Goal: Use online tool/utility: Utilize a website feature to perform a specific function

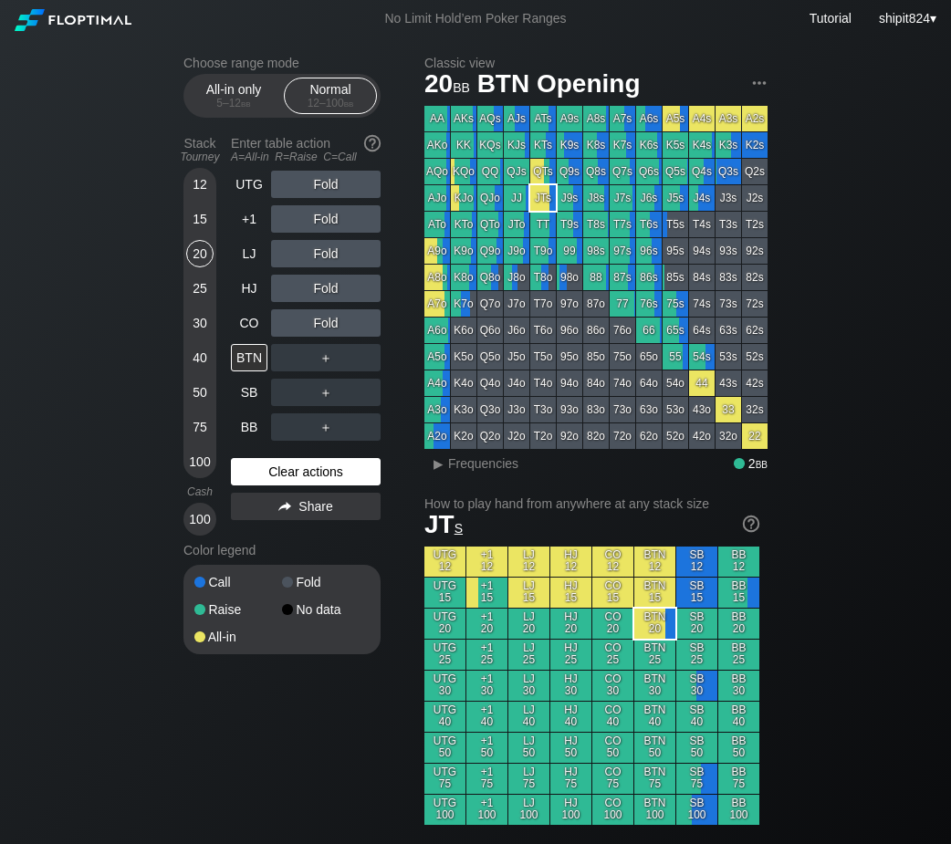
click at [329, 479] on div "Clear actions" at bounding box center [306, 471] width 150 height 27
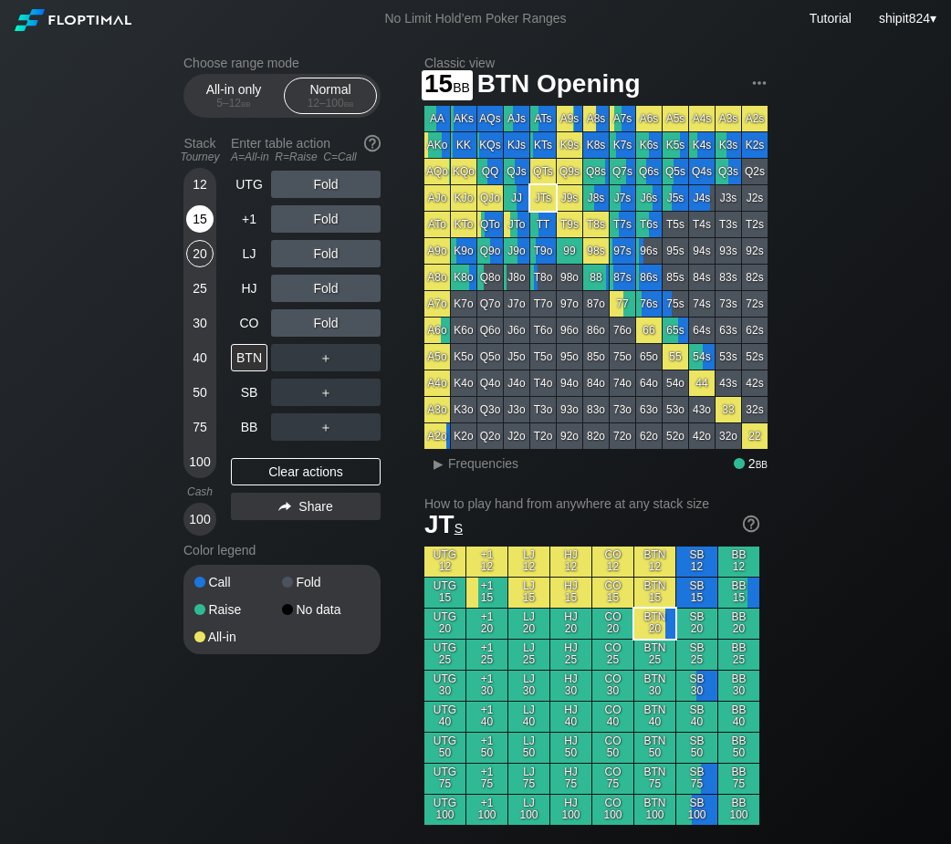
click at [192, 228] on div "15" at bounding box center [199, 218] width 27 height 27
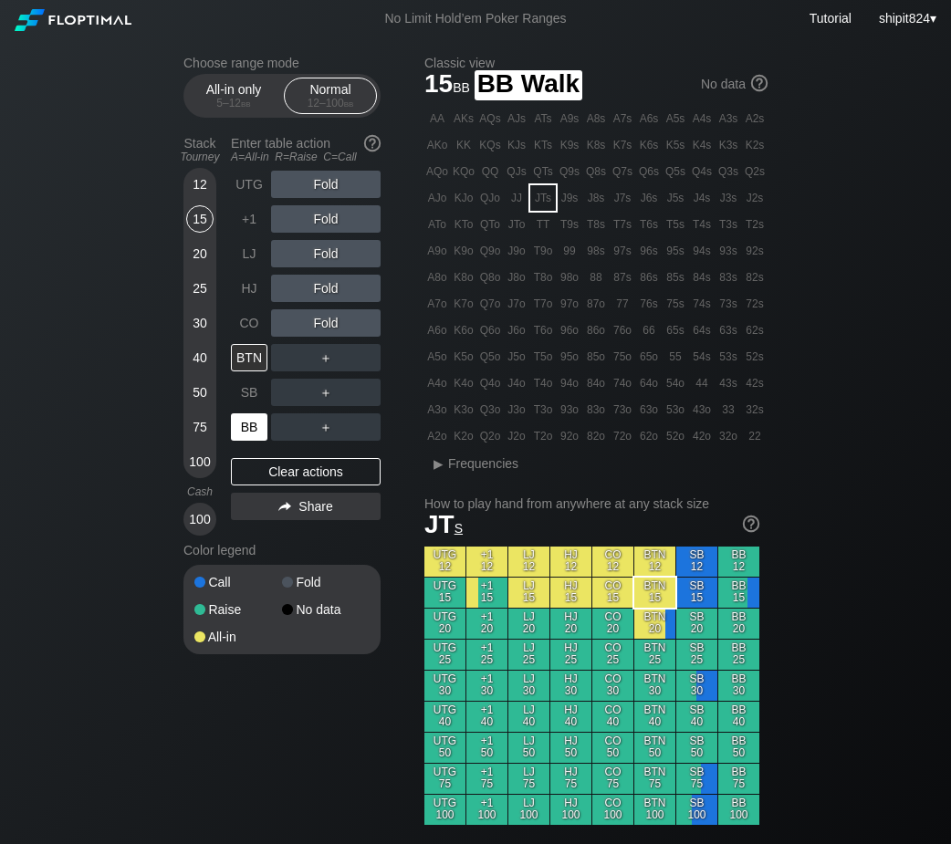
click at [247, 401] on div "SB" at bounding box center [249, 392] width 36 height 27
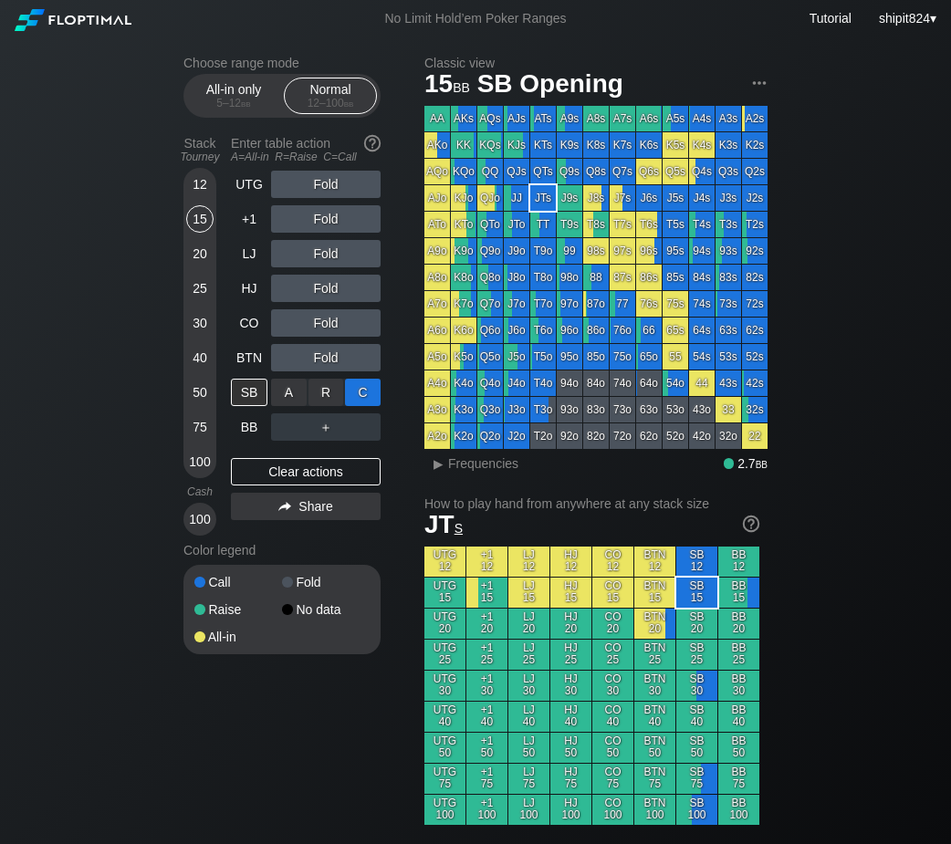
click at [371, 390] on div "C ✕" at bounding box center [363, 392] width 36 height 27
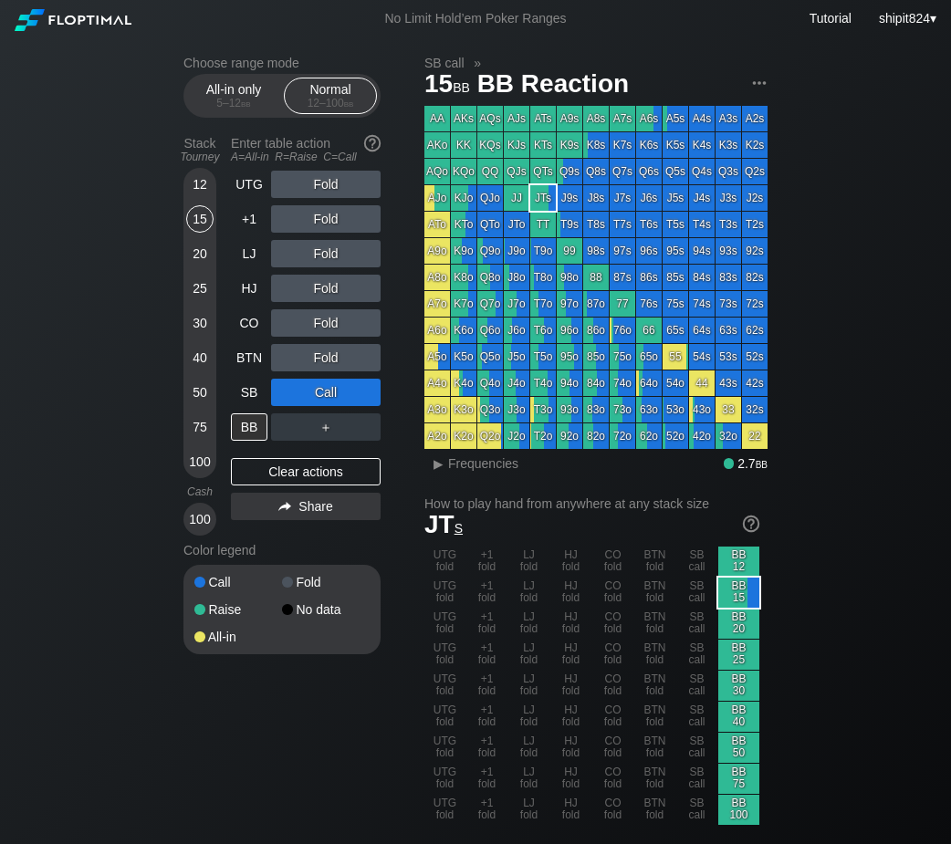
click at [286, 470] on div "Clear actions" at bounding box center [306, 471] width 150 height 27
click at [285, 472] on div "Clear actions" at bounding box center [306, 471] width 150 height 27
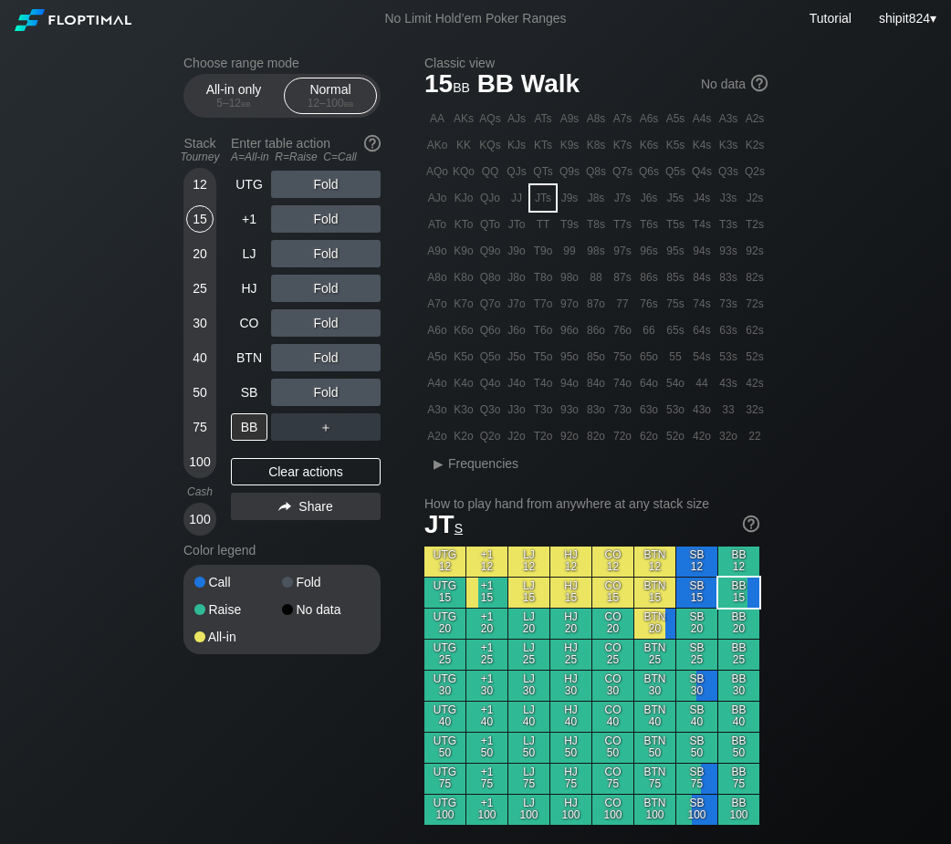
drag, startPoint x: 284, startPoint y: 469, endPoint x: 276, endPoint y: 446, distance: 23.9
click at [281, 461] on div "UTG Fold +1 Fold LJ Fold HJ Fold CO Fold BTN Fold SB Fold BB ＋ Clear actions Sh…" at bounding box center [306, 353] width 150 height 365
click at [193, 192] on div "12" at bounding box center [199, 184] width 27 height 27
drag, startPoint x: 246, startPoint y: 412, endPoint x: 244, endPoint y: 396, distance: 16.6
click at [245, 400] on div "UTG Fold +1 Fold LJ Fold HJ Fold CO Fold BTN Fold SB Fold BB ＋" at bounding box center [306, 306] width 150 height 270
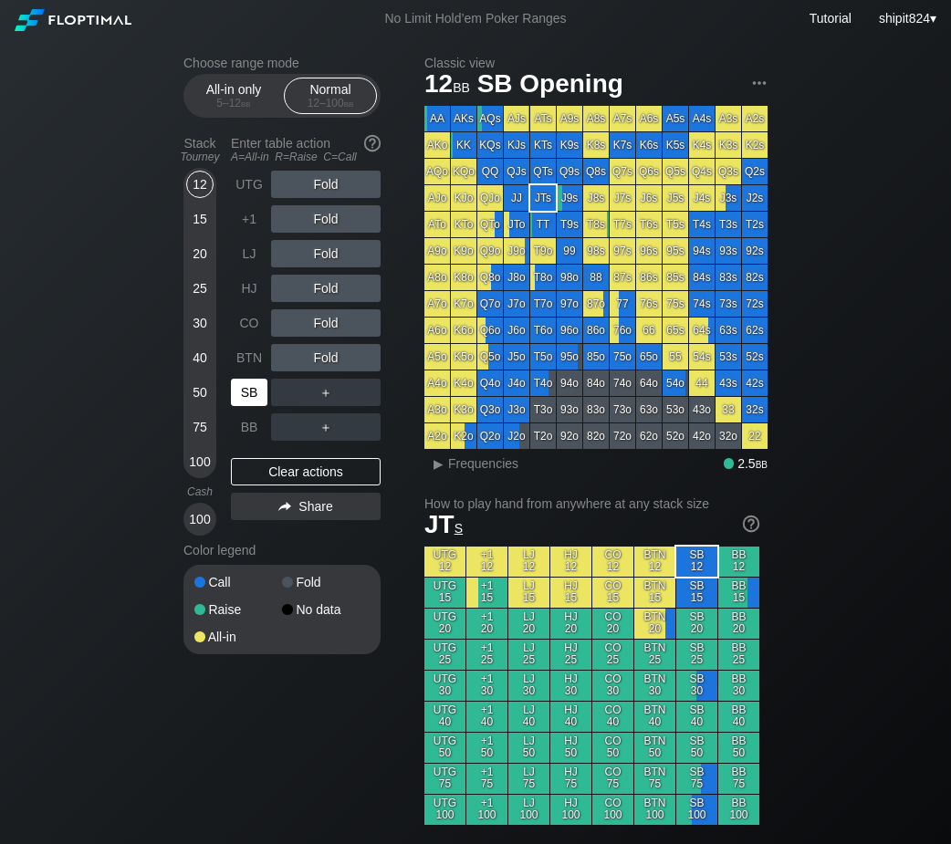
click at [244, 396] on div "SB" at bounding box center [249, 392] width 36 height 27
click at [308, 472] on div "Clear actions" at bounding box center [306, 471] width 150 height 27
click at [305, 473] on div "Clear actions" at bounding box center [306, 471] width 150 height 27
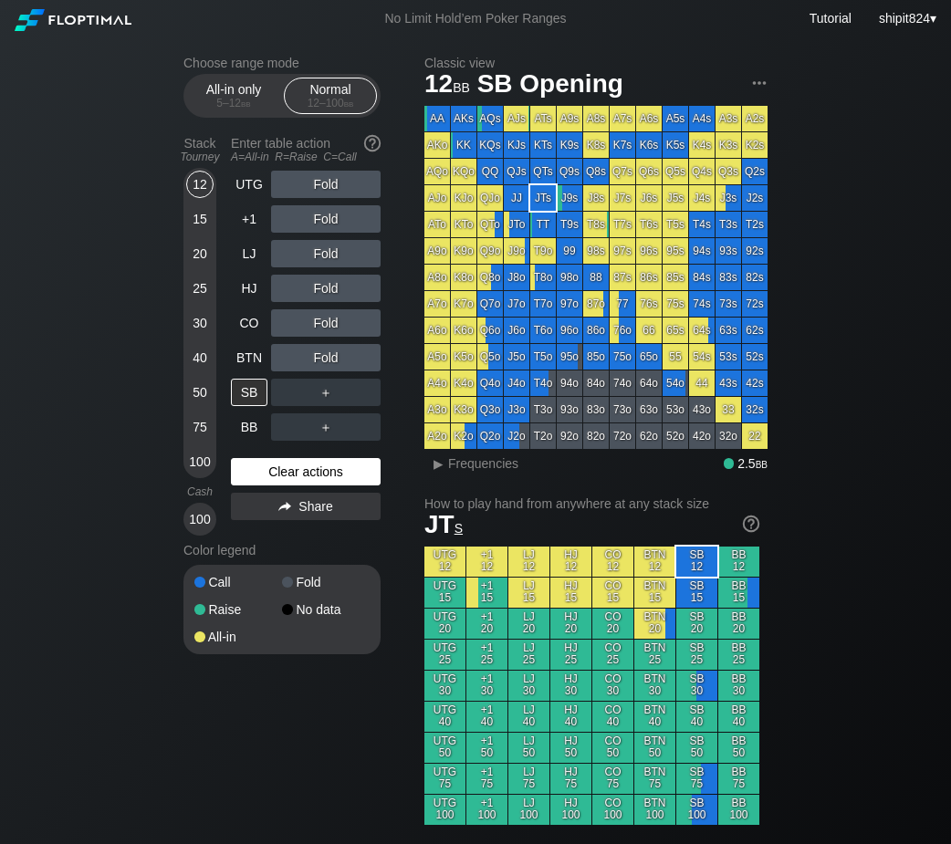
click at [305, 473] on div "Clear actions" at bounding box center [306, 471] width 150 height 27
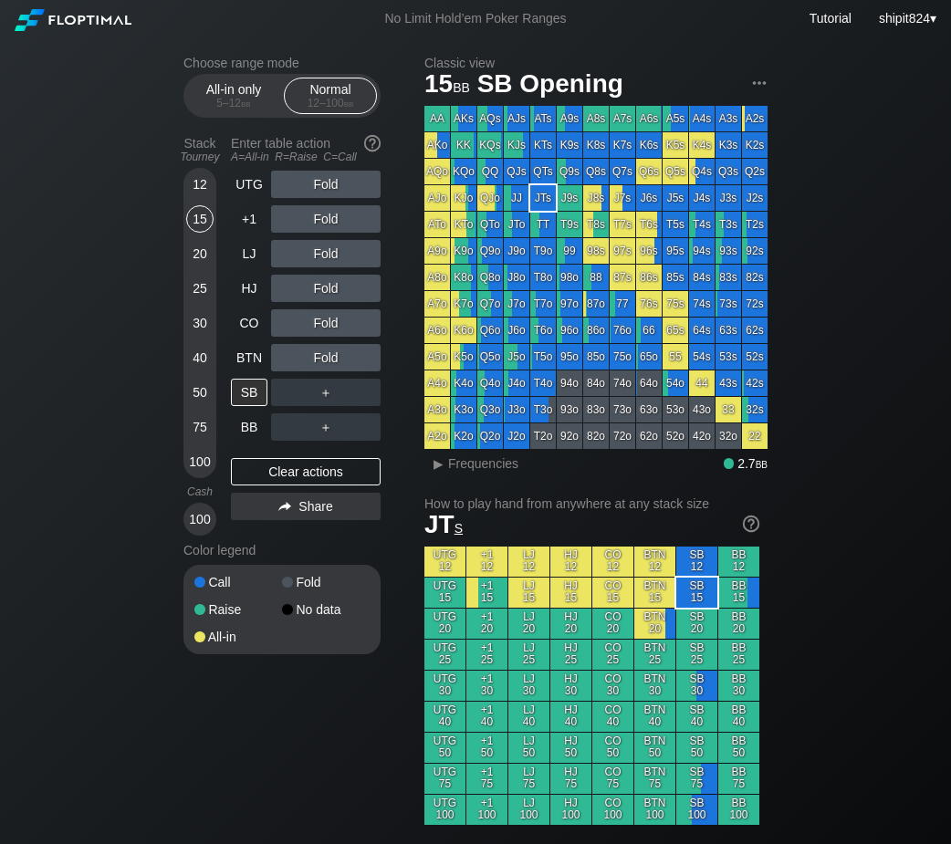
drag, startPoint x: 203, startPoint y: 226, endPoint x: 213, endPoint y: 277, distance: 52.2
click at [198, 229] on div "15" at bounding box center [199, 218] width 27 height 27
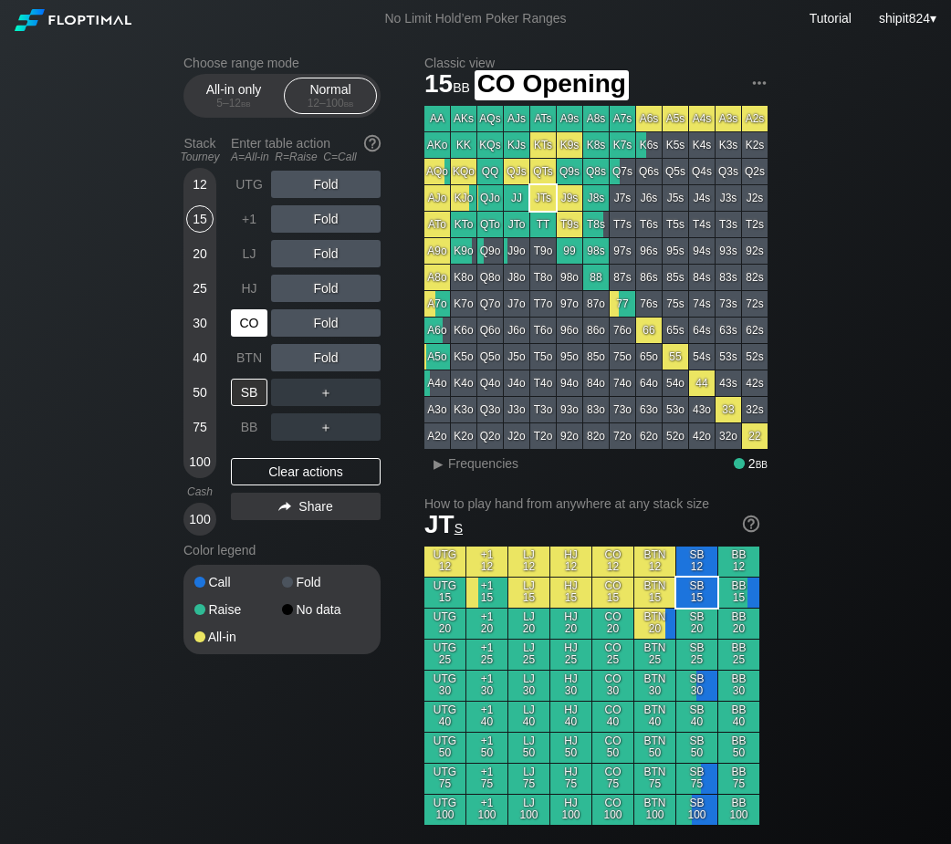
click at [255, 333] on div "CO" at bounding box center [249, 322] width 36 height 27
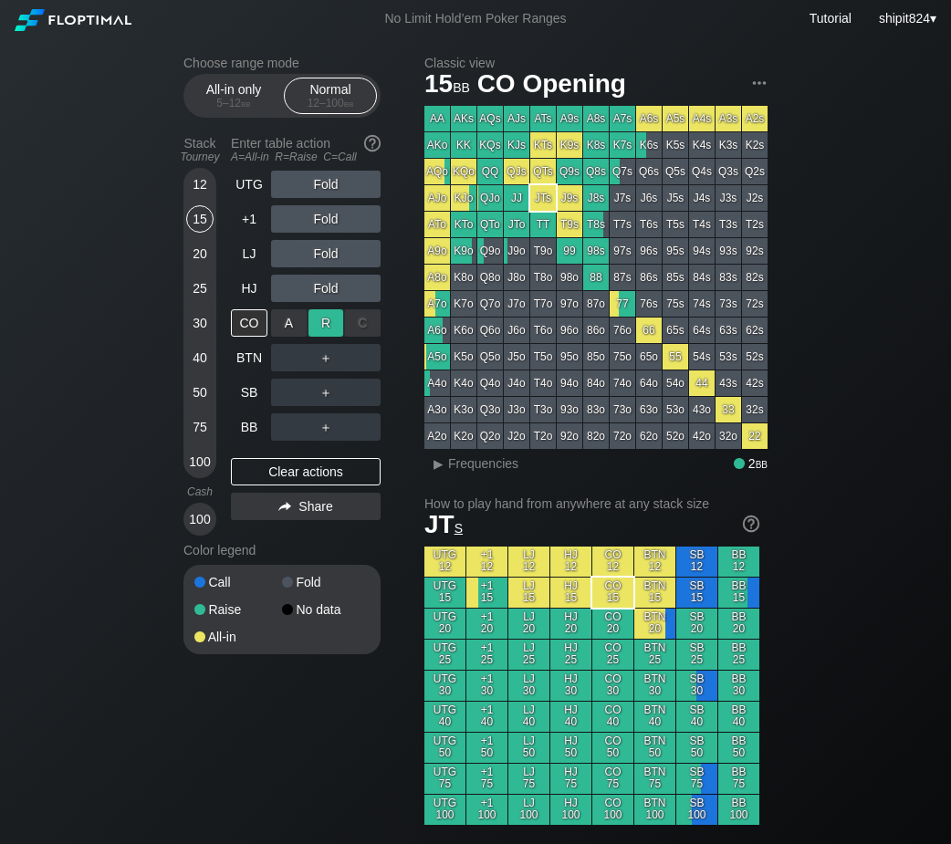
click at [324, 329] on div "R ✕" at bounding box center [326, 322] width 36 height 27
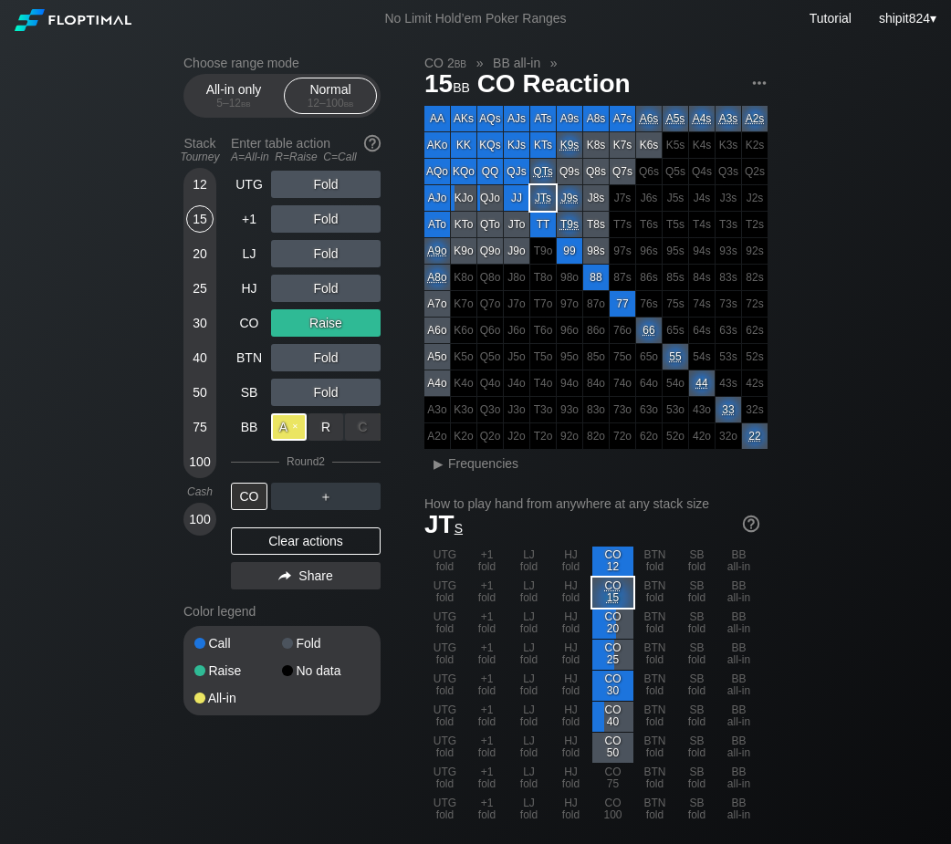
click at [295, 419] on div "A ✕" at bounding box center [289, 426] width 36 height 27
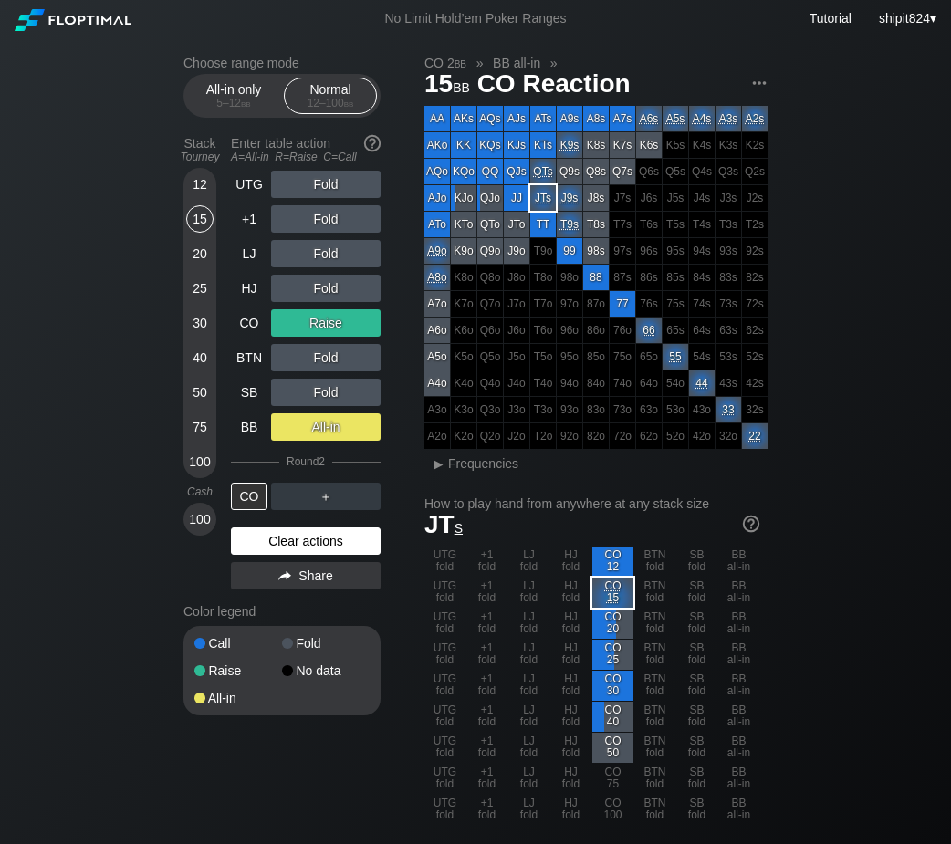
click at [282, 537] on div "Clear actions" at bounding box center [306, 540] width 150 height 27
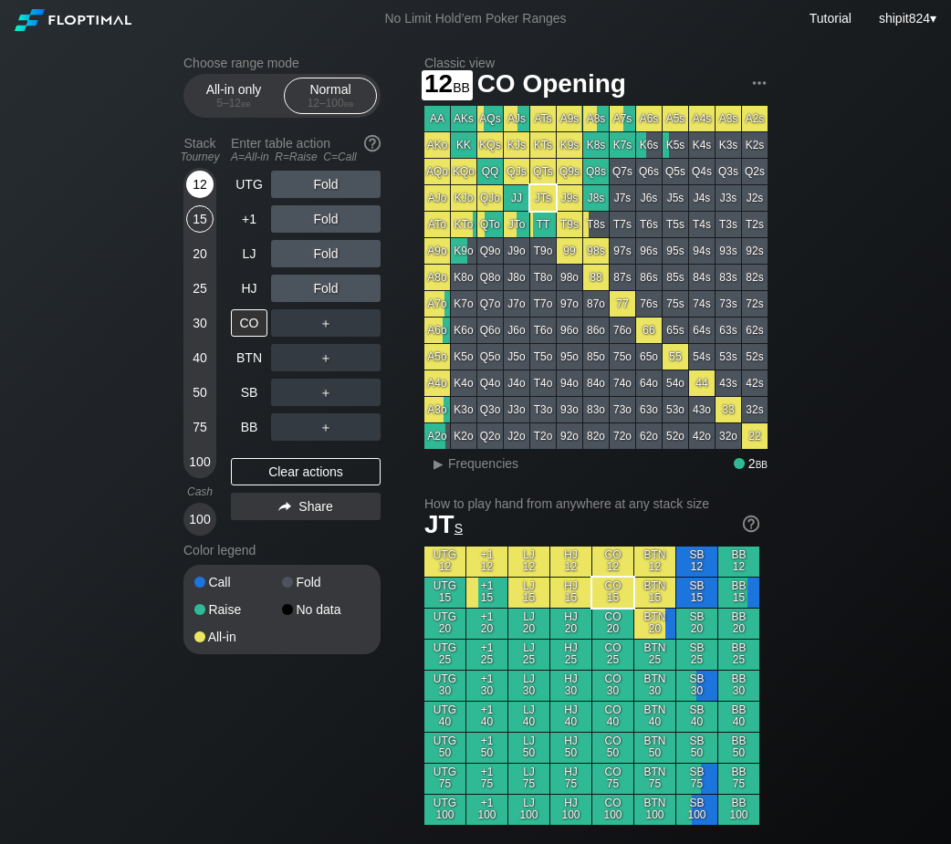
click at [205, 192] on div "12" at bounding box center [199, 184] width 27 height 27
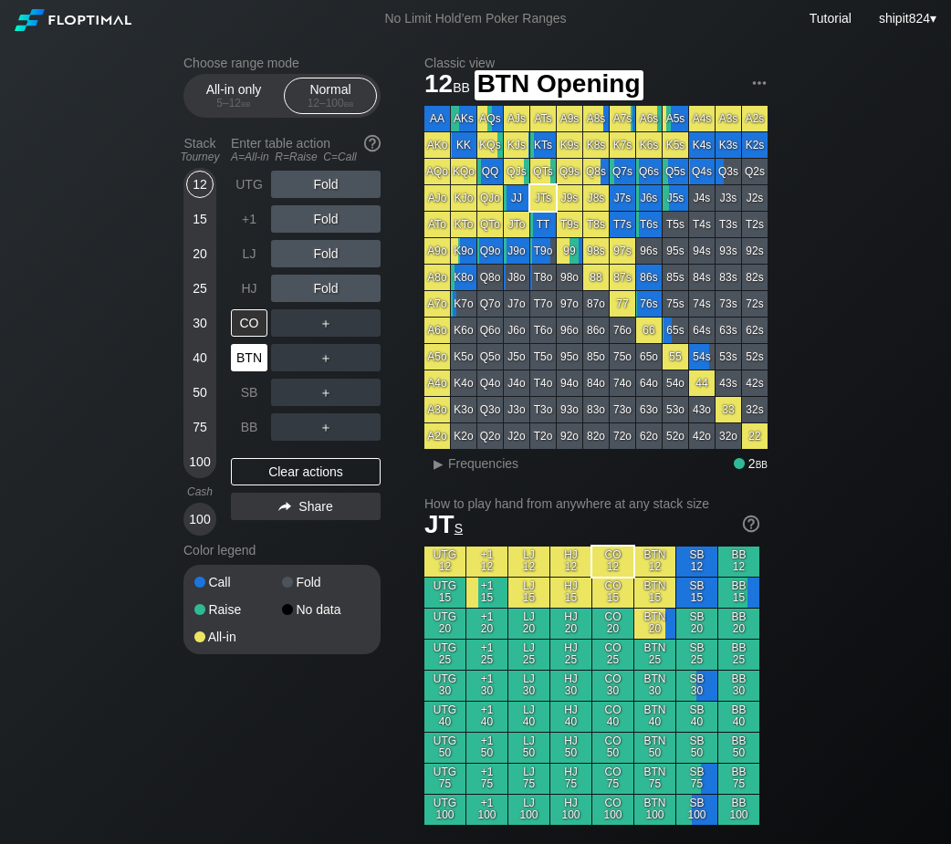
click at [241, 360] on div "BTN" at bounding box center [249, 357] width 36 height 27
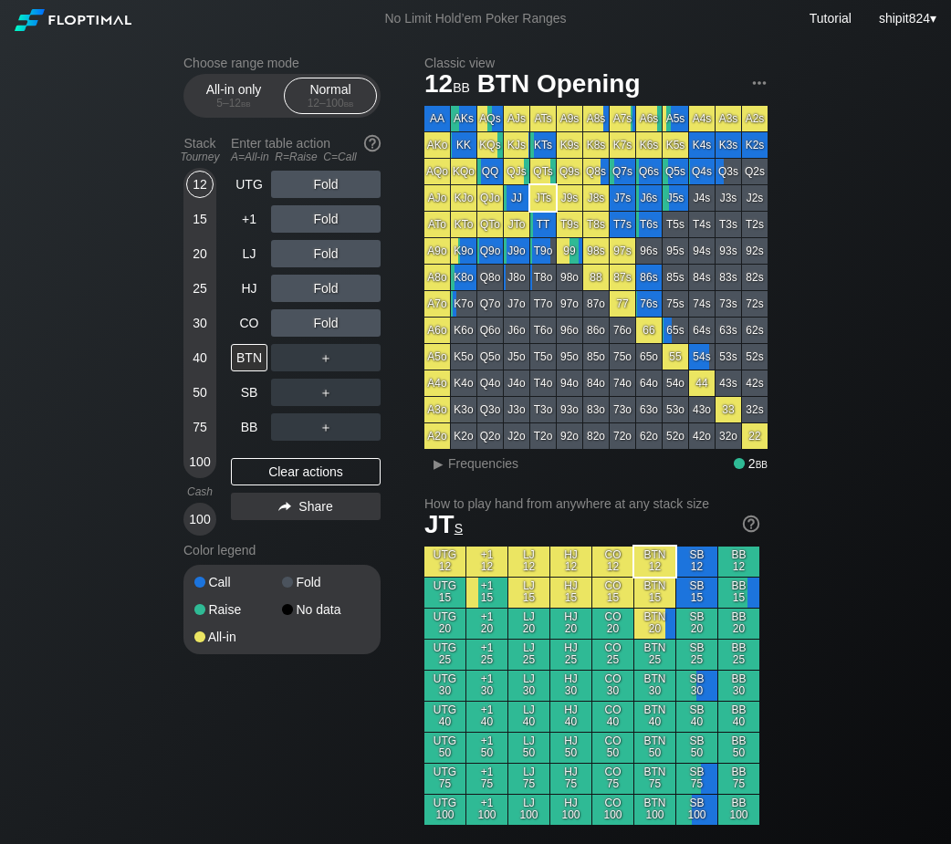
drag, startPoint x: 308, startPoint y: 480, endPoint x: 290, endPoint y: 460, distance: 27.1
click at [308, 480] on div "Clear actions" at bounding box center [306, 471] width 150 height 27
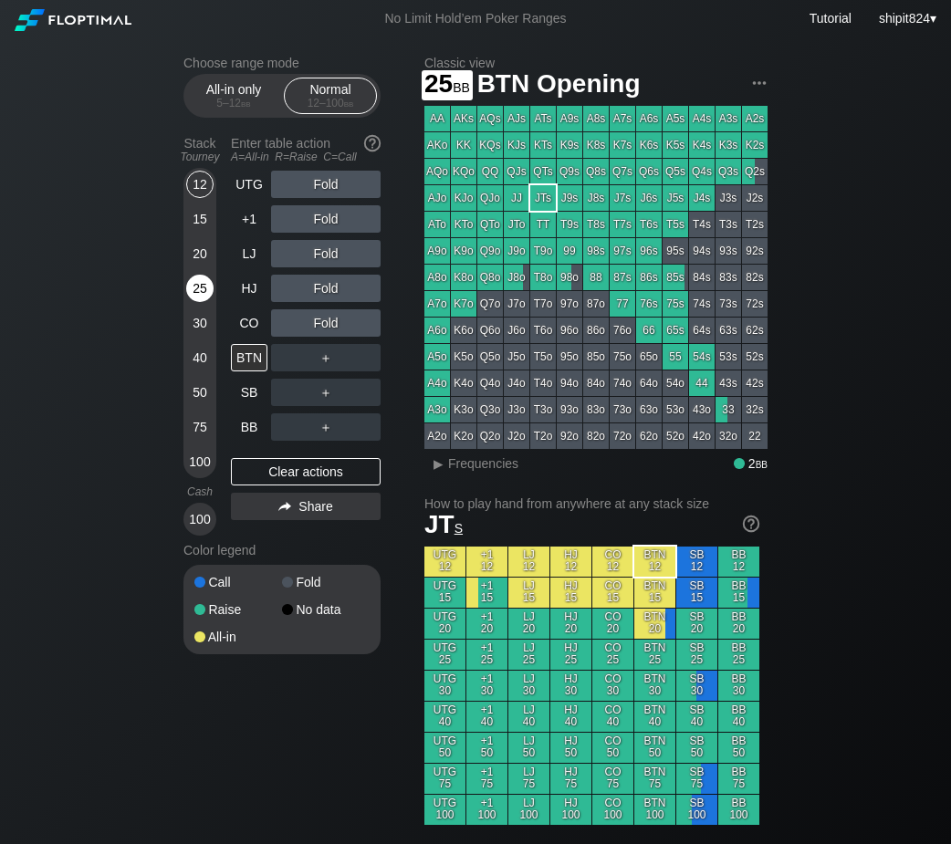
click at [203, 280] on div "25" at bounding box center [199, 288] width 27 height 27
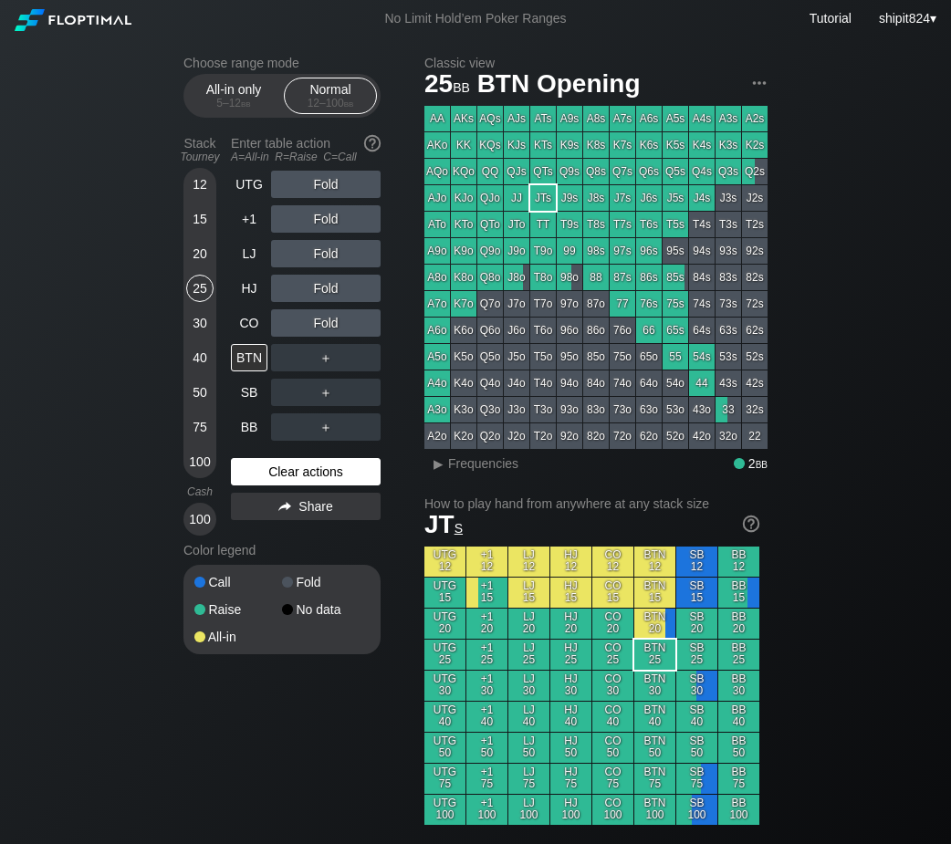
click at [273, 483] on div "Clear actions" at bounding box center [306, 471] width 150 height 27
click at [272, 483] on div "Clear actions" at bounding box center [306, 471] width 150 height 27
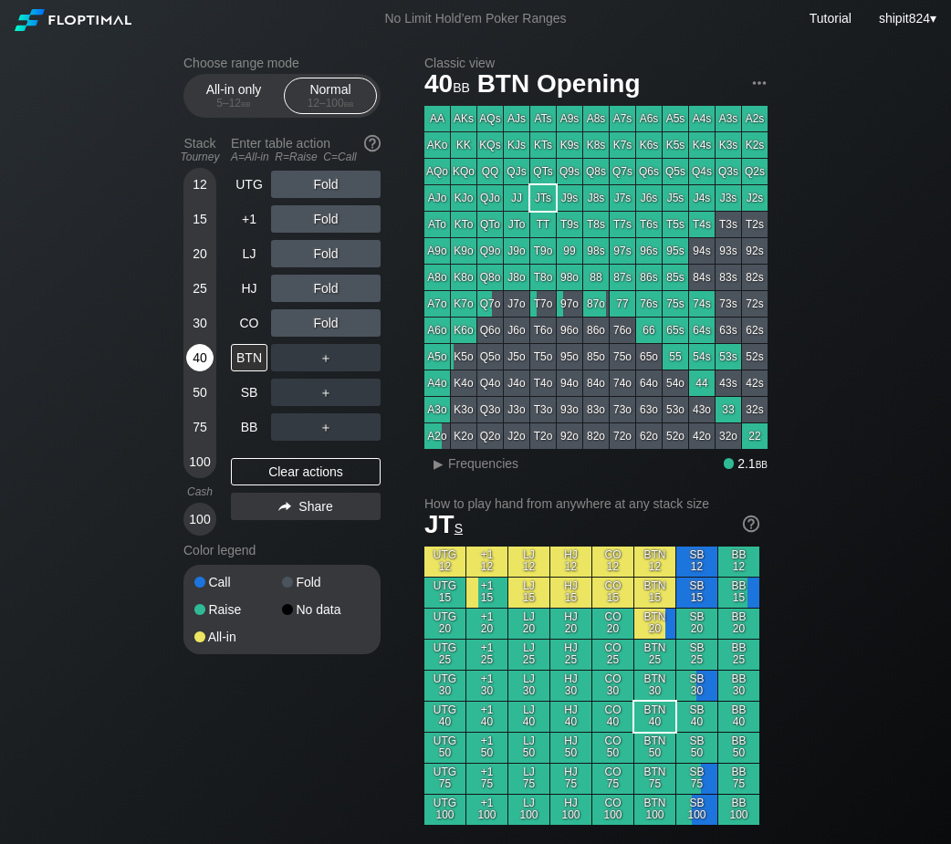
click at [210, 365] on div "40" at bounding box center [199, 357] width 27 height 27
click at [207, 365] on div "40" at bounding box center [199, 357] width 27 height 27
click at [275, 480] on div "Clear actions" at bounding box center [306, 471] width 150 height 27
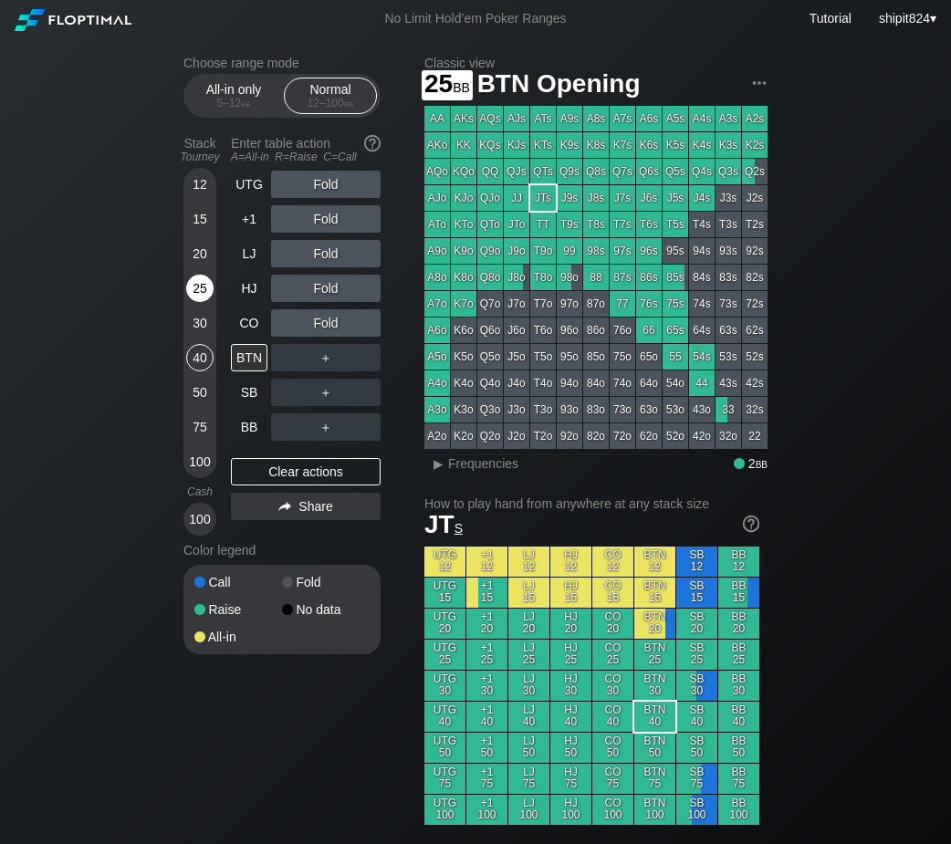
click at [206, 296] on div "25" at bounding box center [199, 288] width 27 height 27
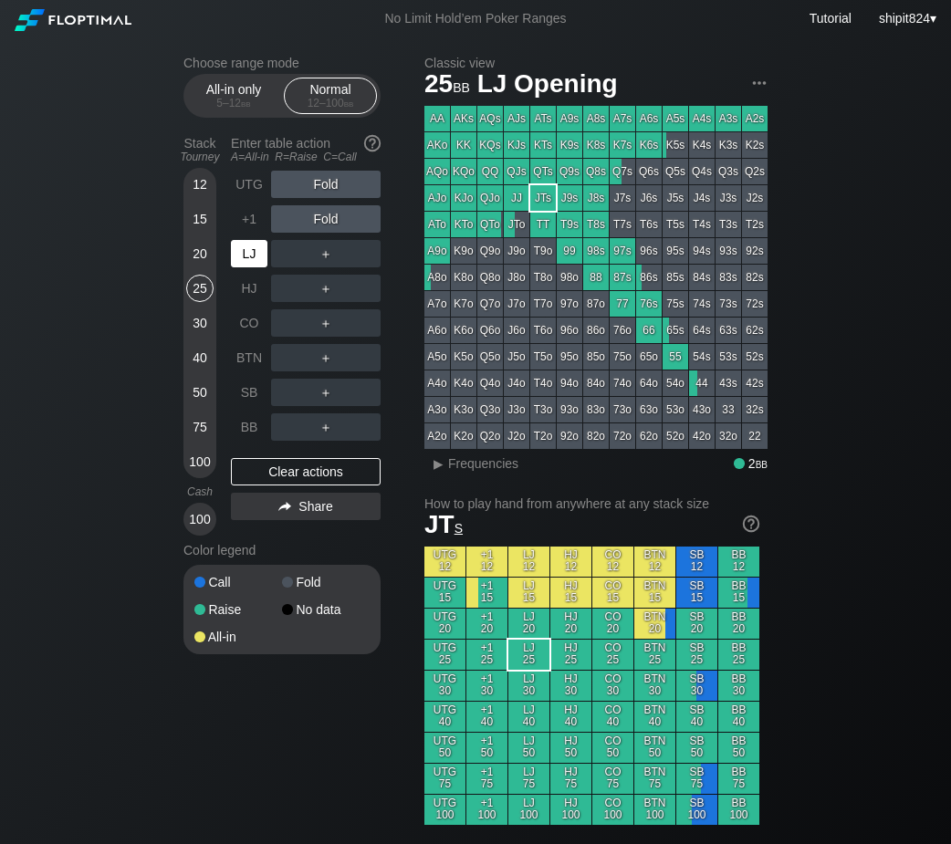
click at [260, 260] on div "LJ" at bounding box center [249, 253] width 36 height 27
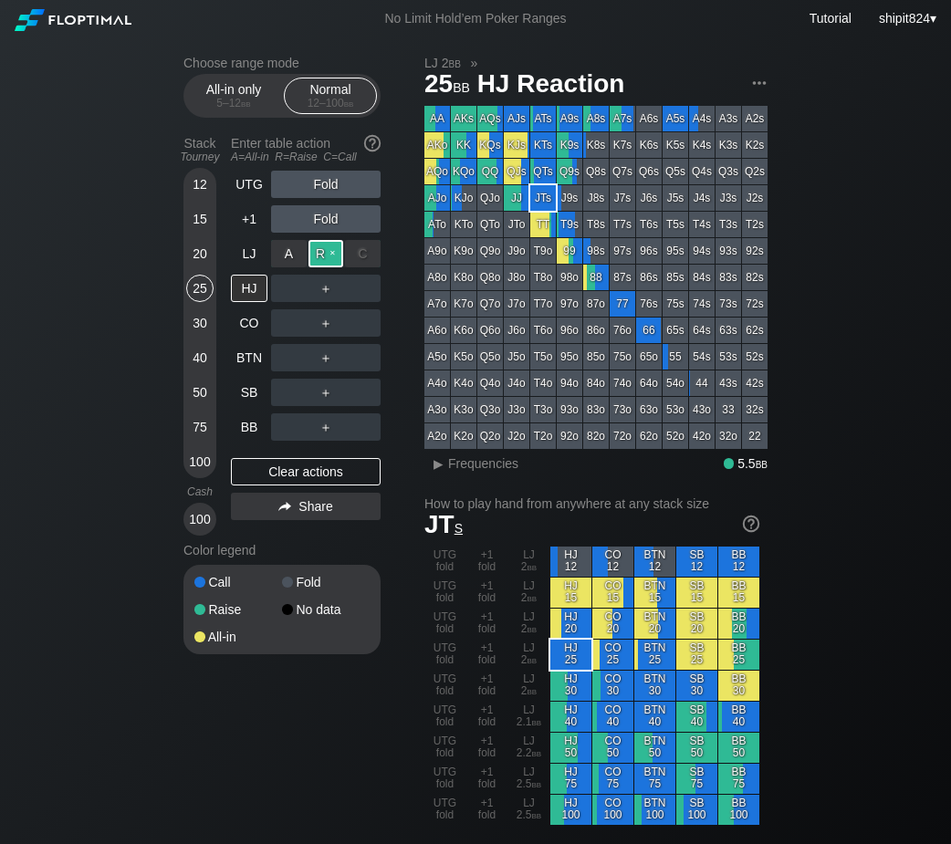
click at [331, 257] on div "R ✕" at bounding box center [326, 253] width 36 height 27
click at [323, 291] on div "R ✕" at bounding box center [326, 288] width 36 height 27
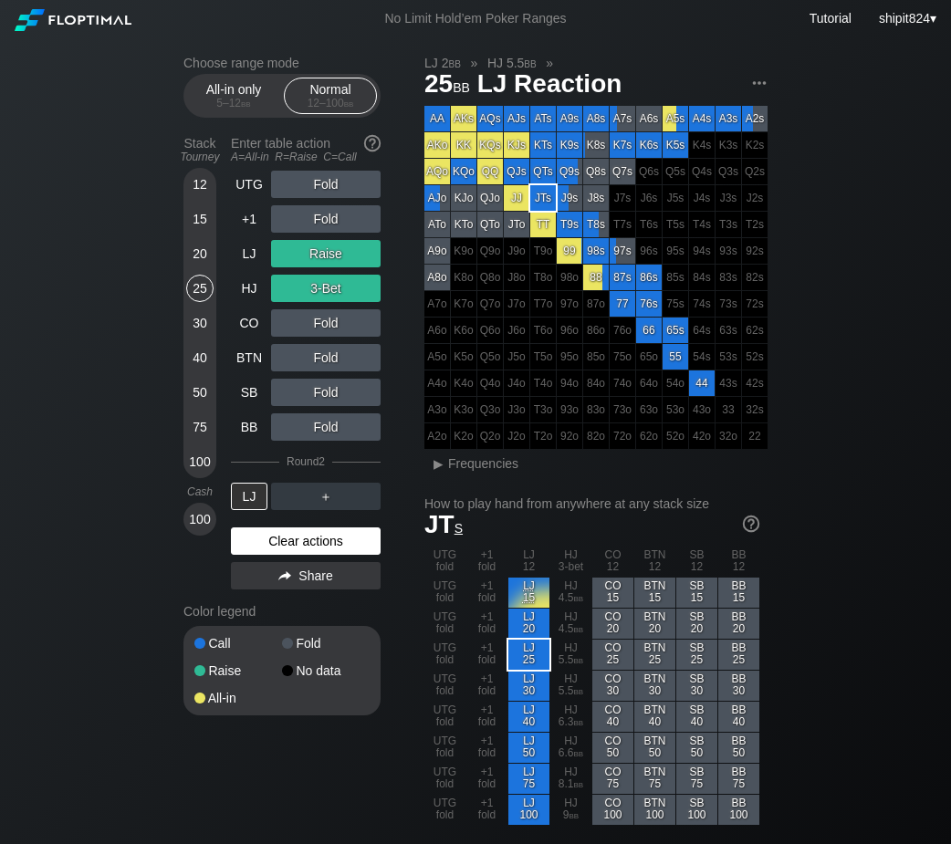
click at [282, 543] on div "Clear actions" at bounding box center [306, 540] width 150 height 27
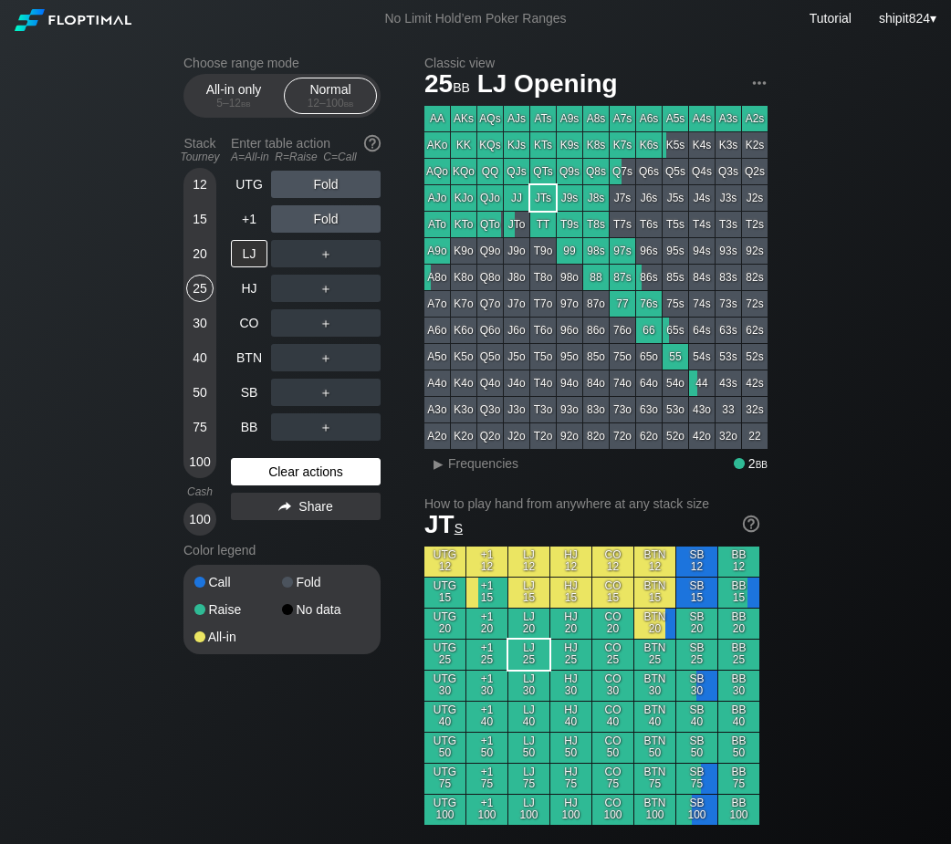
click at [251, 473] on div "Clear actions" at bounding box center [306, 471] width 150 height 27
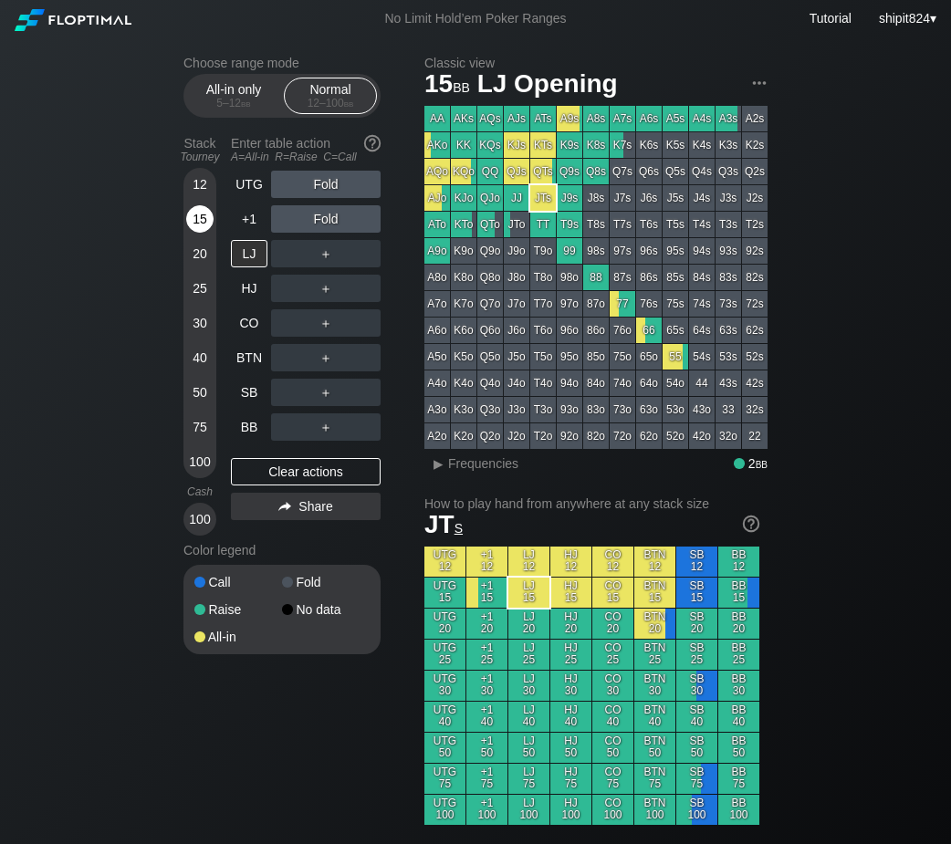
drag, startPoint x: 208, startPoint y: 217, endPoint x: 205, endPoint y: 227, distance: 10.4
click at [207, 220] on div "15" at bounding box center [199, 222] width 27 height 35
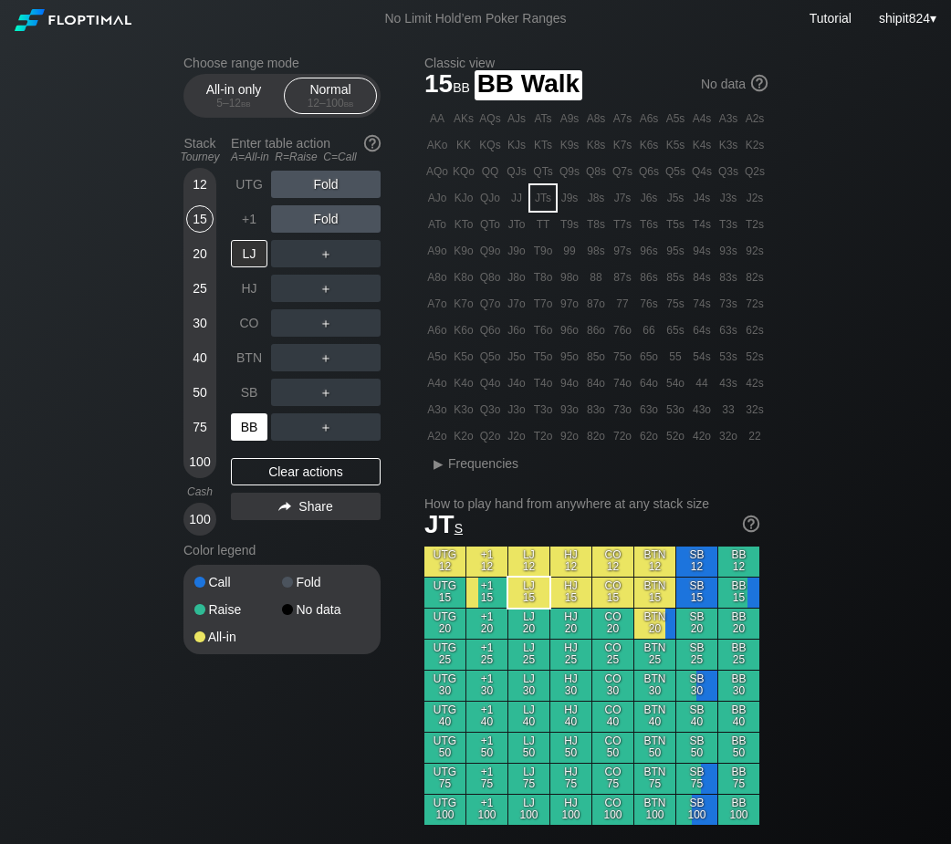
click at [247, 427] on div "BB" at bounding box center [249, 426] width 36 height 27
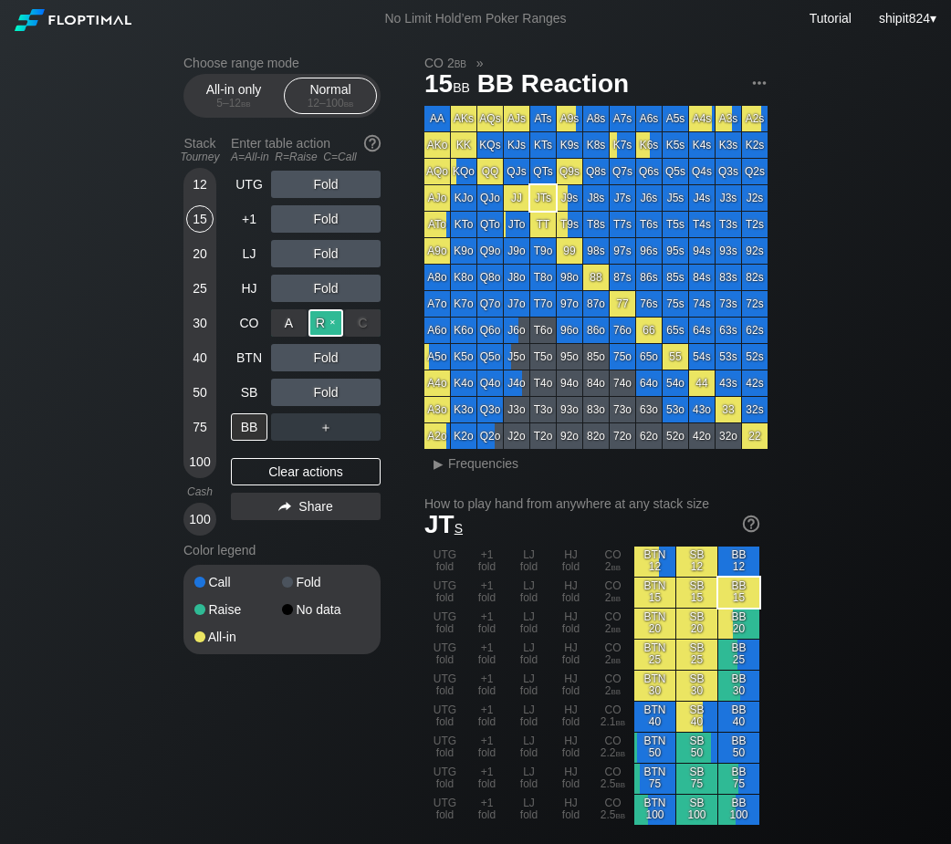
click at [336, 329] on div "R ✕" at bounding box center [326, 322] width 36 height 27
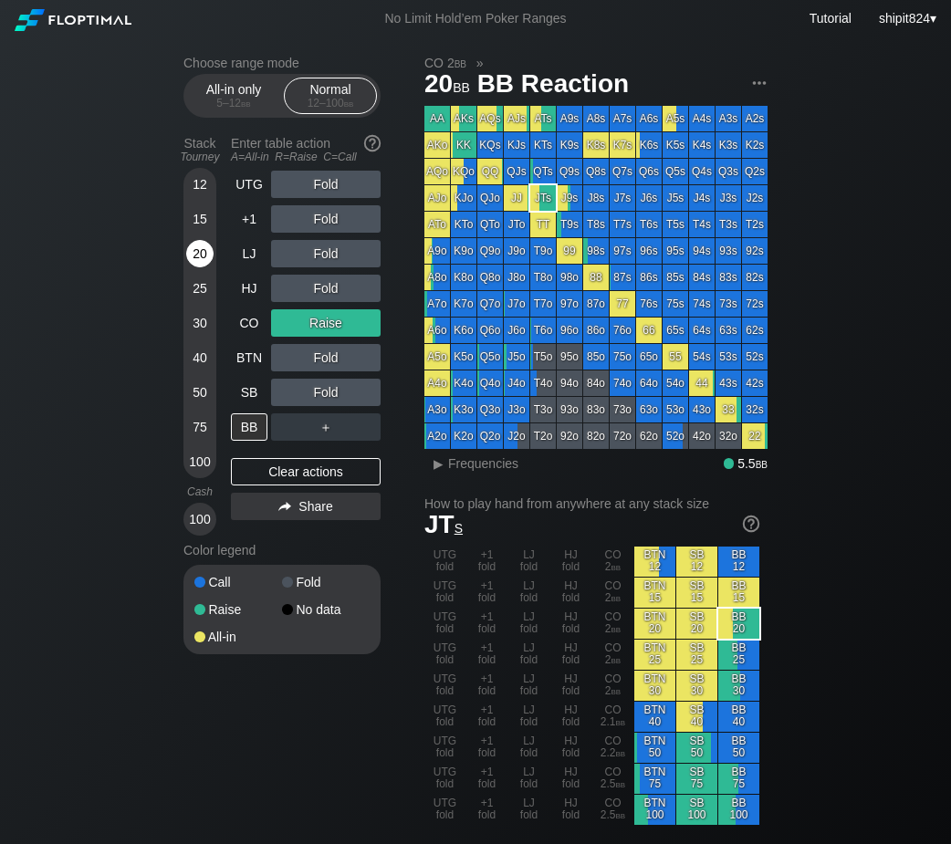
click at [202, 257] on div "20" at bounding box center [199, 253] width 27 height 27
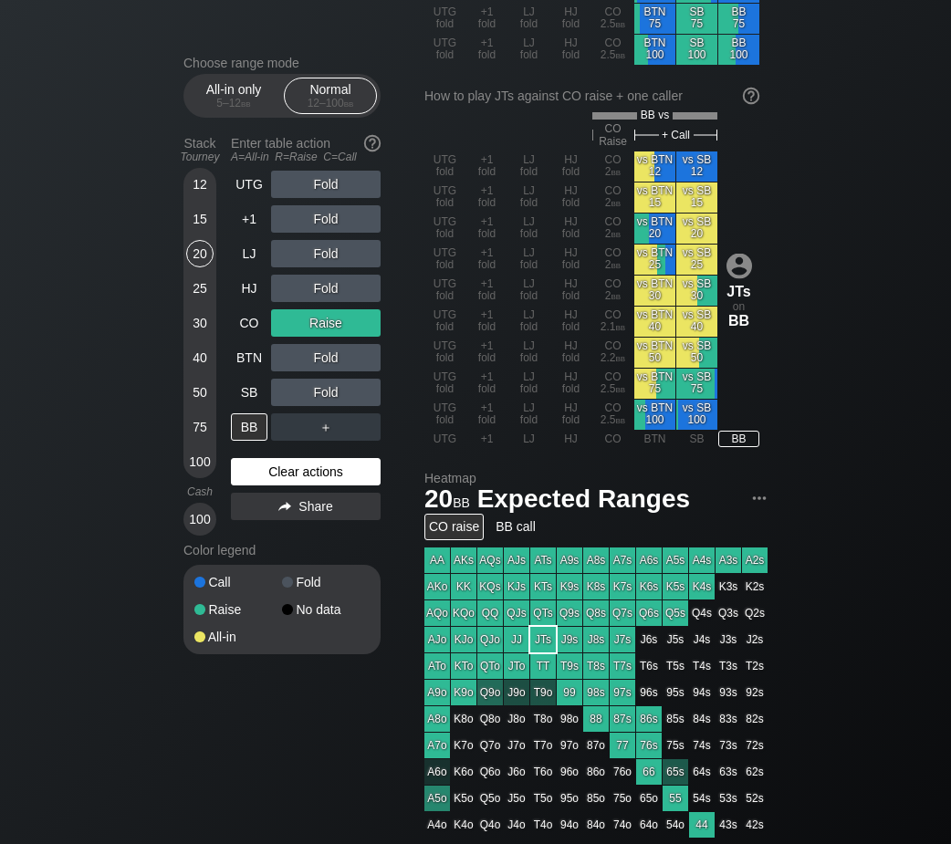
click at [280, 475] on div "Clear actions" at bounding box center [306, 471] width 150 height 27
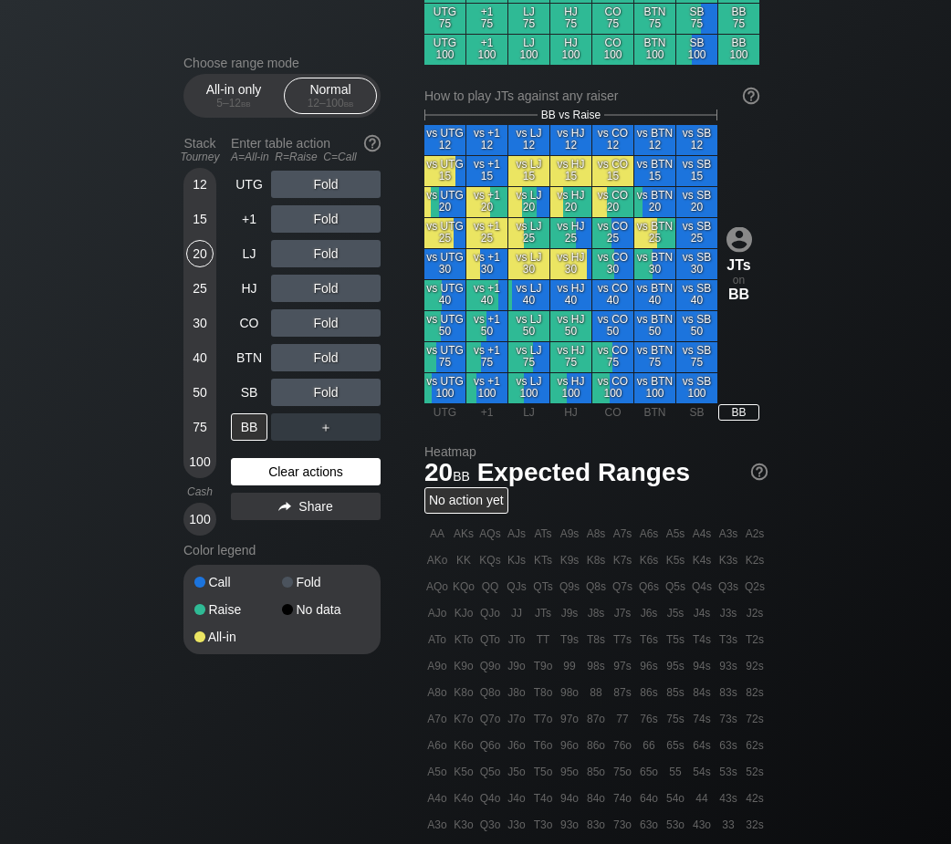
click at [281, 470] on div "Clear actions" at bounding box center [306, 471] width 150 height 27
click at [283, 464] on div "Clear actions" at bounding box center [306, 471] width 150 height 27
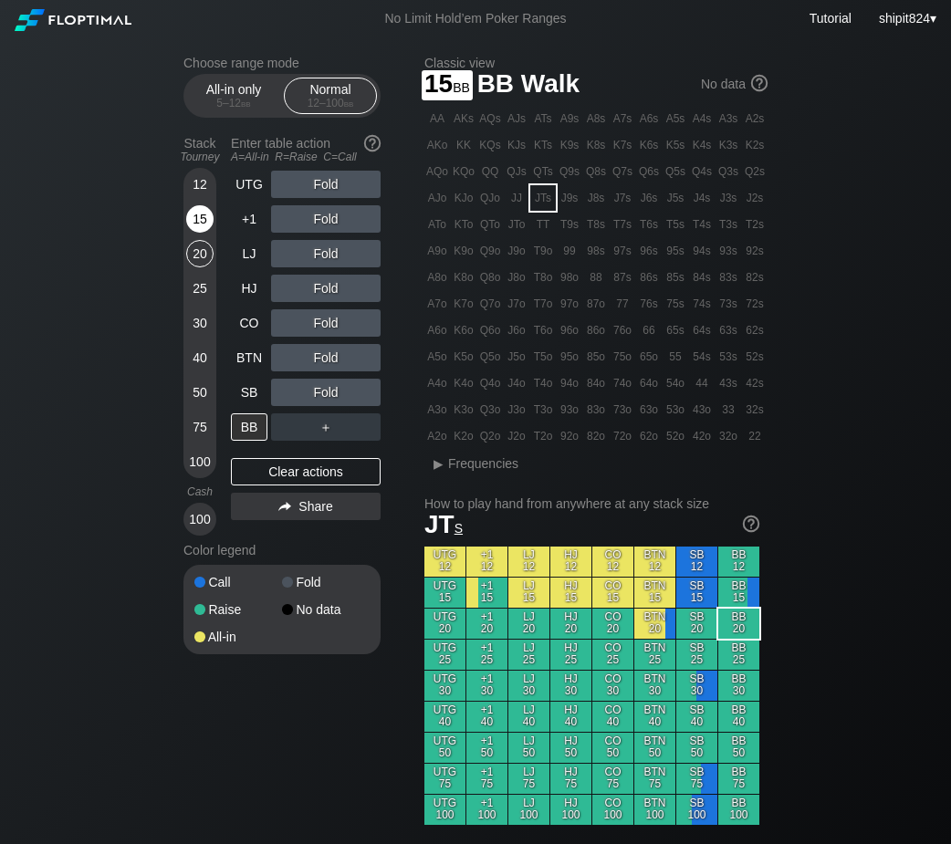
click at [197, 220] on div "15" at bounding box center [199, 218] width 27 height 27
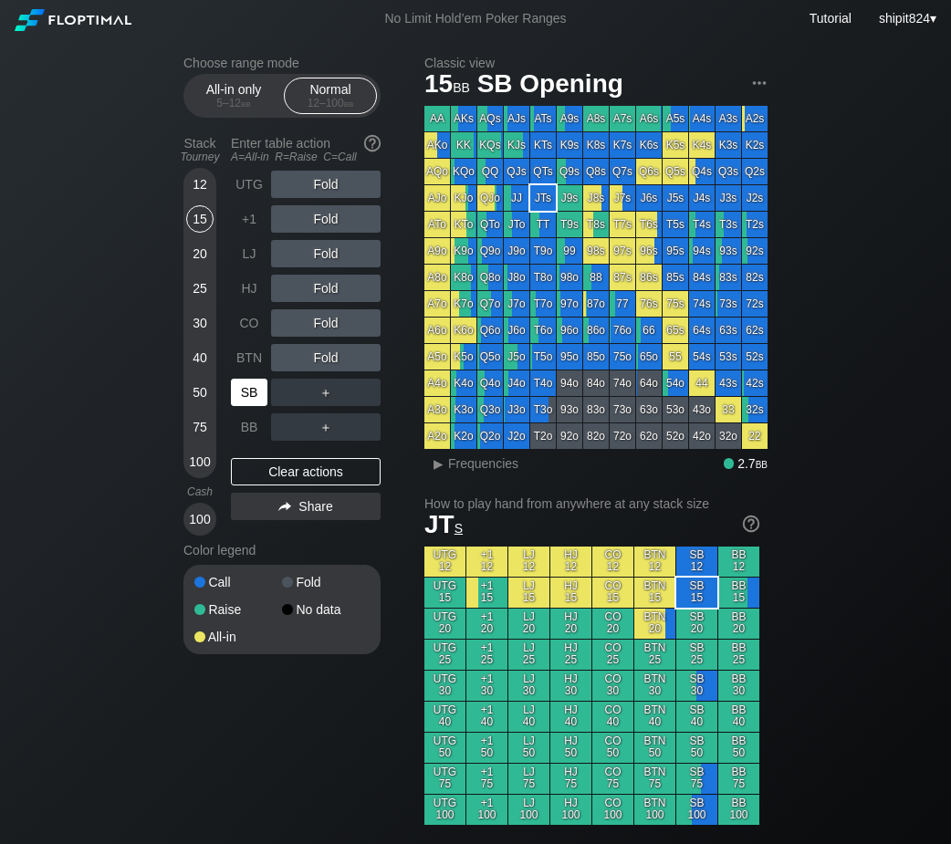
click at [255, 387] on div "SB" at bounding box center [249, 392] width 36 height 27
click at [307, 396] on div "＋" at bounding box center [325, 392] width 109 height 27
drag, startPoint x: 307, startPoint y: 396, endPoint x: 286, endPoint y: 415, distance: 28.4
click at [279, 392] on div "A ✕" at bounding box center [289, 392] width 36 height 27
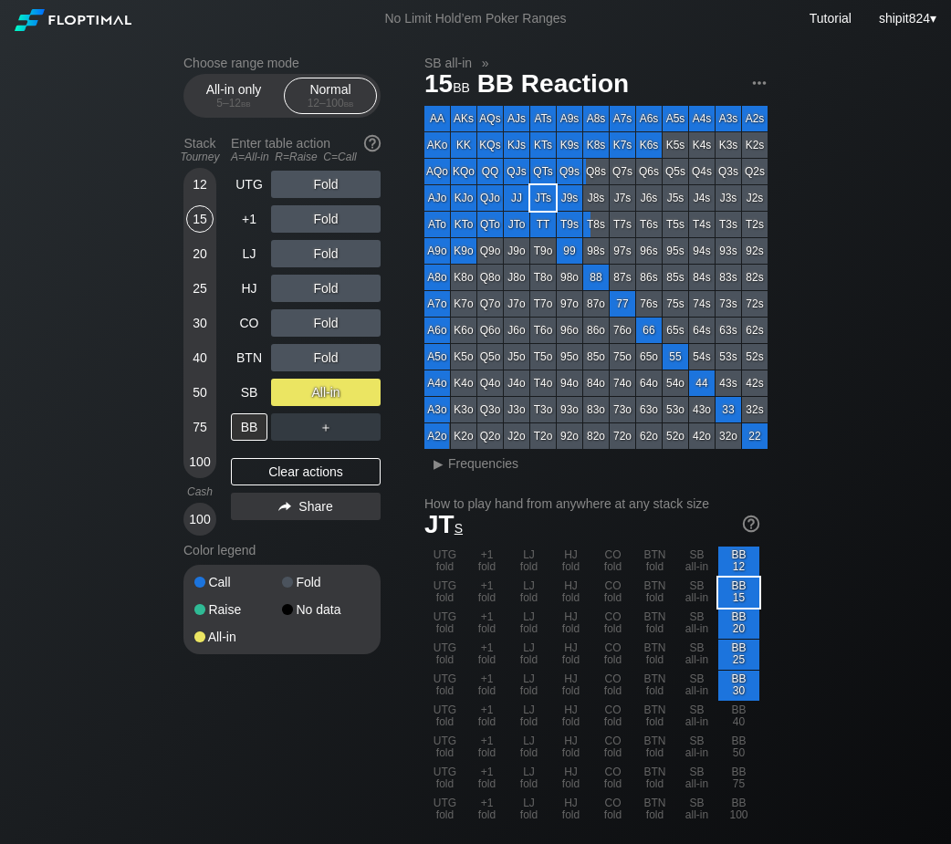
click at [291, 490] on div "UTG Fold +1 Fold LJ Fold HJ Fold CO Fold BTN Fold SB All-in BB ＋ Clear actions …" at bounding box center [306, 353] width 150 height 365
click at [288, 483] on div "Clear actions" at bounding box center [306, 471] width 150 height 27
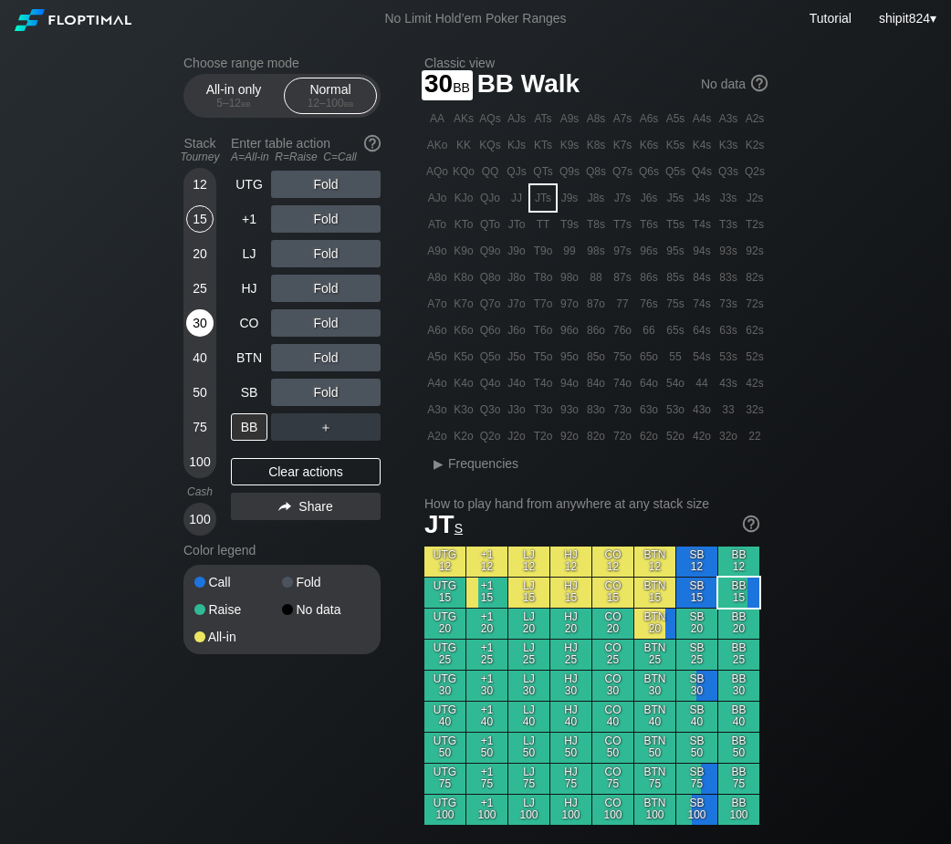
click at [199, 324] on div "30" at bounding box center [199, 322] width 27 height 27
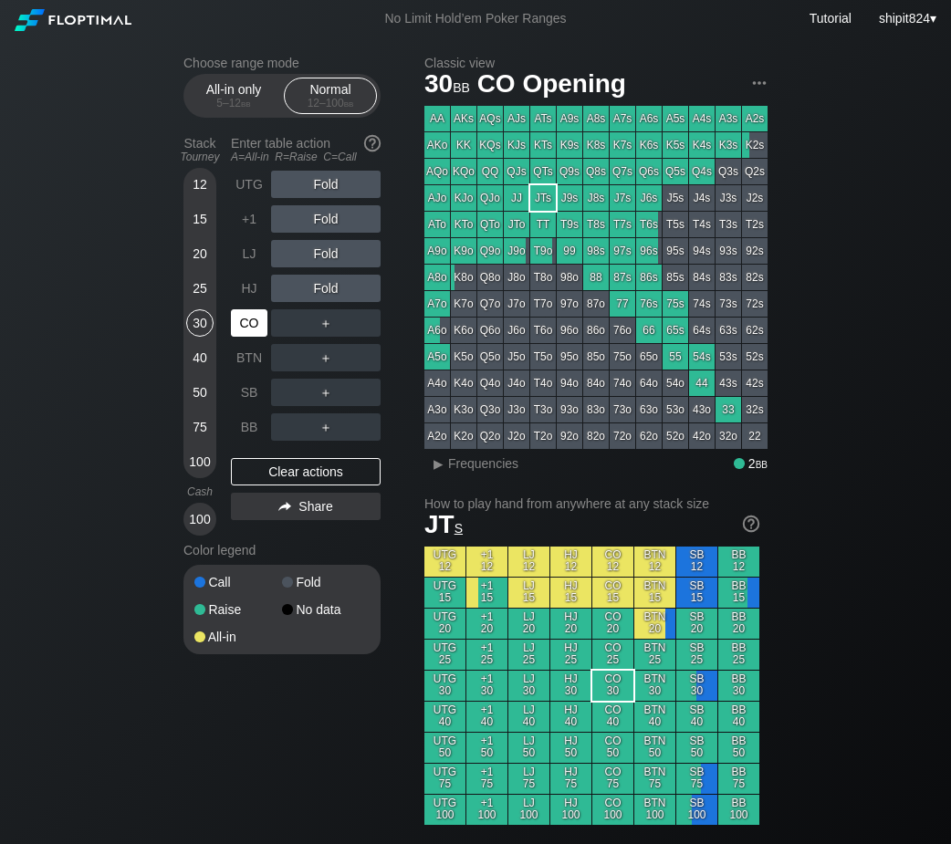
click at [239, 328] on div "CO" at bounding box center [249, 322] width 36 height 27
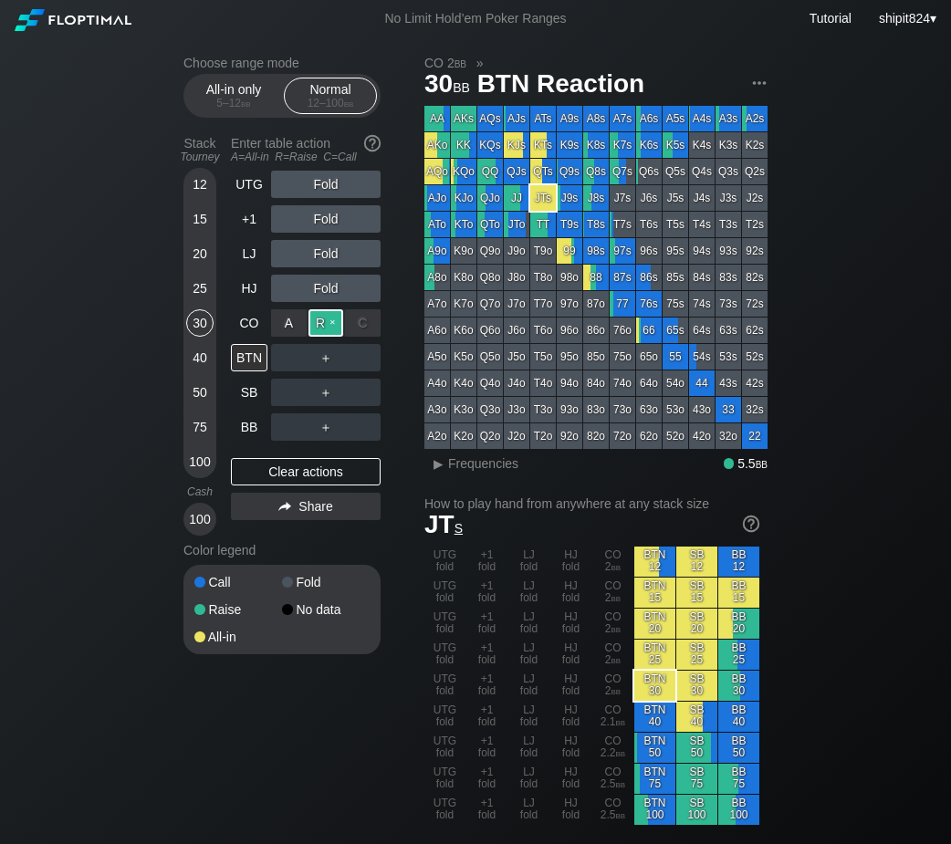
click at [328, 320] on div "R ✕" at bounding box center [326, 322] width 36 height 27
click at [204, 181] on div "12" at bounding box center [199, 184] width 27 height 27
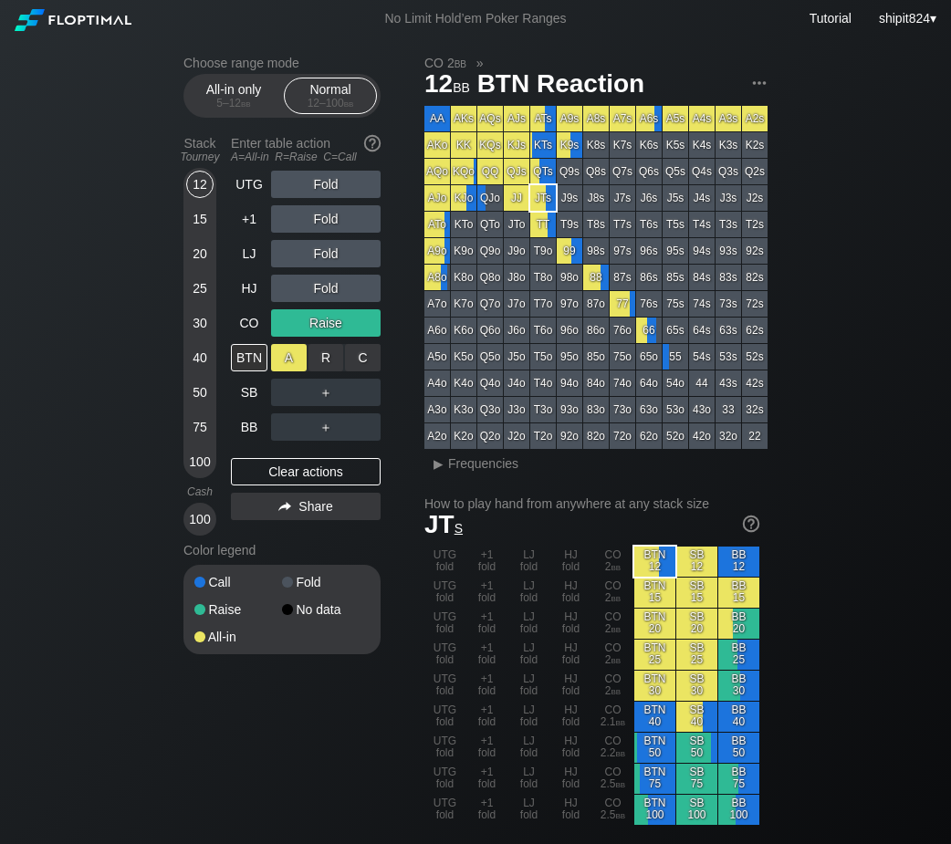
click at [294, 359] on div "A ✕" at bounding box center [289, 357] width 36 height 27
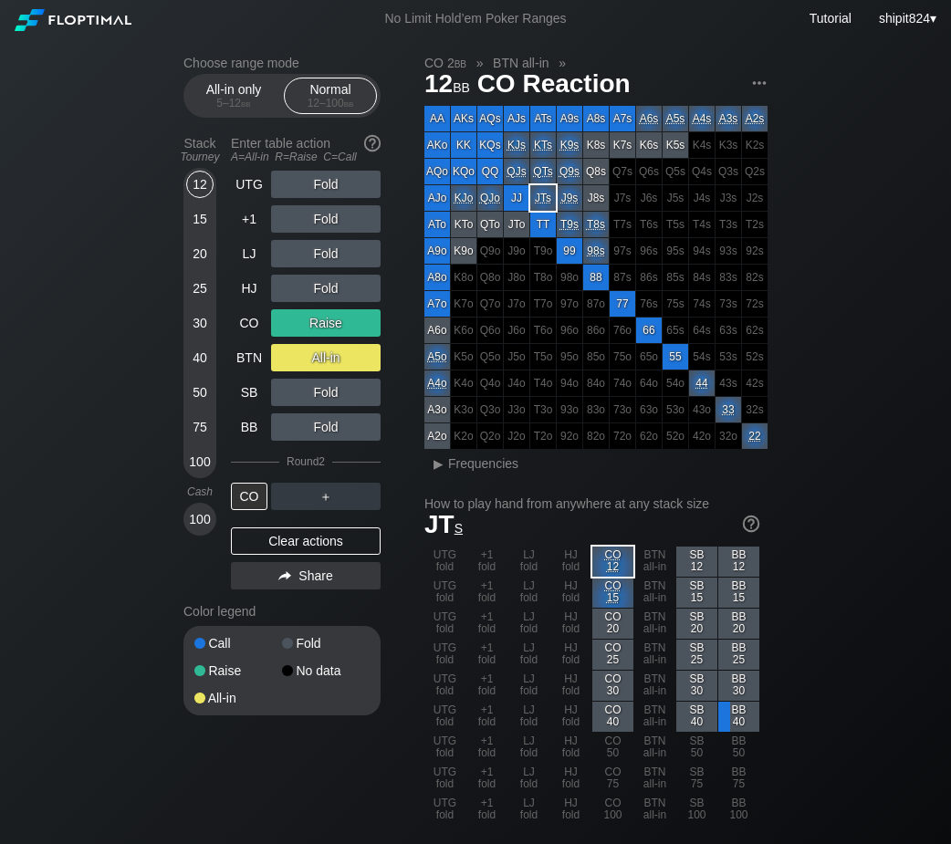
click at [282, 538] on div "Clear actions" at bounding box center [306, 540] width 150 height 27
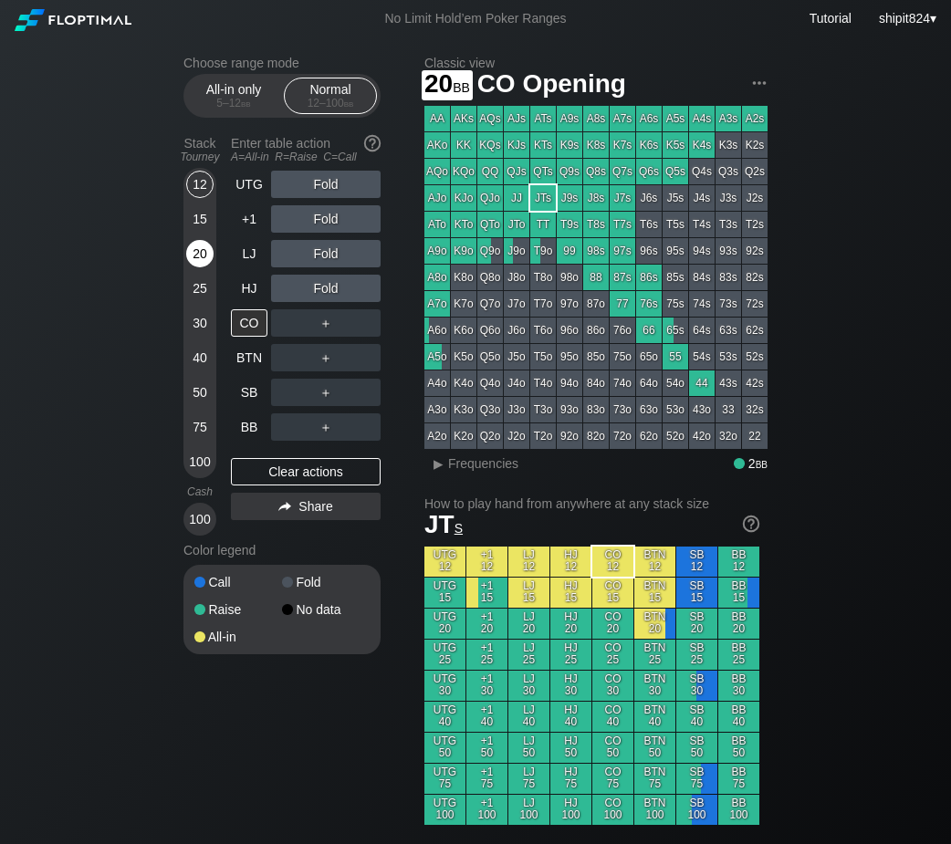
click at [201, 260] on div "20" at bounding box center [199, 253] width 27 height 27
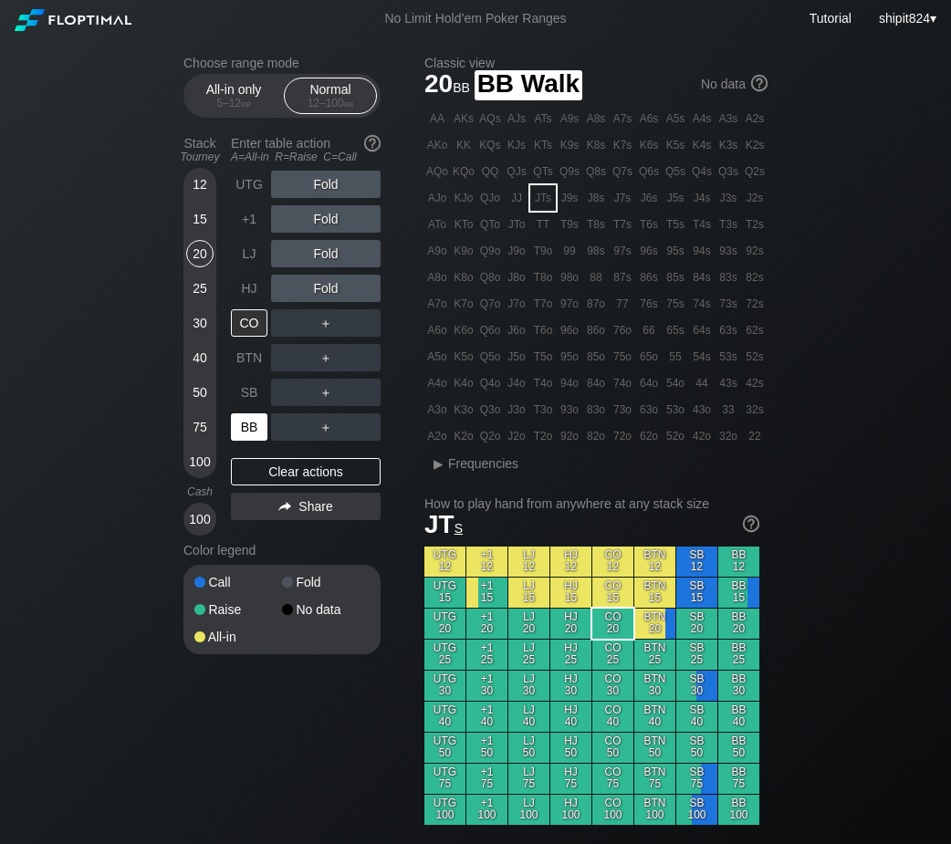
click at [251, 433] on div "BB" at bounding box center [249, 426] width 36 height 27
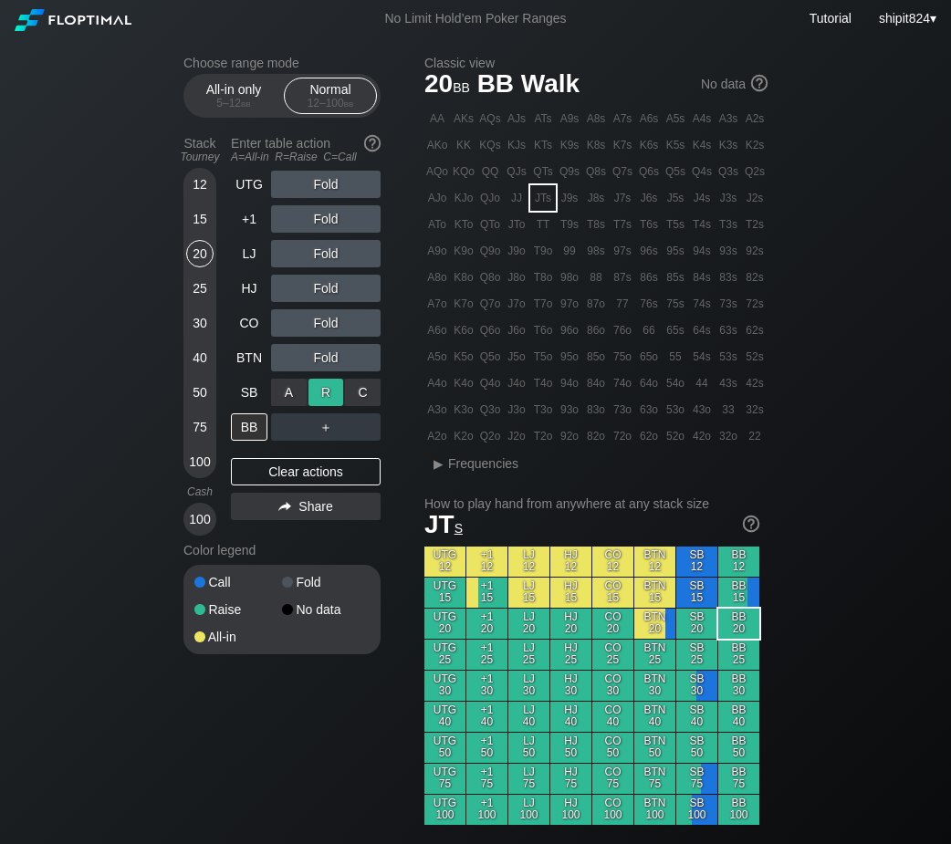
click at [313, 398] on div "R ✕" at bounding box center [326, 392] width 36 height 27
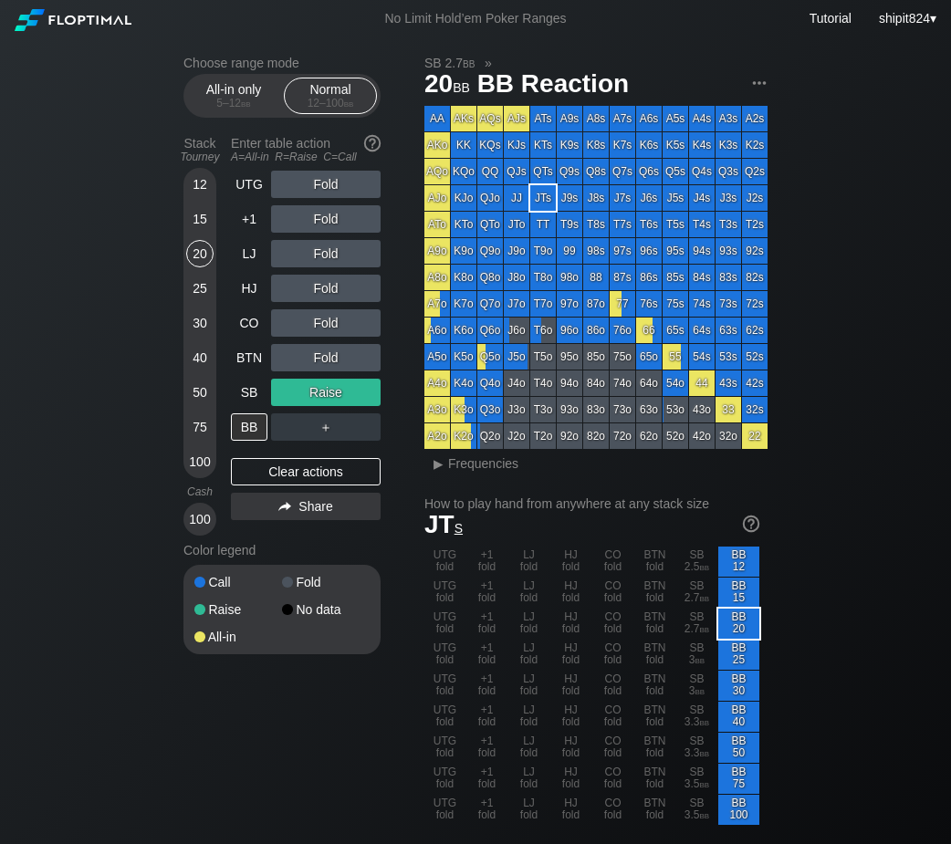
drag, startPoint x: 276, startPoint y: 477, endPoint x: 275, endPoint y: 438, distance: 39.2
click at [276, 477] on div "Clear actions" at bounding box center [306, 471] width 150 height 27
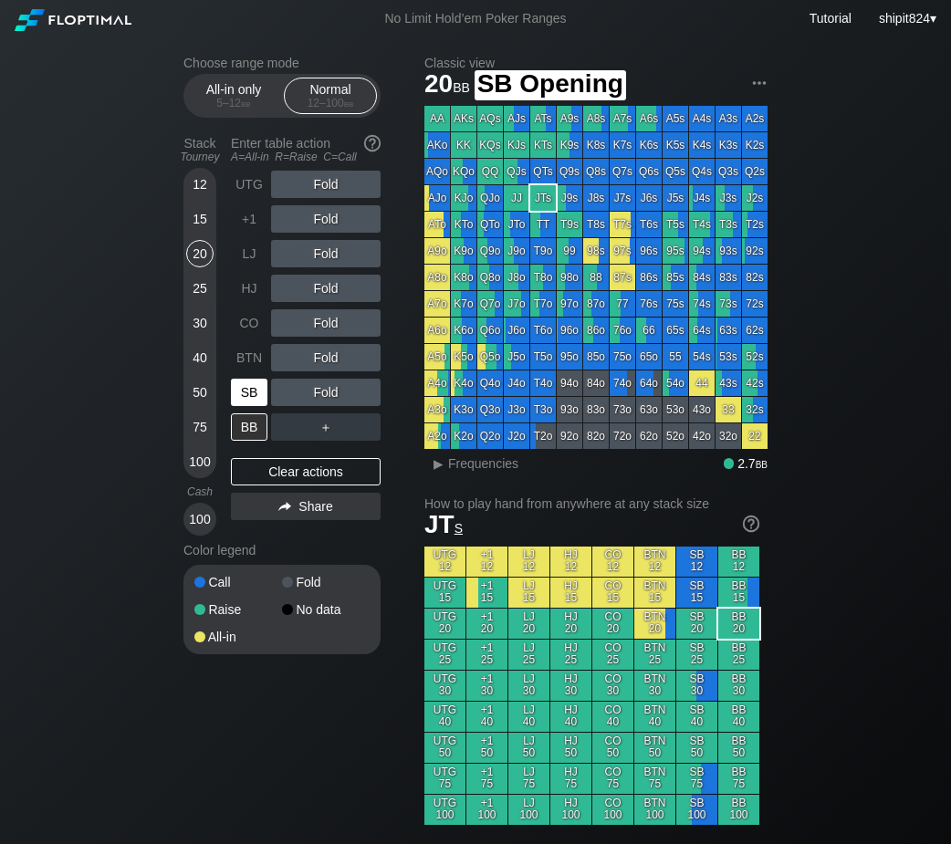
click at [246, 406] on div "SB" at bounding box center [249, 392] width 36 height 27
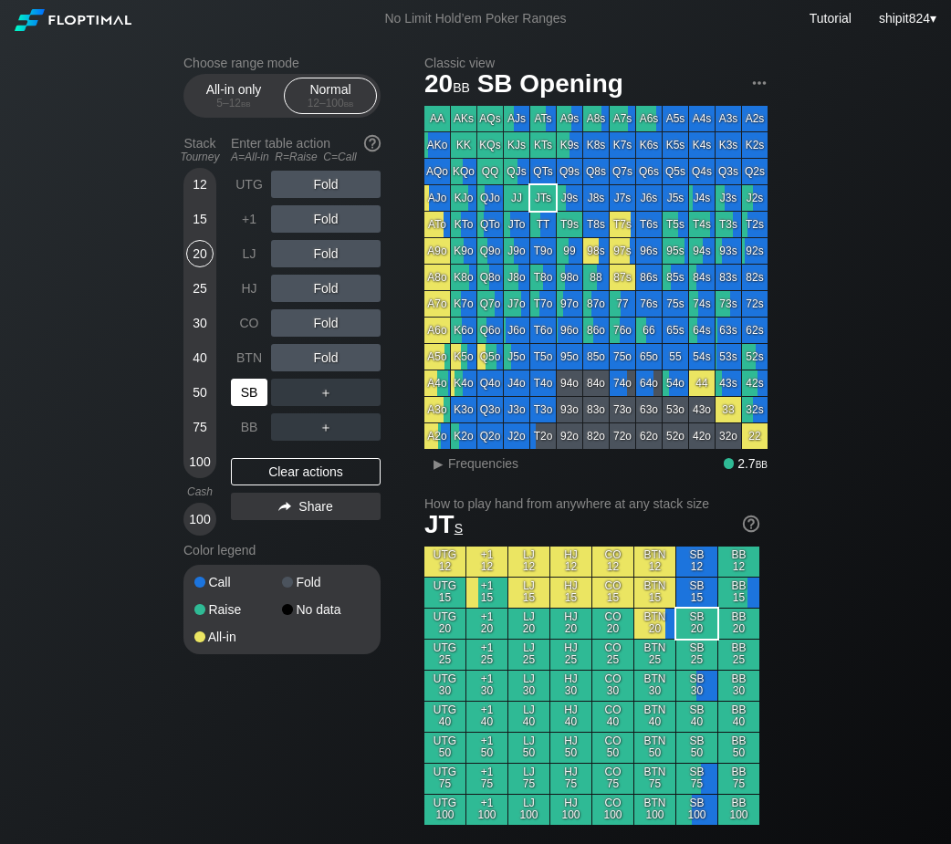
click at [234, 406] on div "SB" at bounding box center [249, 392] width 36 height 27
click at [233, 406] on div "SB" at bounding box center [249, 392] width 36 height 27
click at [232, 406] on div "SB" at bounding box center [249, 392] width 36 height 27
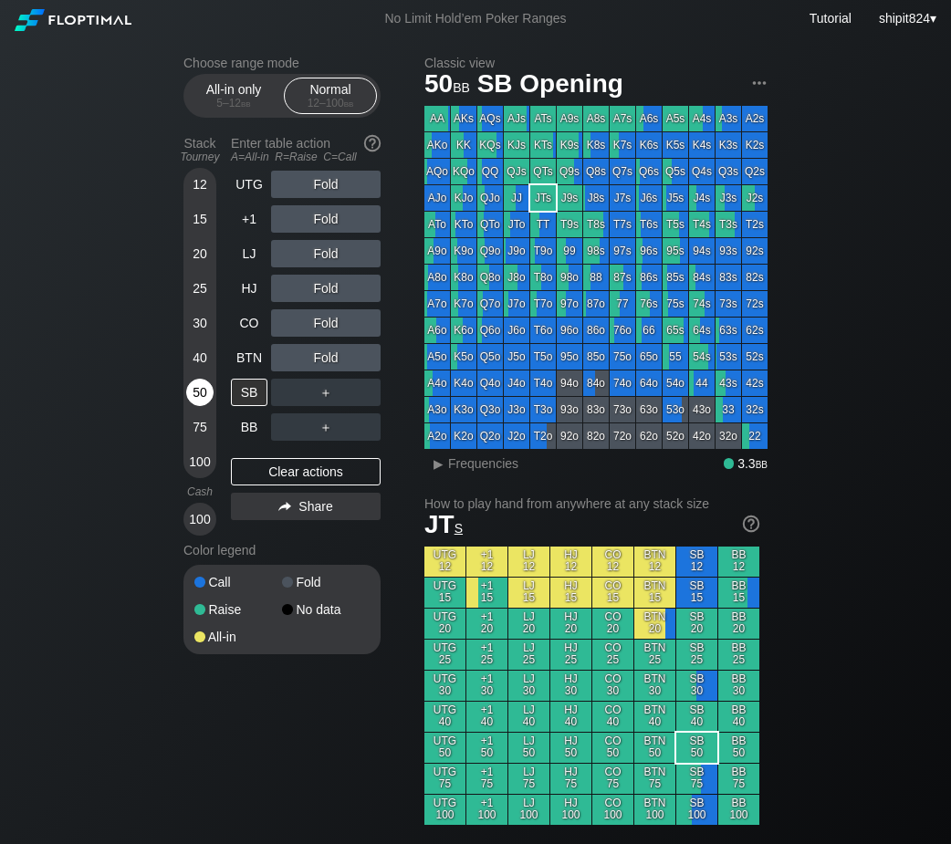
click at [199, 391] on div "50" at bounding box center [199, 392] width 27 height 27
click at [279, 473] on div "Clear actions" at bounding box center [306, 471] width 150 height 27
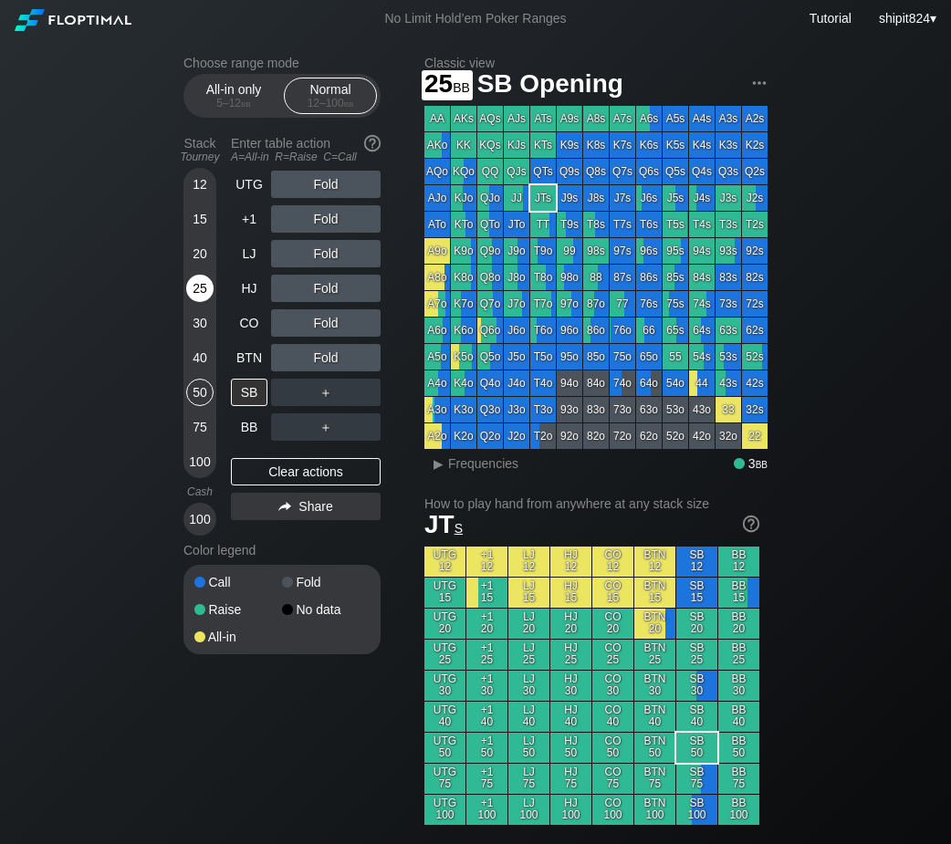
click at [202, 284] on div "25" at bounding box center [199, 288] width 27 height 27
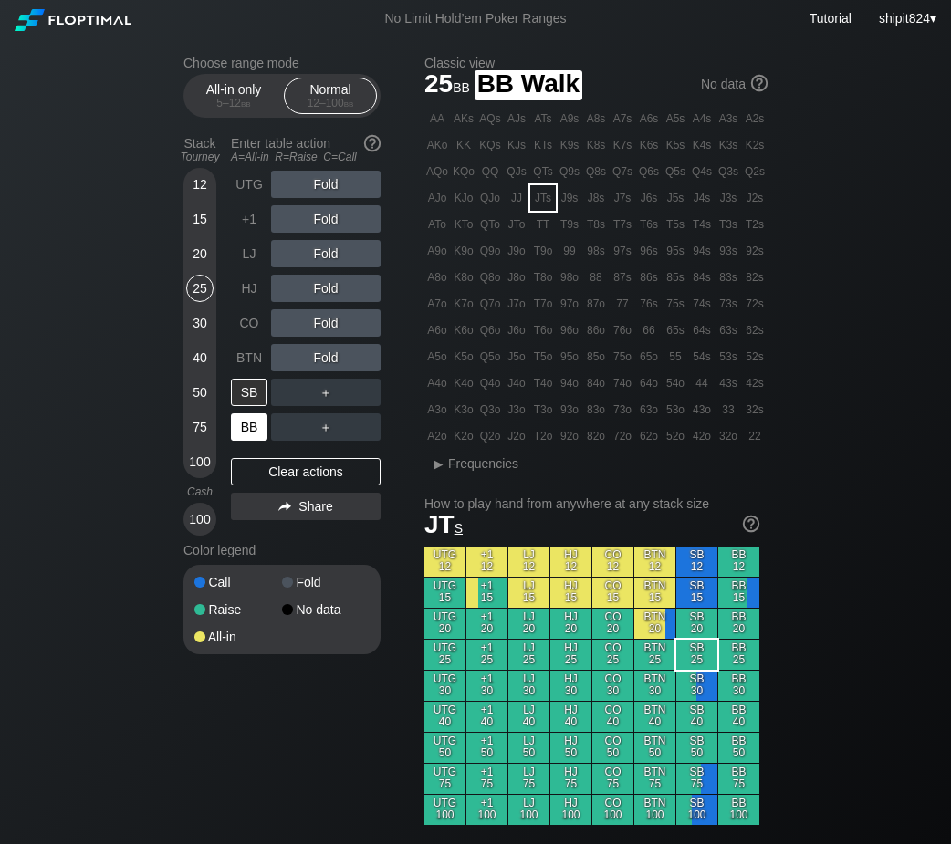
click at [236, 427] on div "BB" at bounding box center [249, 426] width 36 height 27
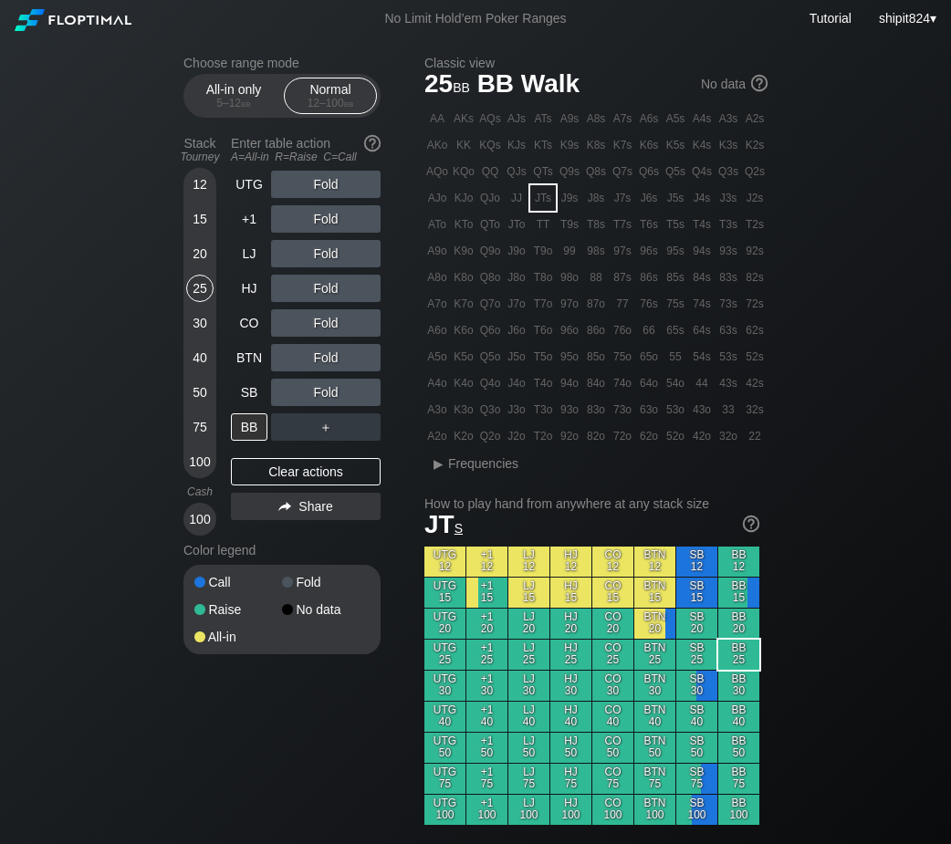
click at [327, 298] on div "Fold" at bounding box center [325, 288] width 109 height 27
click at [327, 298] on div "R ✕" at bounding box center [326, 288] width 36 height 27
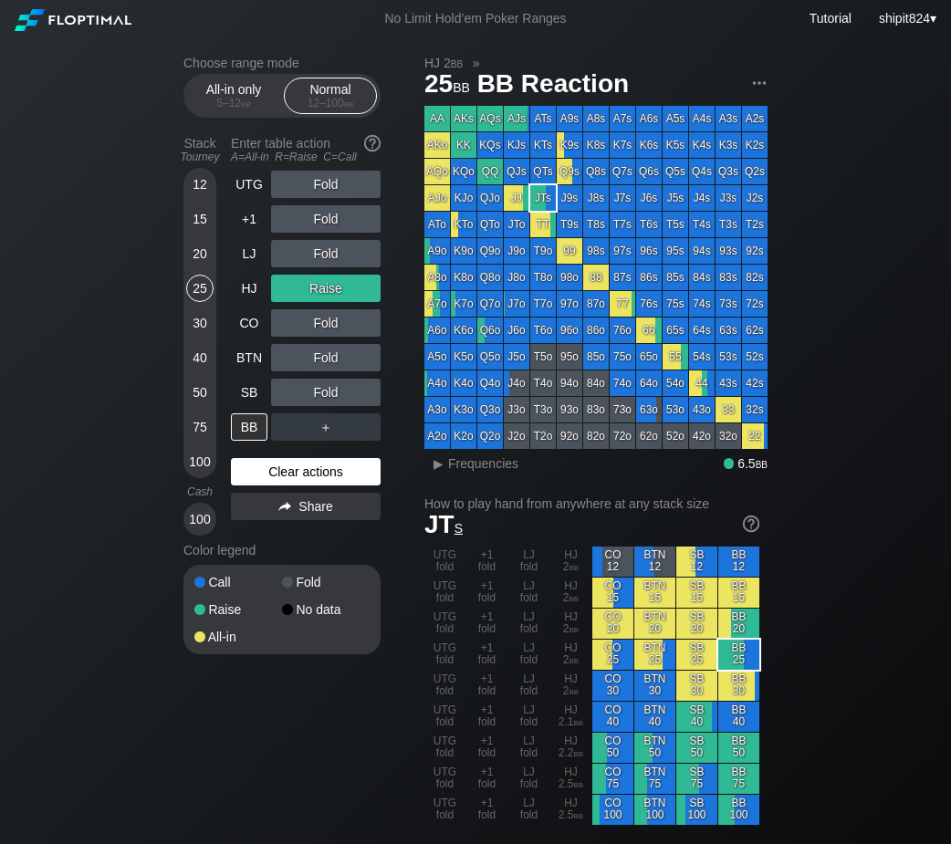
click at [290, 468] on div "Clear actions" at bounding box center [306, 471] width 150 height 27
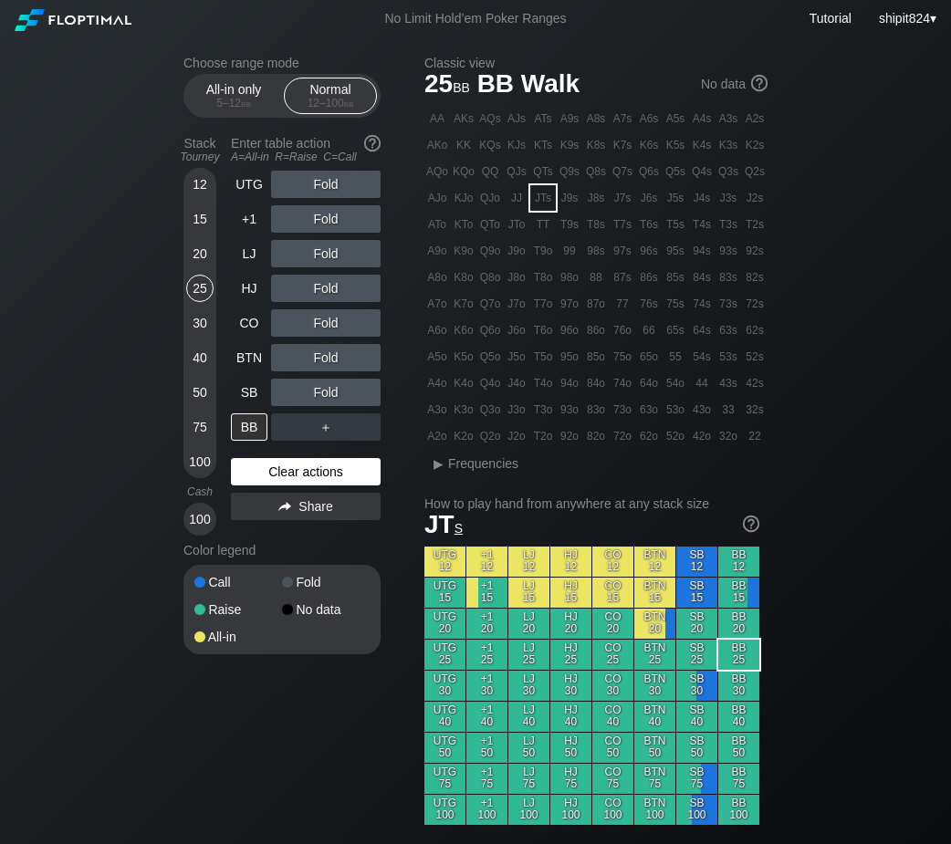
click at [288, 466] on div "Clear actions" at bounding box center [306, 471] width 150 height 27
click at [317, 326] on div "R ✕" at bounding box center [326, 322] width 36 height 27
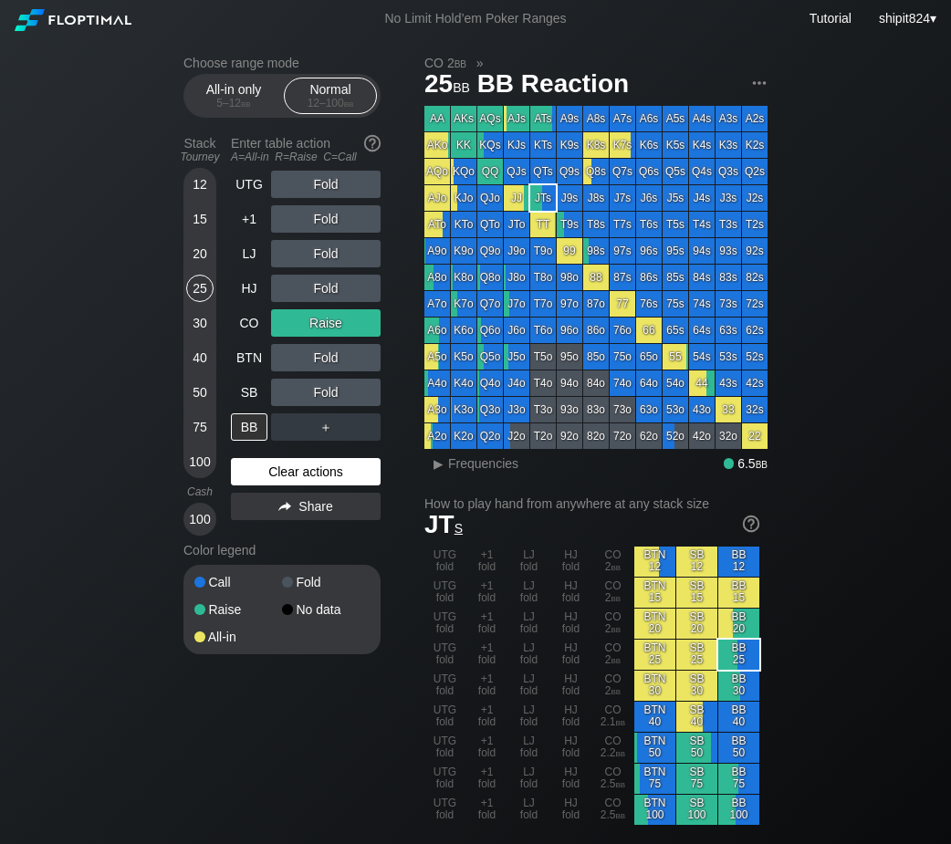
drag, startPoint x: 266, startPoint y: 473, endPoint x: 275, endPoint y: 465, distance: 11.6
click at [268, 472] on div "Clear actions" at bounding box center [306, 471] width 150 height 27
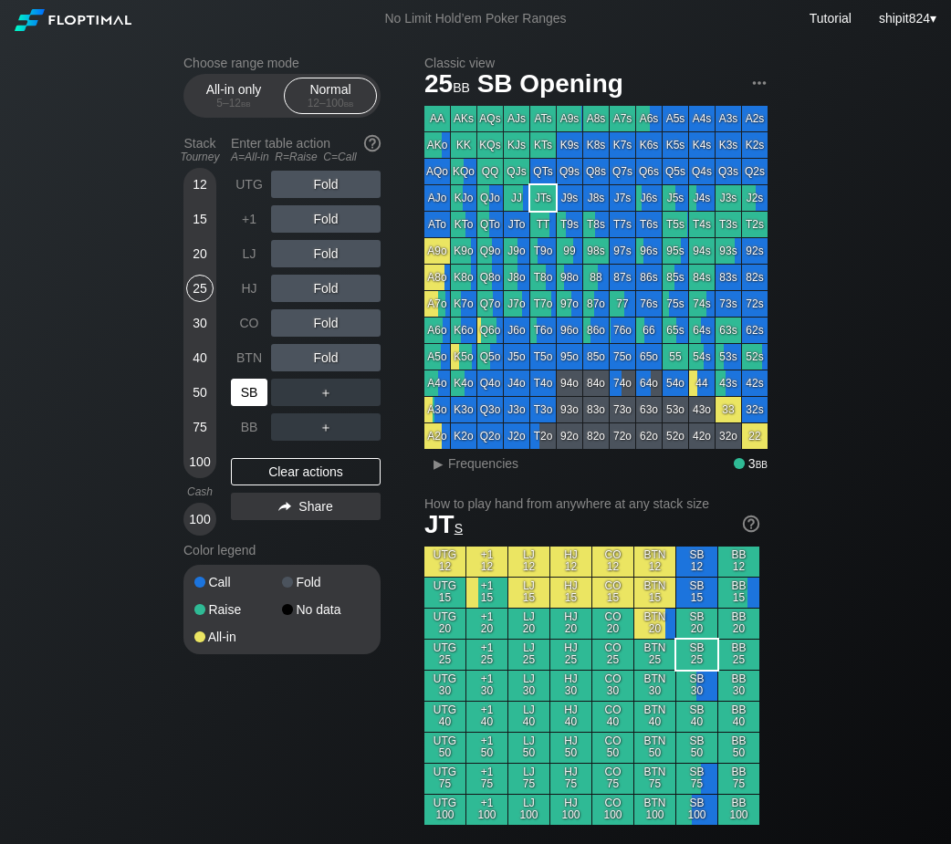
click at [255, 391] on div "SB" at bounding box center [249, 392] width 36 height 27
click at [336, 477] on div "Clear actions" at bounding box center [306, 471] width 150 height 27
click at [336, 474] on div "Clear actions" at bounding box center [306, 471] width 150 height 27
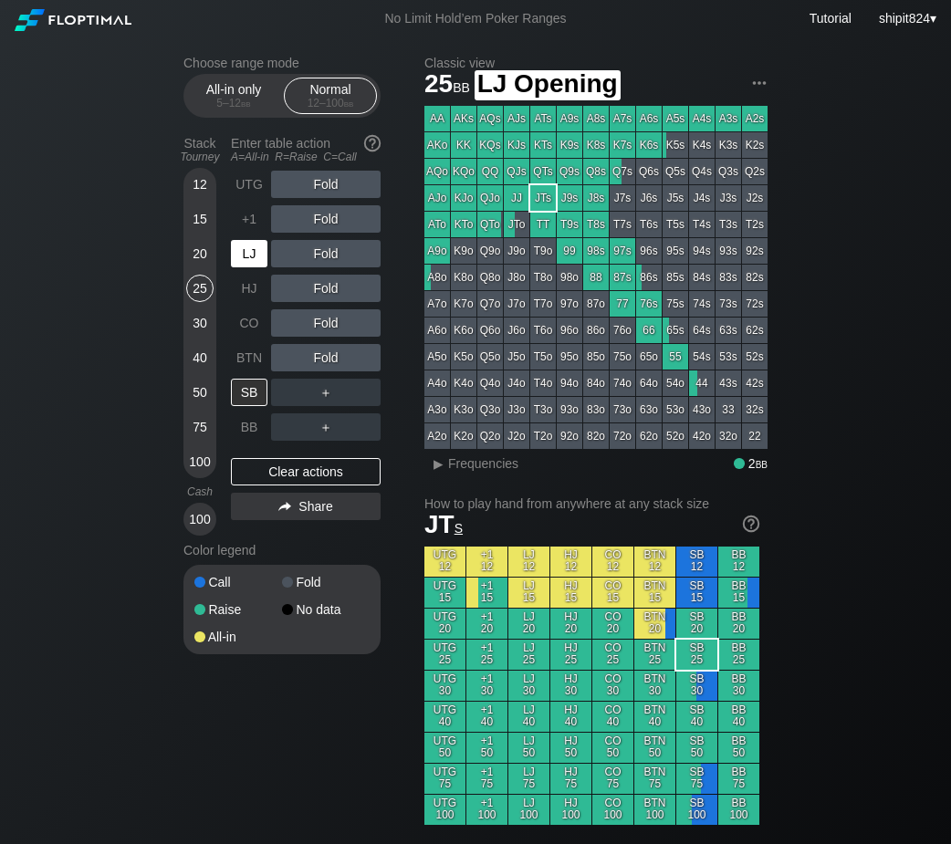
click at [246, 262] on div "LJ" at bounding box center [249, 253] width 36 height 27
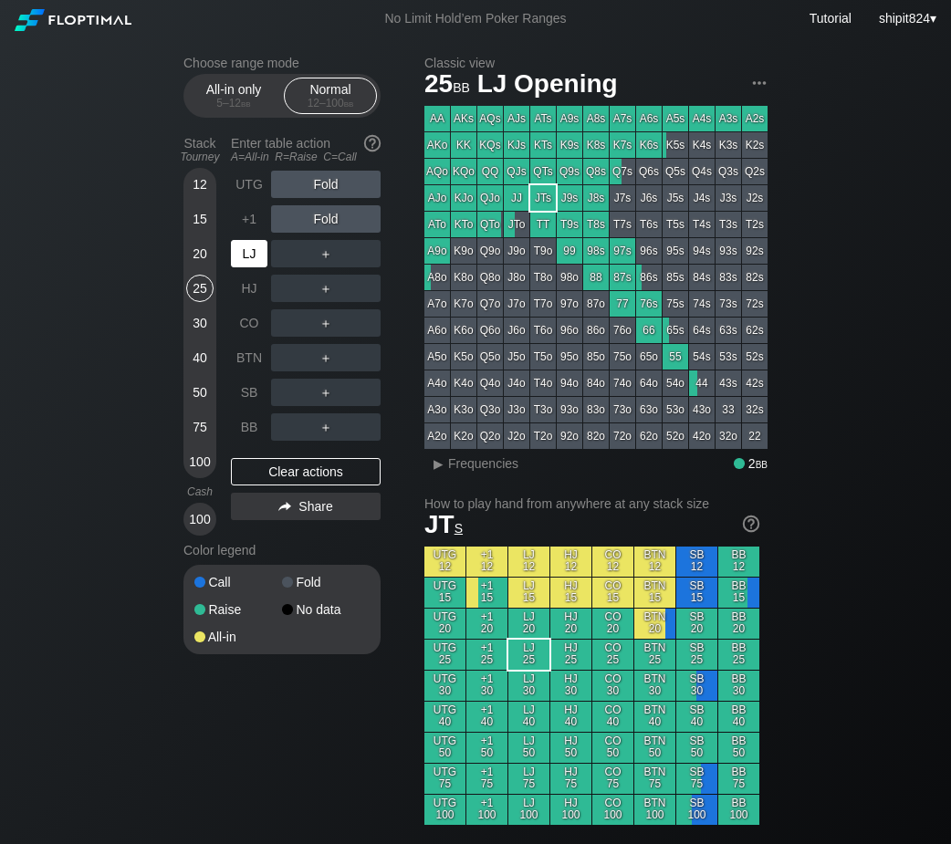
click at [250, 260] on div "LJ" at bounding box center [249, 253] width 36 height 27
click at [250, 261] on div "LJ" at bounding box center [249, 253] width 36 height 27
click at [248, 267] on div "LJ" at bounding box center [249, 253] width 36 height 27
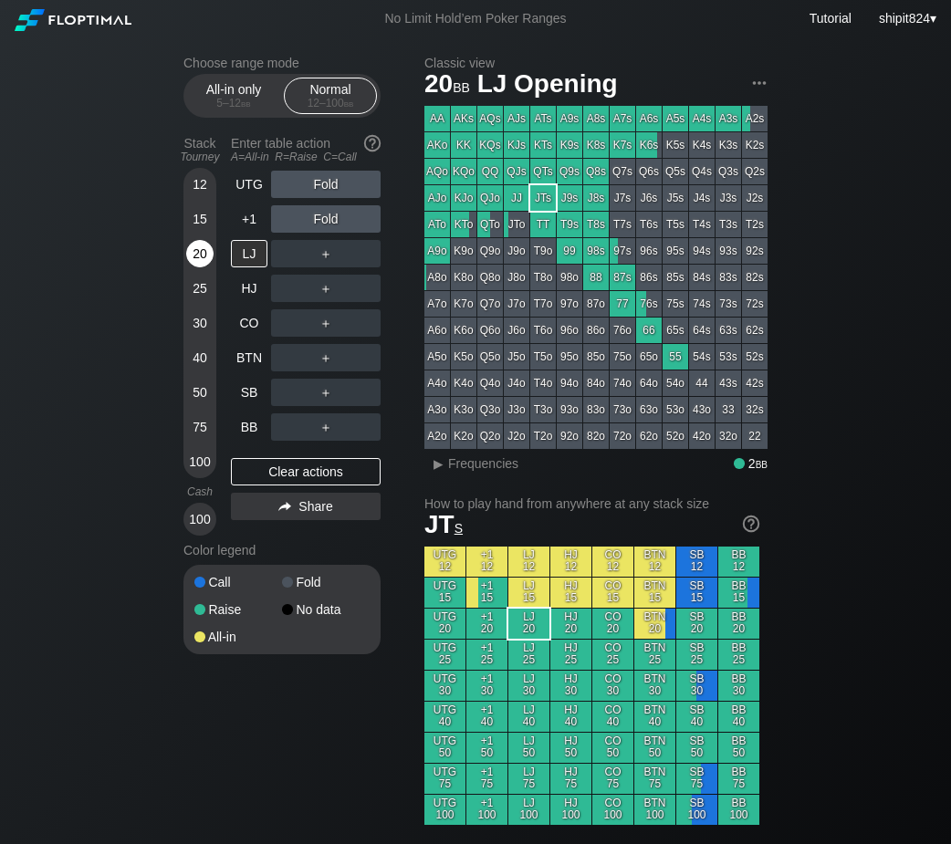
click at [200, 256] on div "20" at bounding box center [199, 253] width 27 height 27
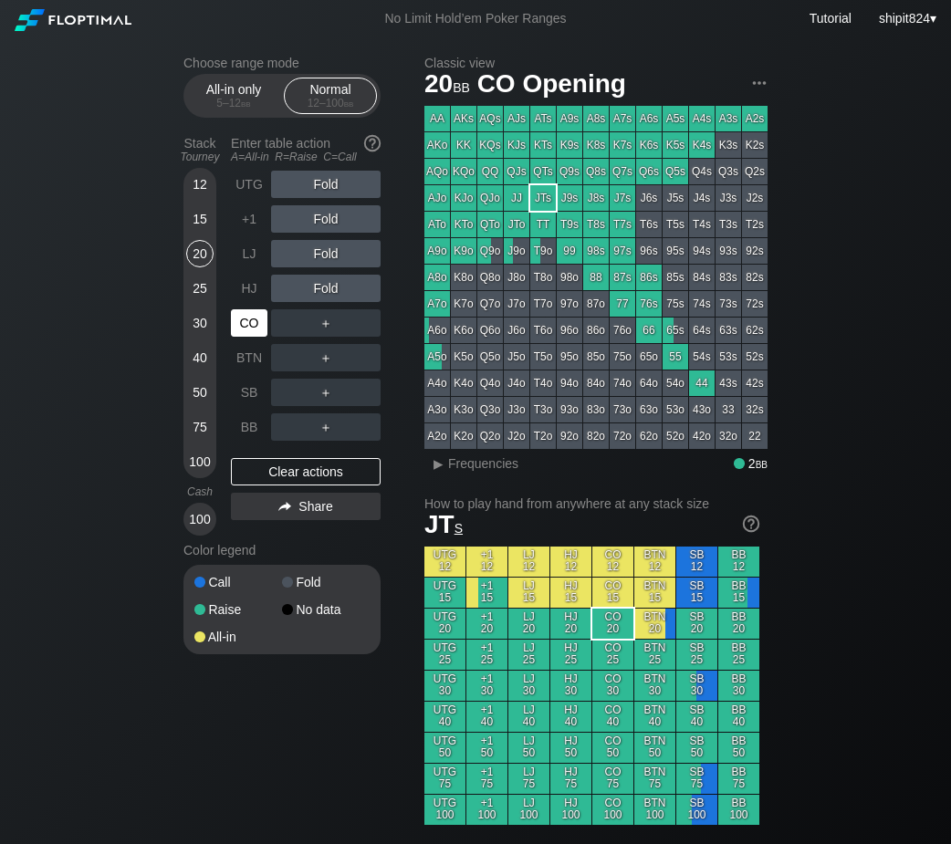
click at [256, 327] on div "CO" at bounding box center [249, 322] width 36 height 27
click at [317, 236] on div "A ✕ R ✕ C ✕ Fold" at bounding box center [325, 254] width 109 height 42
click at [326, 228] on div "R ✕" at bounding box center [326, 218] width 36 height 27
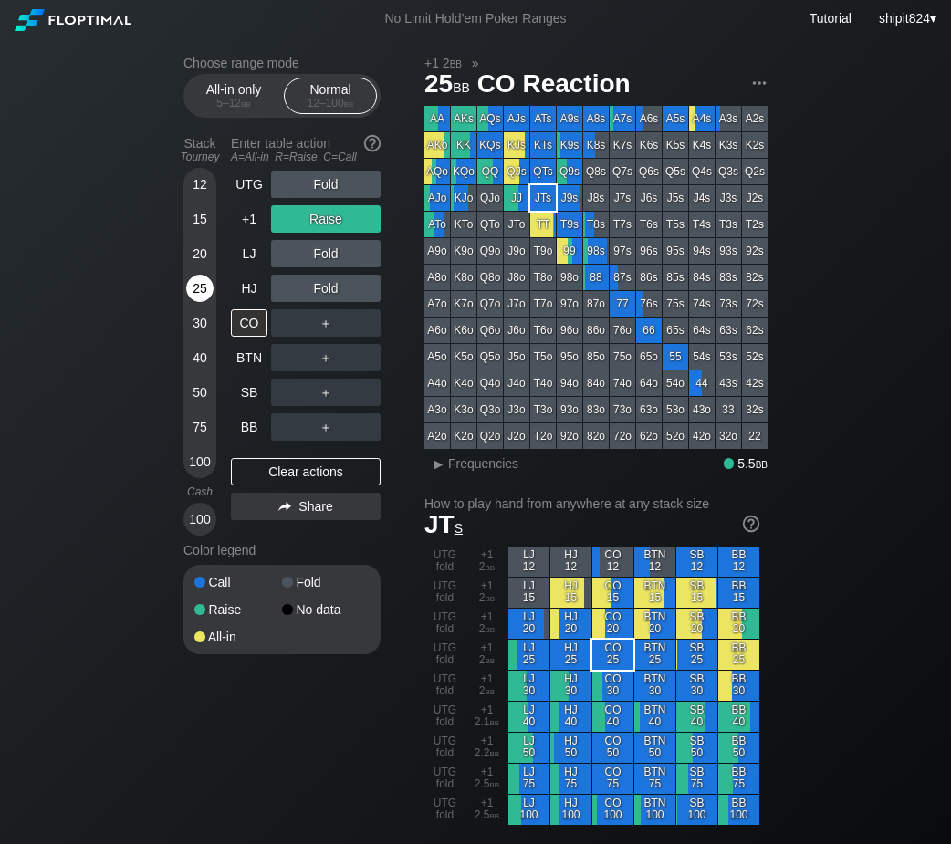
click at [201, 287] on div "25" at bounding box center [199, 288] width 27 height 27
click at [373, 292] on div "C ✕" at bounding box center [363, 288] width 36 height 27
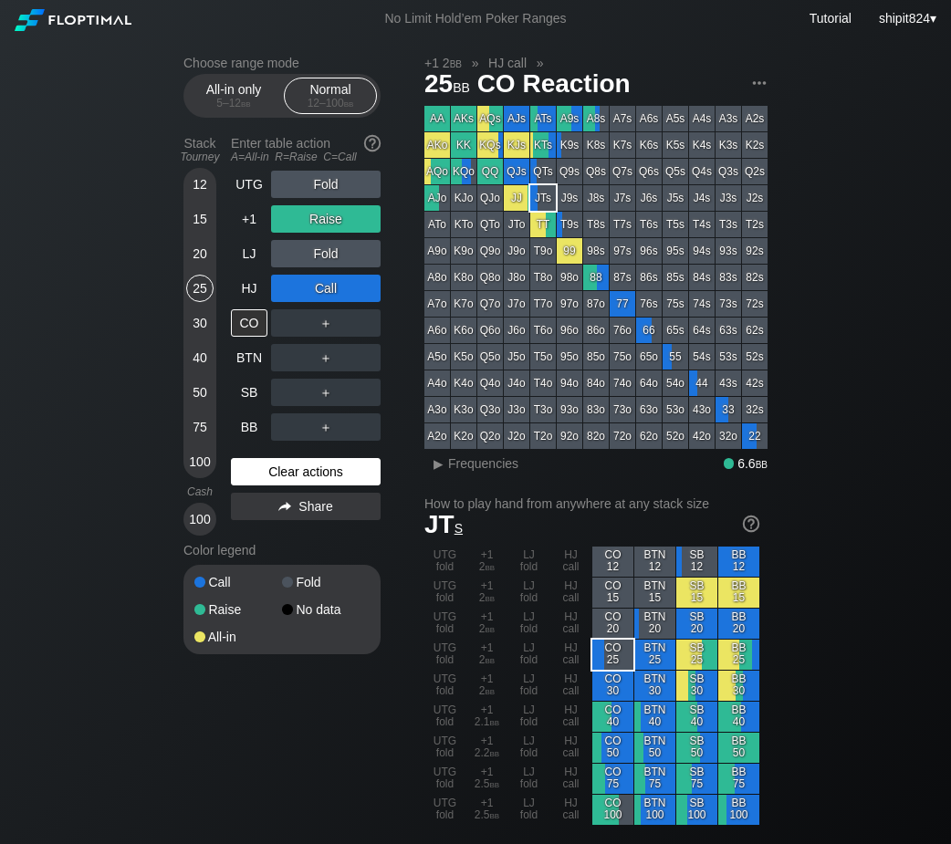
drag, startPoint x: 257, startPoint y: 481, endPoint x: 261, endPoint y: 462, distance: 19.5
click at [257, 481] on div "Clear actions" at bounding box center [306, 471] width 150 height 27
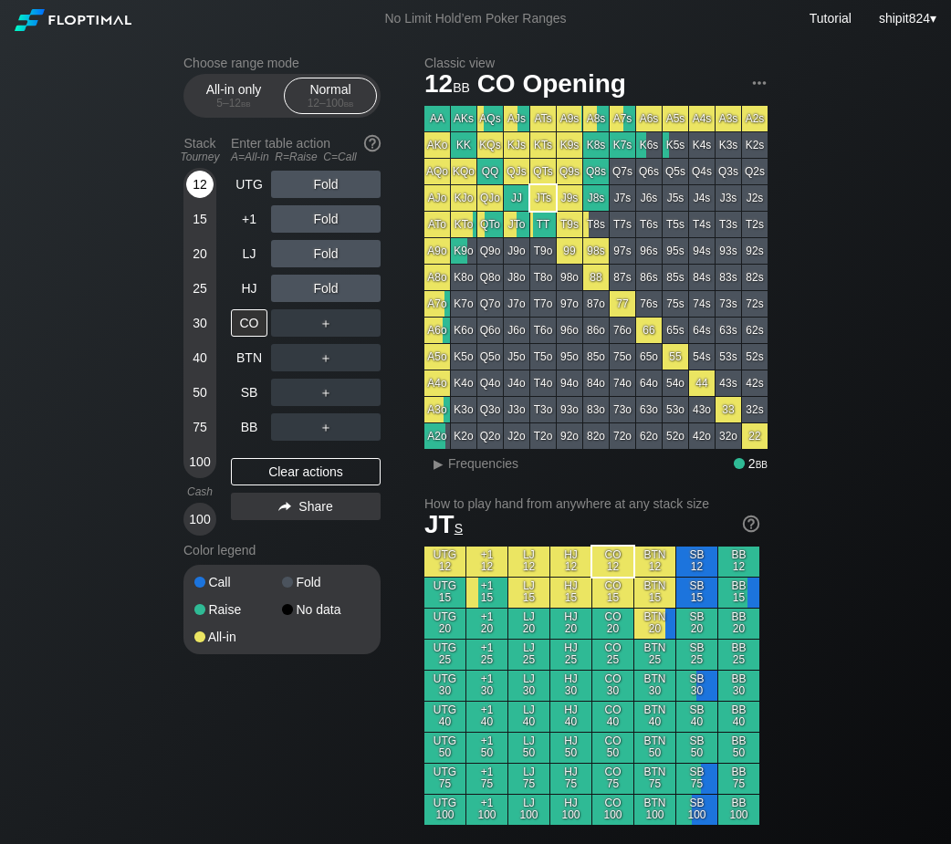
click at [202, 176] on div "12" at bounding box center [199, 184] width 27 height 27
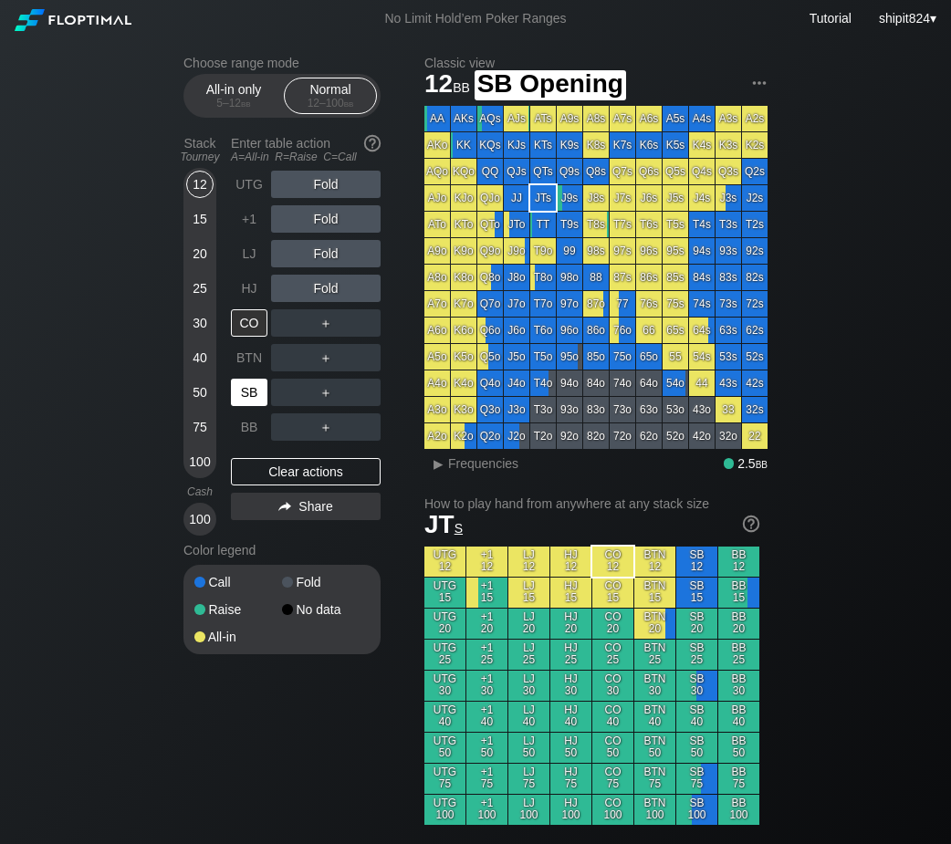
click at [245, 394] on div "SB" at bounding box center [249, 392] width 36 height 27
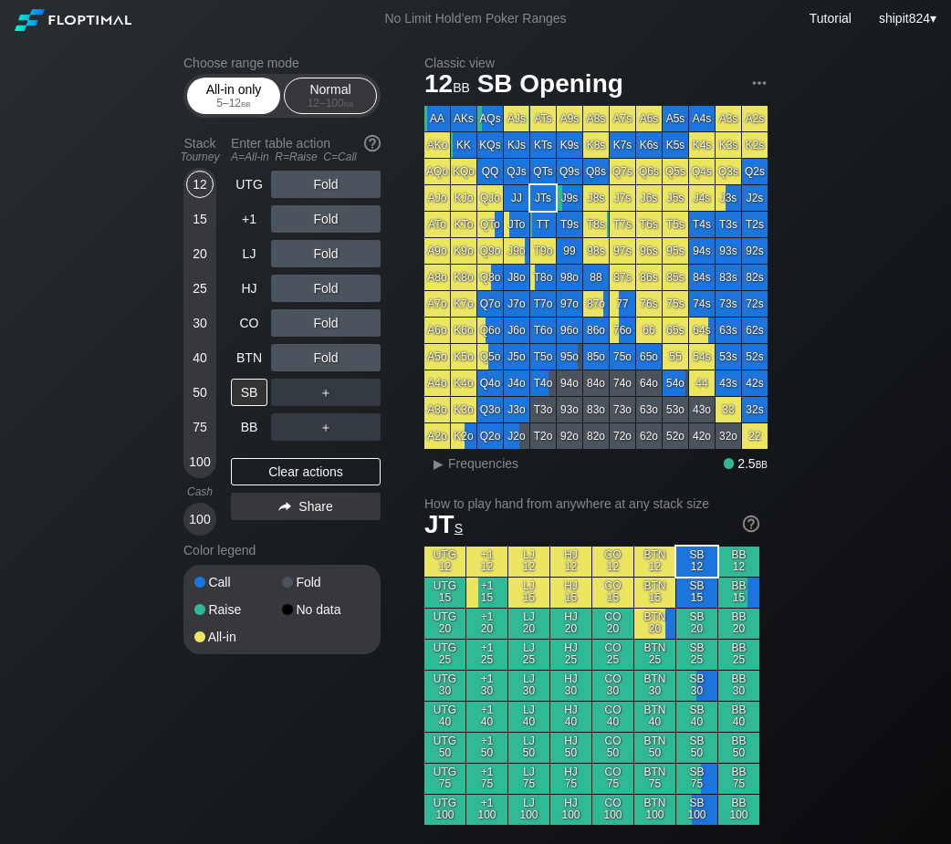
click at [248, 97] on div "All-in only 5 – 12 bb" at bounding box center [234, 95] width 84 height 35
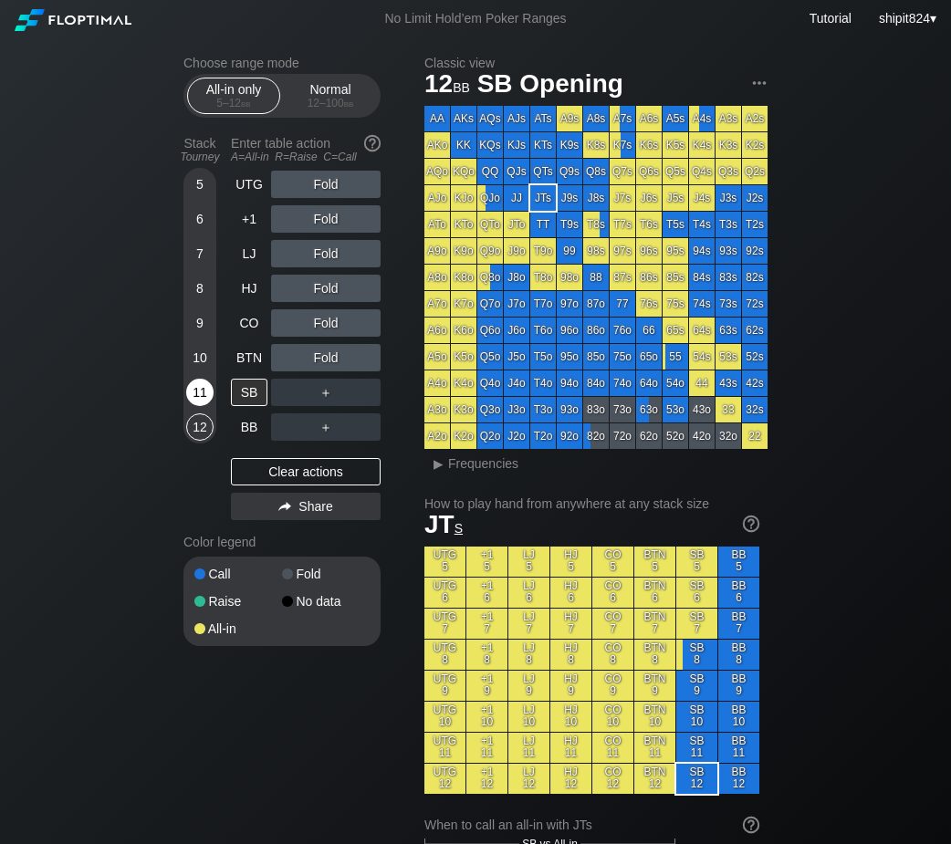
click at [194, 384] on div "11" at bounding box center [199, 392] width 27 height 27
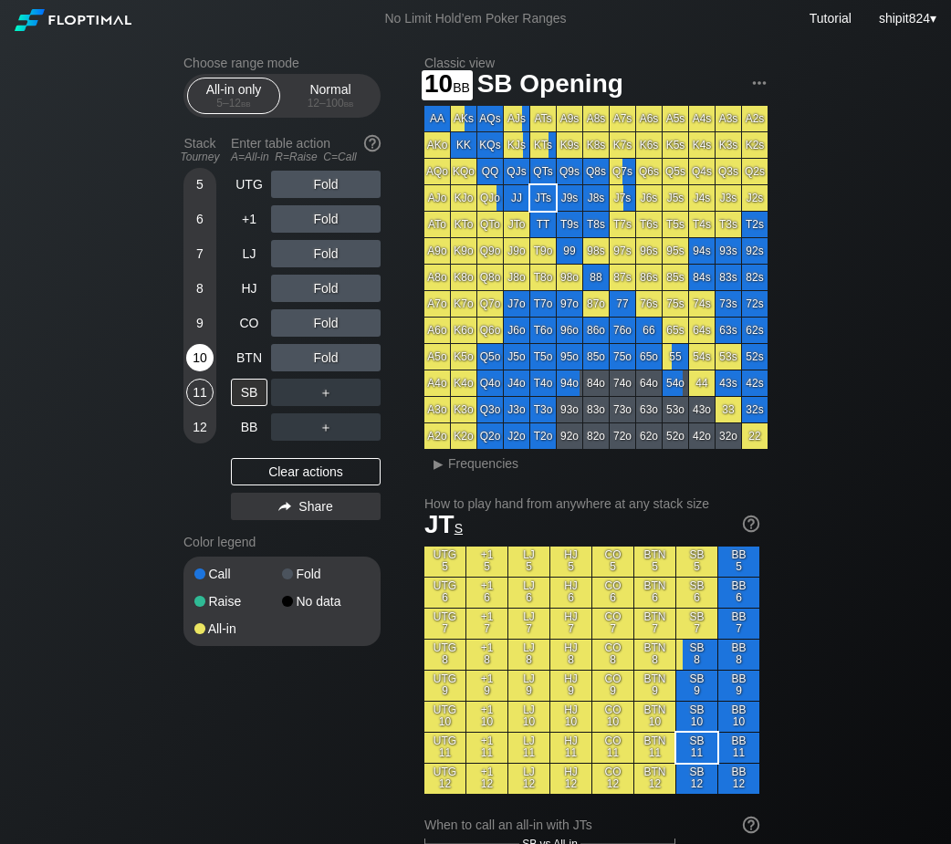
click at [200, 353] on div "10" at bounding box center [199, 357] width 27 height 27
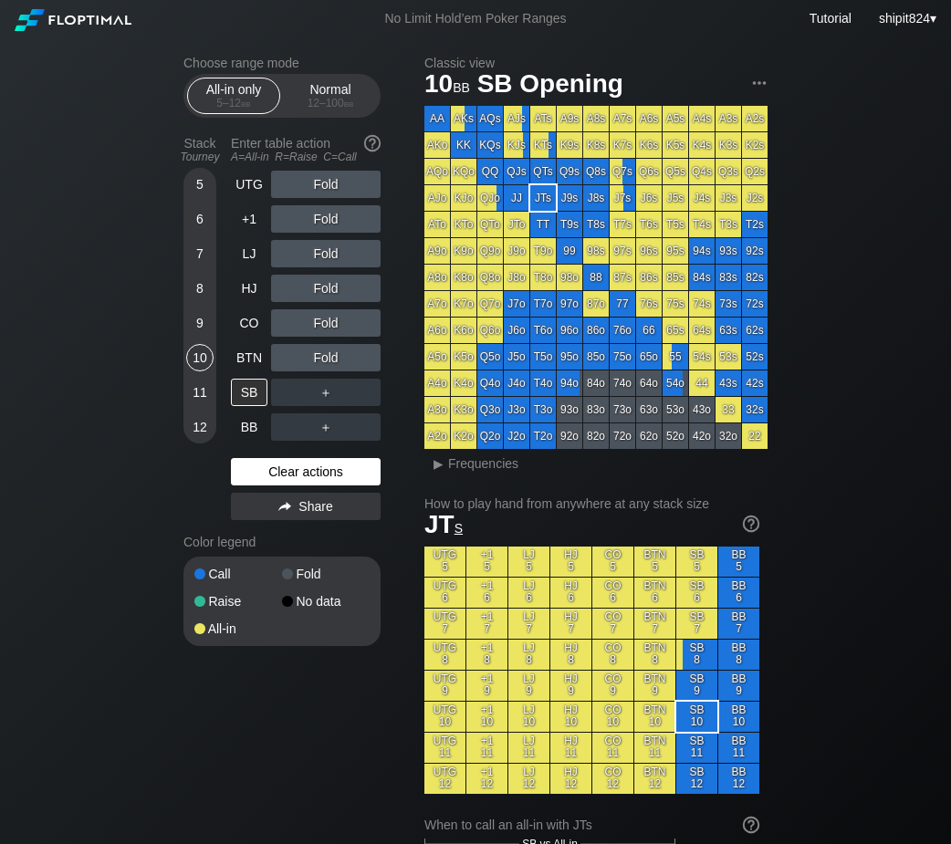
click at [246, 473] on div "Clear actions" at bounding box center [306, 471] width 150 height 27
drag, startPoint x: 246, startPoint y: 473, endPoint x: 237, endPoint y: 450, distance: 25.4
click at [246, 473] on div "Clear actions" at bounding box center [306, 471] width 150 height 27
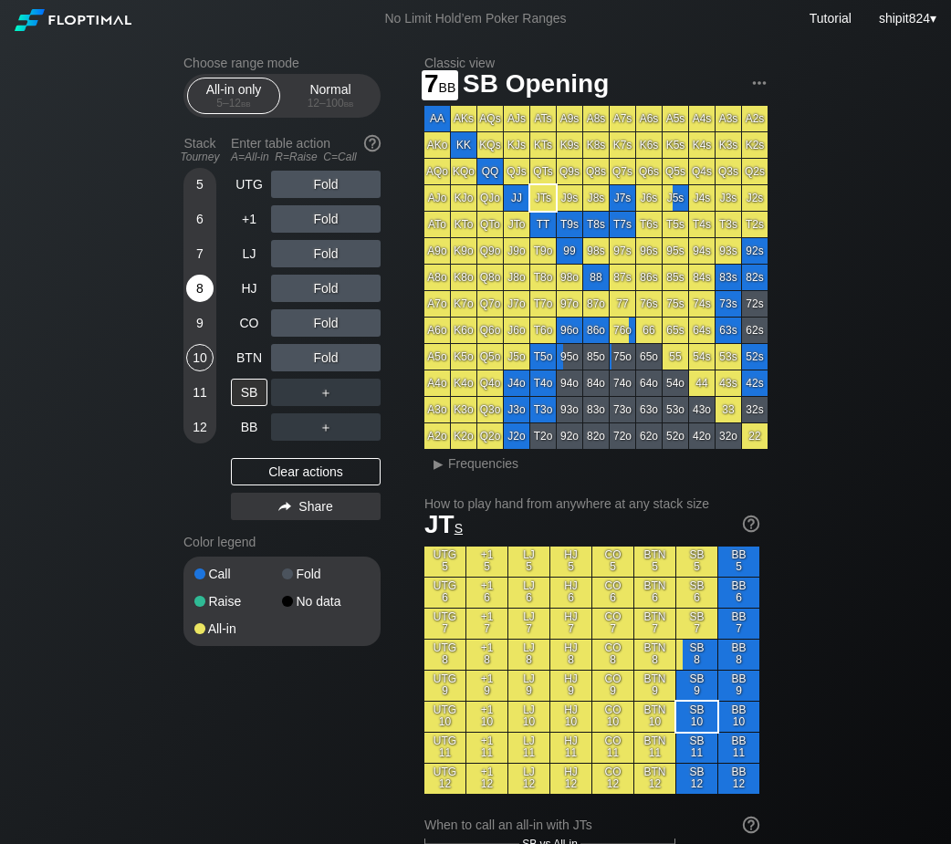
click at [193, 279] on div "8" at bounding box center [199, 288] width 27 height 27
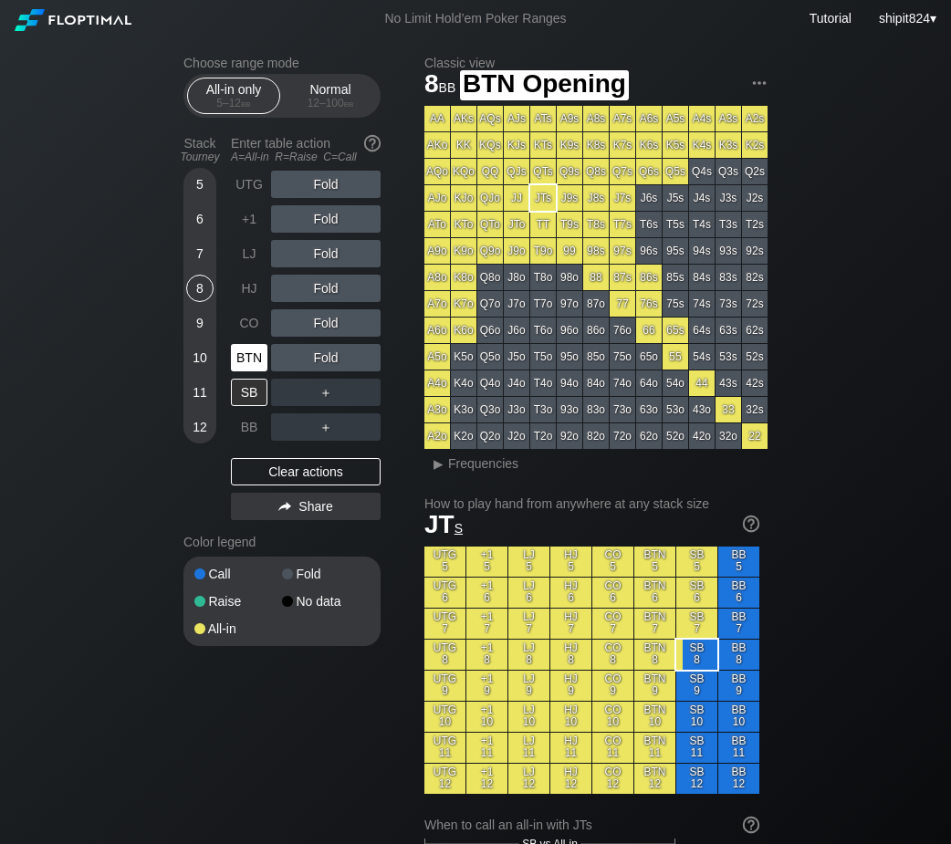
click at [250, 352] on div "BTN" at bounding box center [249, 357] width 36 height 27
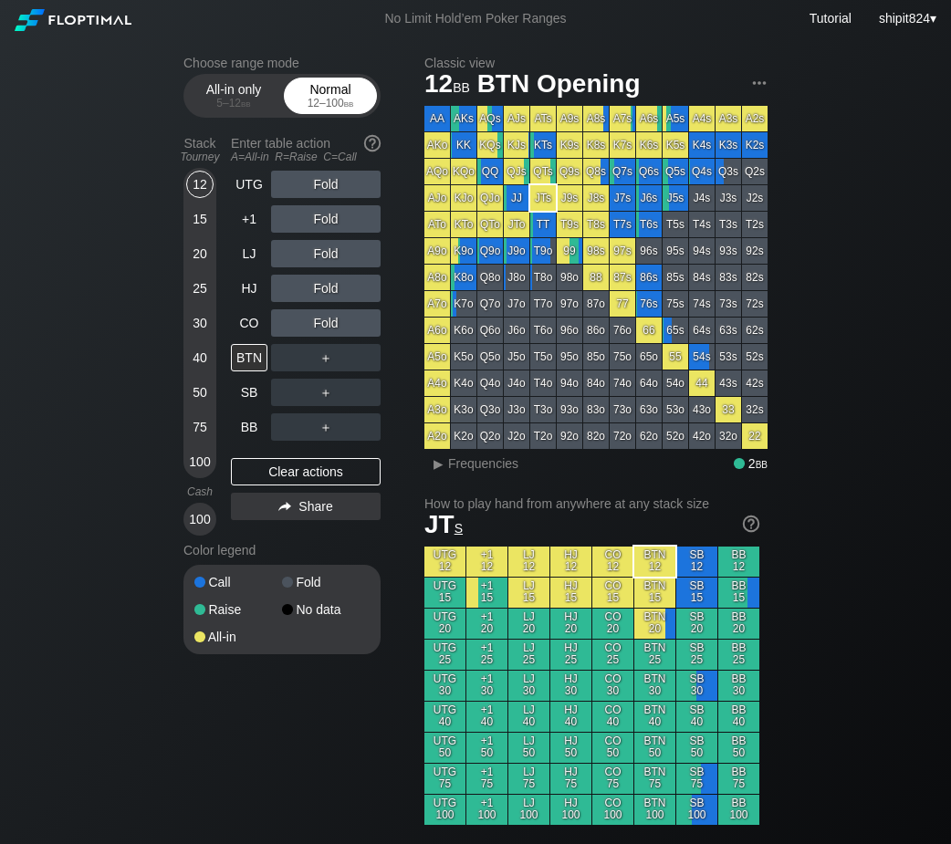
click at [338, 85] on div "Normal 12 – 100 bb" at bounding box center [330, 95] width 84 height 35
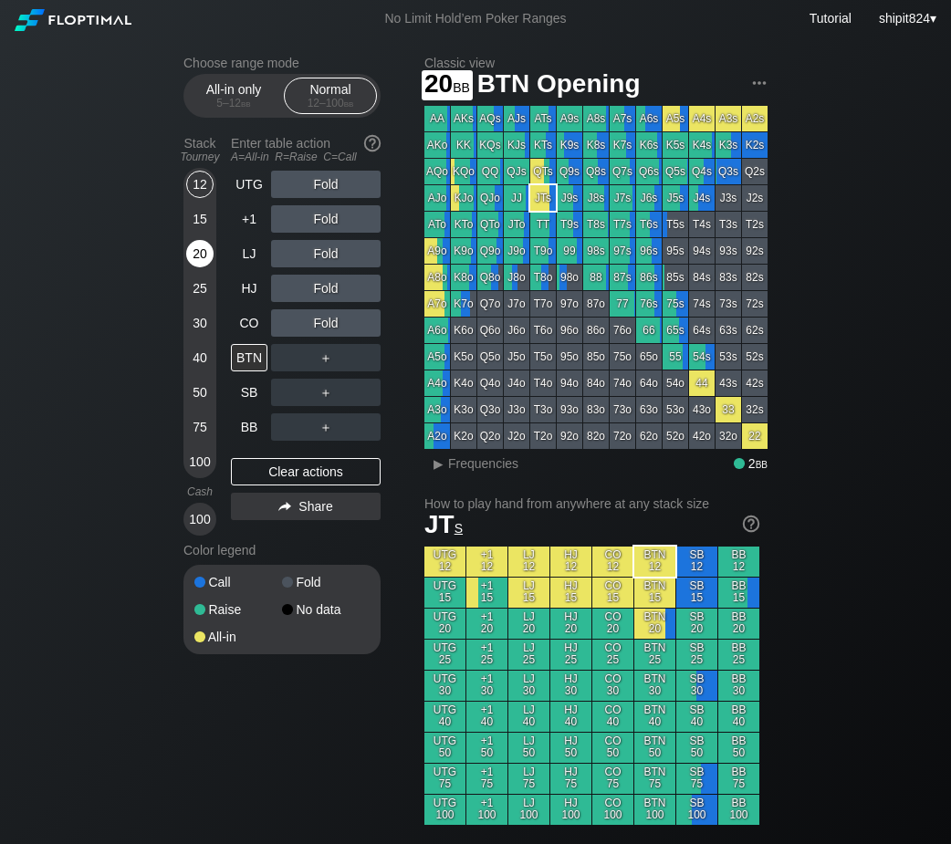
click at [193, 255] on div "20" at bounding box center [199, 253] width 27 height 27
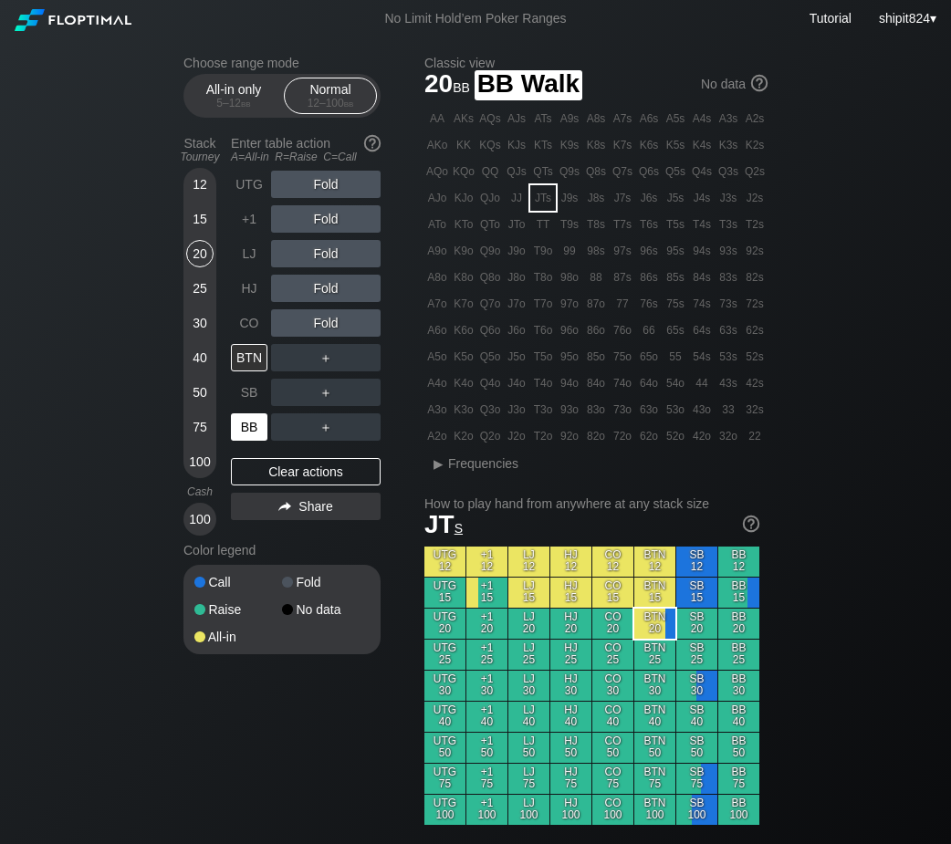
click at [250, 420] on div "BB" at bounding box center [249, 426] width 36 height 27
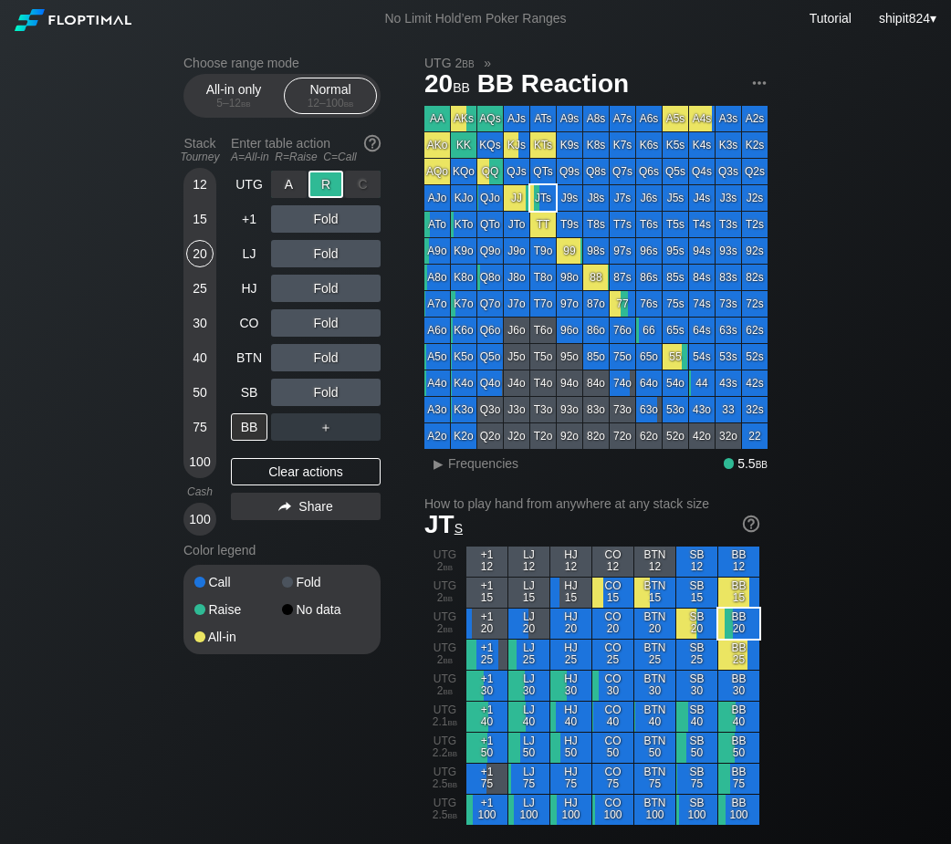
click at [328, 188] on div "R ✕" at bounding box center [326, 184] width 36 height 27
click at [302, 193] on div "A ✕" at bounding box center [289, 184] width 36 height 27
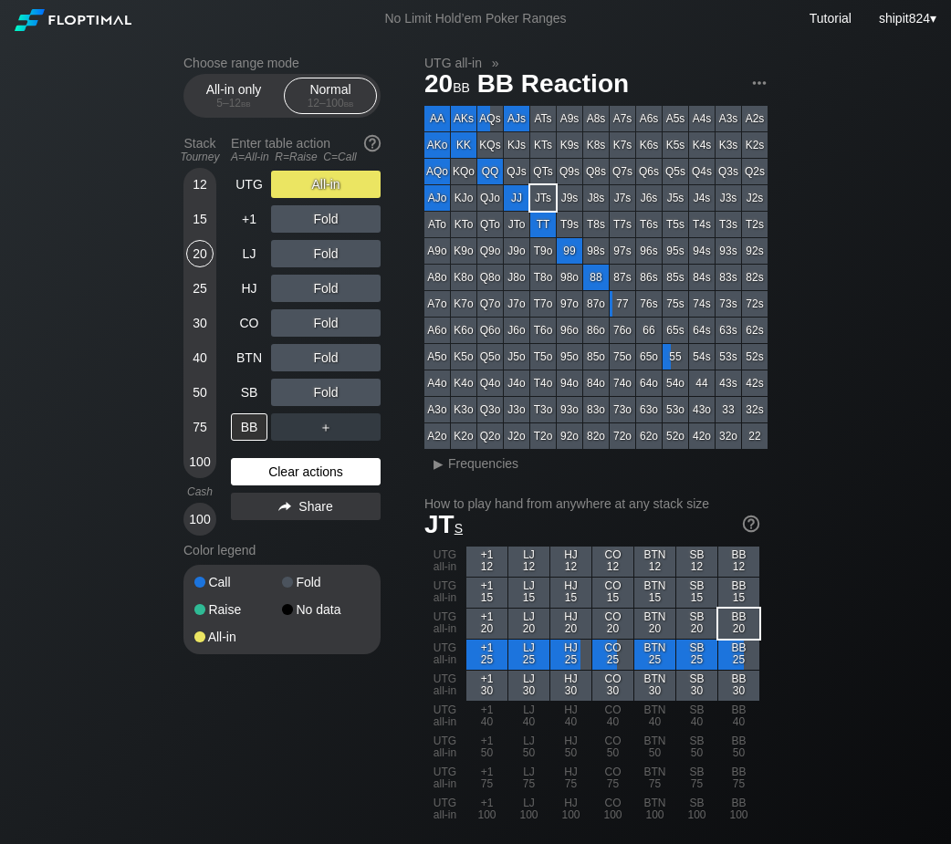
click at [324, 465] on div "Clear actions" at bounding box center [306, 471] width 150 height 27
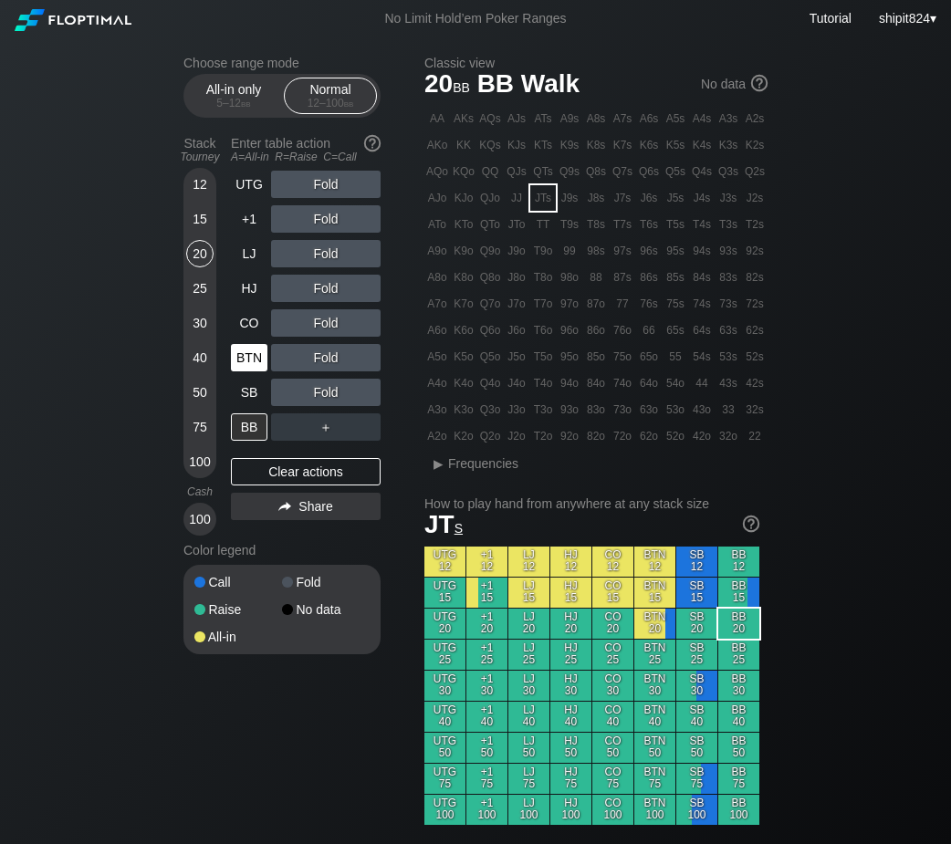
click at [269, 373] on div "BTN" at bounding box center [251, 357] width 40 height 35
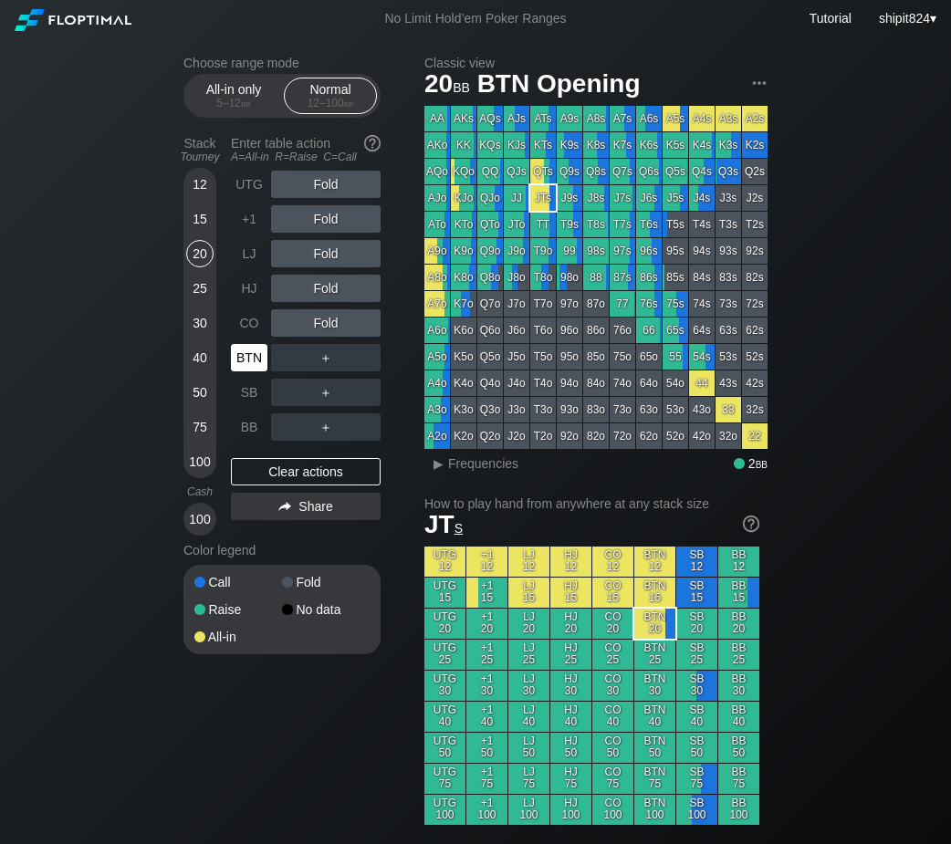
click at [268, 364] on div "BTN" at bounding box center [251, 357] width 40 height 35
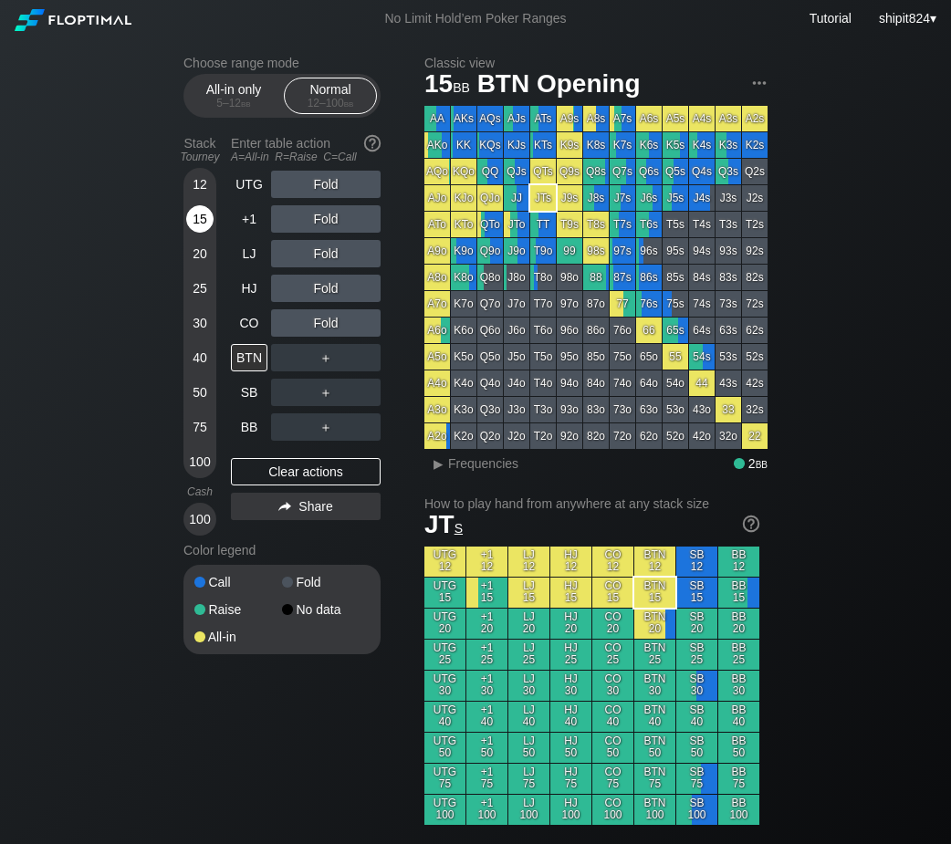
click at [193, 215] on div "15" at bounding box center [199, 218] width 27 height 27
click at [333, 488] on div "UTG Fold +1 Fold LJ Fold HJ Fold CO Fold BTN ＋ SB ＋ BB ＋ Clear actions Share" at bounding box center [306, 353] width 150 height 365
click at [337, 480] on div "Clear actions" at bounding box center [306, 471] width 150 height 27
click at [208, 255] on div "20" at bounding box center [199, 253] width 27 height 27
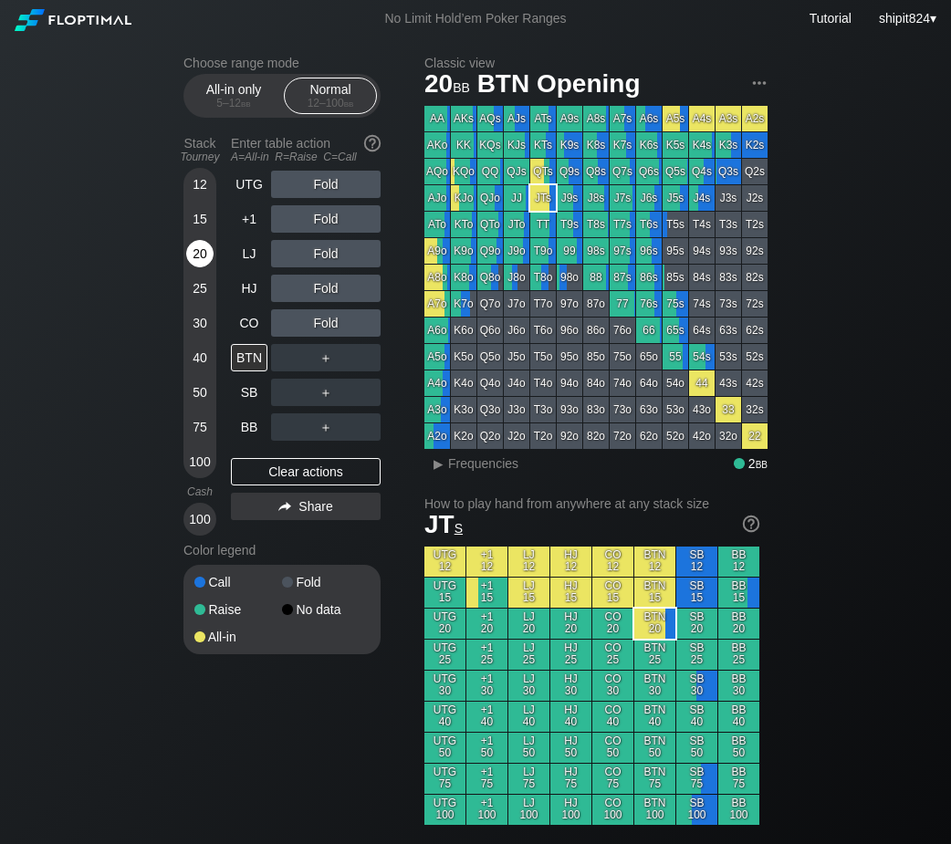
click at [208, 255] on div "20" at bounding box center [199, 253] width 27 height 27
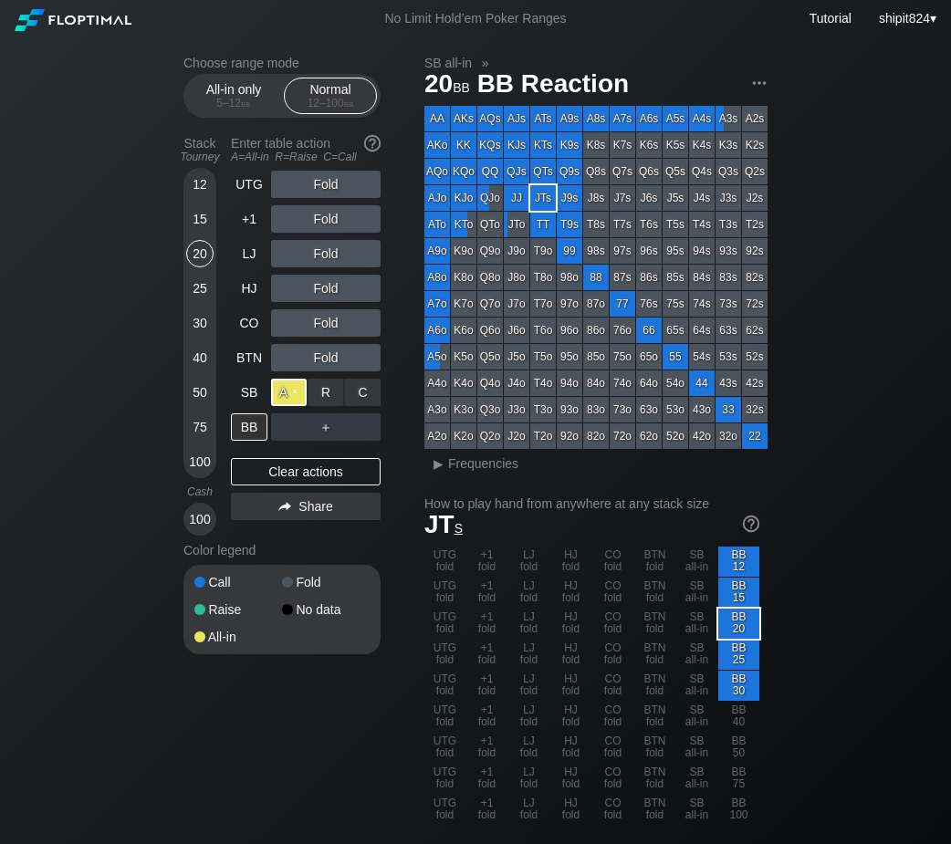
click at [272, 406] on div "A ✕" at bounding box center [289, 392] width 36 height 27
click at [200, 179] on div "12" at bounding box center [199, 184] width 27 height 27
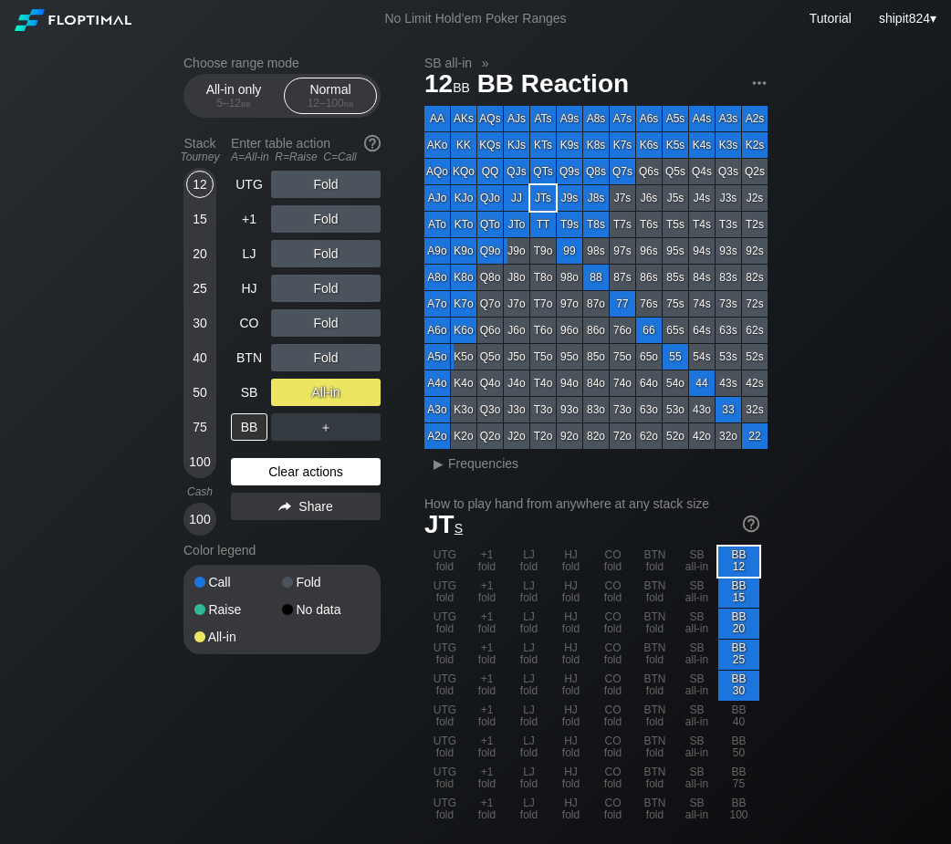
click at [279, 462] on div "Clear actions" at bounding box center [306, 471] width 150 height 27
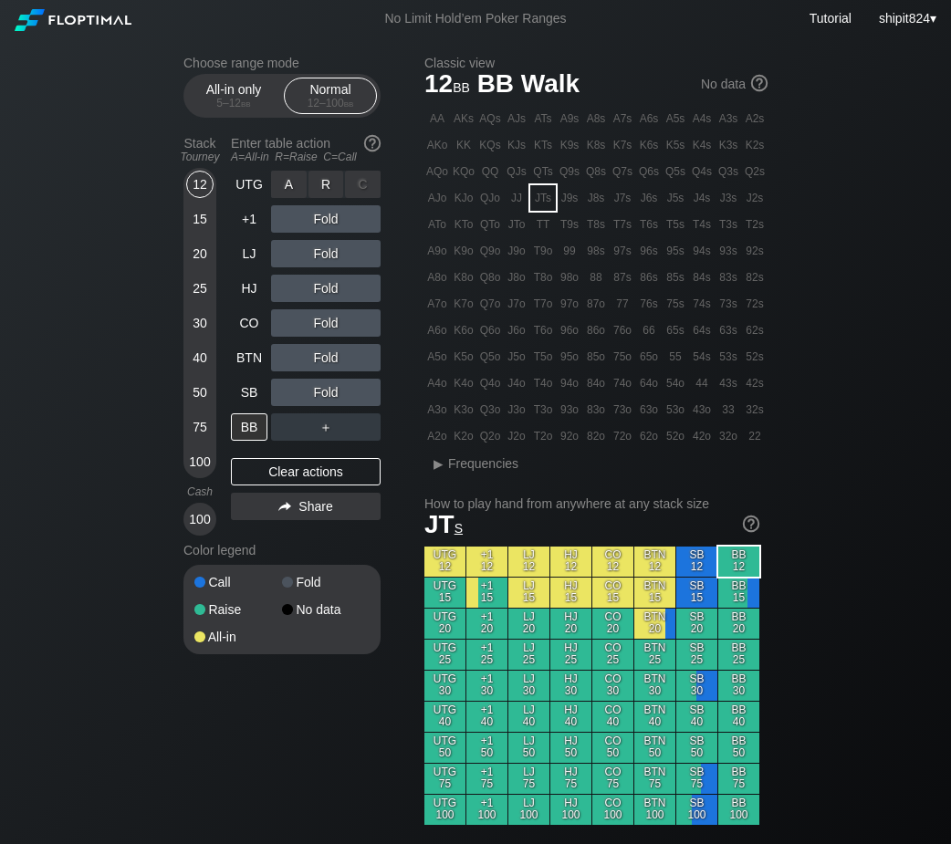
click at [331, 179] on div "R ✕" at bounding box center [326, 184] width 36 height 27
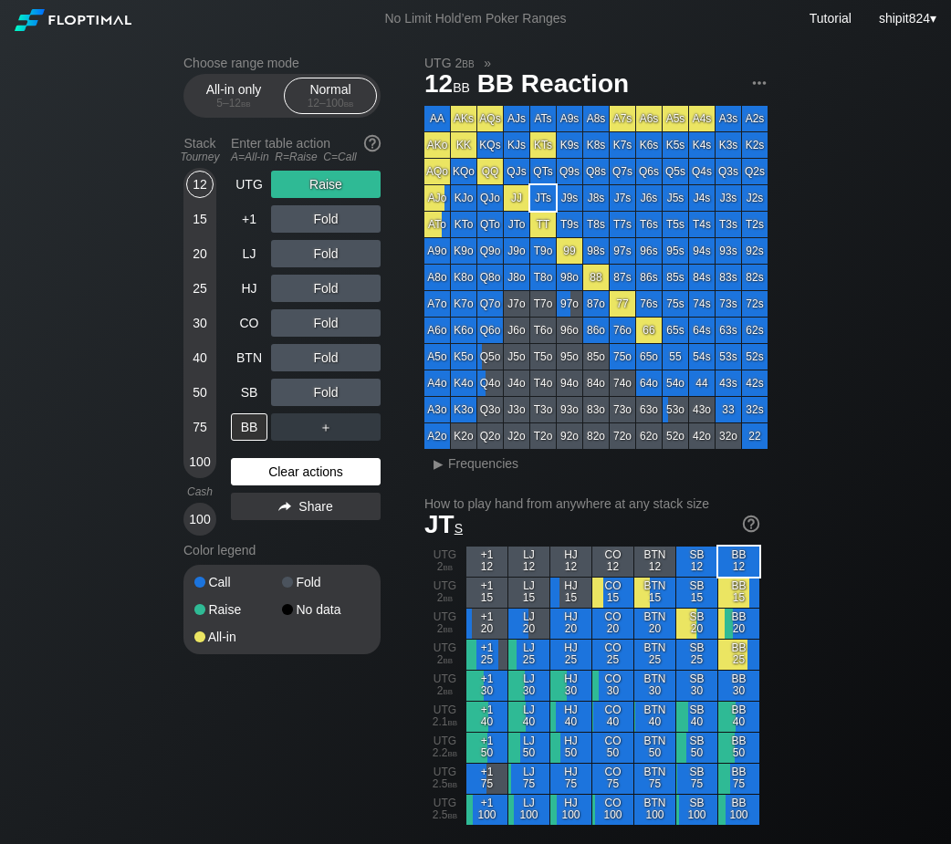
click at [273, 466] on div "Clear actions" at bounding box center [306, 471] width 150 height 27
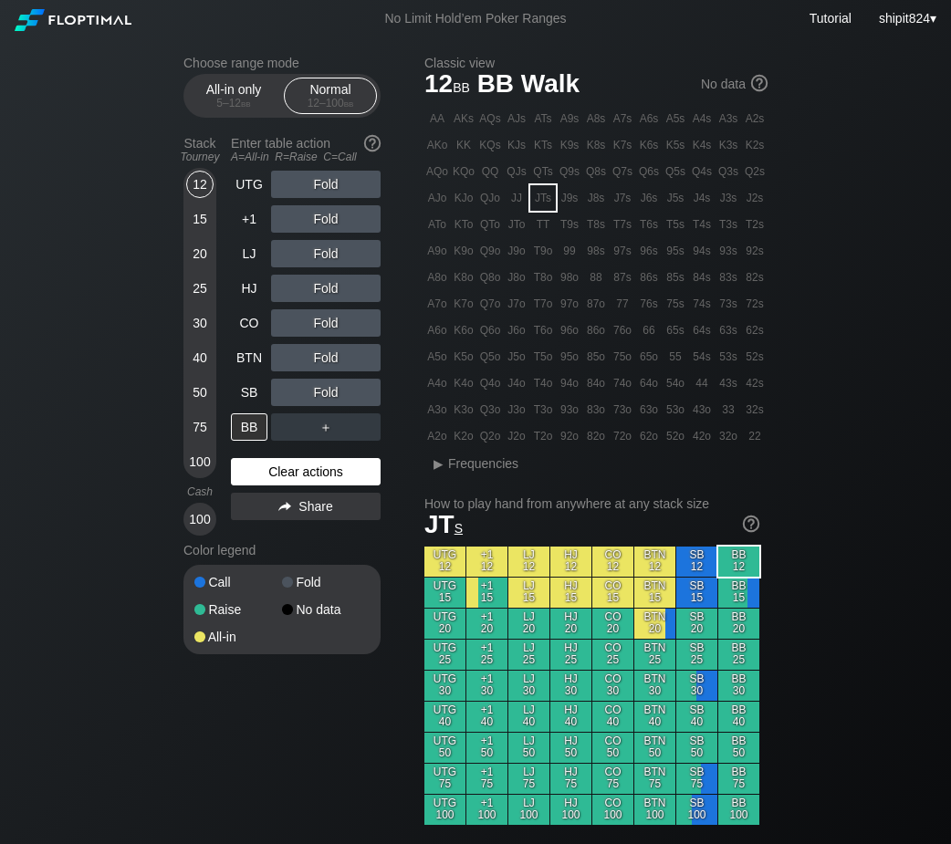
click at [273, 466] on div "Clear actions" at bounding box center [306, 471] width 150 height 27
click at [209, 182] on div "12" at bounding box center [199, 184] width 27 height 27
click at [208, 181] on div "12" at bounding box center [199, 184] width 27 height 27
click at [208, 179] on div "12" at bounding box center [199, 184] width 27 height 27
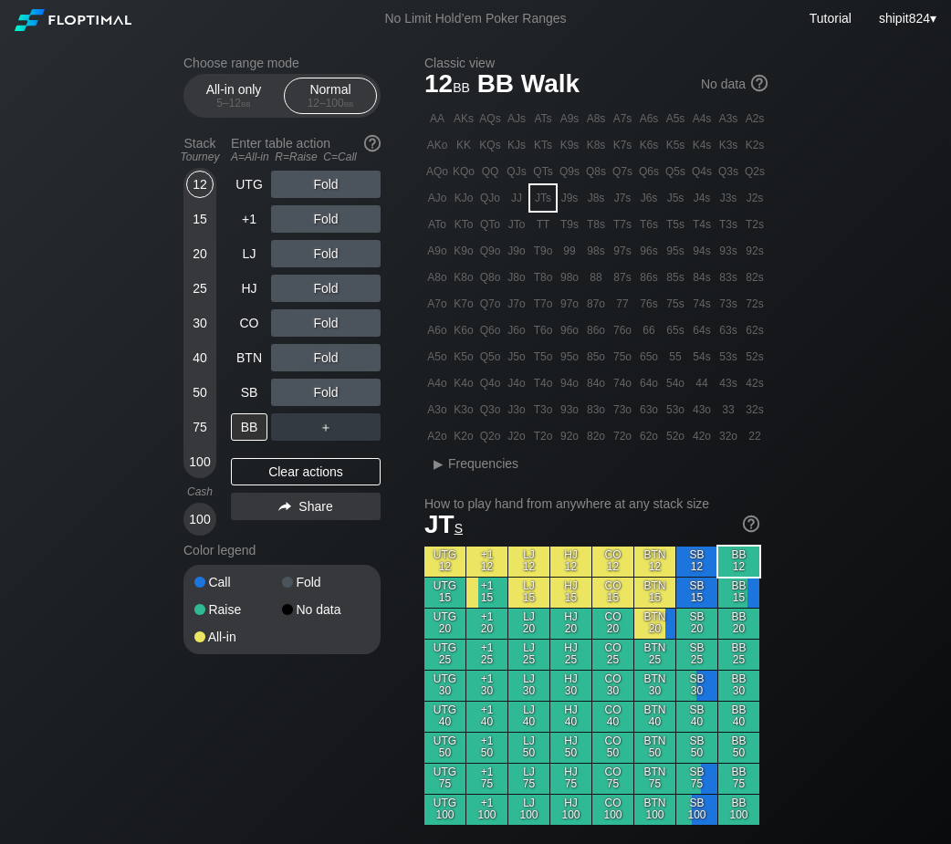
click at [288, 332] on div "Fold" at bounding box center [325, 322] width 109 height 27
click at [286, 334] on div "A ✕" at bounding box center [289, 322] width 36 height 27
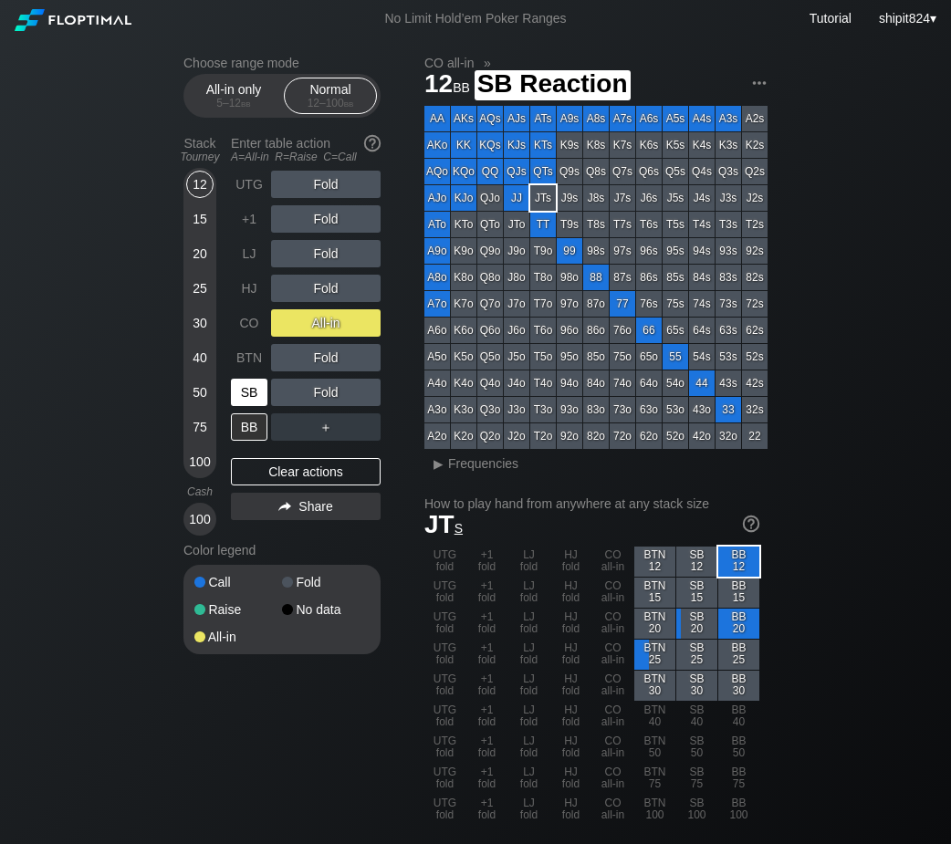
click at [250, 396] on div "SB" at bounding box center [249, 392] width 36 height 27
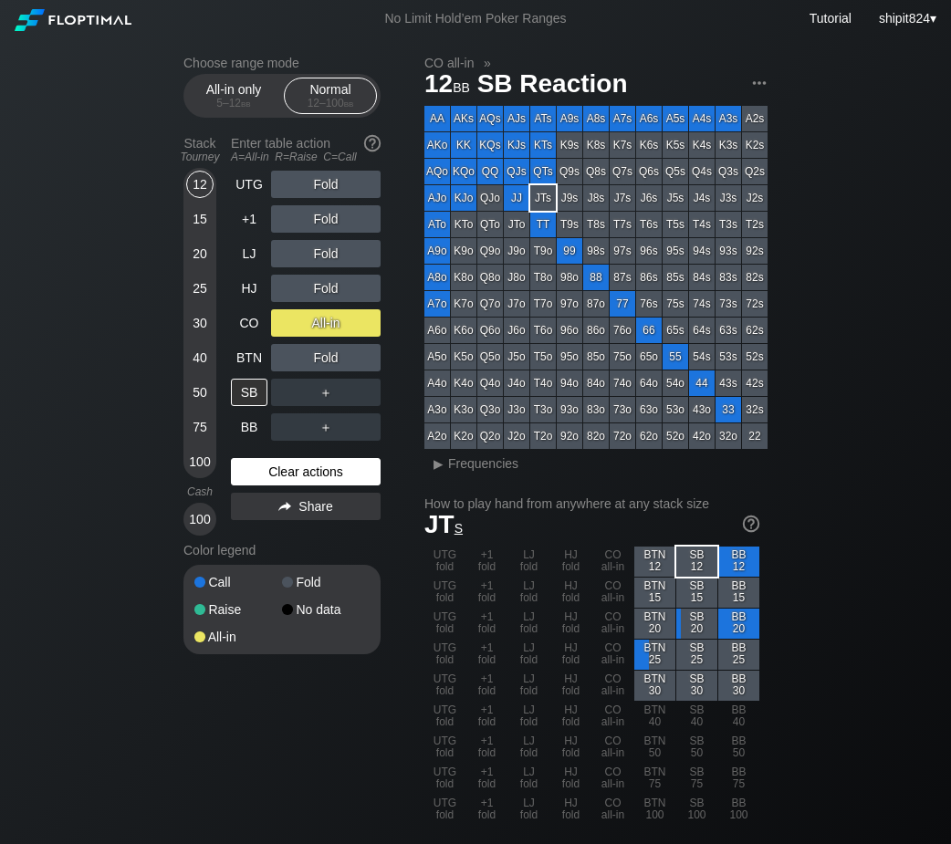
drag, startPoint x: 291, startPoint y: 474, endPoint x: 282, endPoint y: 465, distance: 12.9
click at [290, 473] on div "Clear actions" at bounding box center [306, 471] width 150 height 27
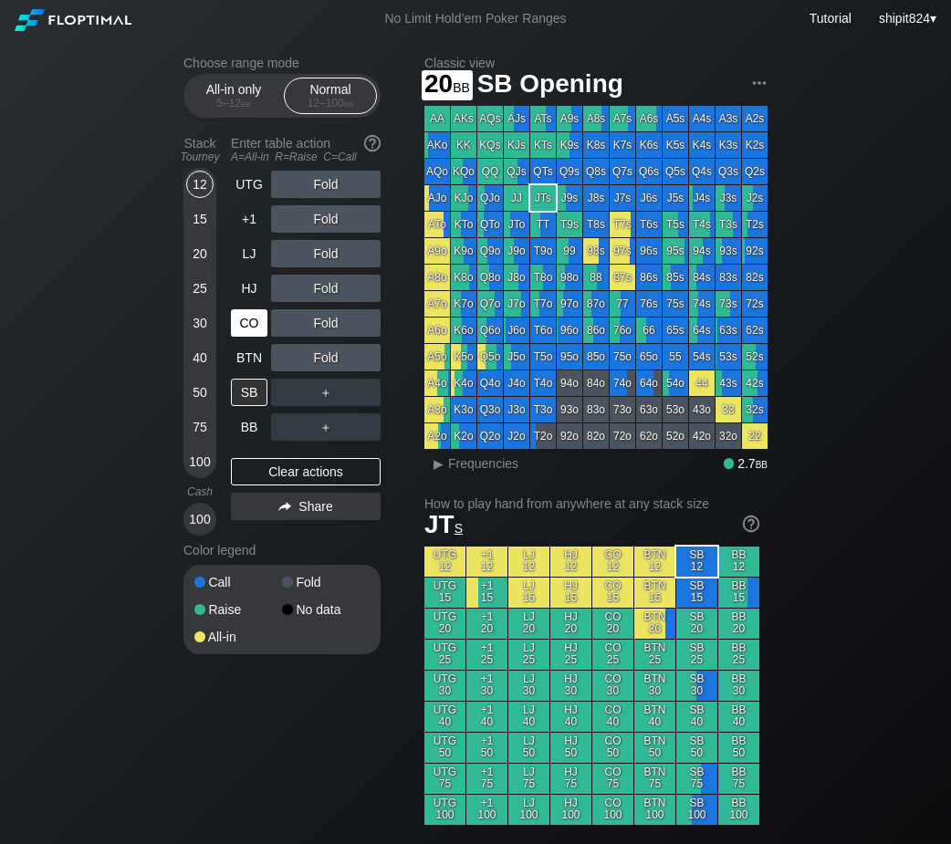
drag, startPoint x: 193, startPoint y: 248, endPoint x: 234, endPoint y: 312, distance: 75.4
click at [197, 248] on div "20" at bounding box center [199, 253] width 27 height 27
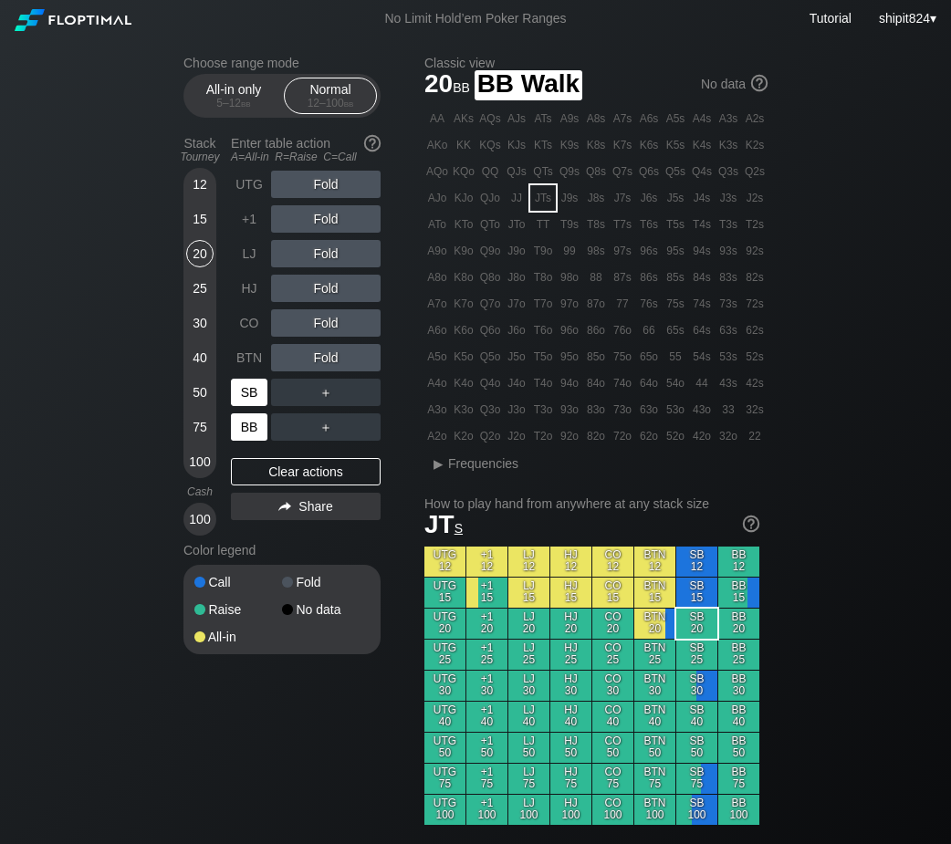
drag, startPoint x: 247, startPoint y: 428, endPoint x: 253, endPoint y: 388, distance: 40.5
click at [255, 424] on div "BB" at bounding box center [249, 426] width 36 height 27
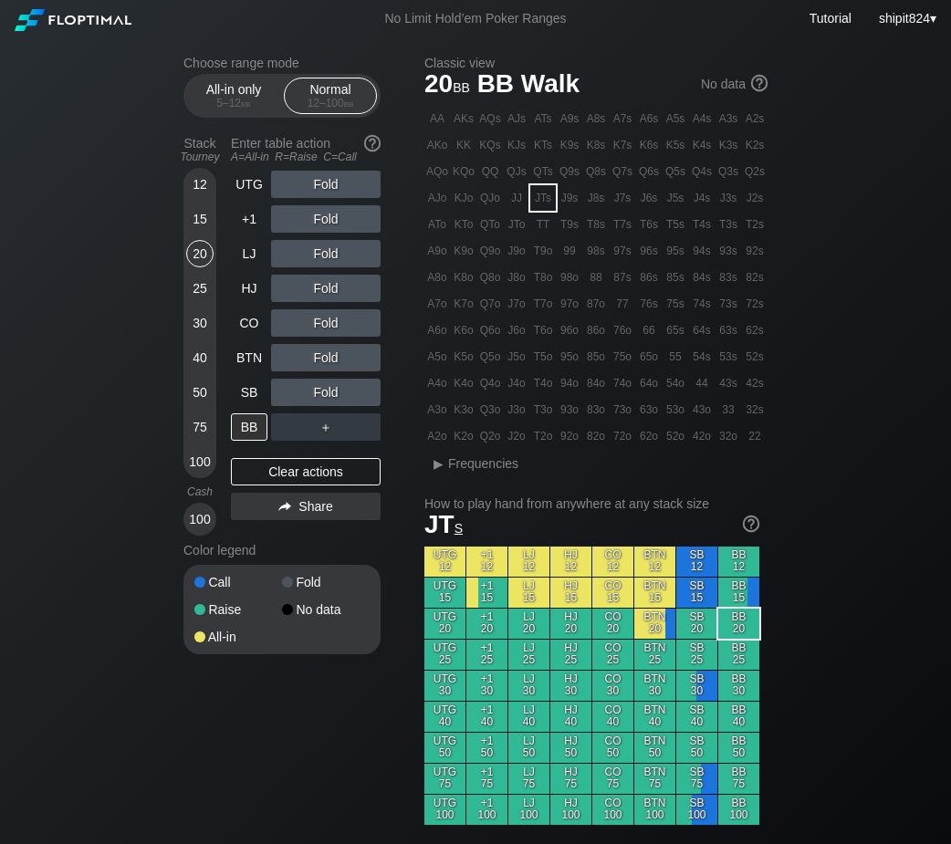
click at [327, 286] on div "Fold" at bounding box center [325, 288] width 109 height 27
click at [327, 286] on div "R ✕" at bounding box center [326, 288] width 36 height 27
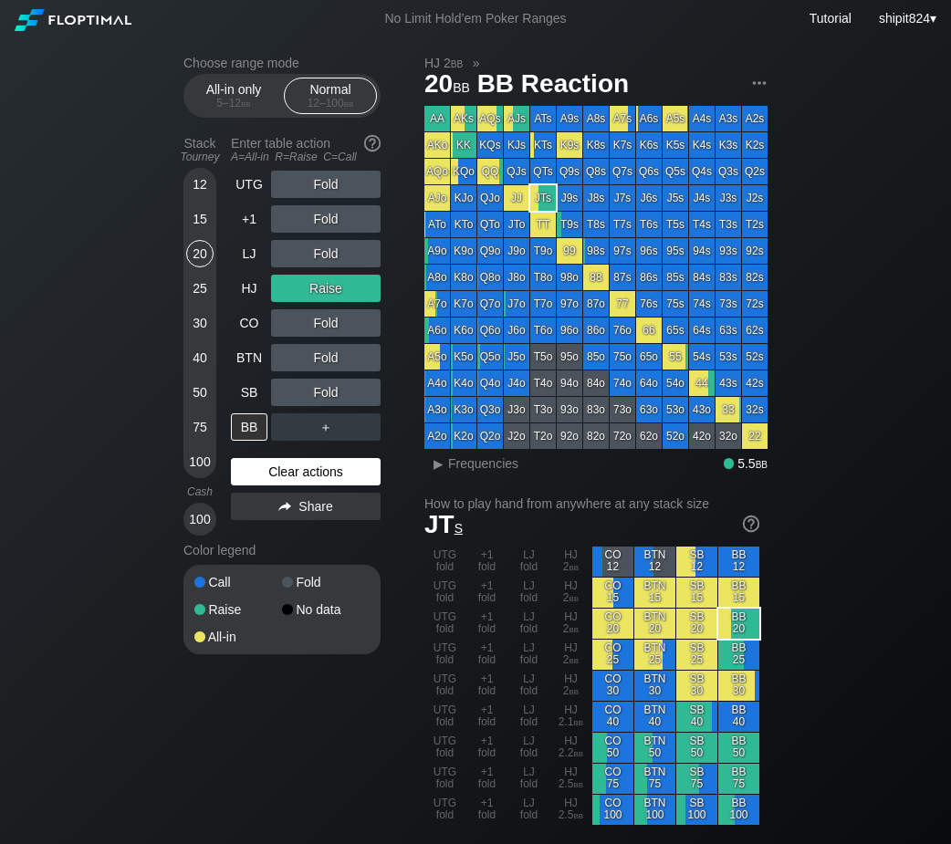
click at [301, 474] on div "Clear actions" at bounding box center [306, 471] width 150 height 27
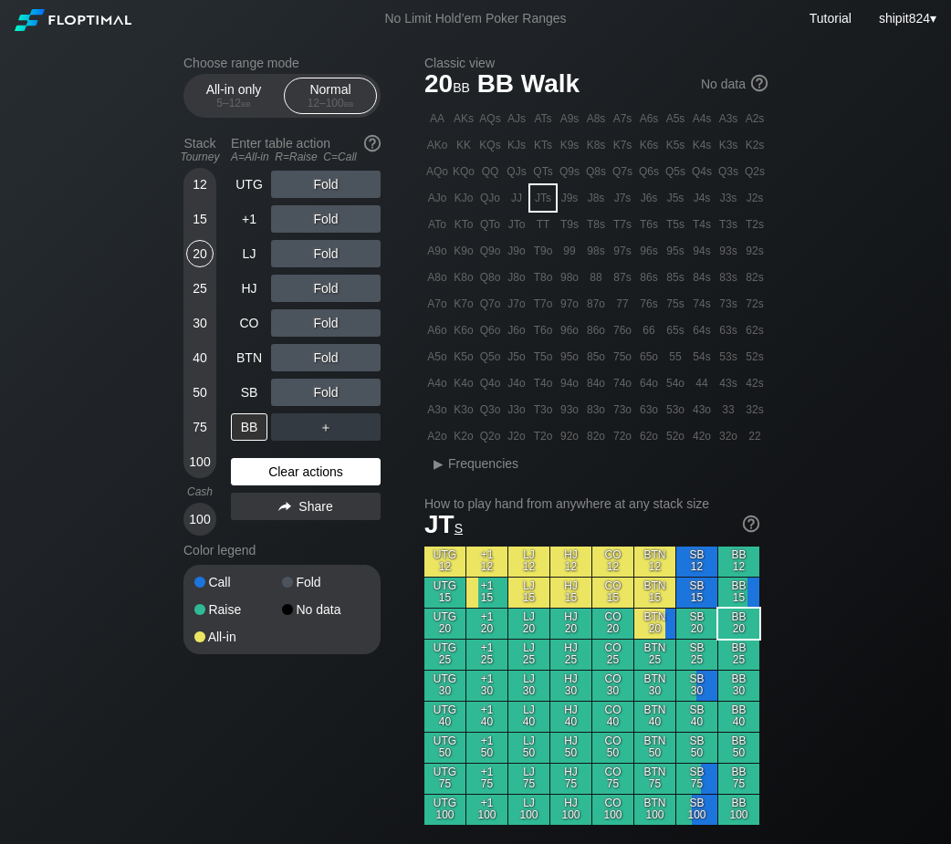
click at [313, 476] on div "Clear actions" at bounding box center [306, 471] width 150 height 27
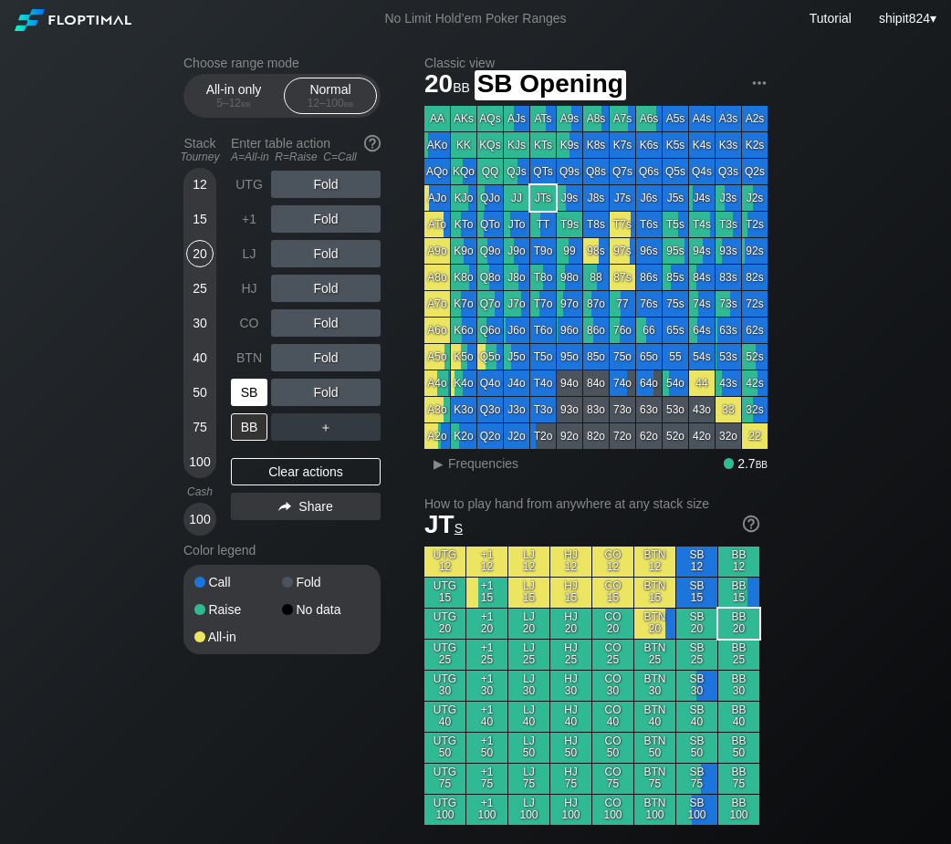
click at [249, 382] on div "SB" at bounding box center [249, 392] width 36 height 27
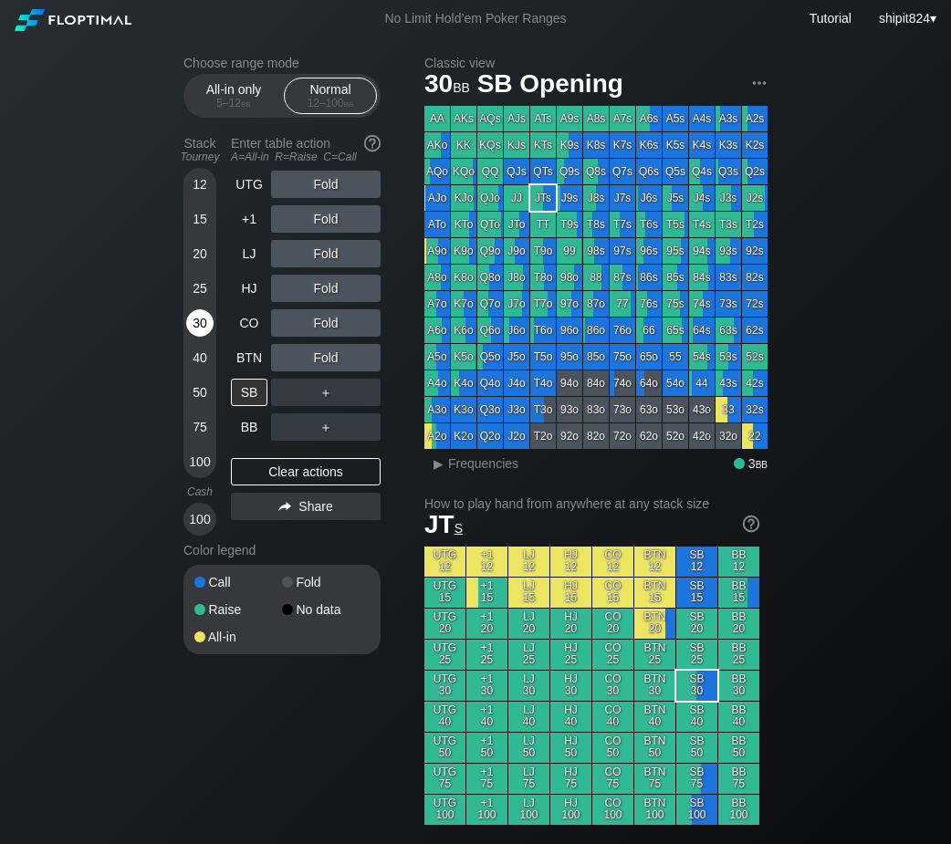
drag, startPoint x: 199, startPoint y: 334, endPoint x: 205, endPoint y: 327, distance: 9.7
click at [205, 327] on div "30" at bounding box center [199, 322] width 27 height 27
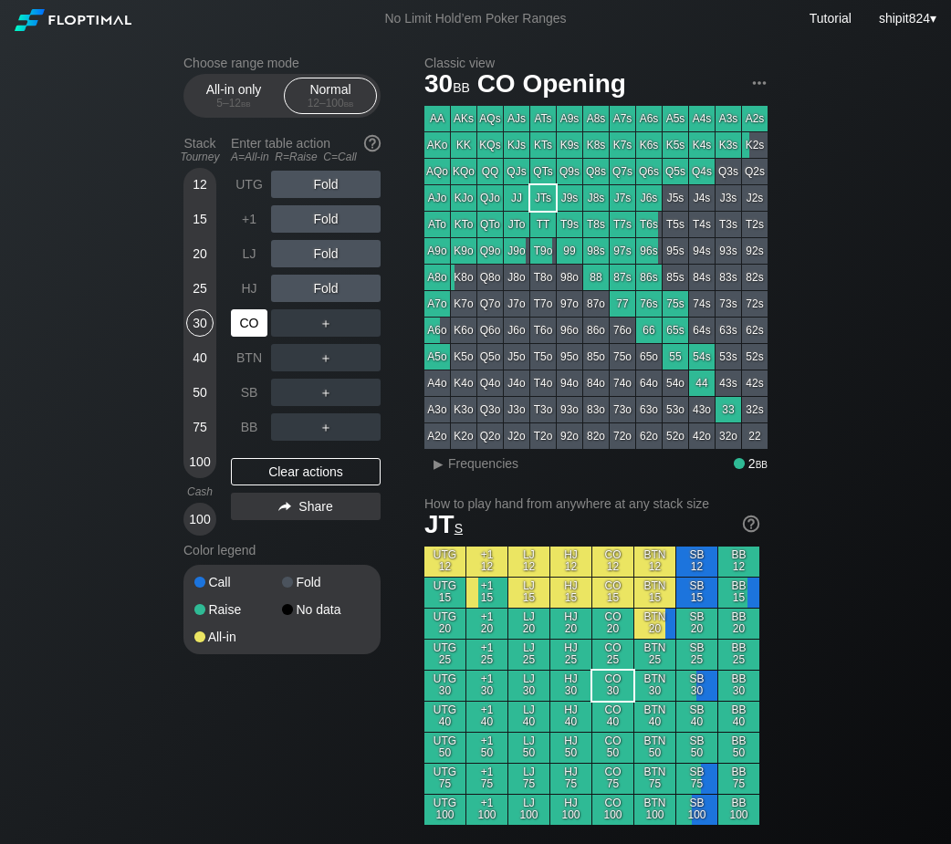
click at [237, 320] on div "CO" at bounding box center [249, 322] width 36 height 27
click at [581, 147] on div "AA AKs AQs AJs ATs A9s A8s A7s A6s A5s A4s A3s A2s AKo KK KQs KJs KTs K9s K8s K…" at bounding box center [595, 277] width 343 height 343
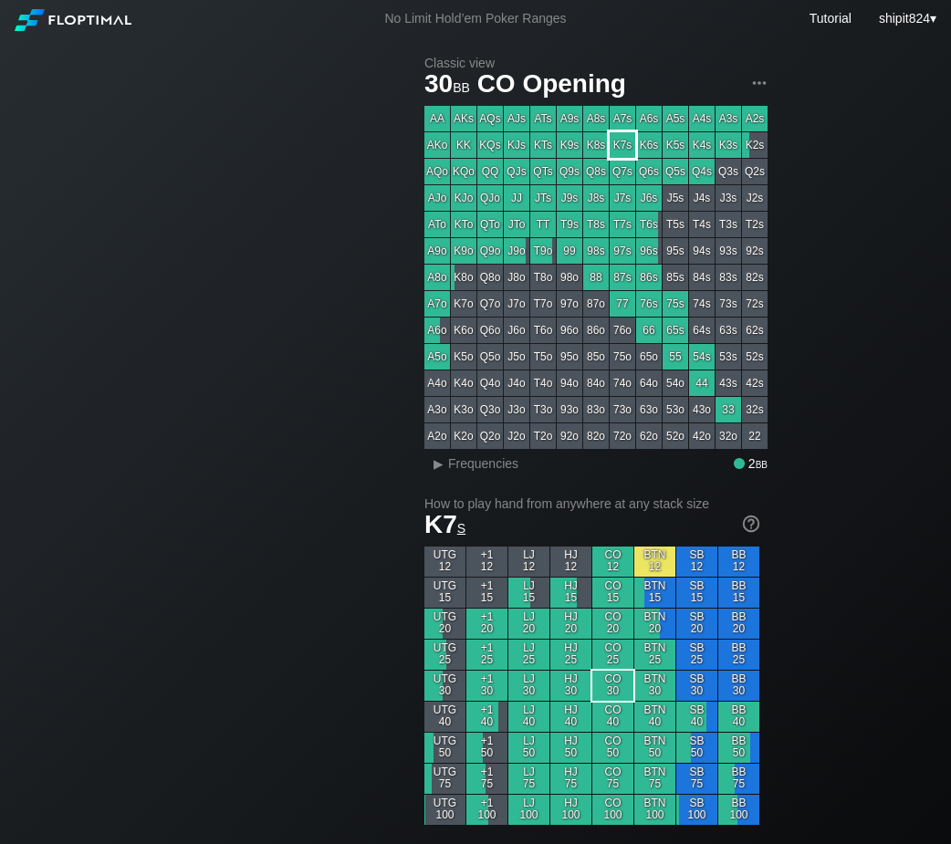
scroll to position [1421, 0]
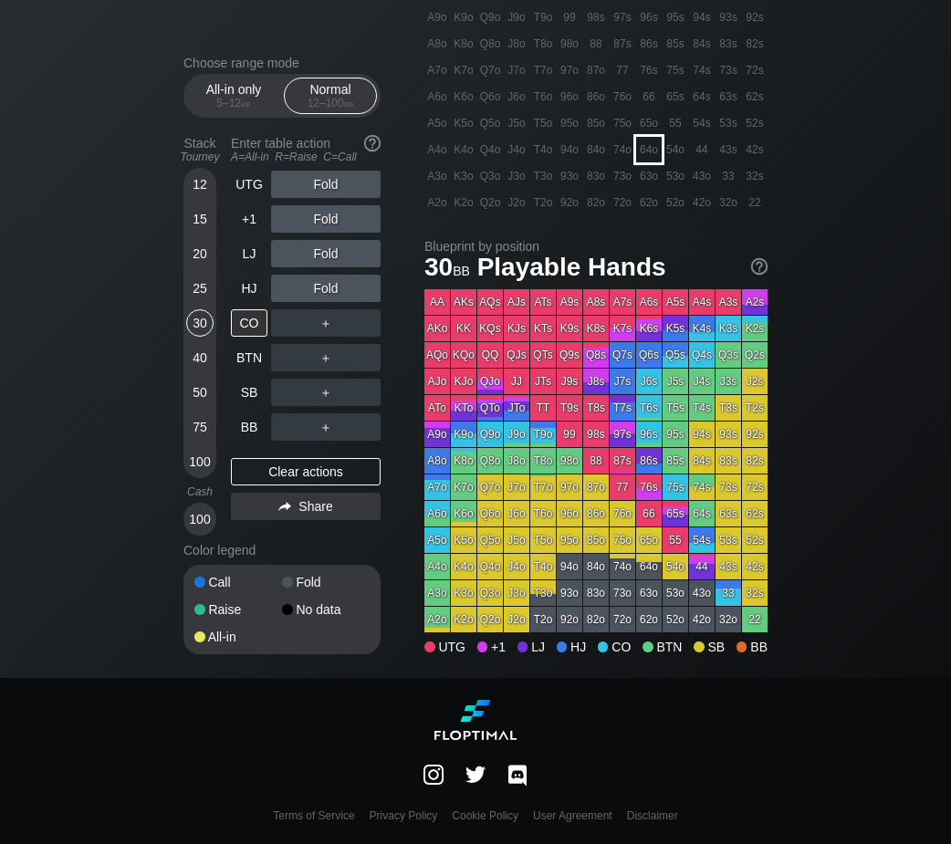
drag, startPoint x: 621, startPoint y: 254, endPoint x: 658, endPoint y: 292, distance: 52.9
click at [620, 343] on section "Blueprint by position 30 bb Playable Hands AA AKs AQs AJs ATs A9s A8s A7s A6s A…" at bounding box center [595, 446] width 343 height 415
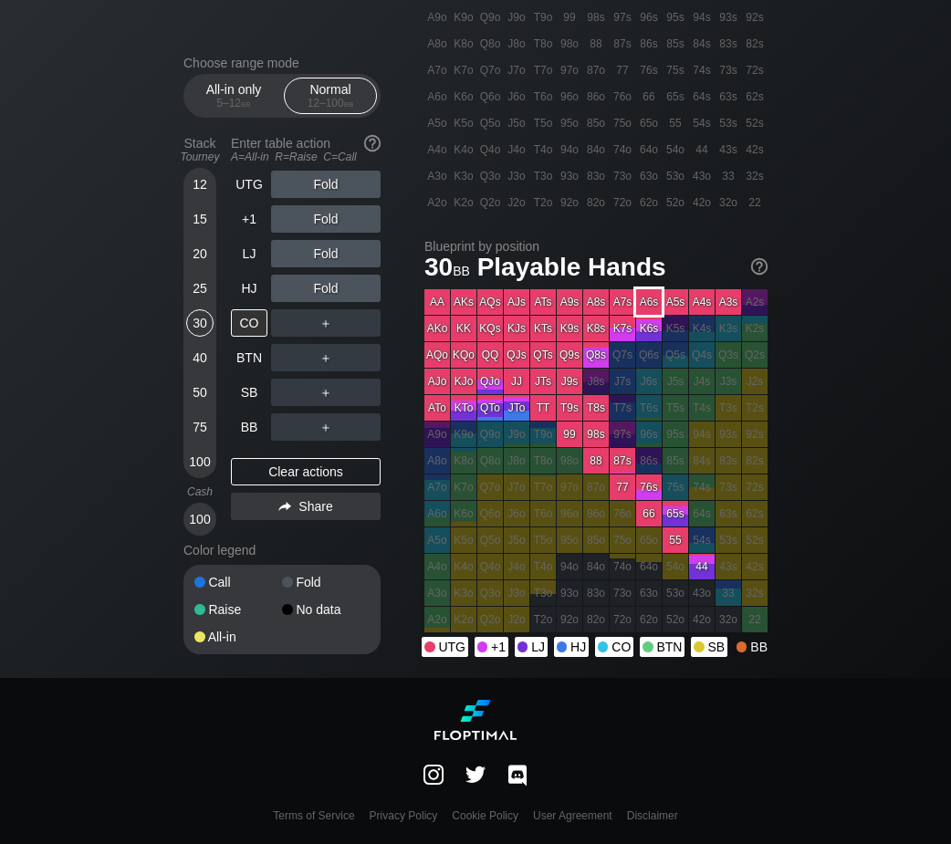
click at [672, 335] on section "Blueprint by position 30 bb Playable Hands AA AKs AQs AJs ATs A9s A8s A7s A6s A…" at bounding box center [595, 446] width 343 height 415
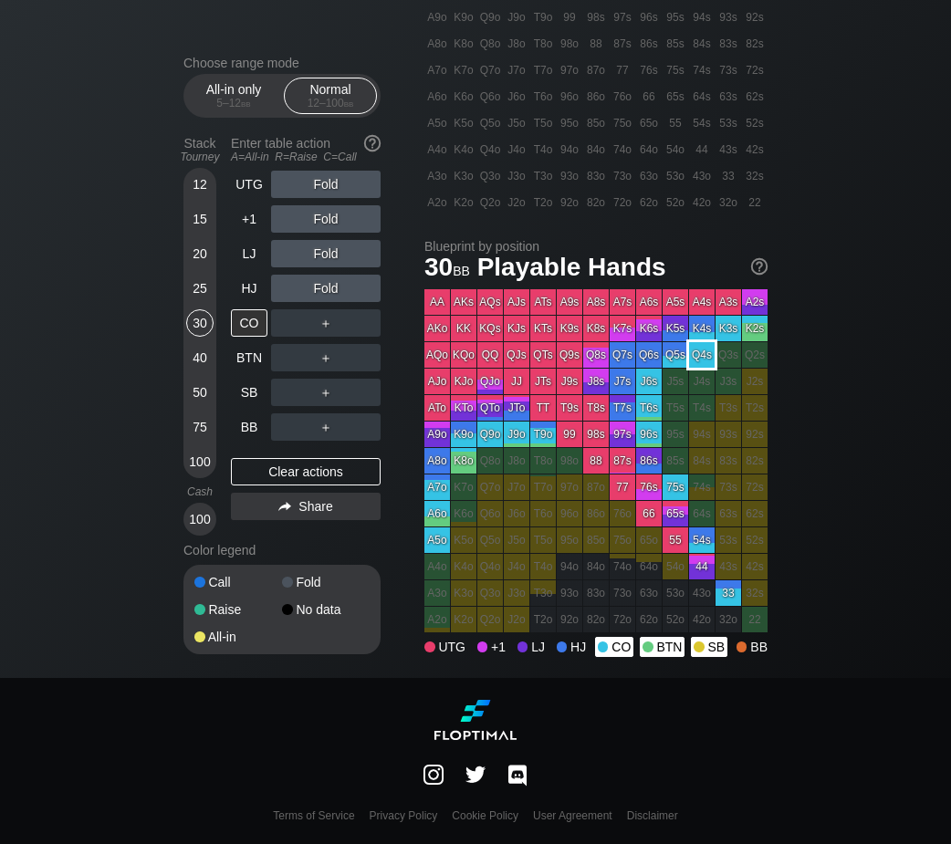
scroll to position [0, 0]
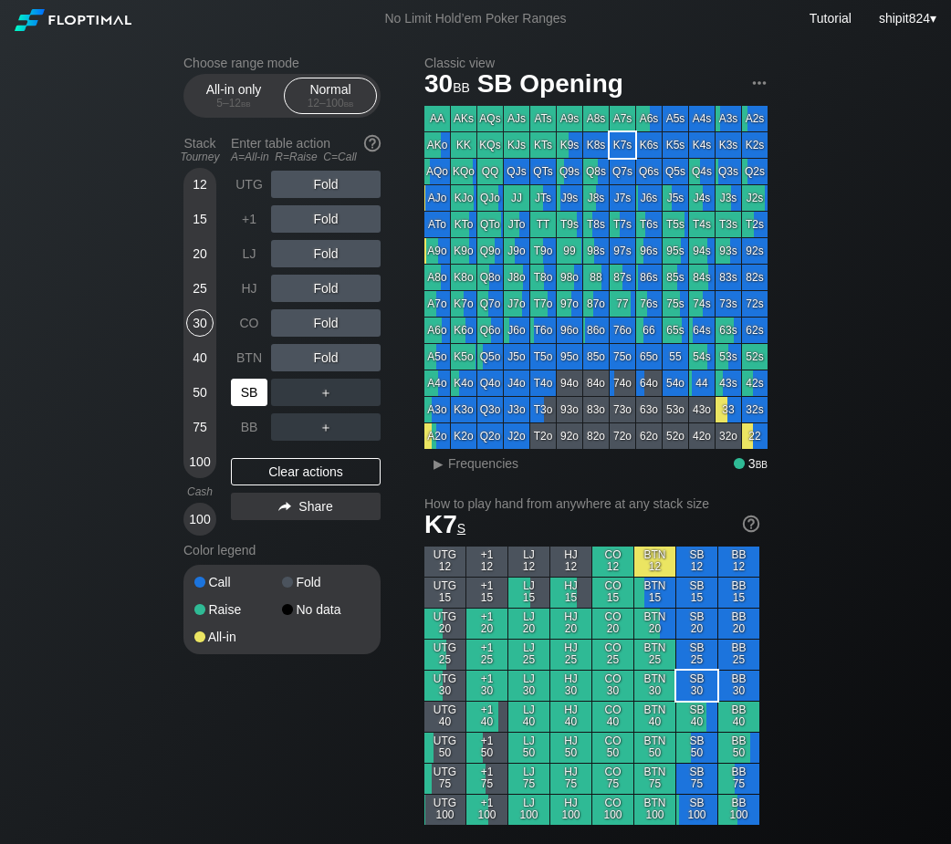
click at [255, 405] on div "SB" at bounding box center [249, 392] width 36 height 27
drag, startPoint x: 237, startPoint y: 105, endPoint x: 233, endPoint y: 114, distance: 10.2
click at [237, 105] on div "5 – 12 bb" at bounding box center [233, 103] width 77 height 13
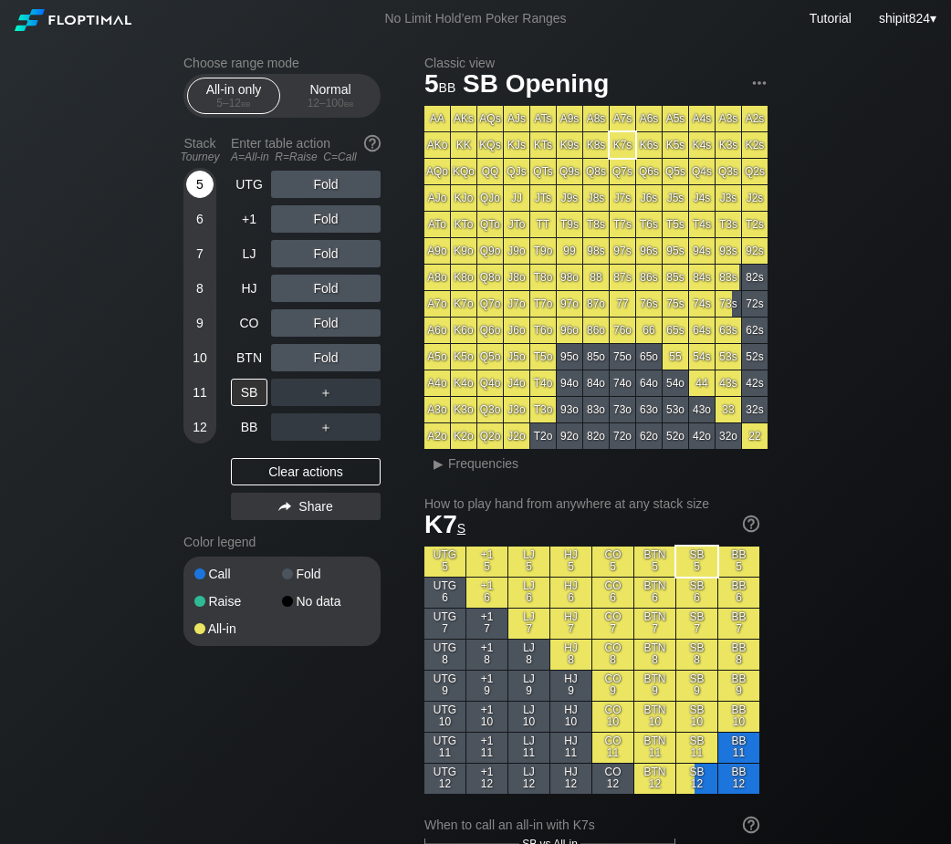
click at [203, 188] on div "5" at bounding box center [199, 184] width 27 height 27
click at [282, 359] on div "A ✕" at bounding box center [289, 357] width 36 height 27
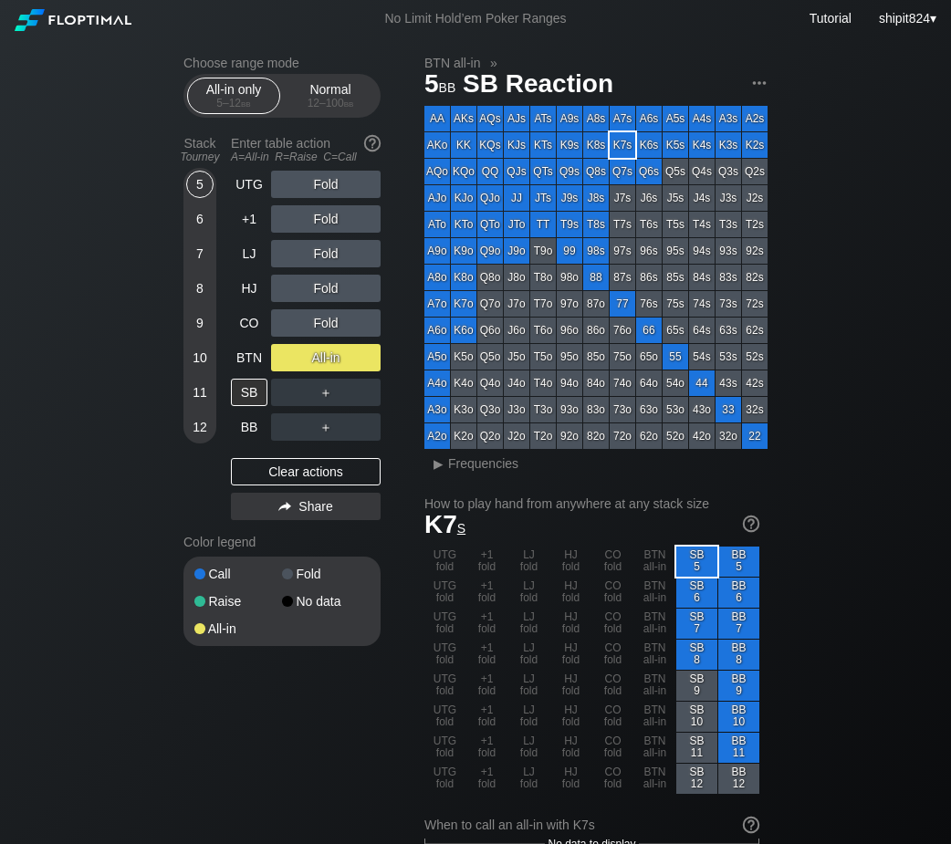
drag, startPoint x: 793, startPoint y: 114, endPoint x: 845, endPoint y: 12, distance: 114.7
click at [214, 432] on div "5 6 7 8 9 10 11 12" at bounding box center [199, 306] width 33 height 276
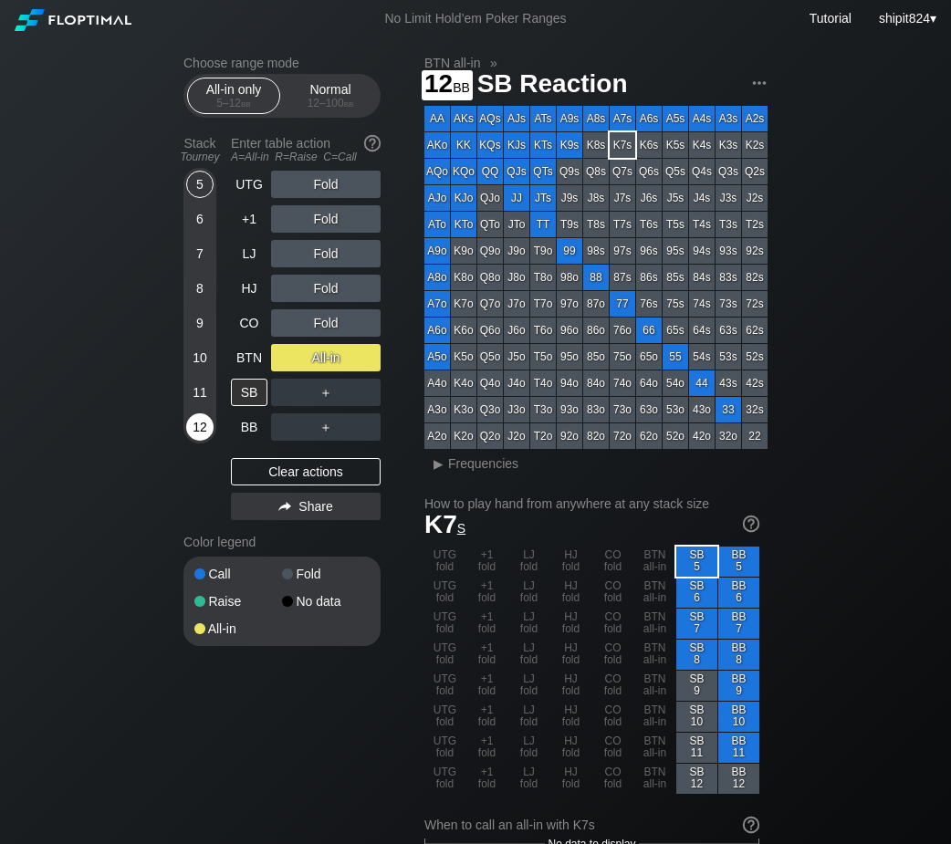
click at [209, 431] on div "12" at bounding box center [199, 426] width 27 height 27
click at [255, 459] on div "UTG Fold +1 Fold LJ Fold HJ Fold CO Fold BTN All-in SB ＋ BB ＋ Clear actions Sha…" at bounding box center [306, 349] width 150 height 357
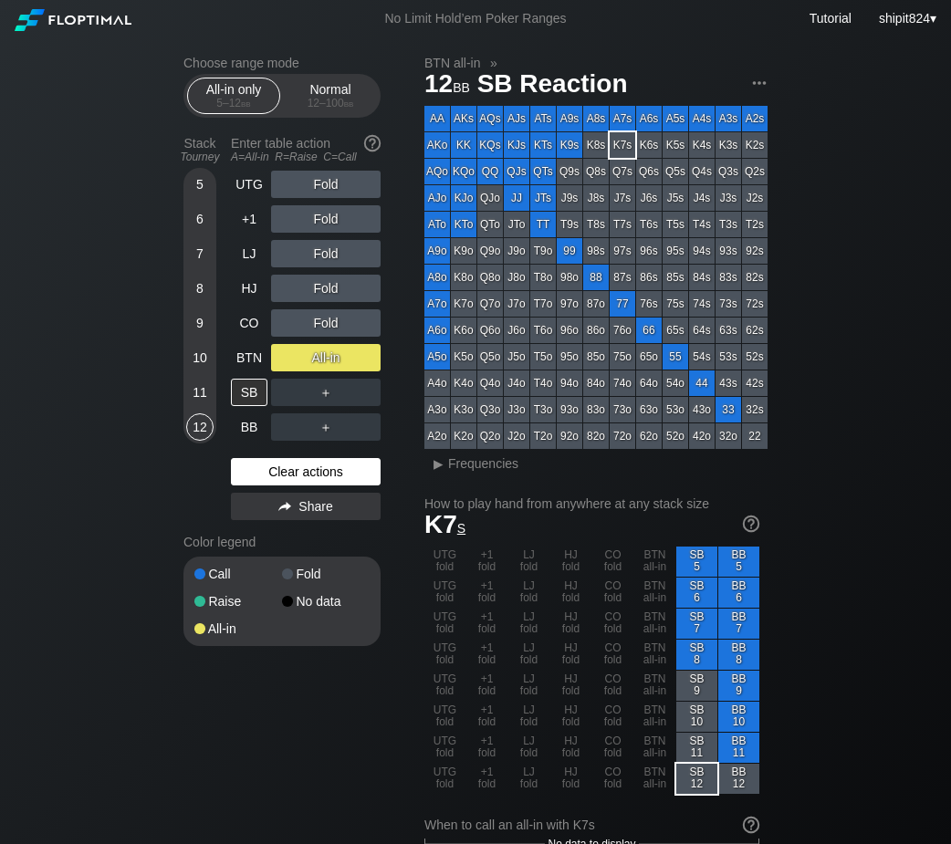
click at [252, 467] on div "Clear actions" at bounding box center [306, 471] width 150 height 27
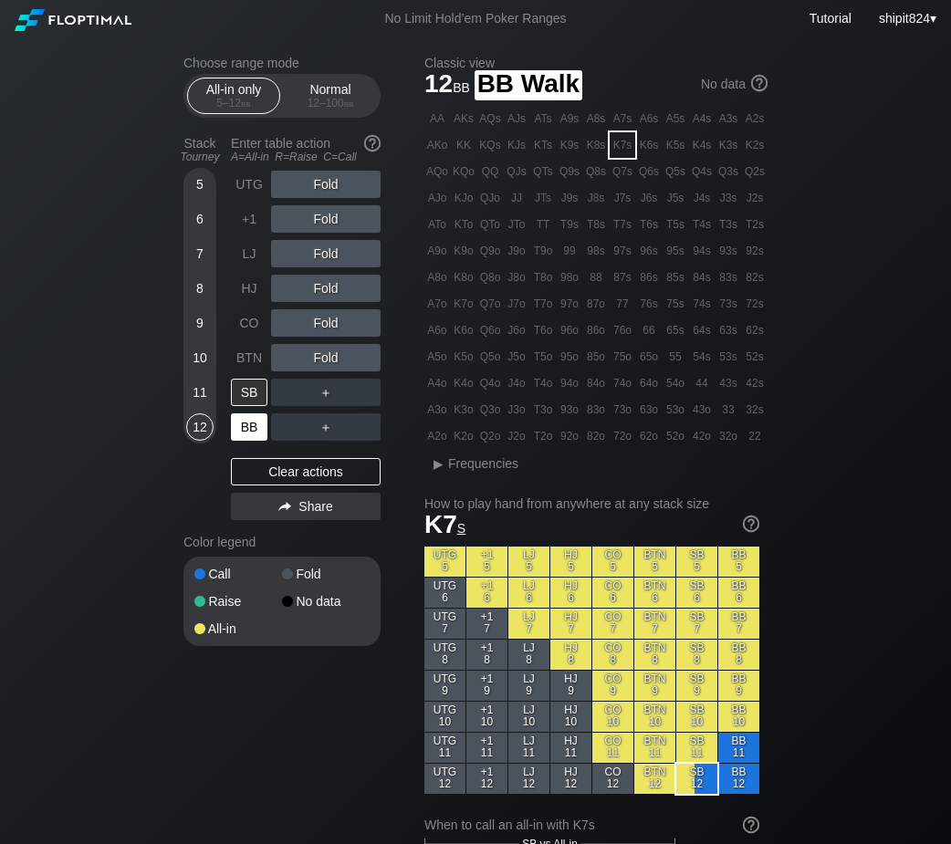
click at [254, 436] on div "BB" at bounding box center [249, 426] width 36 height 27
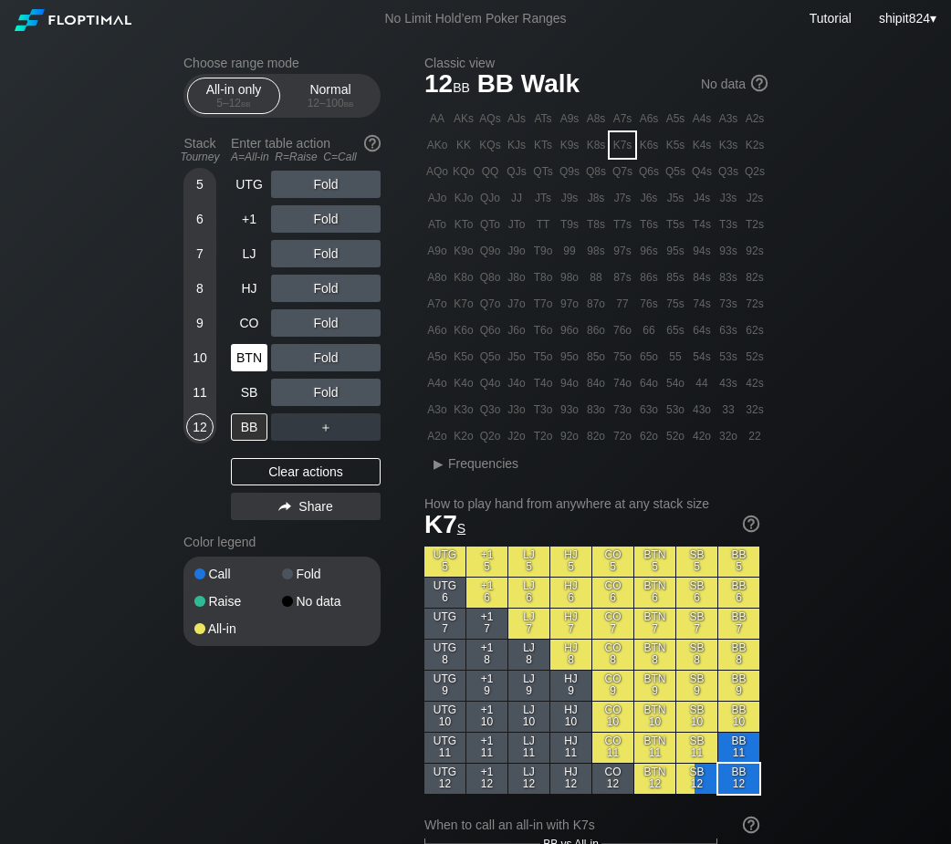
drag, startPoint x: 246, startPoint y: 387, endPoint x: 252, endPoint y: 377, distance: 11.4
click at [246, 387] on div "SB" at bounding box center [249, 392] width 36 height 27
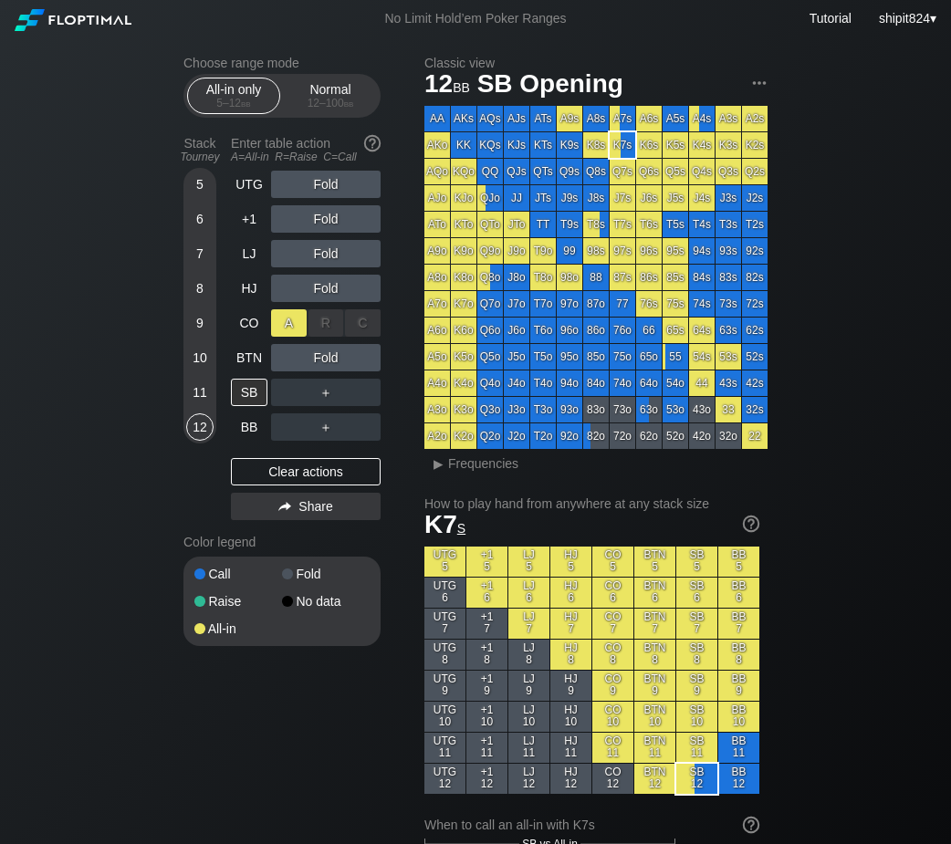
click at [276, 319] on div "A ✕" at bounding box center [289, 322] width 36 height 27
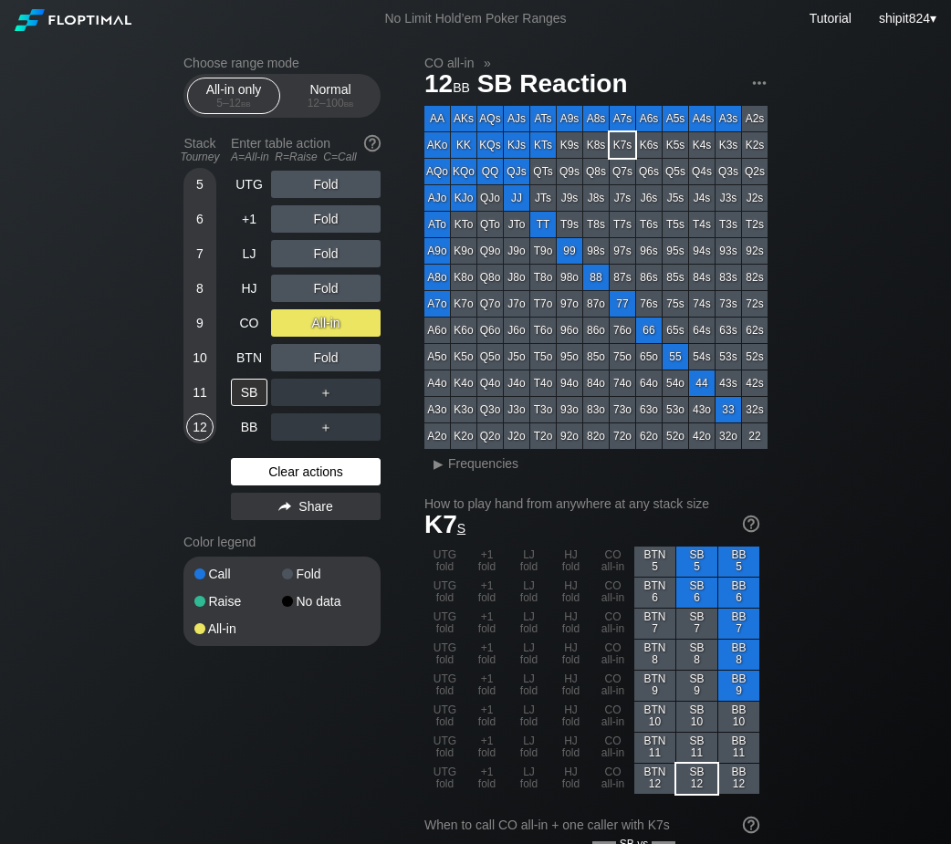
drag, startPoint x: 302, startPoint y: 478, endPoint x: 305, endPoint y: 465, distance: 13.1
click at [302, 478] on div "Clear actions" at bounding box center [306, 471] width 150 height 27
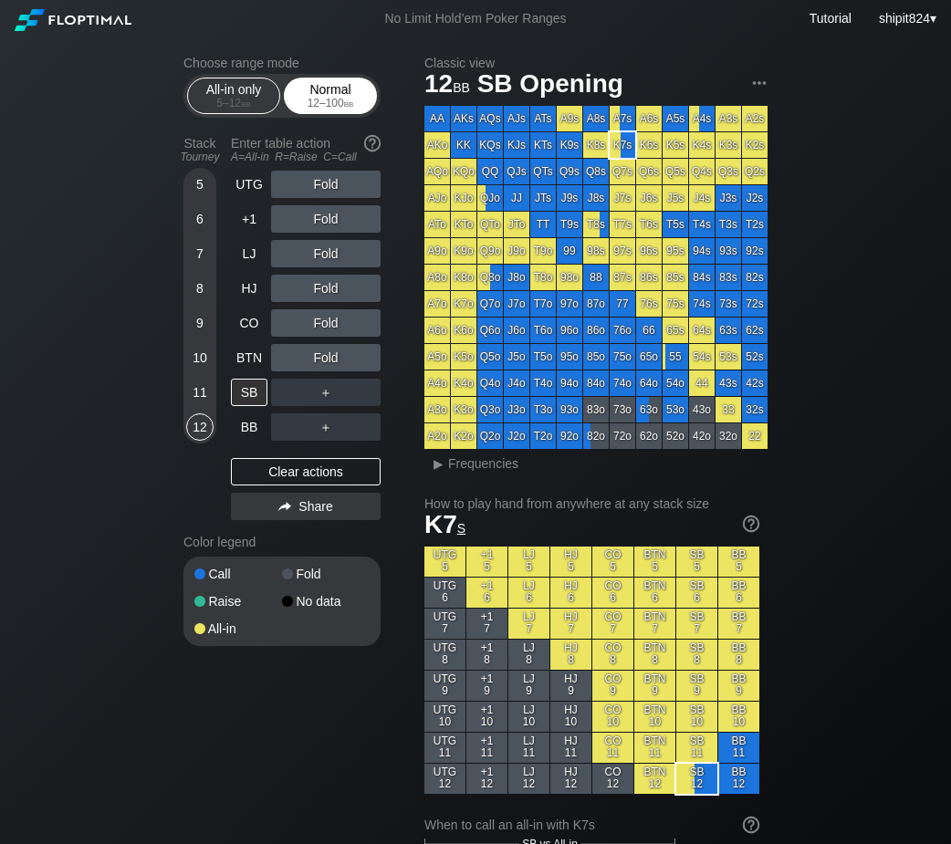
click at [304, 108] on div "12 – 100 bb" at bounding box center [330, 103] width 77 height 13
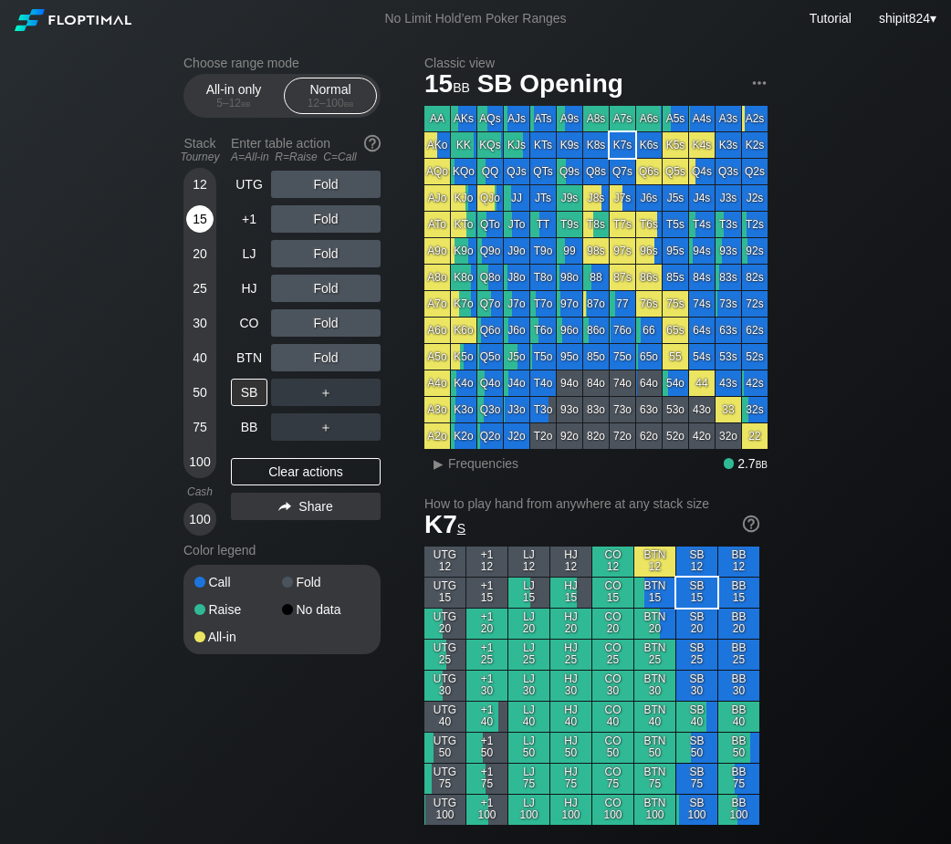
click at [207, 227] on div "15" at bounding box center [199, 218] width 27 height 27
click at [331, 192] on div "R ✕" at bounding box center [326, 184] width 36 height 27
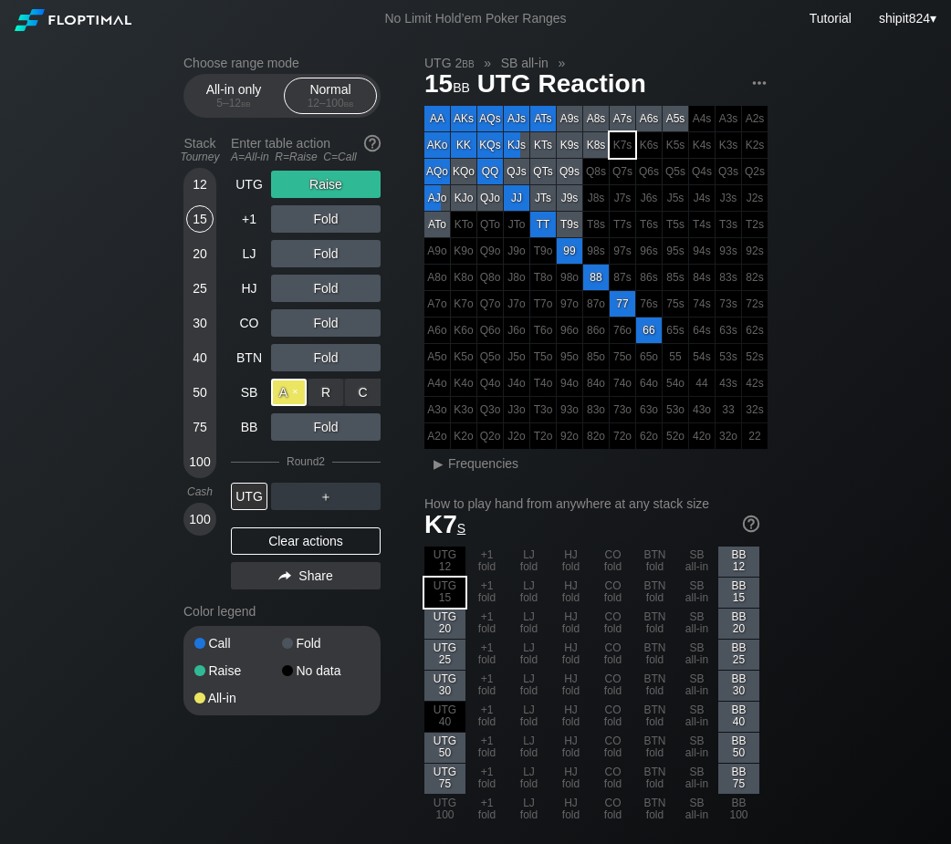
click at [295, 390] on div "A ✕" at bounding box center [289, 392] width 36 height 27
click at [267, 537] on div "Clear actions" at bounding box center [306, 540] width 150 height 27
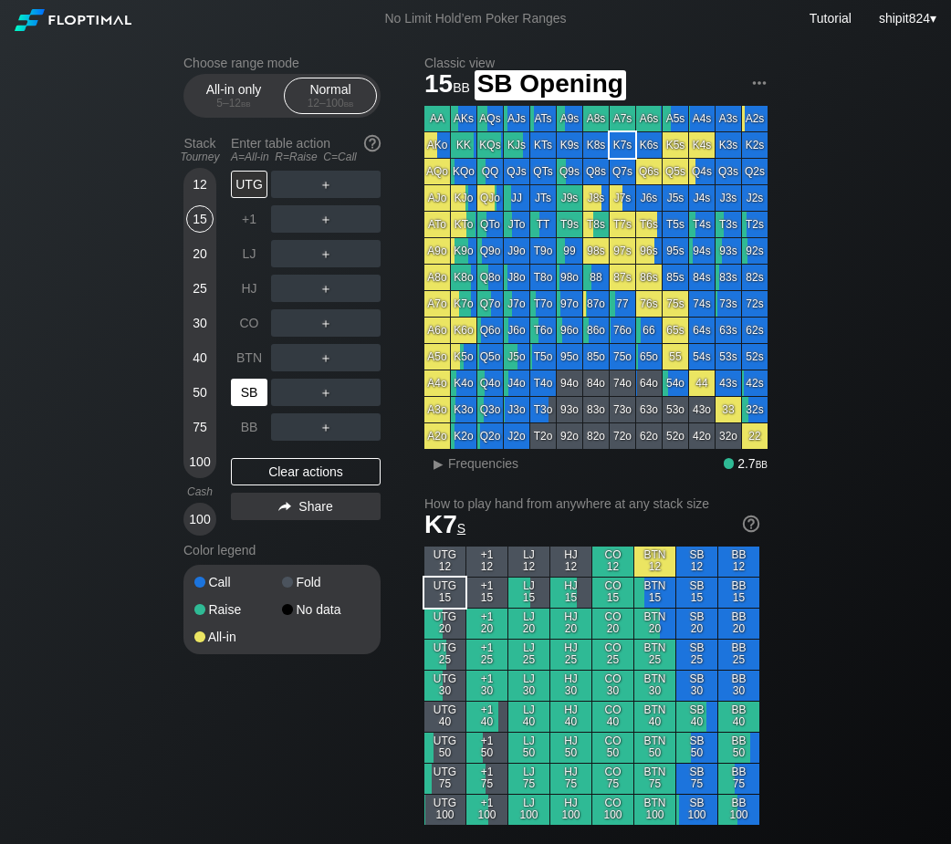
click at [265, 399] on div "SB" at bounding box center [249, 392] width 36 height 27
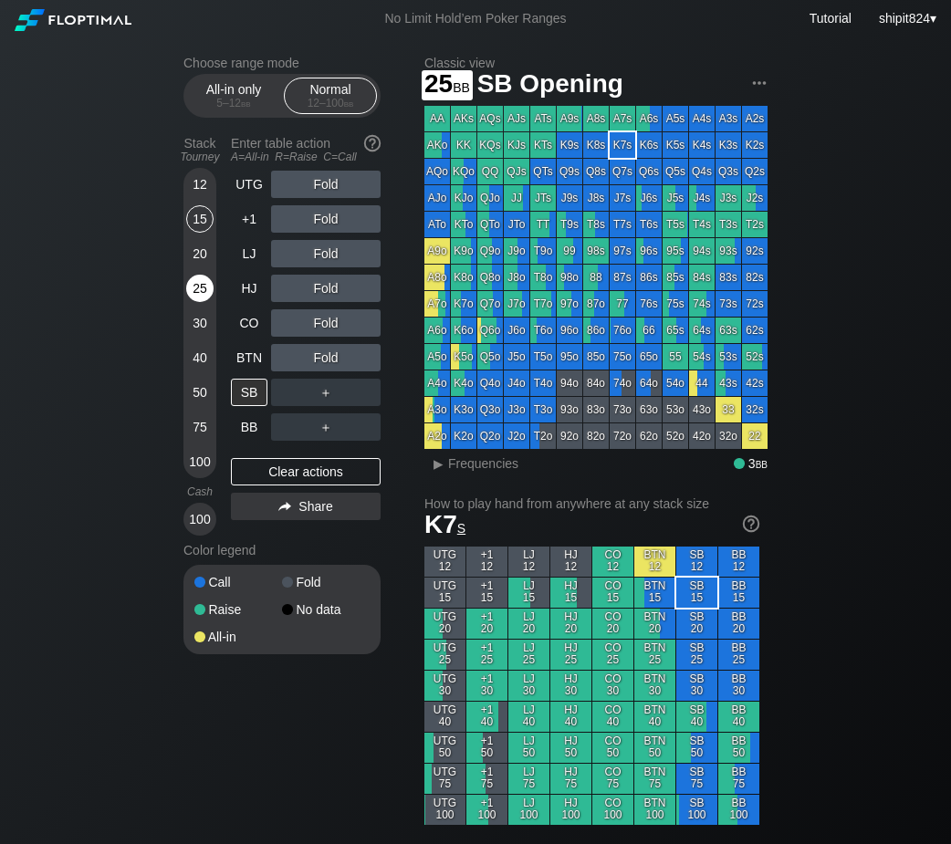
click at [197, 290] on div "25" at bounding box center [199, 288] width 27 height 27
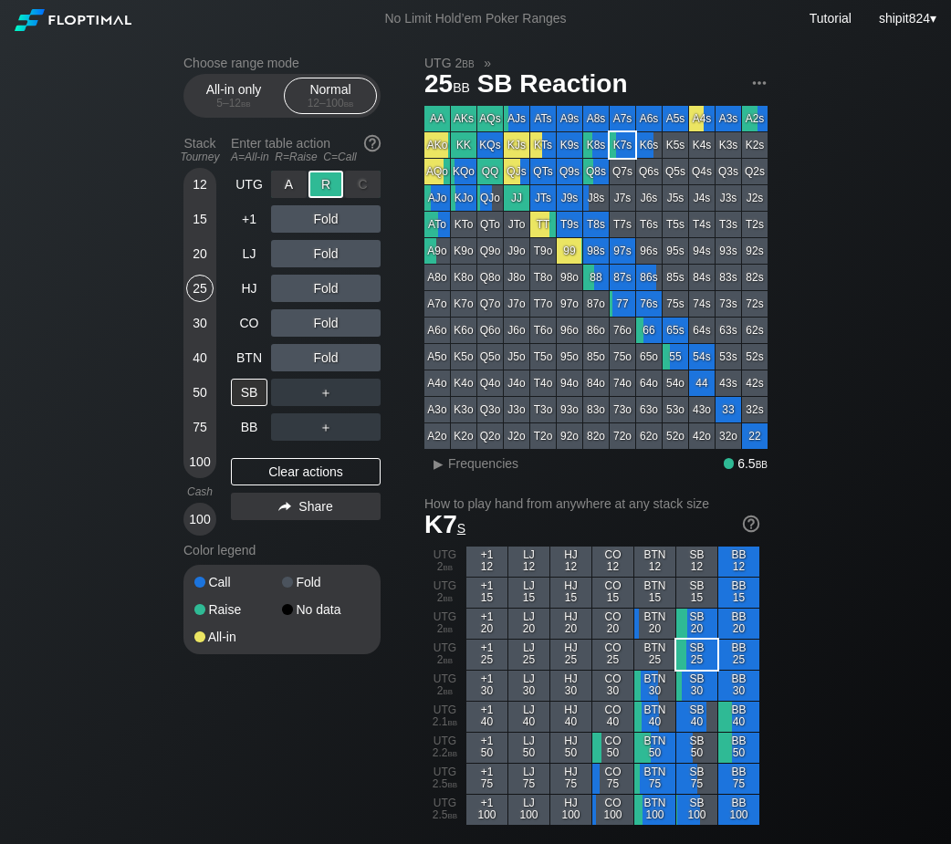
click at [318, 192] on div "R ✕" at bounding box center [326, 184] width 36 height 27
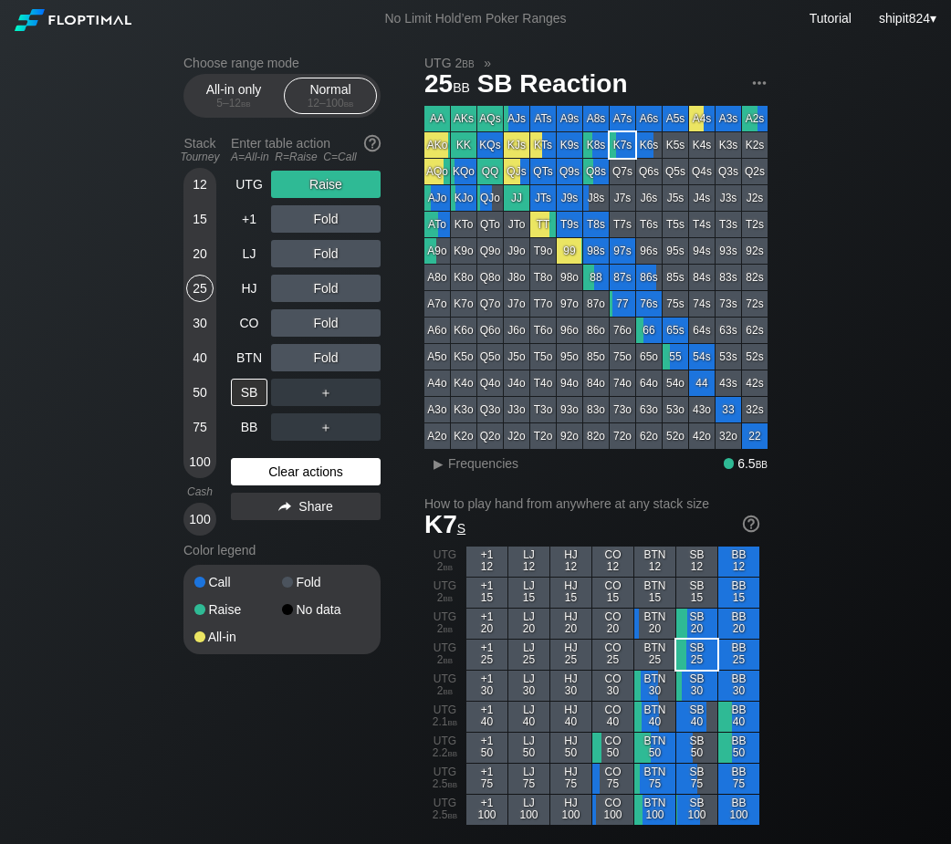
click at [314, 463] on div "Clear actions" at bounding box center [306, 471] width 150 height 27
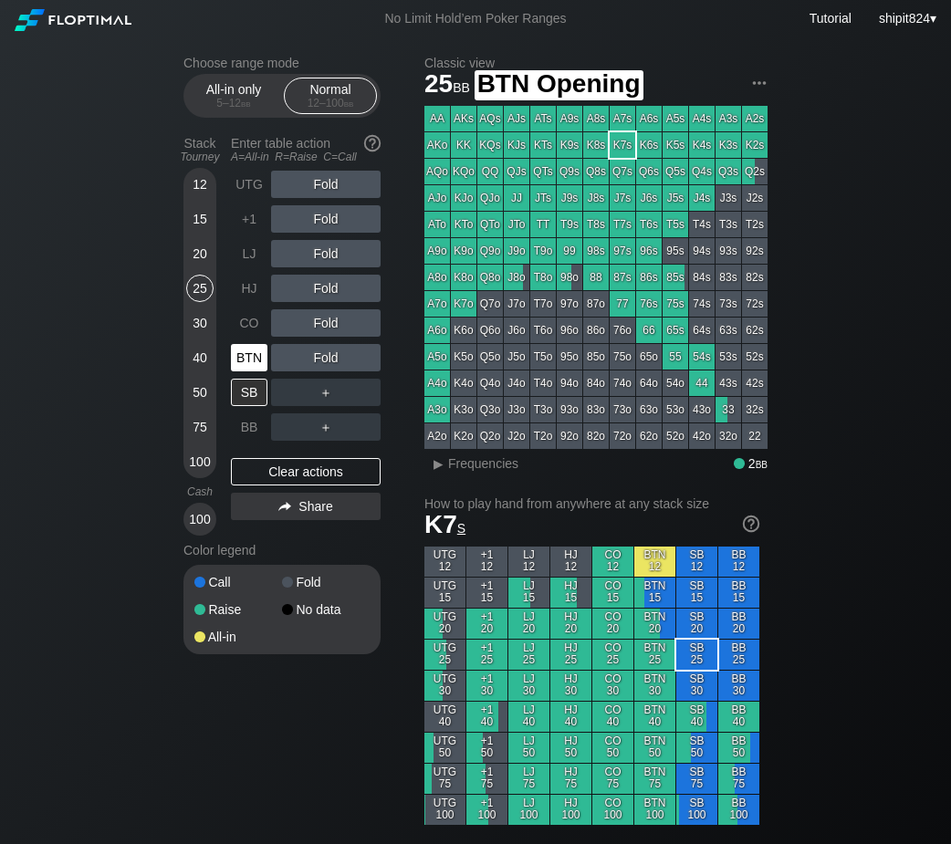
click at [244, 353] on div "BTN" at bounding box center [249, 357] width 36 height 27
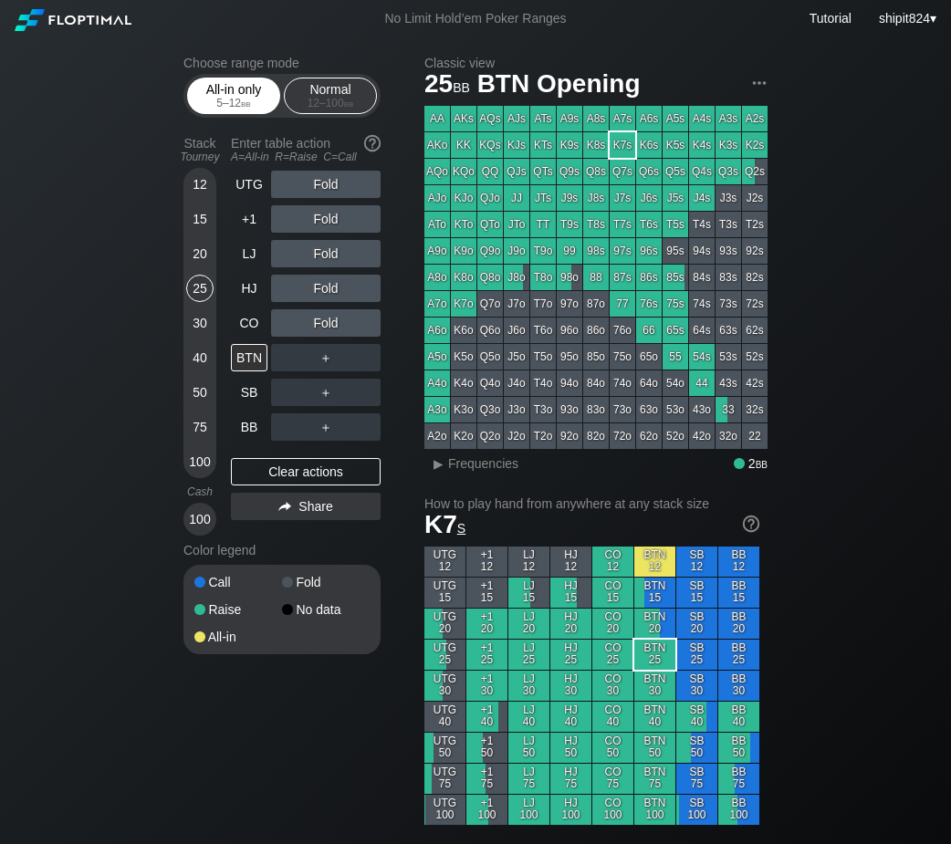
click at [246, 93] on div "All-in only 5 – 12 bb" at bounding box center [234, 95] width 84 height 35
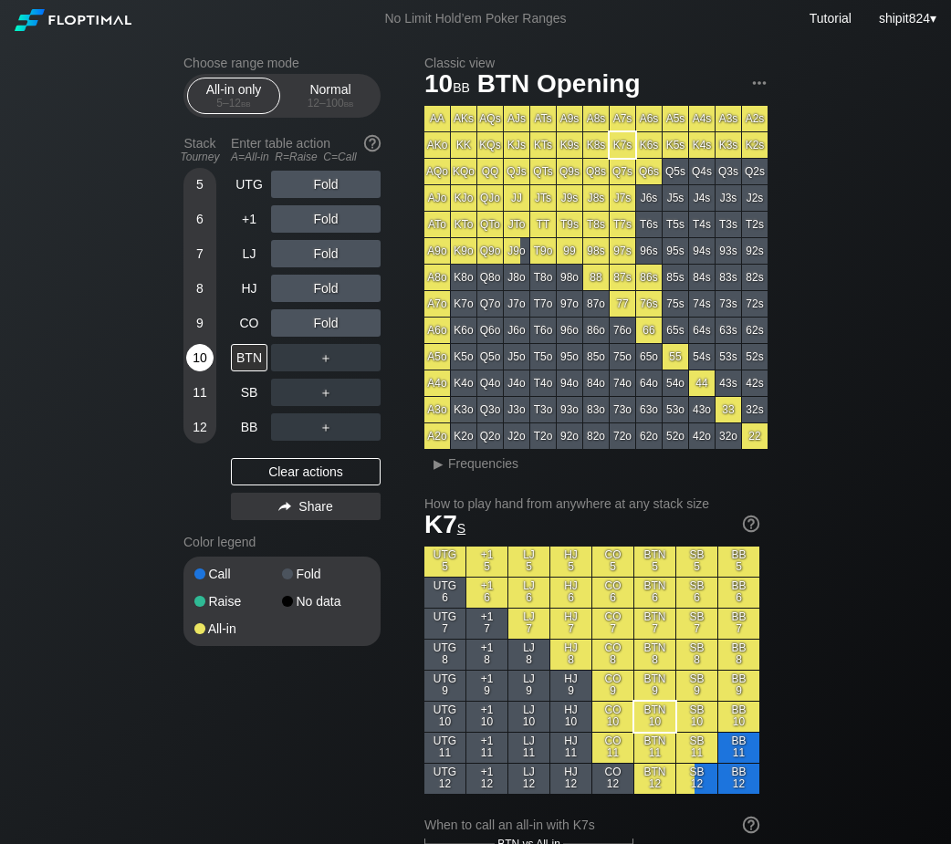
click at [192, 361] on div "10" at bounding box center [199, 357] width 27 height 27
click at [259, 370] on div "BTN" at bounding box center [249, 357] width 36 height 27
click at [264, 469] on div "Clear actions" at bounding box center [306, 471] width 150 height 27
click at [264, 468] on div "Clear actions" at bounding box center [306, 471] width 150 height 27
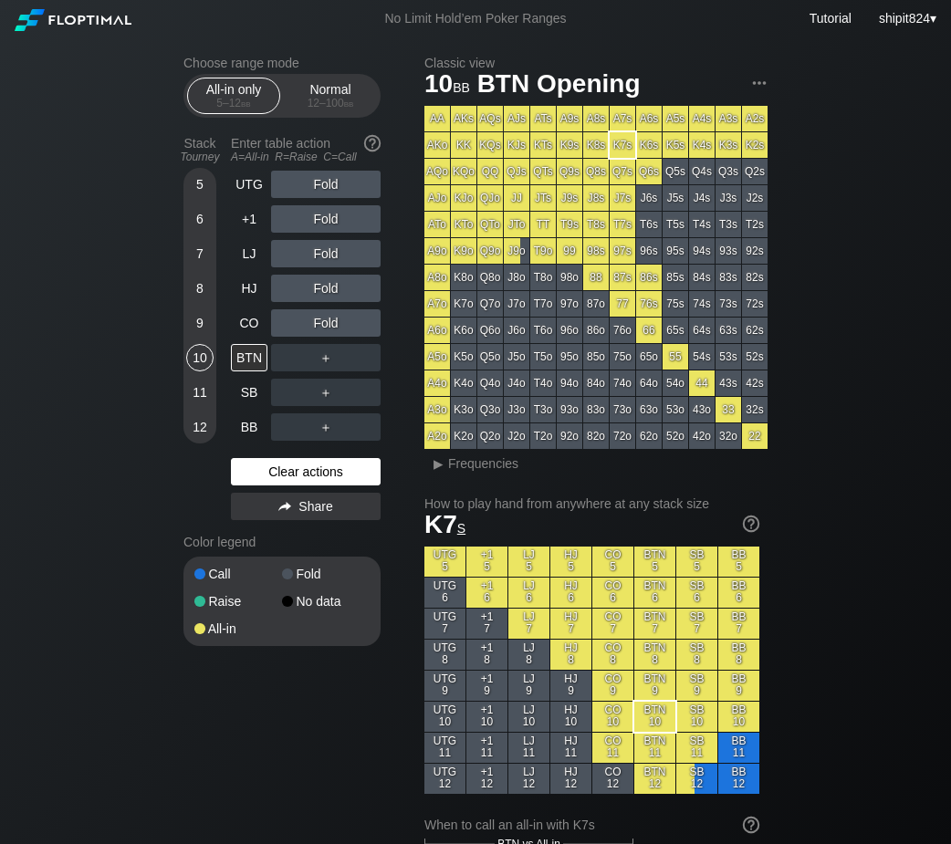
click at [234, 476] on div "Clear actions" at bounding box center [306, 471] width 150 height 27
click at [234, 458] on div "UTG Fold +1 Fold LJ Fold HJ Fold CO Fold BTN ＋ SB ＋ BB ＋ Clear actions Share" at bounding box center [306, 349] width 150 height 357
click at [234, 454] on div "UTG Fold +1 Fold LJ Fold HJ Fold CO Fold BTN ＋ SB ＋ BB ＋ Clear actions Share" at bounding box center [306, 349] width 150 height 357
click at [230, 457] on div "Stack Tourney Enter table action A=All-in R=Raise C=Call 5 6 7 8 [PHONE_NUMBER]…" at bounding box center [281, 328] width 197 height 399
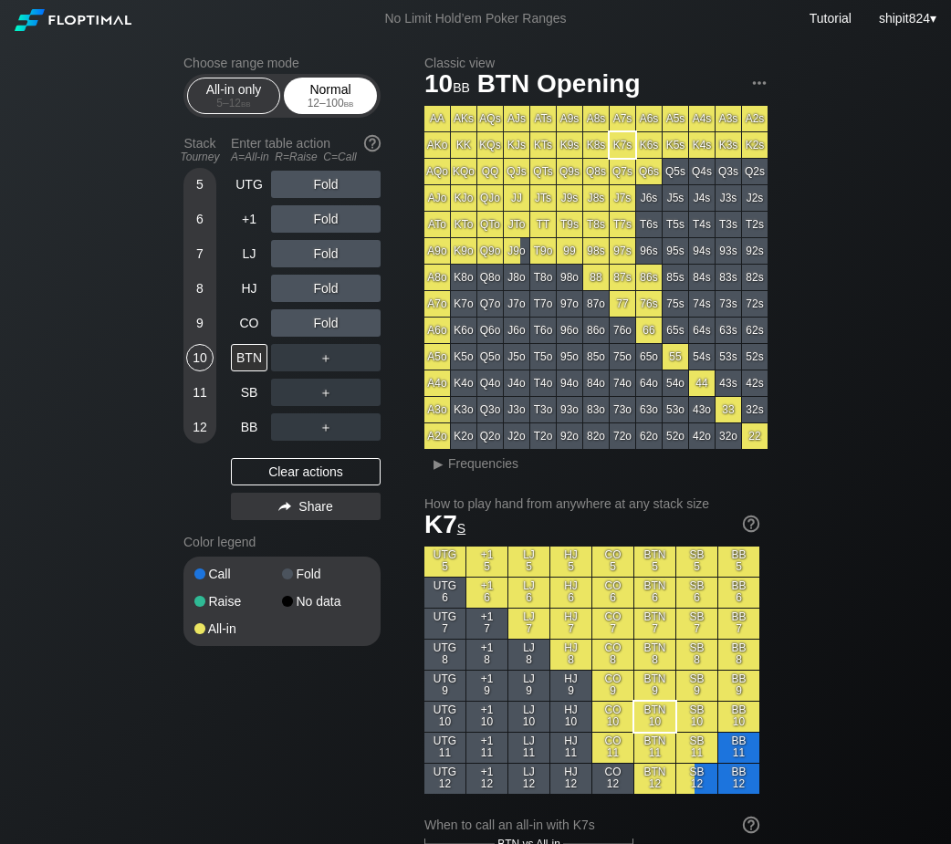
click at [339, 97] on div "Normal 12 – 100 bb" at bounding box center [330, 95] width 84 height 35
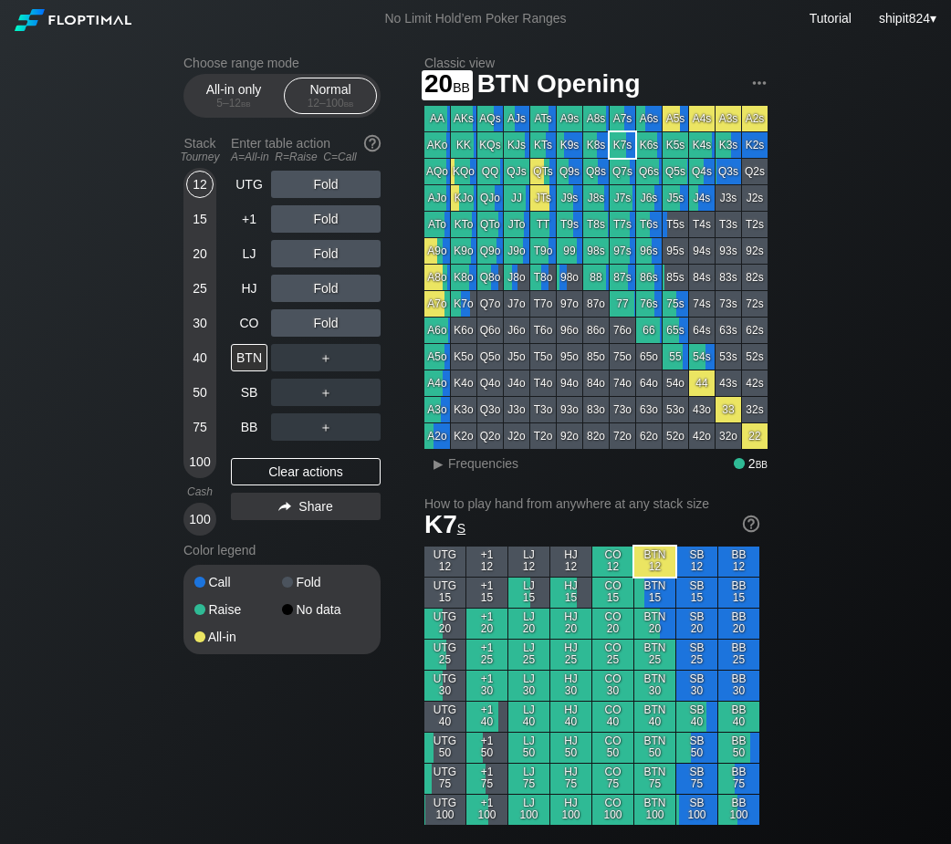
click at [213, 235] on div "12 15 20 25 30 40 50 75 100" at bounding box center [199, 323] width 33 height 310
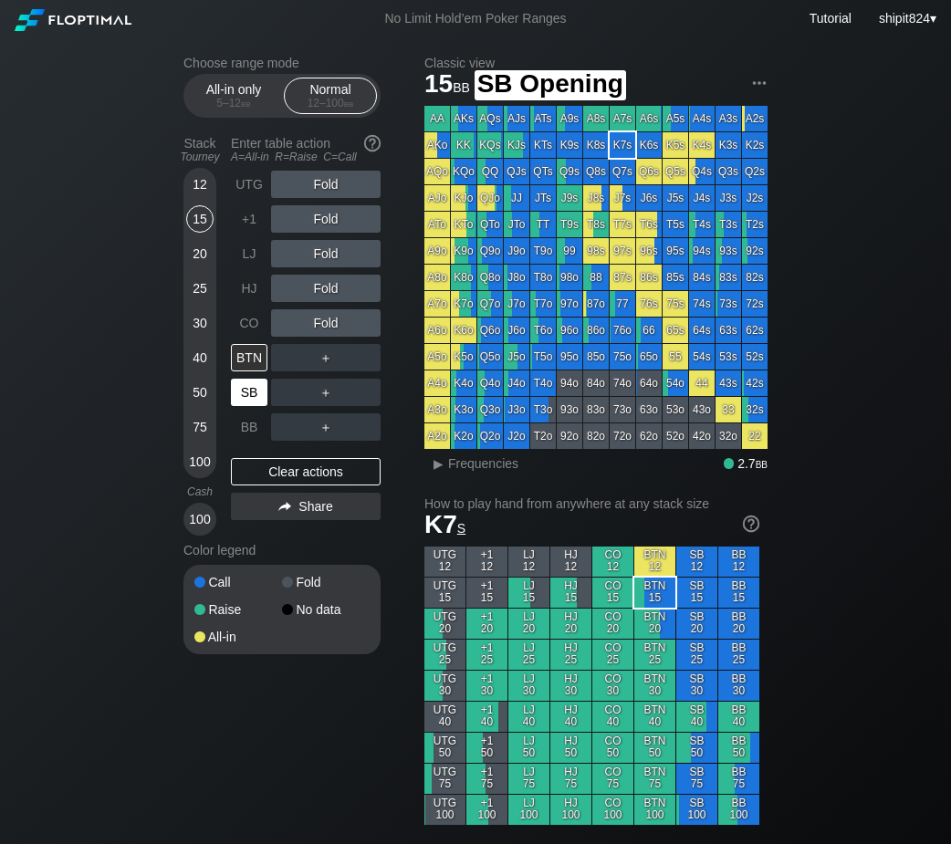
drag, startPoint x: 255, startPoint y: 391, endPoint x: 261, endPoint y: 377, distance: 15.9
click at [255, 390] on div "SB" at bounding box center [249, 392] width 36 height 27
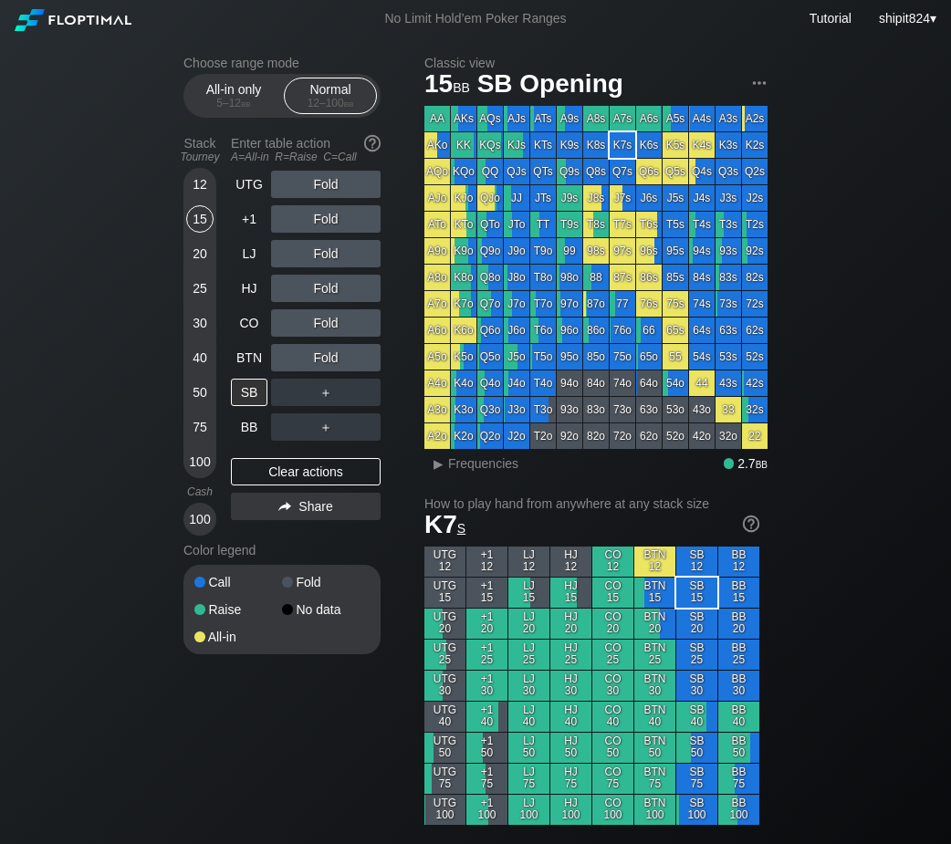
click at [348, 395] on div "＋" at bounding box center [325, 392] width 109 height 27
click at [361, 390] on div "C ✕" at bounding box center [363, 392] width 36 height 27
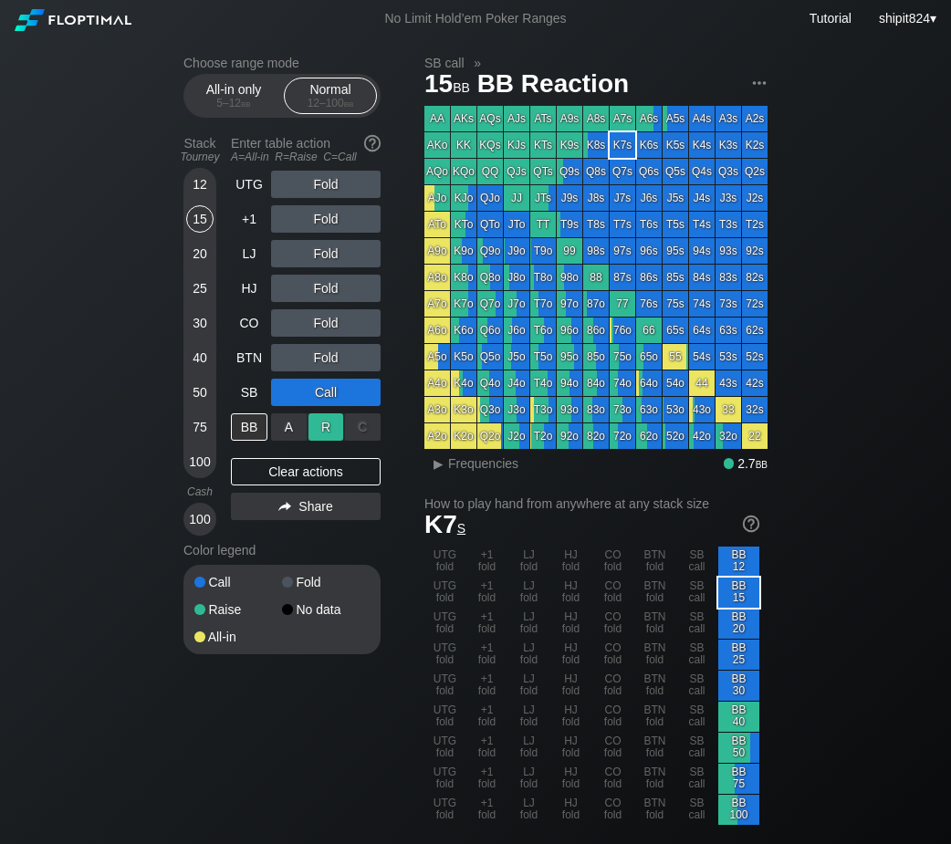
click at [308, 425] on div "R ✕" at bounding box center [326, 426] width 36 height 27
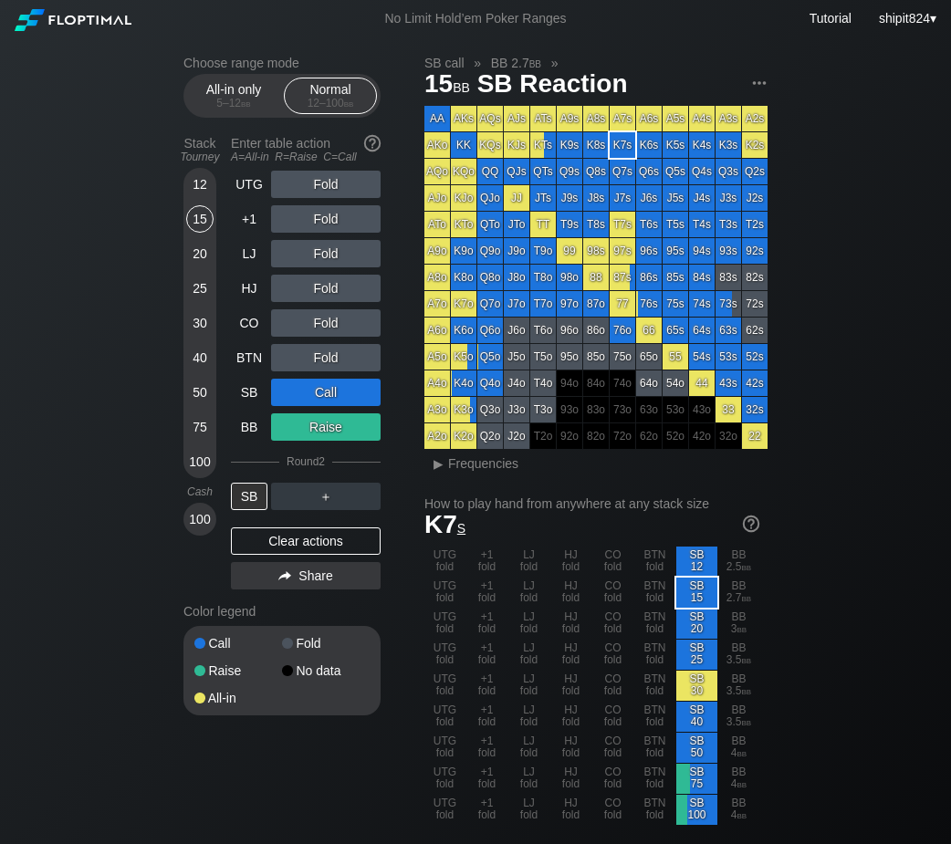
click at [307, 536] on div "Clear actions" at bounding box center [306, 540] width 150 height 27
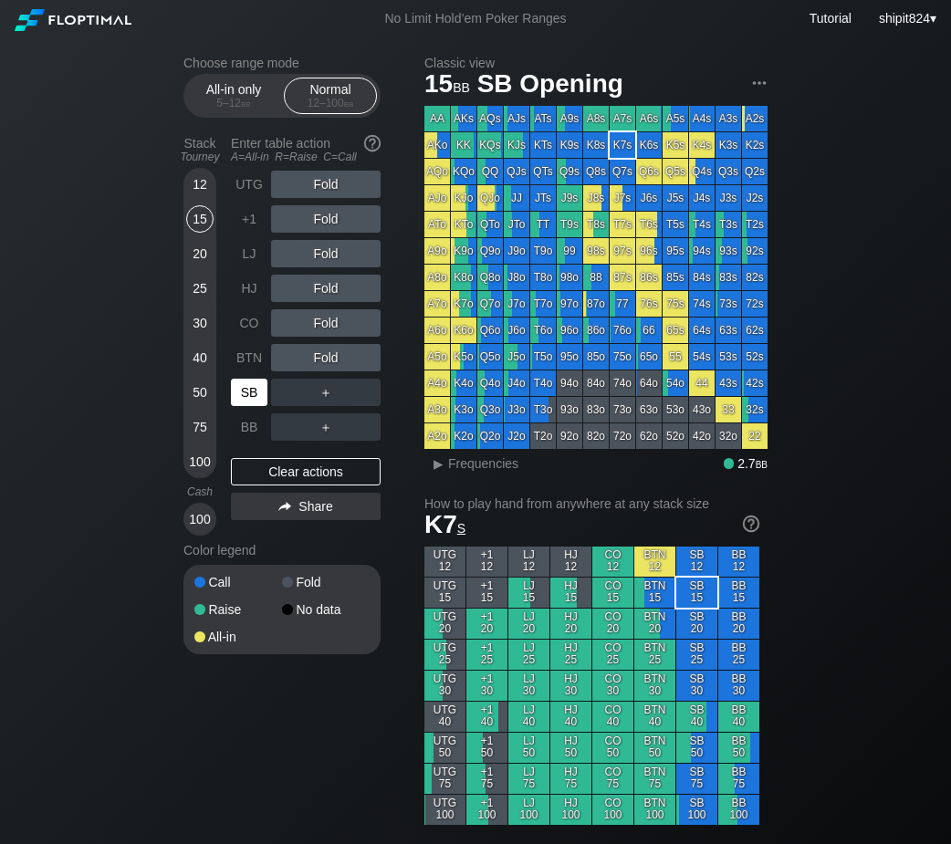
click at [248, 406] on div "SB" at bounding box center [249, 392] width 36 height 27
click at [193, 184] on div "12" at bounding box center [199, 184] width 27 height 27
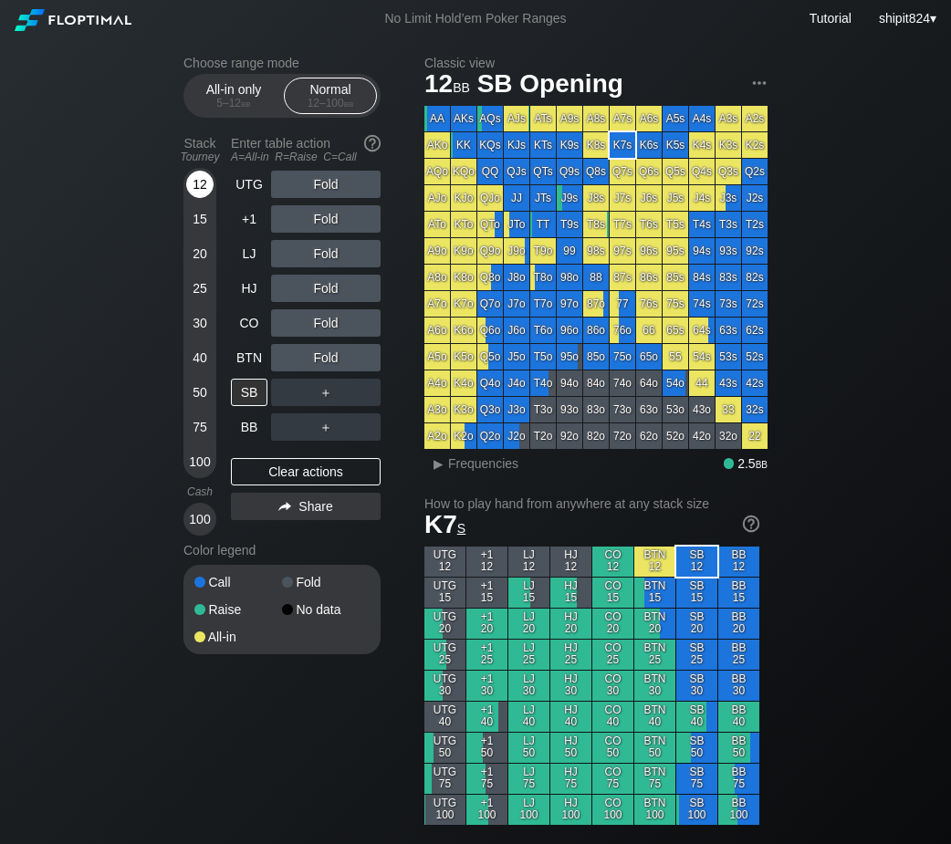
click at [193, 184] on div "12" at bounding box center [199, 184] width 27 height 27
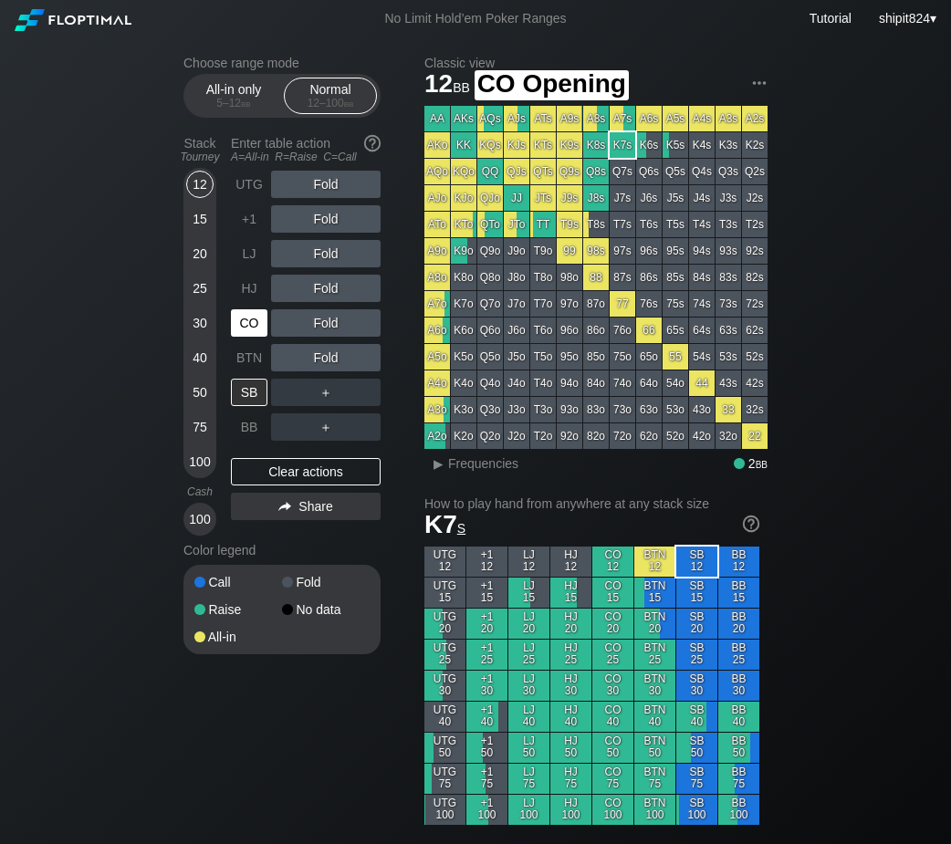
click at [240, 322] on div "CO" at bounding box center [249, 322] width 36 height 27
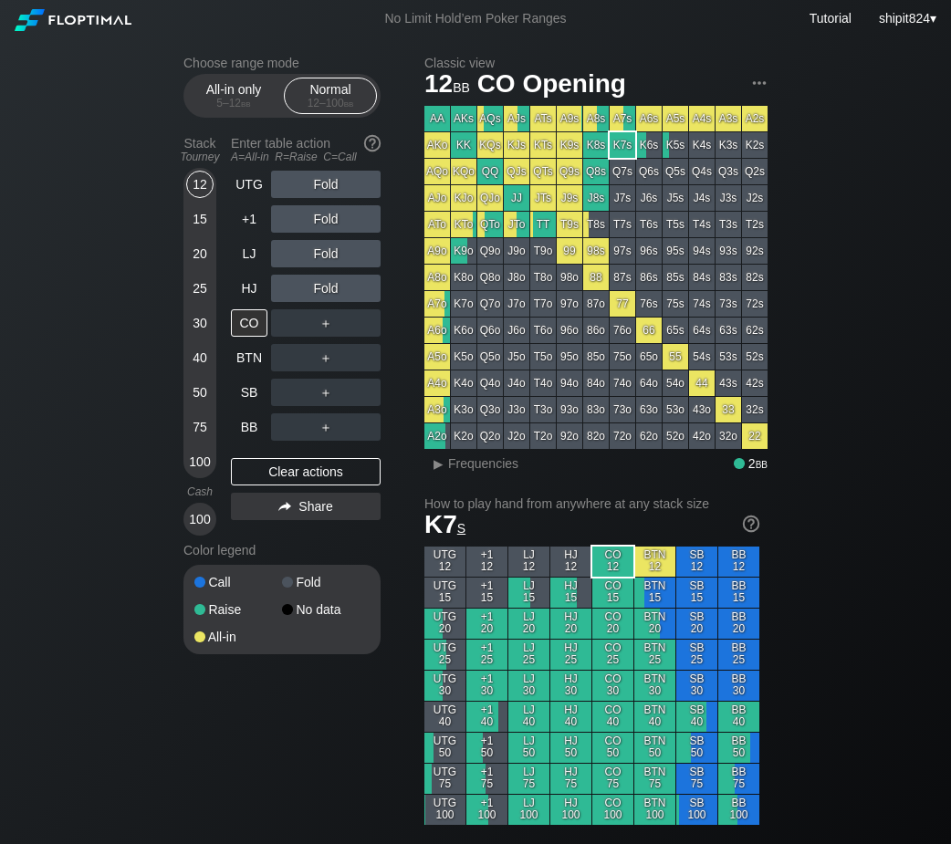
click at [200, 247] on div "20" at bounding box center [199, 253] width 27 height 27
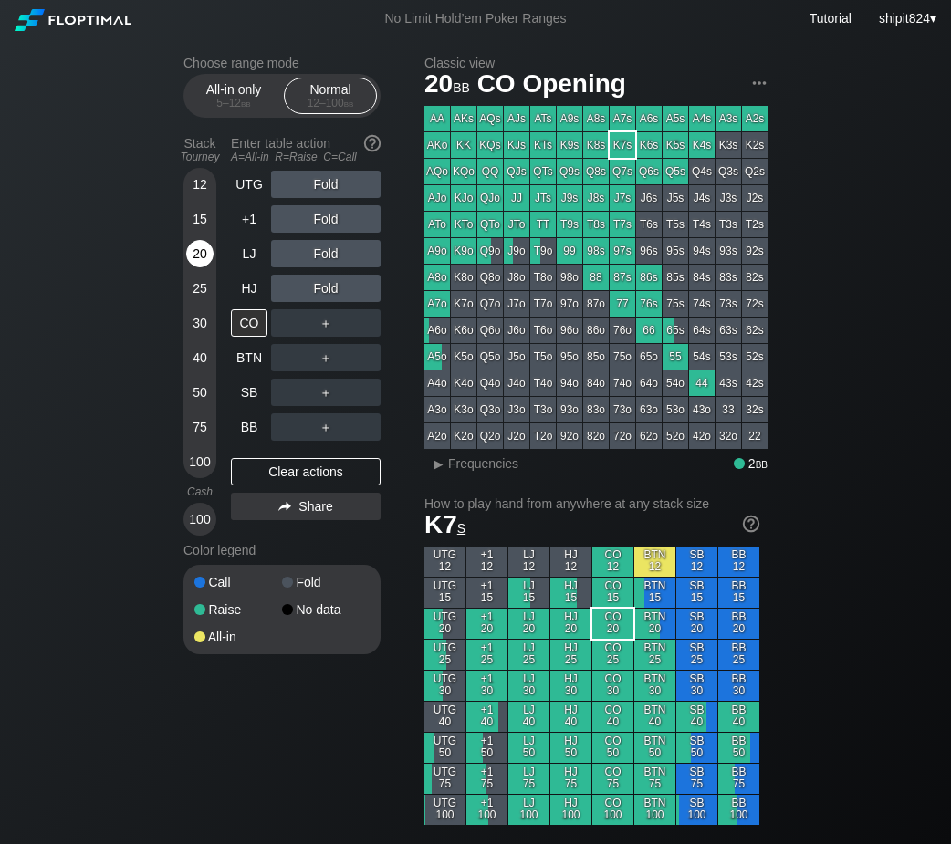
click at [200, 247] on div "20" at bounding box center [199, 253] width 27 height 27
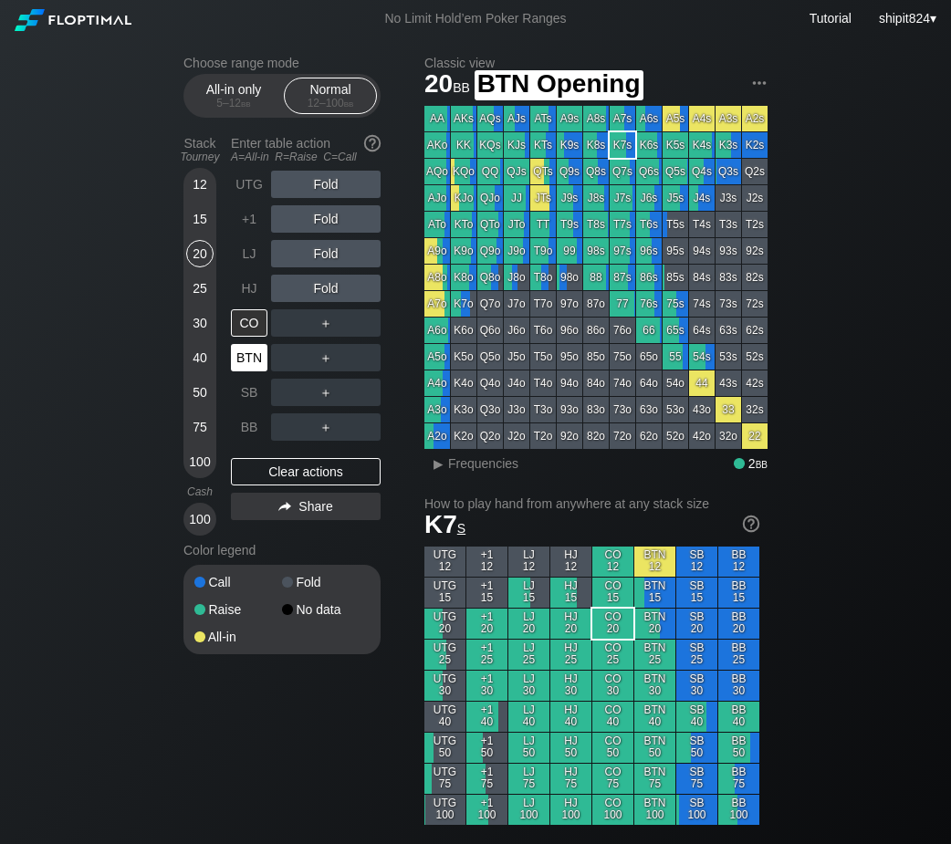
click at [244, 366] on div "BTN" at bounding box center [249, 357] width 36 height 27
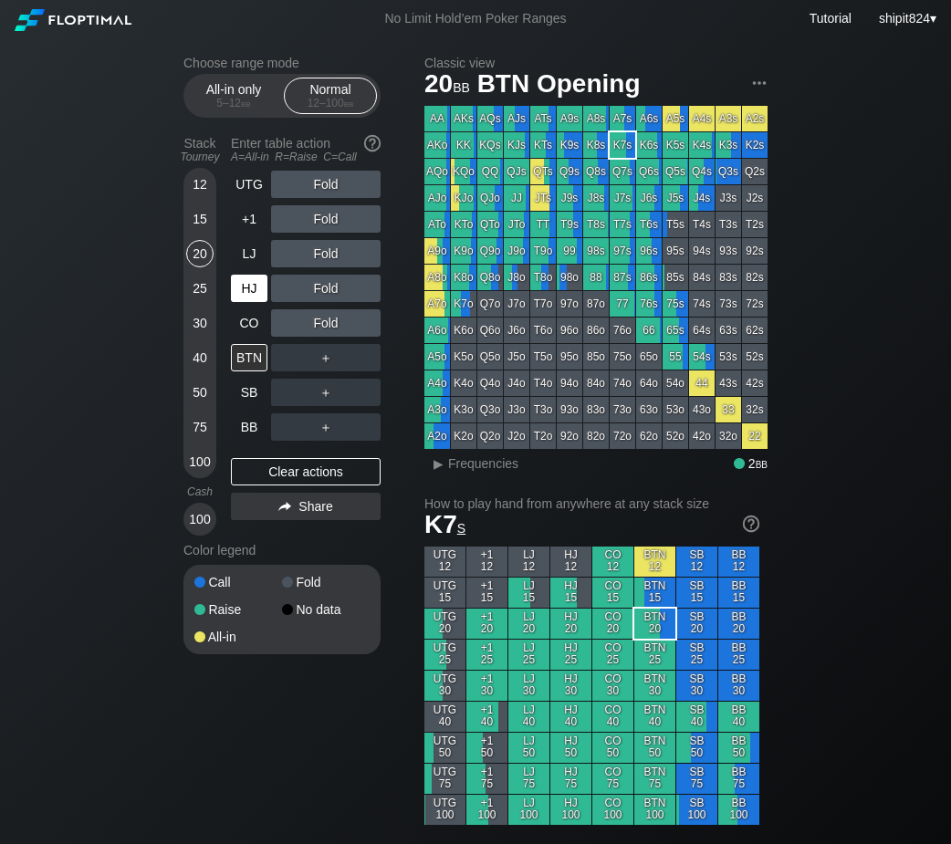
click at [264, 290] on div "HJ" at bounding box center [249, 288] width 36 height 27
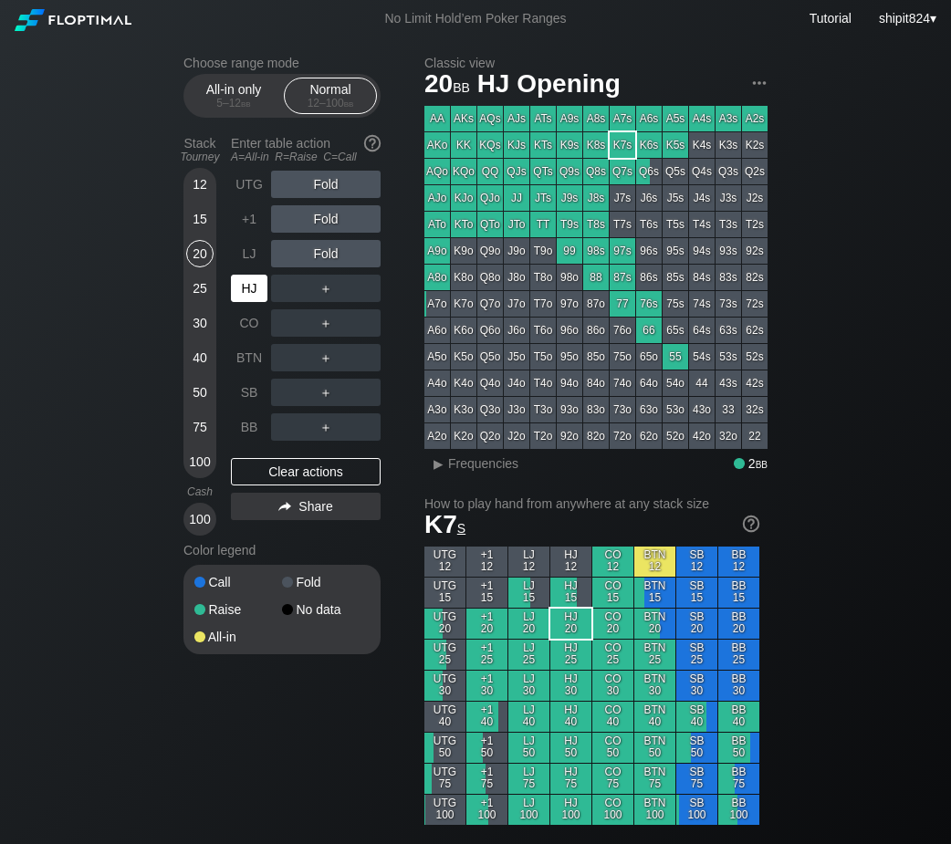
click at [263, 289] on div "HJ" at bounding box center [249, 288] width 36 height 27
click at [263, 288] on div "HJ" at bounding box center [249, 288] width 36 height 27
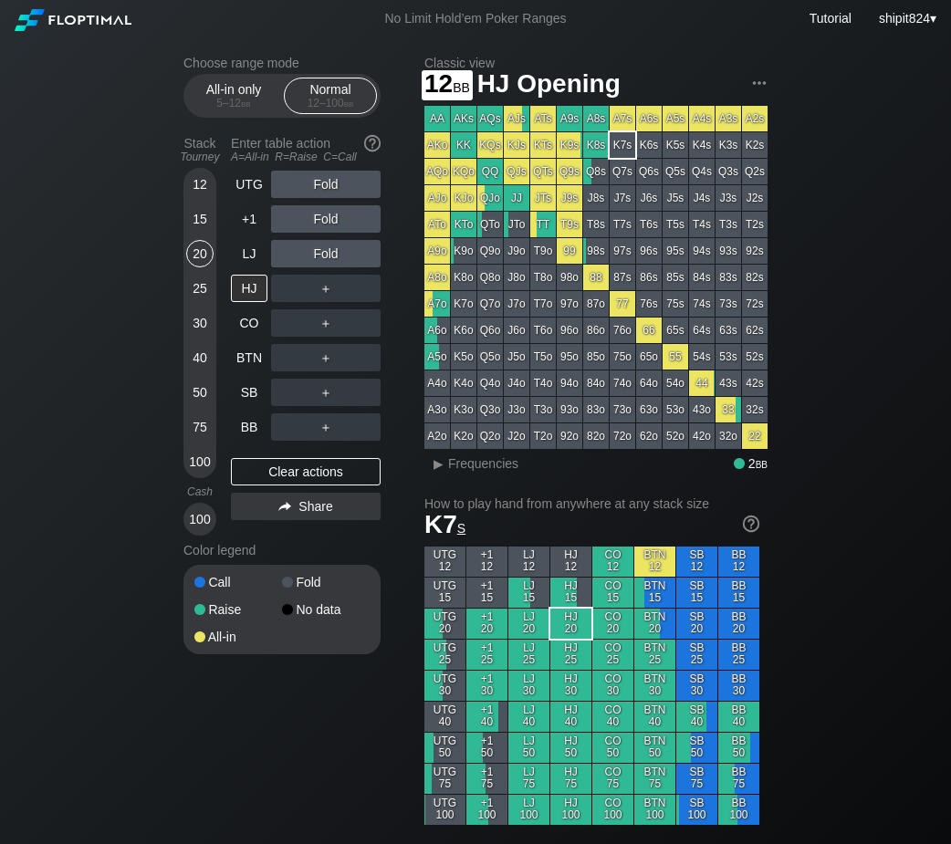
click at [217, 176] on div "Stack Tourney Enter table action A=All-in R=Raise C=Call [PHONE_NUMBER] [PHONE_…" at bounding box center [281, 332] width 197 height 407
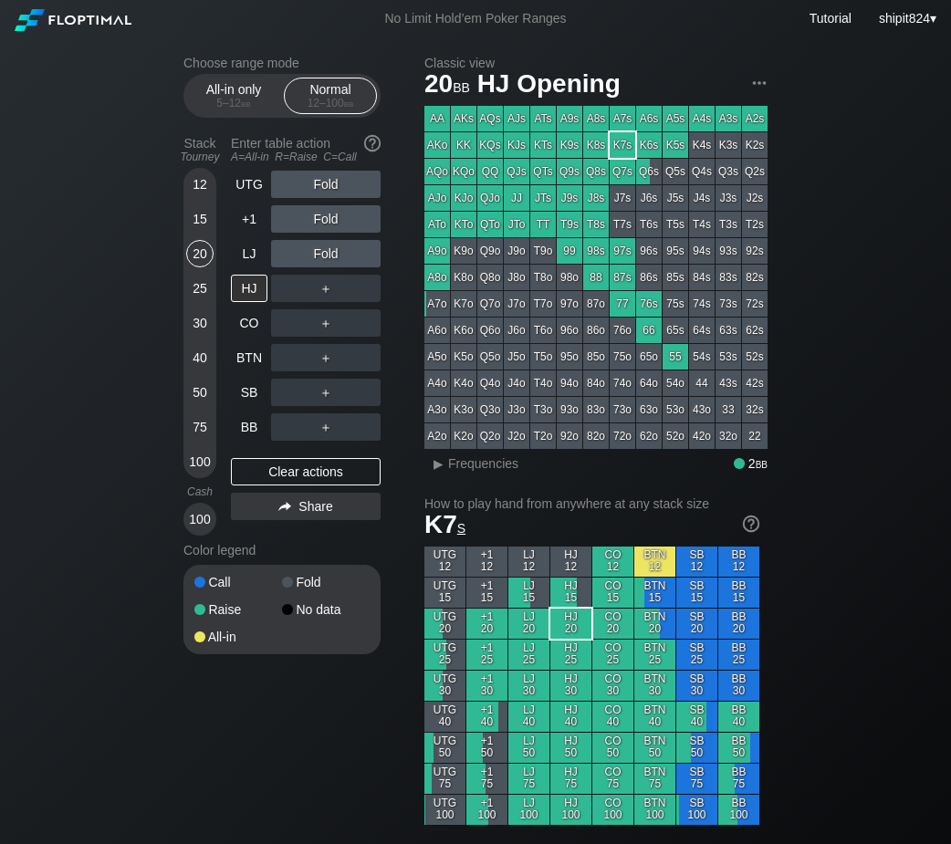
click at [217, 176] on div "Stack Tourney Enter table action A=All-in R=Raise C=Call [PHONE_NUMBER] [PHONE_…" at bounding box center [281, 332] width 197 height 407
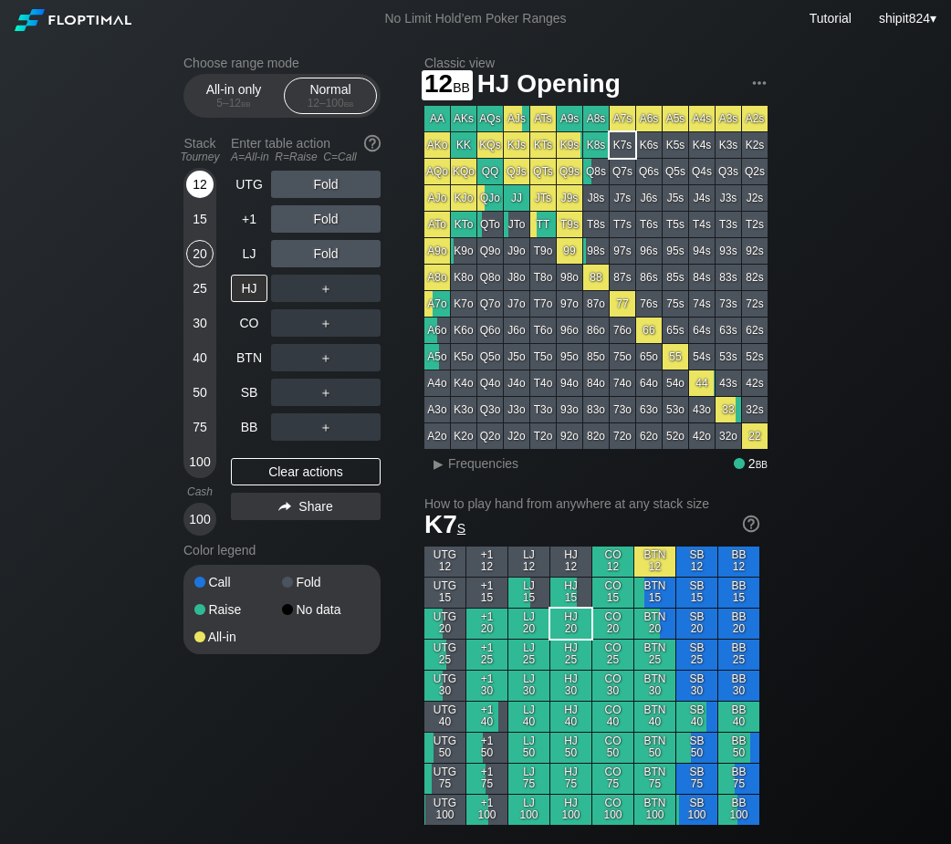
drag, startPoint x: 188, startPoint y: 180, endPoint x: 198, endPoint y: 185, distance: 11.4
click at [198, 185] on div "12" at bounding box center [199, 184] width 27 height 27
click at [201, 186] on div "12" at bounding box center [199, 184] width 27 height 27
click at [225, 78] on div "All-in only 5 – 12 bb Normal 12 – 100 bb" at bounding box center [281, 96] width 197 height 44
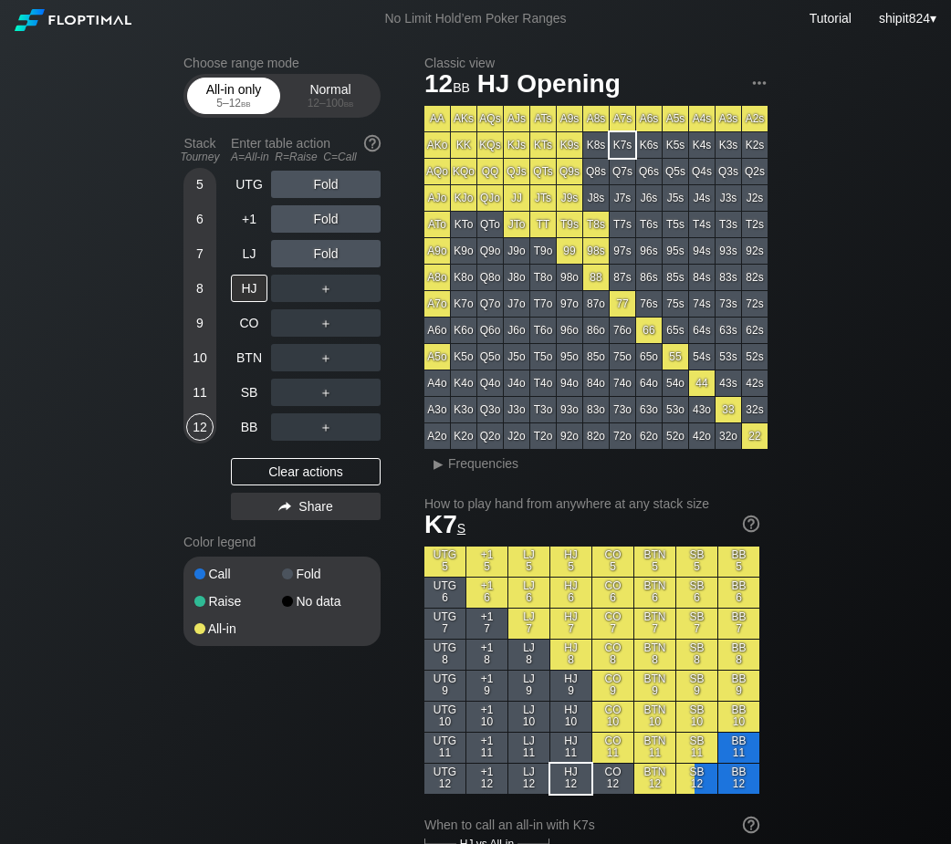
click at [223, 93] on div "All-in only 5 – 12 bb" at bounding box center [234, 95] width 84 height 35
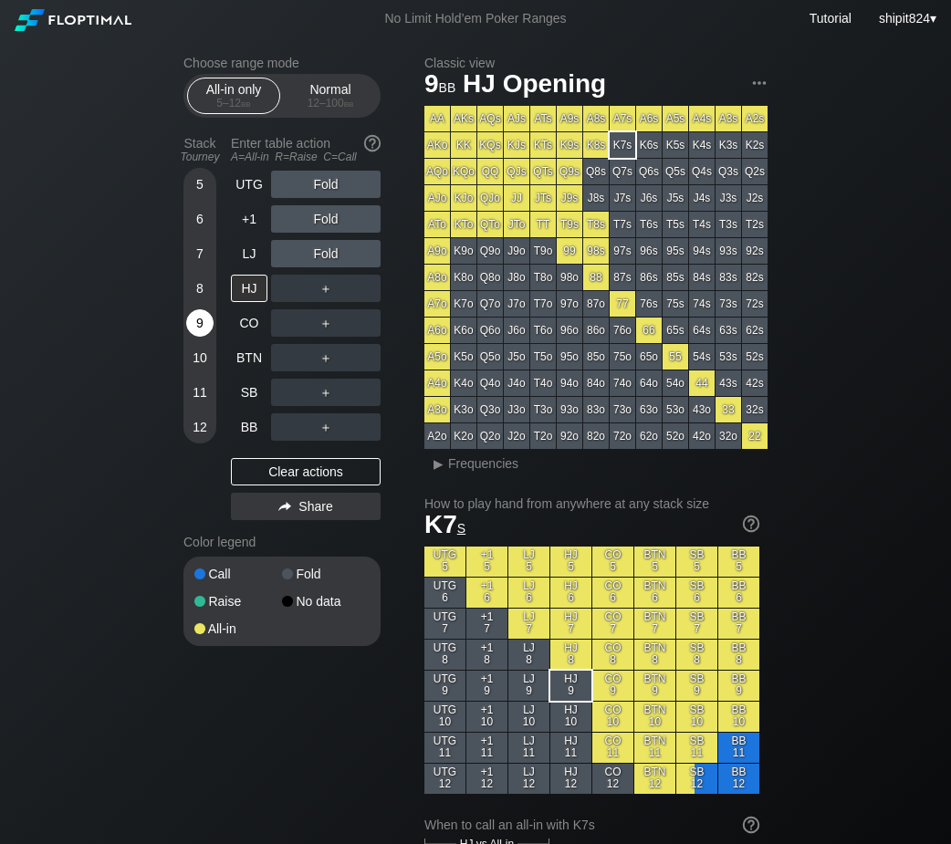
click at [206, 337] on div "9" at bounding box center [199, 322] width 27 height 27
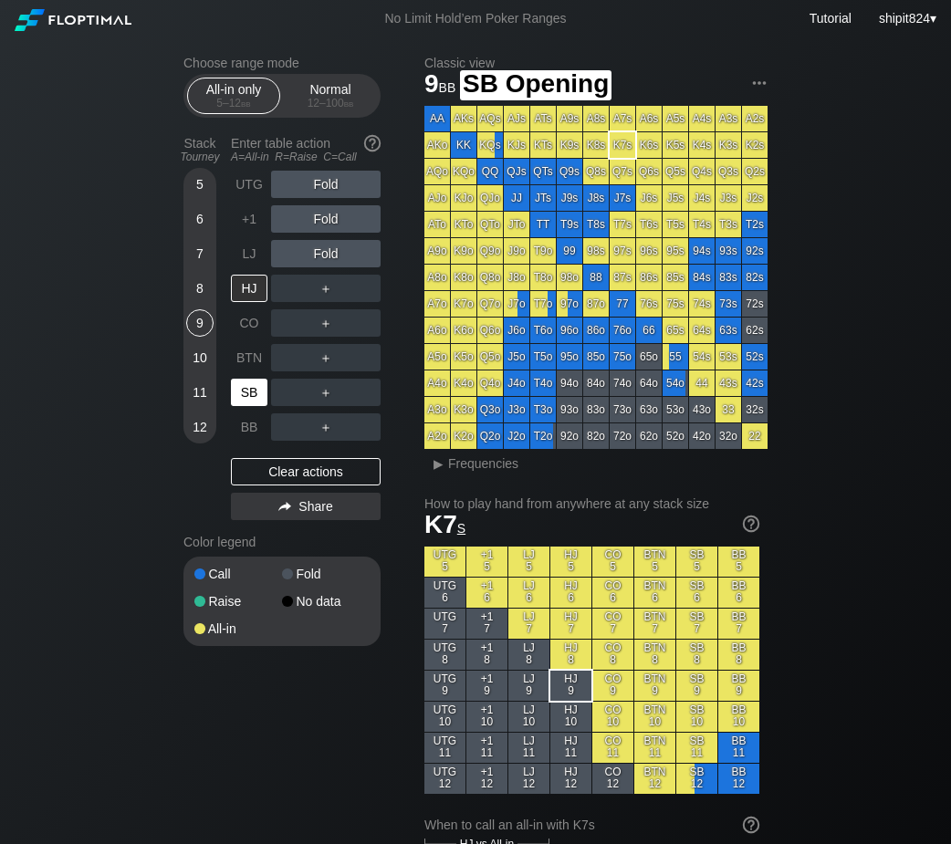
click at [241, 397] on div "SB" at bounding box center [249, 392] width 36 height 27
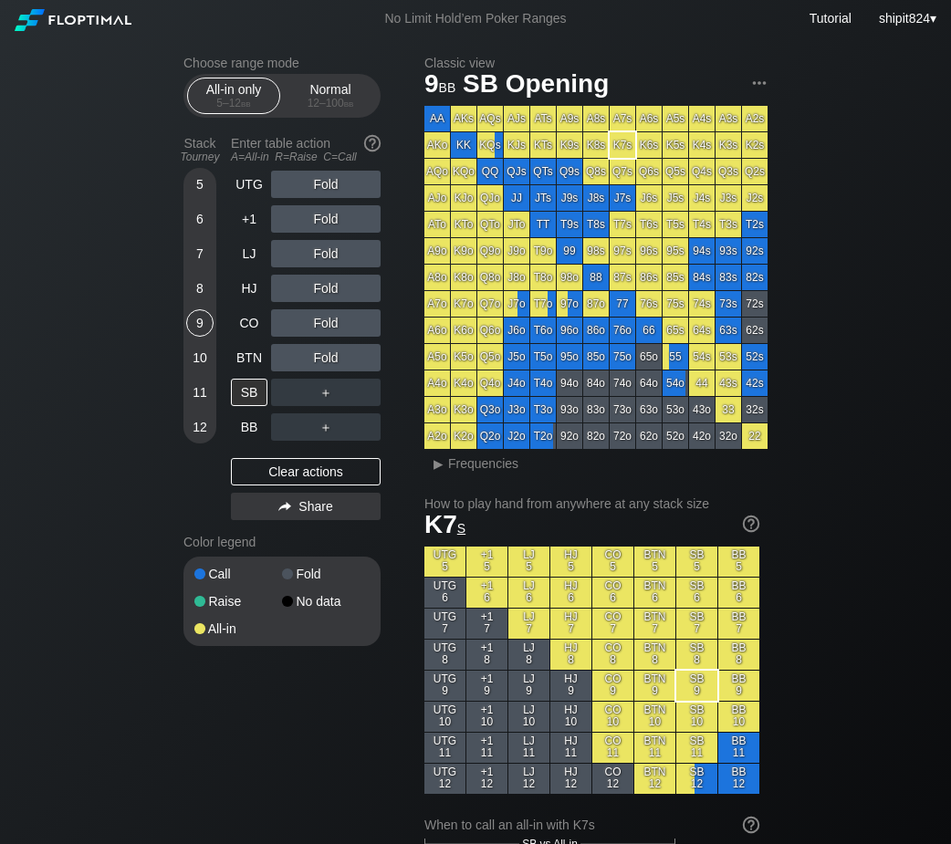
drag, startPoint x: 191, startPoint y: 192, endPoint x: 202, endPoint y: 181, distance: 16.1
click at [192, 191] on div "5" at bounding box center [199, 184] width 27 height 27
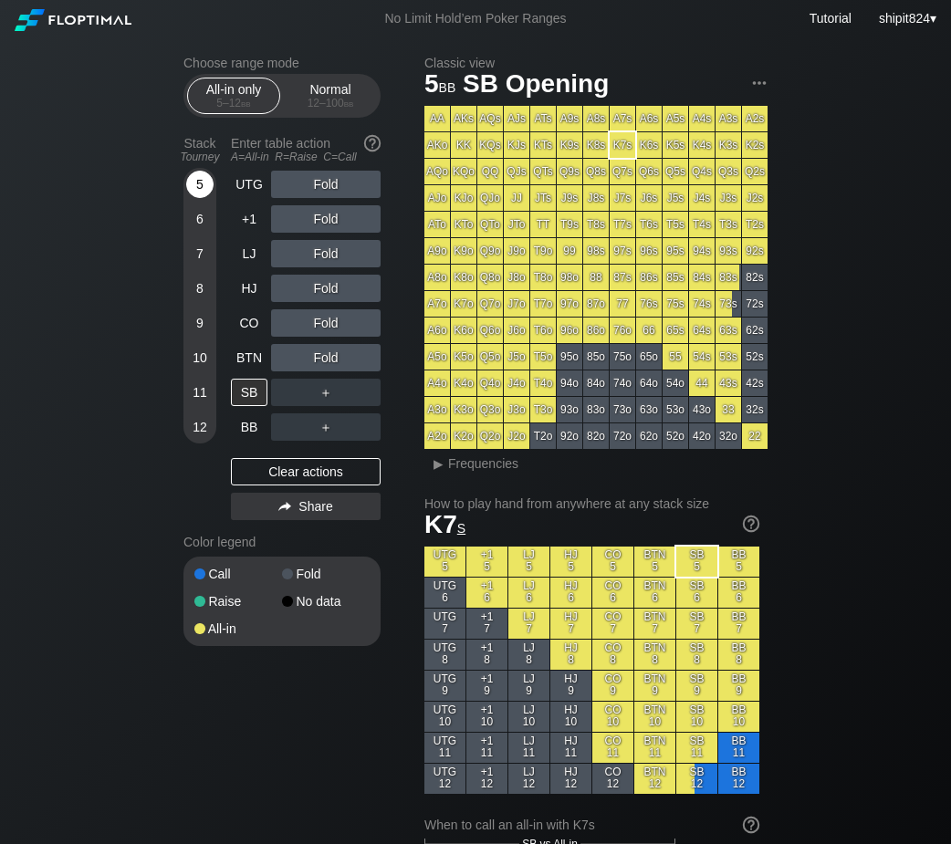
click at [203, 181] on div "5" at bounding box center [199, 184] width 27 height 27
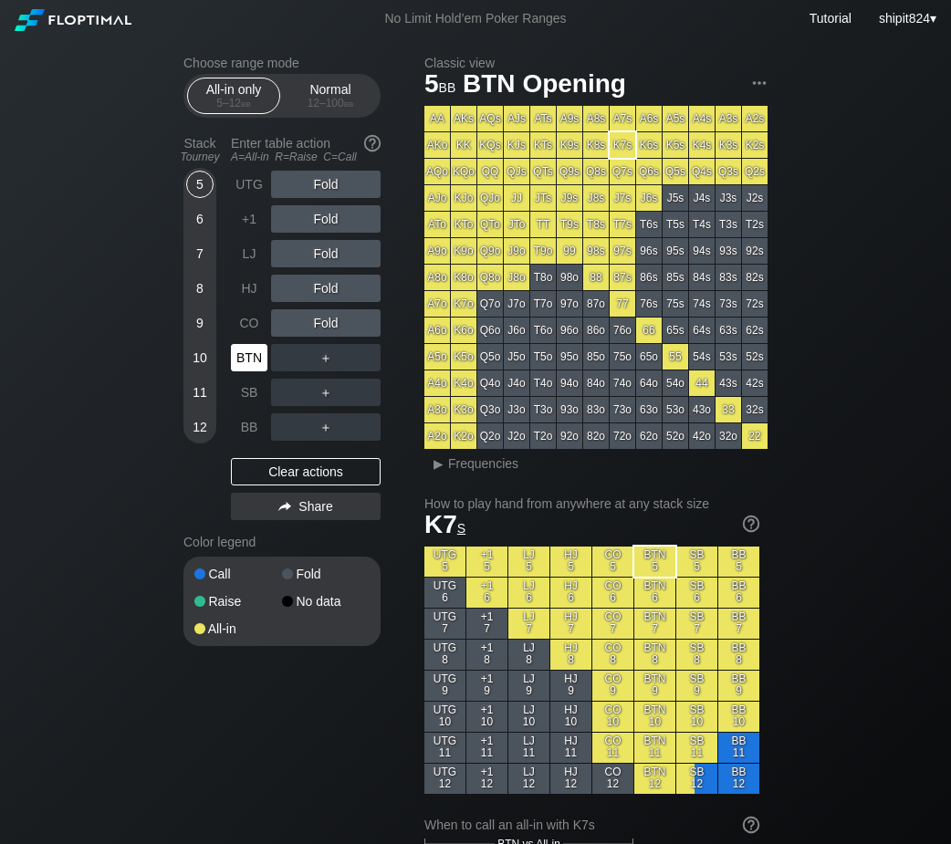
click at [259, 352] on div "BTN" at bounding box center [249, 357] width 36 height 27
click at [299, 322] on div "A ✕" at bounding box center [289, 322] width 36 height 27
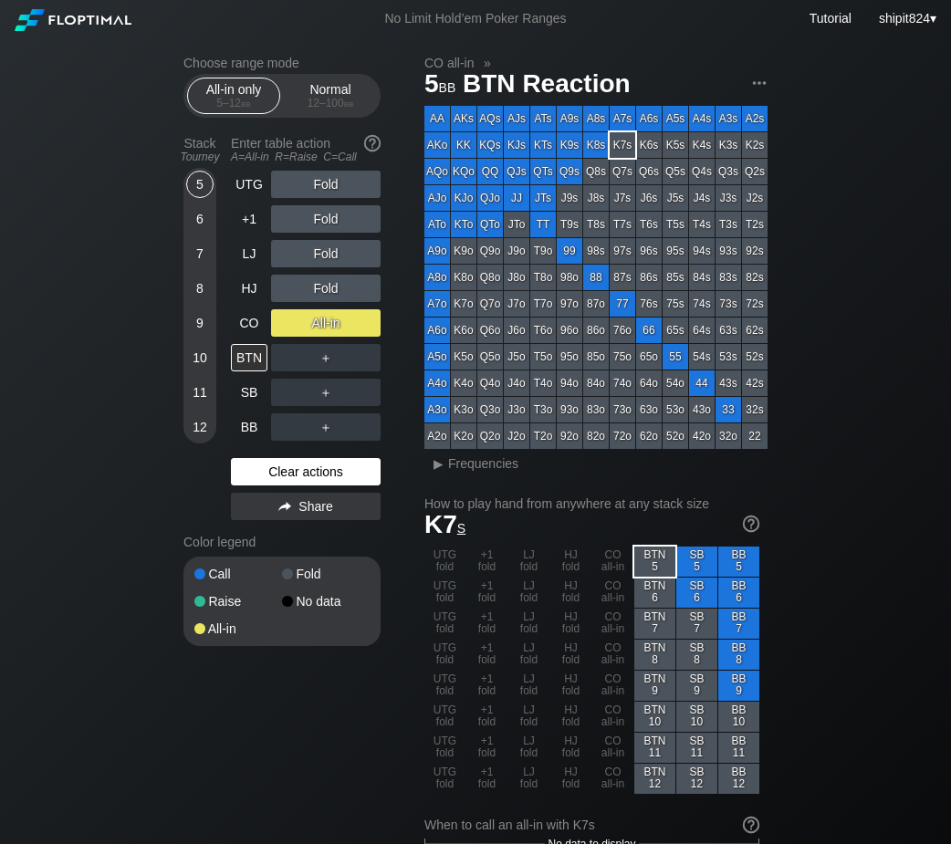
click at [296, 475] on div "Clear actions" at bounding box center [306, 471] width 150 height 27
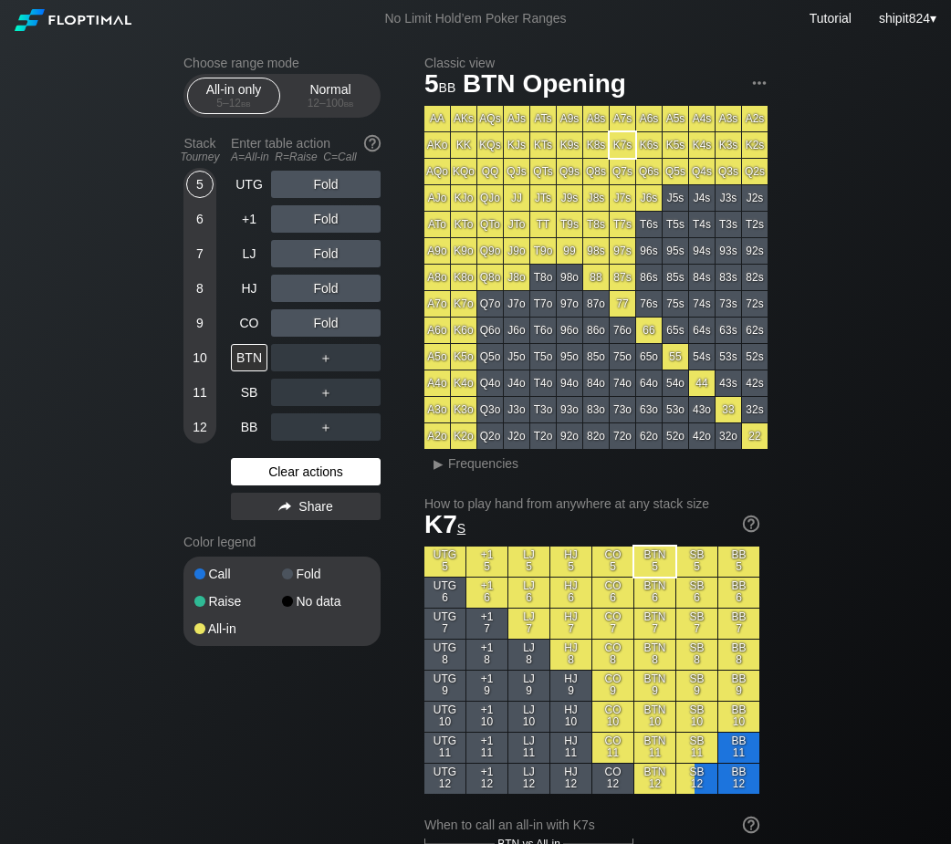
click at [296, 473] on div "Clear actions" at bounding box center [306, 471] width 150 height 27
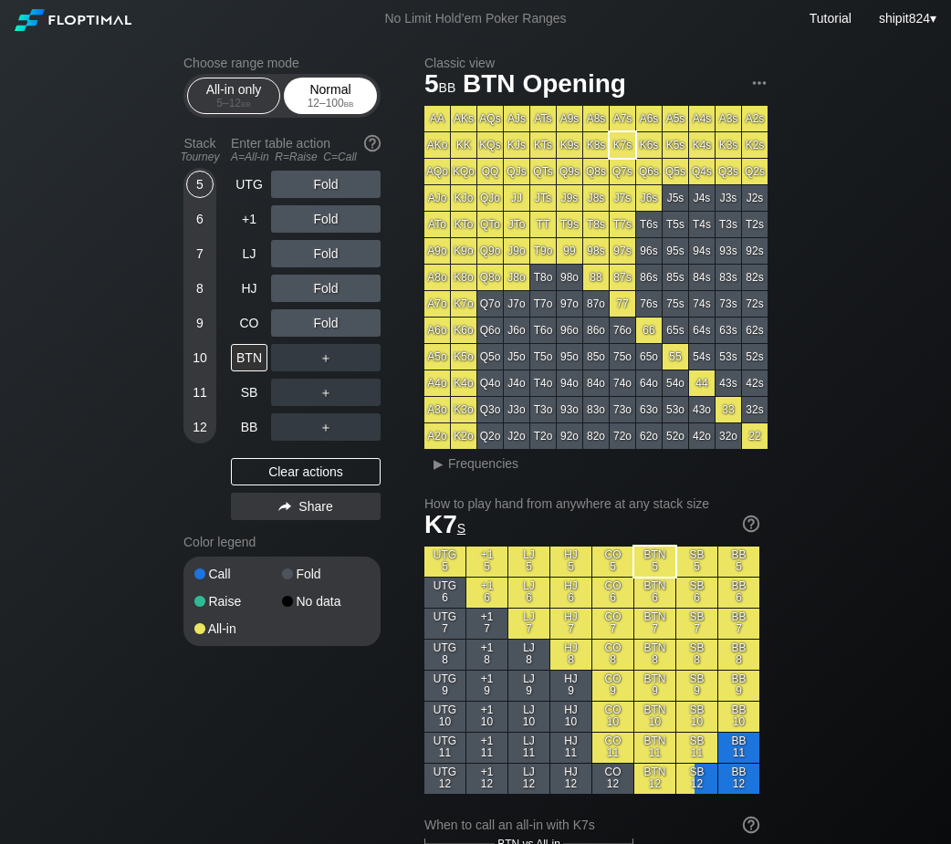
click at [307, 95] on div "Normal 12 – 100 bb" at bounding box center [330, 95] width 84 height 35
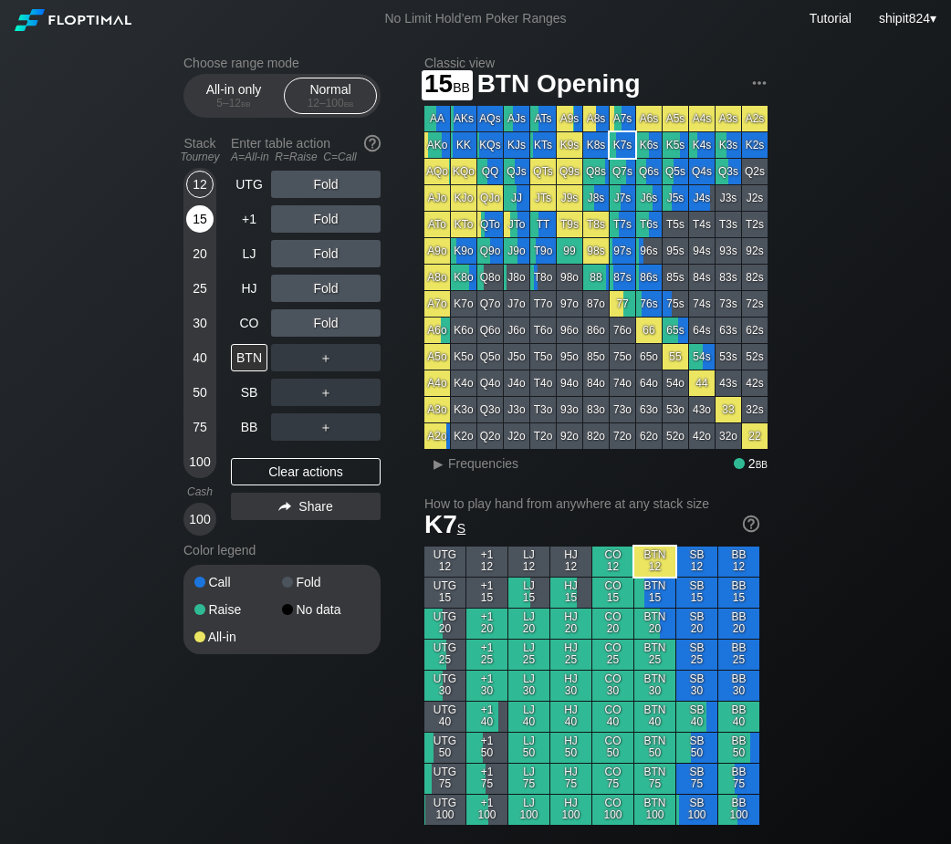
click at [202, 226] on div "15" at bounding box center [199, 218] width 27 height 27
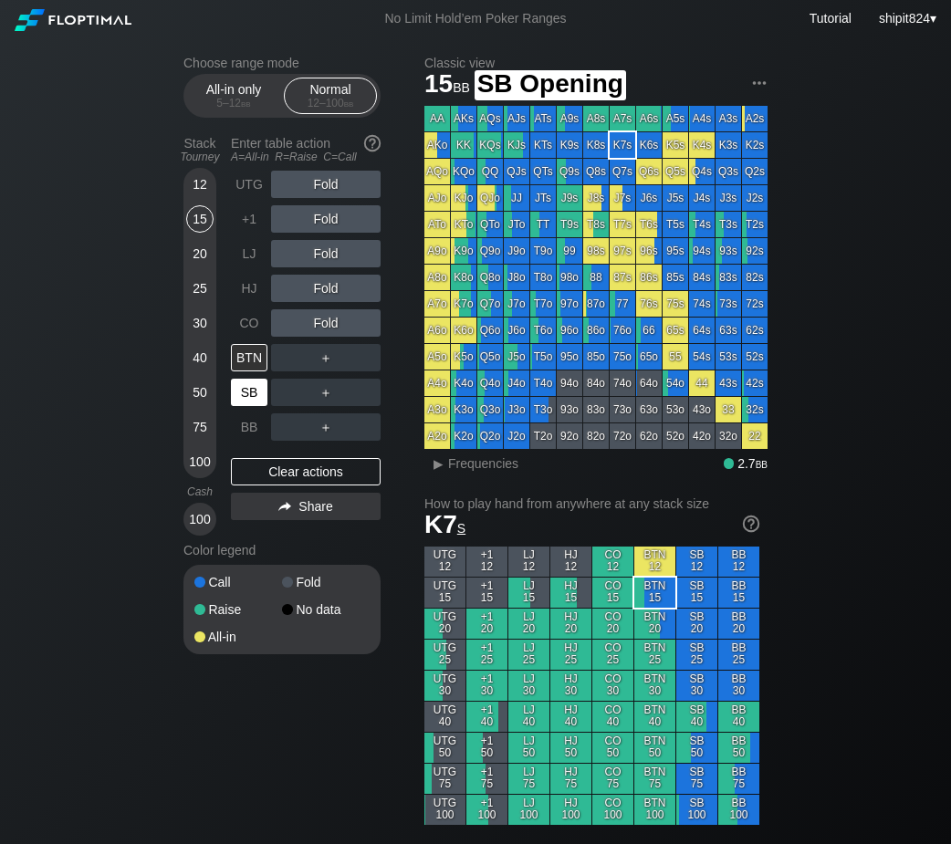
drag, startPoint x: 252, startPoint y: 397, endPoint x: 275, endPoint y: 376, distance: 31.0
click at [252, 397] on div "SB" at bounding box center [249, 392] width 36 height 27
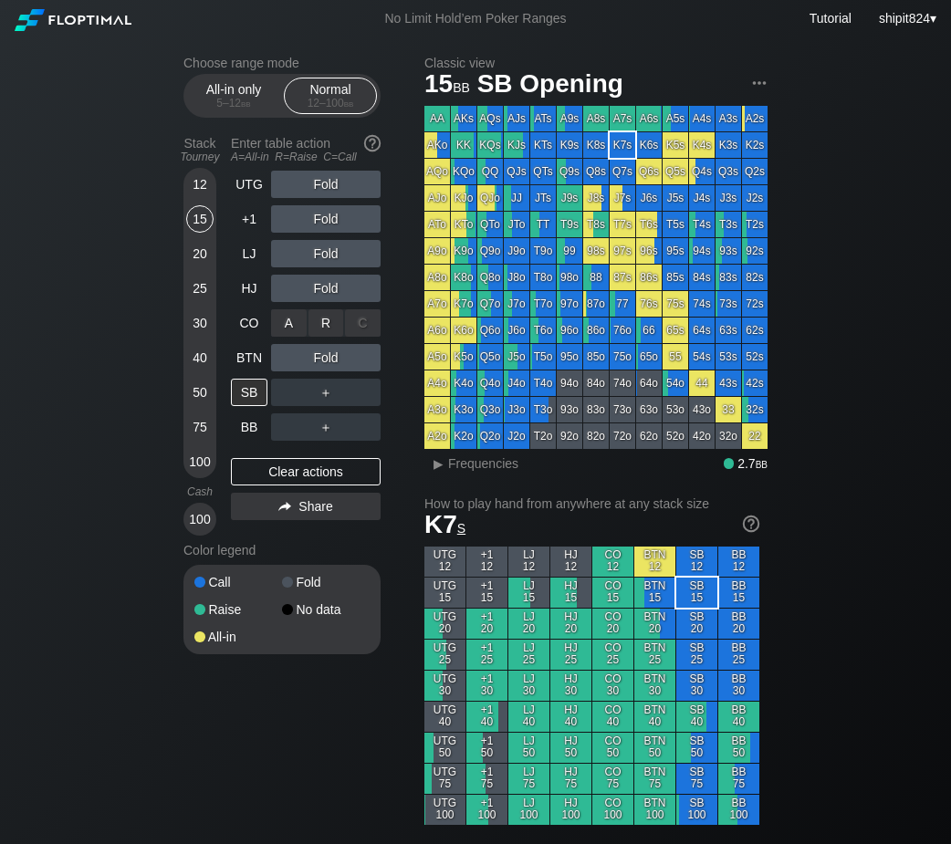
click at [322, 329] on div "R ✕" at bounding box center [326, 322] width 36 height 27
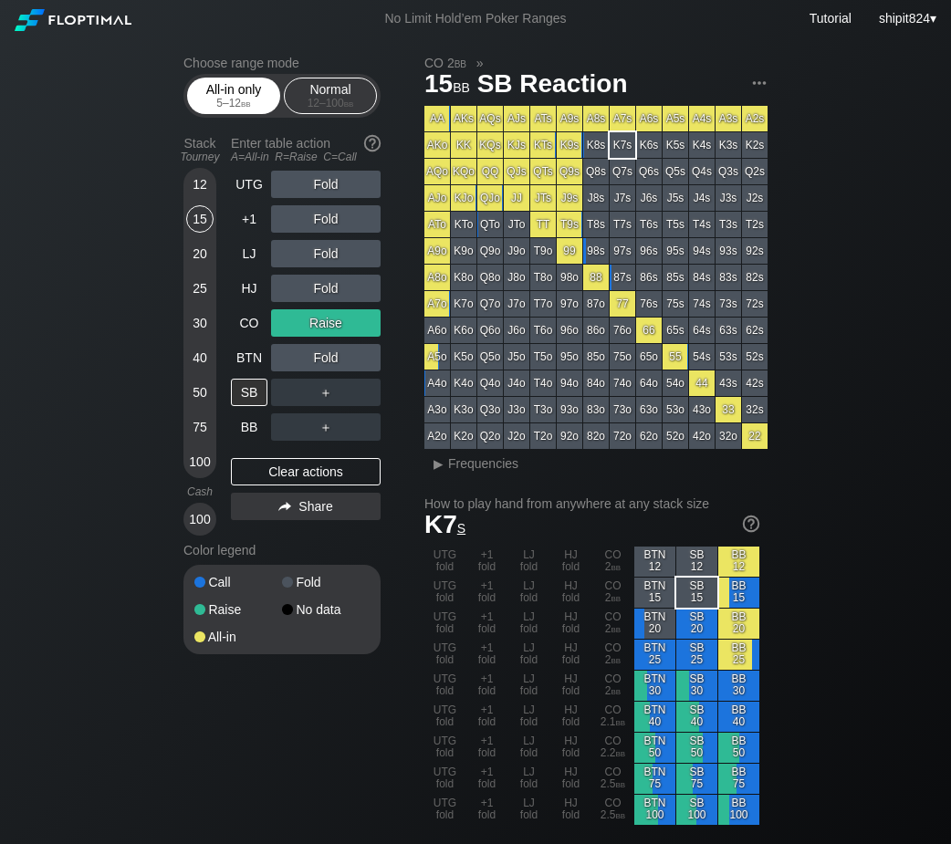
click at [234, 97] on div "All-in only 5 – 12 bb" at bounding box center [234, 95] width 84 height 35
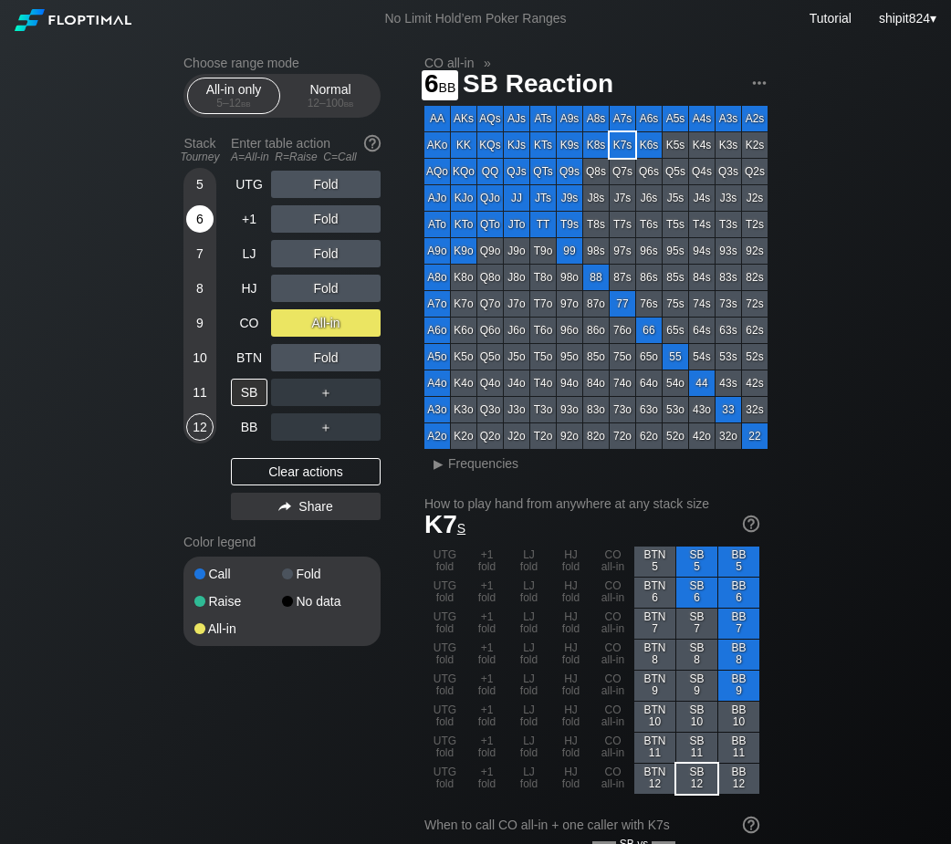
click at [192, 226] on div "6" at bounding box center [199, 218] width 27 height 27
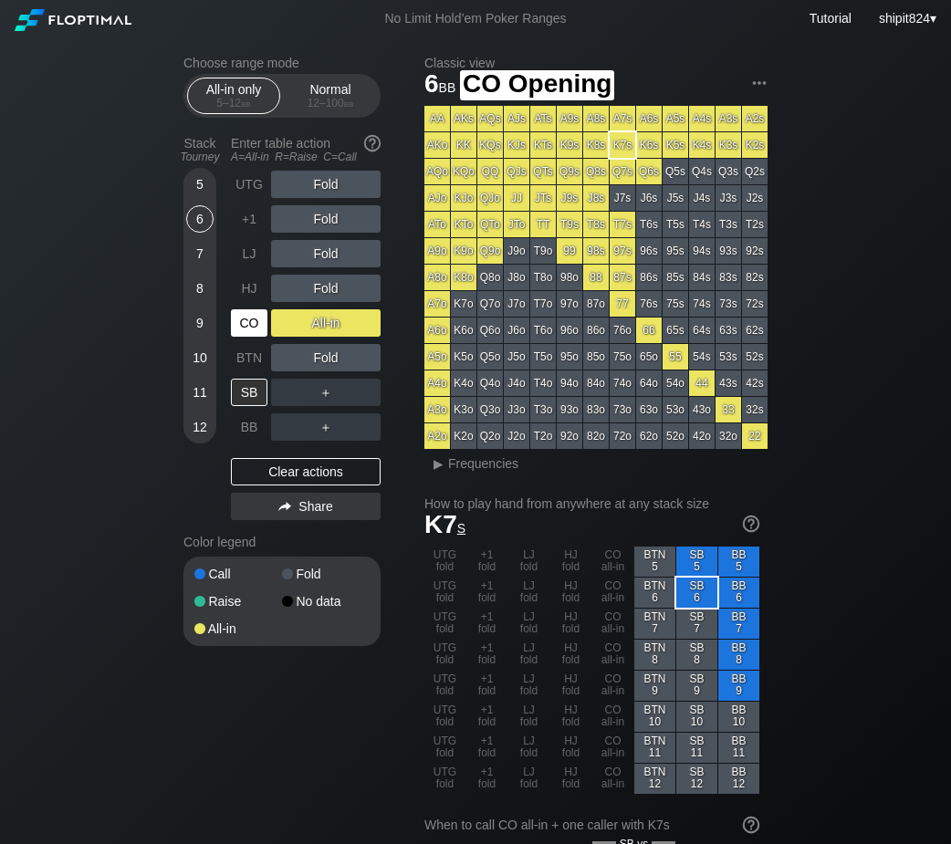
click at [252, 324] on div "CO" at bounding box center [249, 322] width 36 height 27
click at [247, 323] on div "CO" at bounding box center [249, 322] width 36 height 27
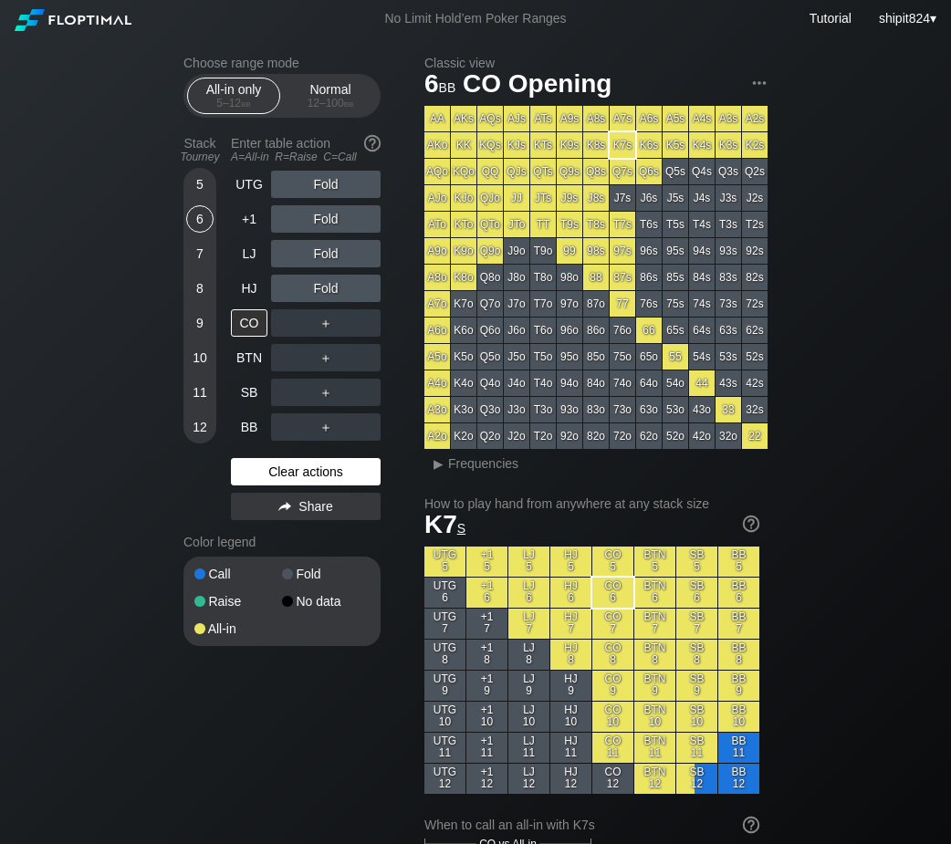
click at [312, 485] on div "Clear actions" at bounding box center [306, 471] width 150 height 27
click at [298, 116] on div "All-in only 5 – 12 bb Normal 12 – 100 bb" at bounding box center [281, 96] width 197 height 44
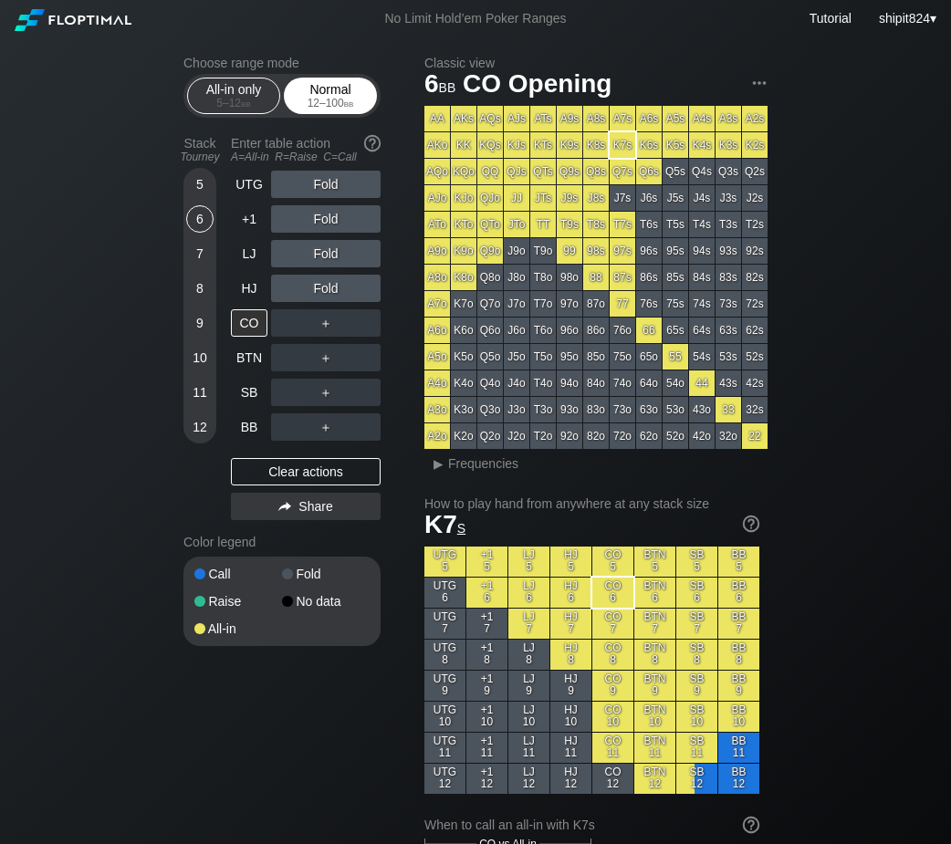
click at [303, 101] on div "12 – 100 bb" at bounding box center [330, 103] width 77 height 13
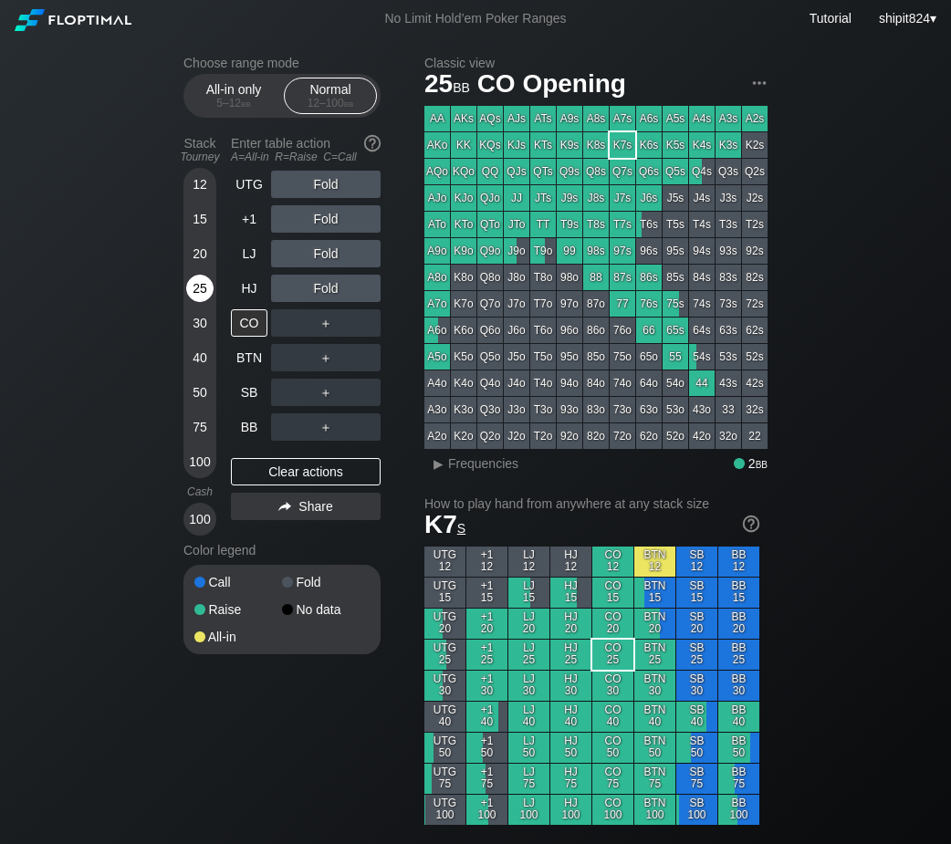
click at [211, 293] on div "25" at bounding box center [199, 288] width 27 height 27
click at [246, 316] on div "CO" at bounding box center [249, 322] width 36 height 27
click at [320, 250] on div "R ✕" at bounding box center [326, 253] width 36 height 27
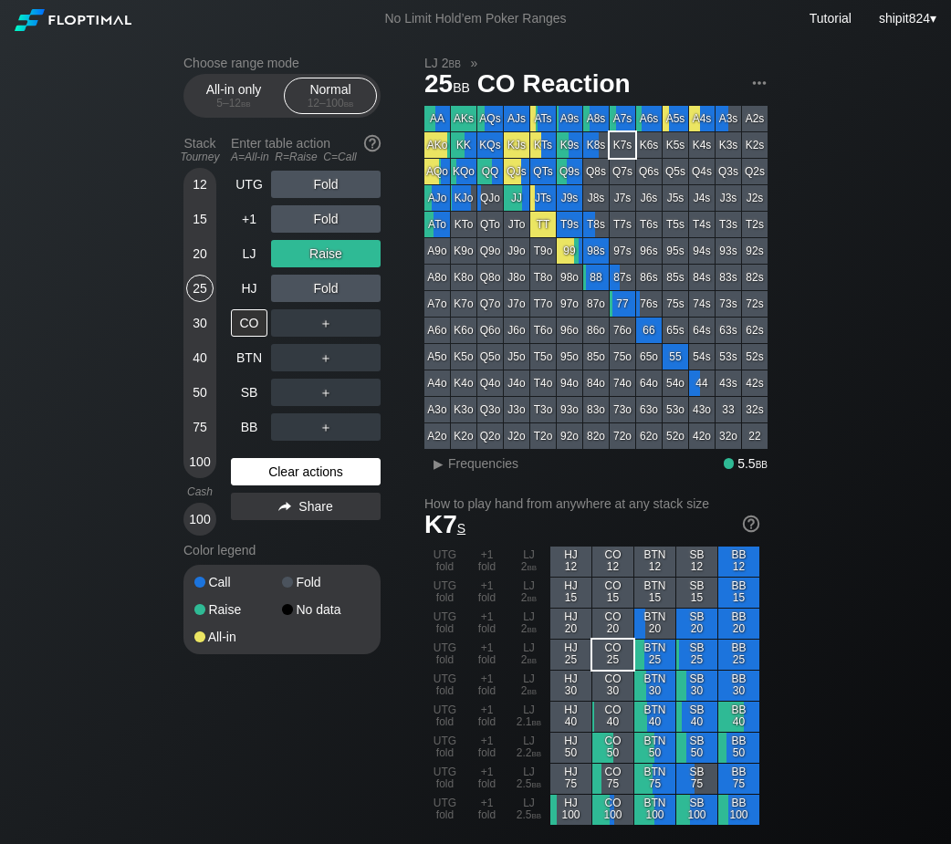
click at [292, 467] on div "Clear actions" at bounding box center [306, 471] width 150 height 27
click at [291, 465] on div "Clear actions" at bounding box center [306, 471] width 150 height 27
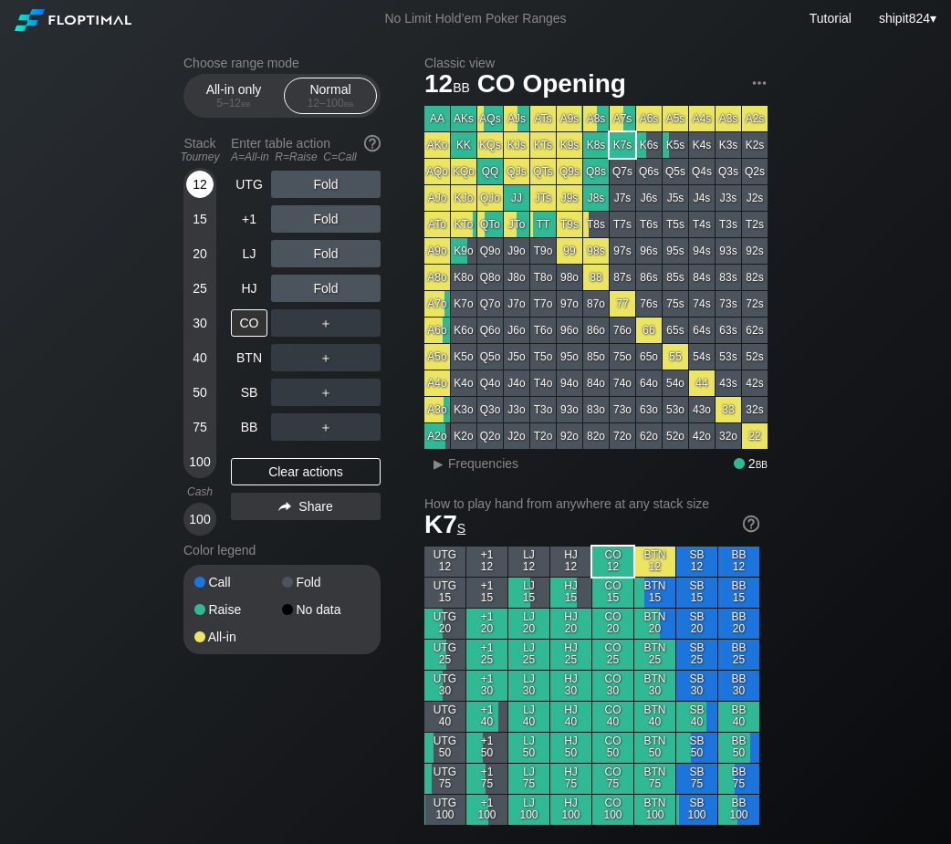
click at [208, 182] on div "12" at bounding box center [199, 184] width 27 height 27
drag, startPoint x: 264, startPoint y: 286, endPoint x: 263, endPoint y: 295, distance: 9.2
click at [263, 295] on div "HJ" at bounding box center [249, 288] width 36 height 27
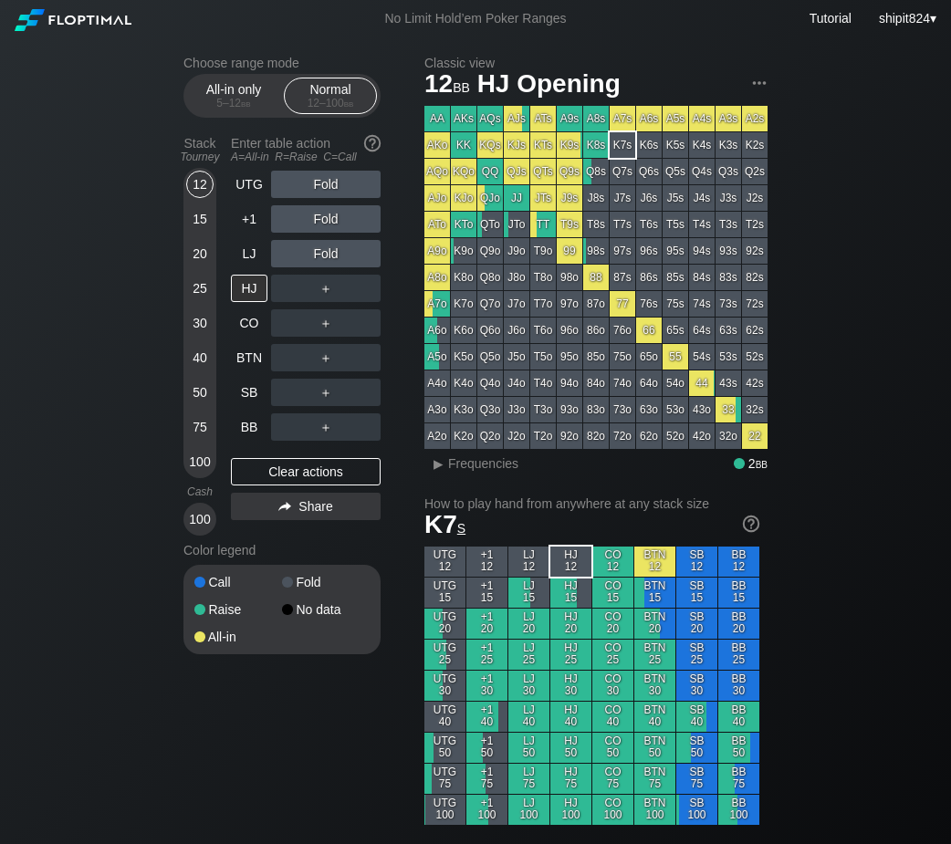
drag, startPoint x: 308, startPoint y: 462, endPoint x: 302, endPoint y: 446, distance: 16.8
click at [308, 462] on div "Clear actions" at bounding box center [306, 471] width 150 height 27
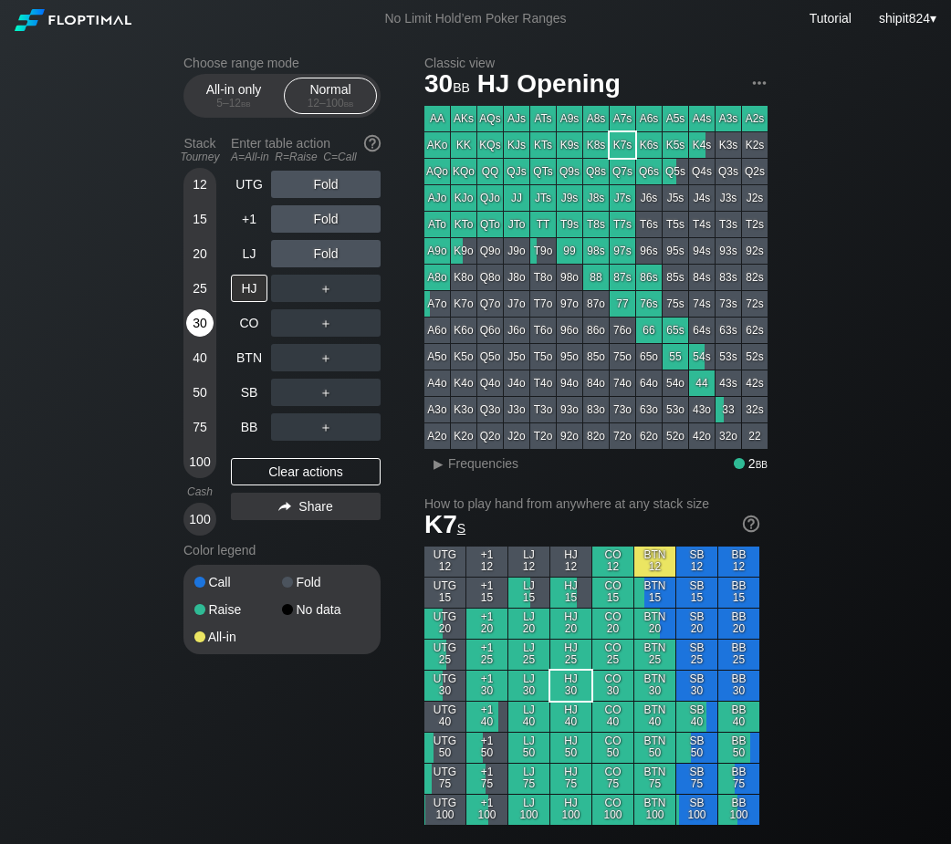
click at [206, 327] on div "30" at bounding box center [199, 322] width 27 height 27
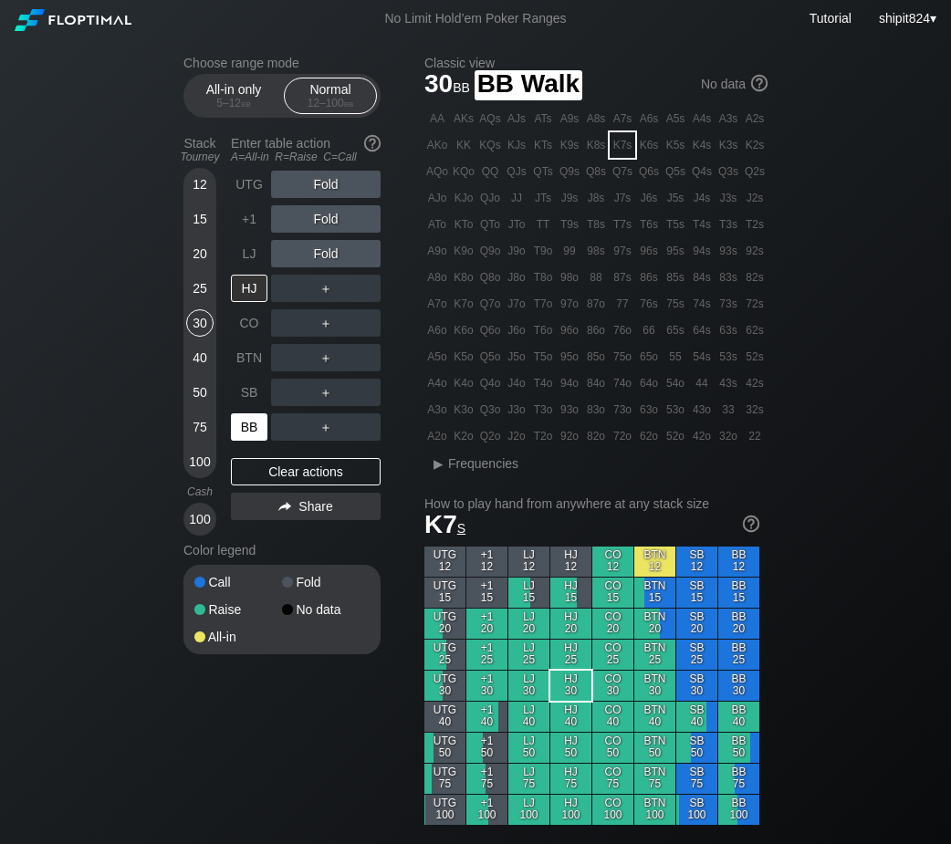
click at [250, 420] on div "BB" at bounding box center [249, 426] width 36 height 27
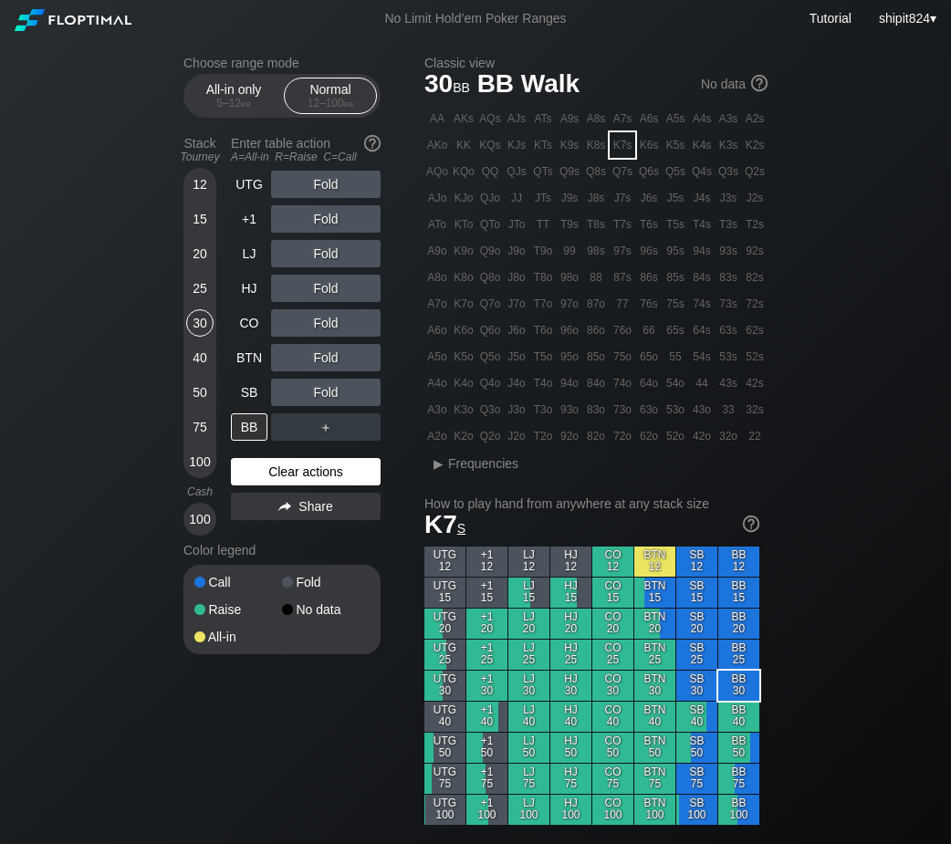
click at [305, 474] on div "Clear actions" at bounding box center [306, 471] width 150 height 27
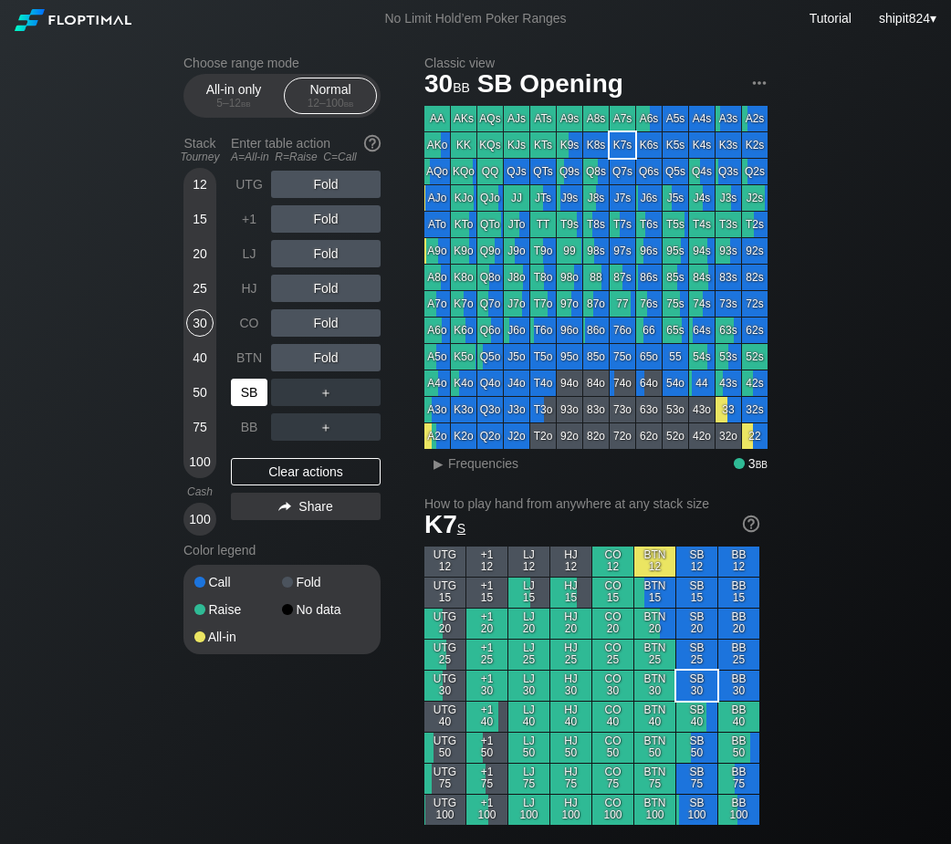
click at [264, 391] on div "SB" at bounding box center [249, 392] width 36 height 27
click at [234, 353] on div "BTN" at bounding box center [249, 357] width 36 height 27
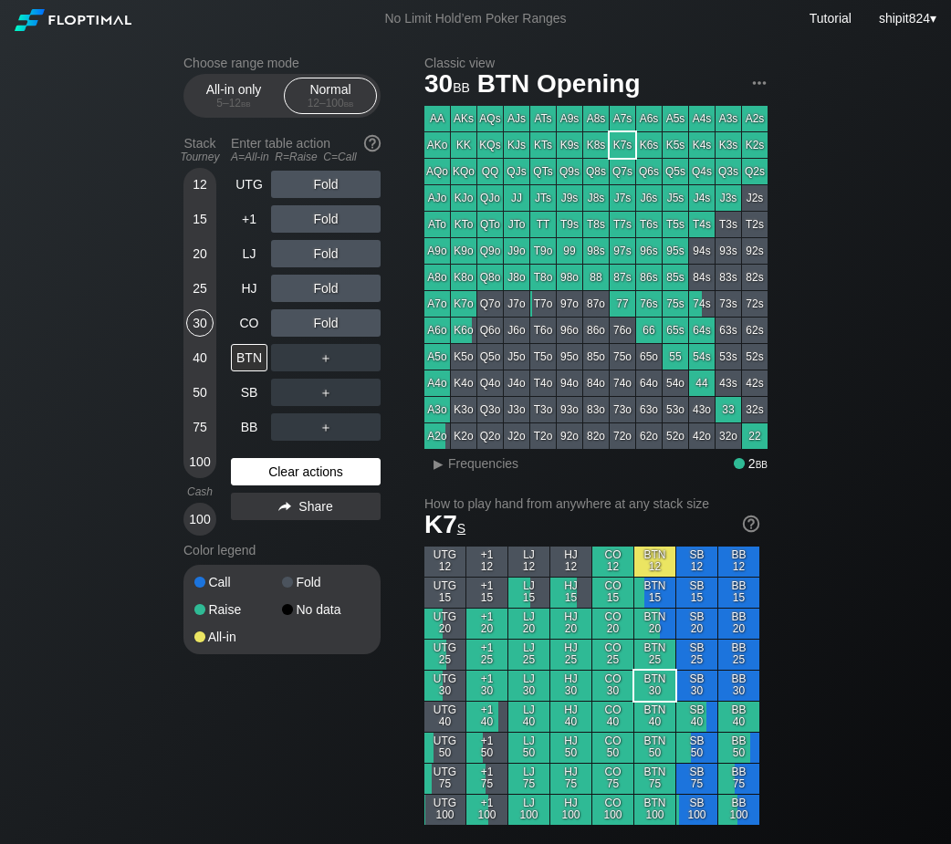
click at [277, 485] on div "Clear actions" at bounding box center [306, 471] width 150 height 27
click at [276, 484] on div "Clear actions" at bounding box center [306, 471] width 150 height 27
click at [248, 325] on div "CO" at bounding box center [249, 322] width 36 height 27
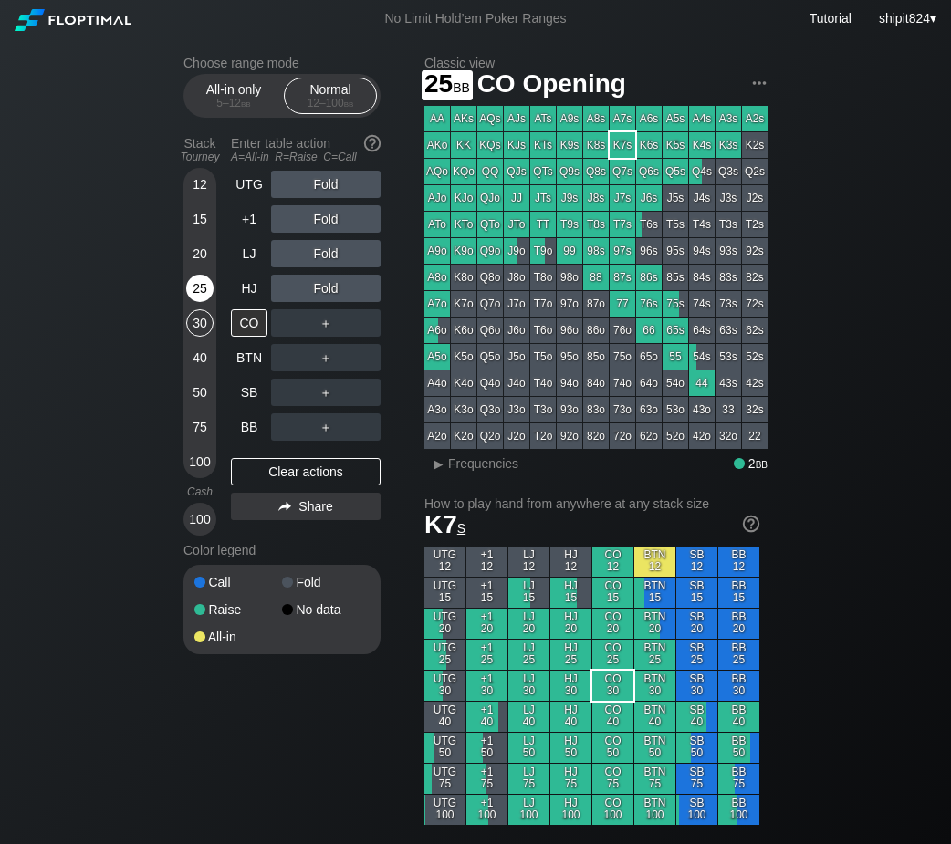
click at [208, 284] on div "25" at bounding box center [199, 288] width 27 height 27
click at [333, 317] on div "R ✕" at bounding box center [326, 322] width 36 height 27
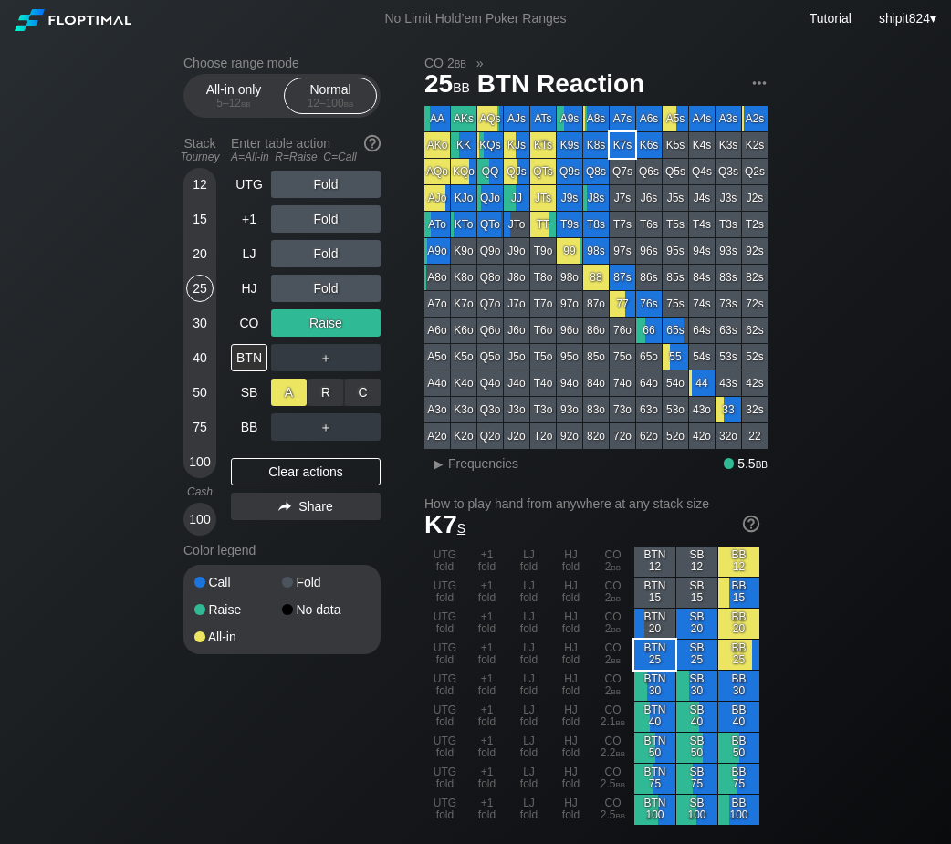
click at [294, 397] on div "A ✕" at bounding box center [289, 392] width 36 height 27
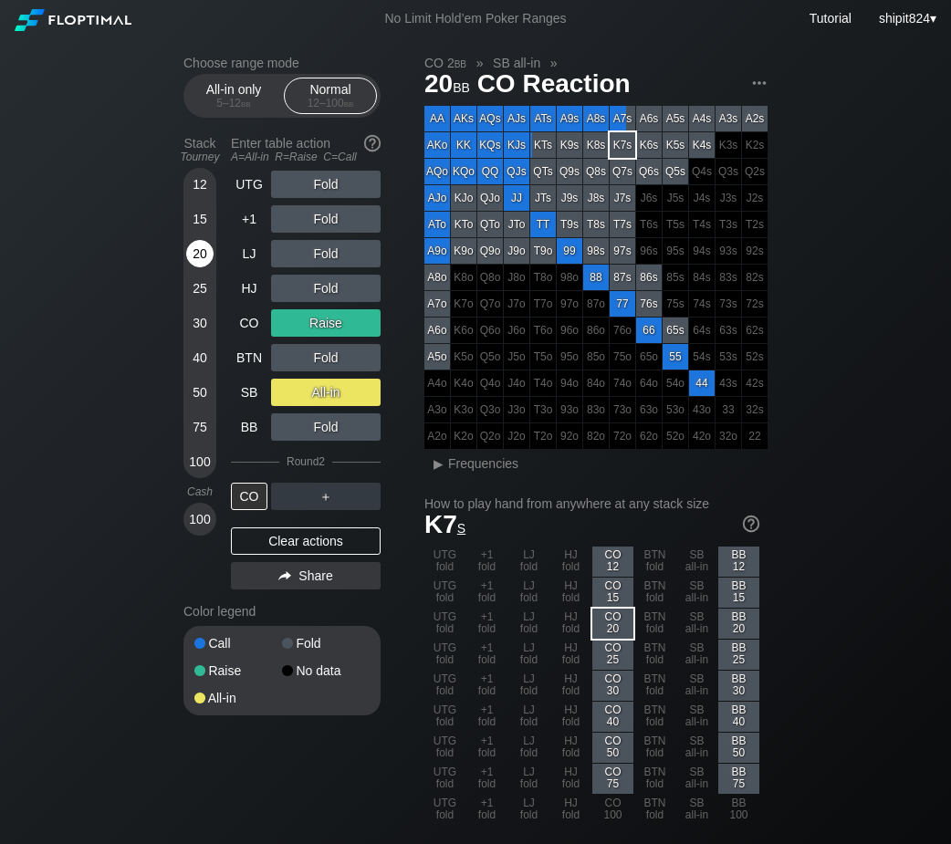
click at [197, 255] on div "20" at bounding box center [199, 253] width 27 height 27
click at [297, 541] on div "Clear actions" at bounding box center [306, 540] width 150 height 27
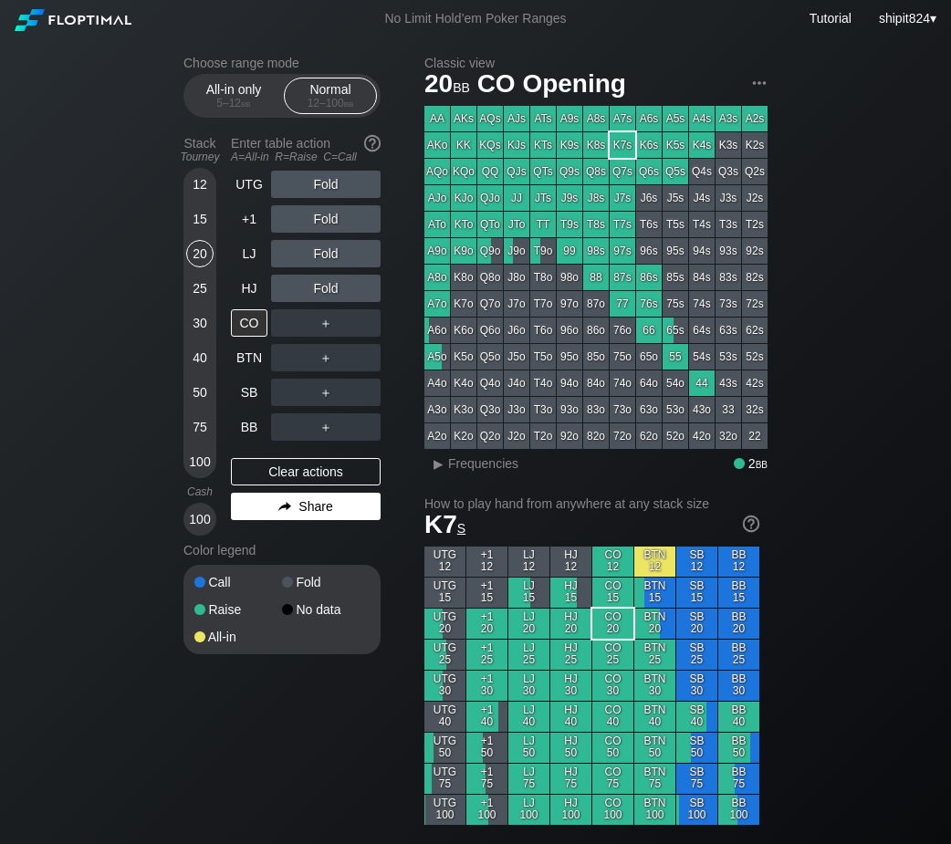
drag, startPoint x: 296, startPoint y: 536, endPoint x: 310, endPoint y: 516, distance: 24.1
click at [297, 536] on div "UTG Fold +1 Fold LJ Fold HJ Fold CO ＋ BTN ＋ SB ＋ BB ＋ Clear actions Share" at bounding box center [306, 353] width 150 height 365
drag, startPoint x: 786, startPoint y: 198, endPoint x: 574, endPoint y: 320, distance: 245.2
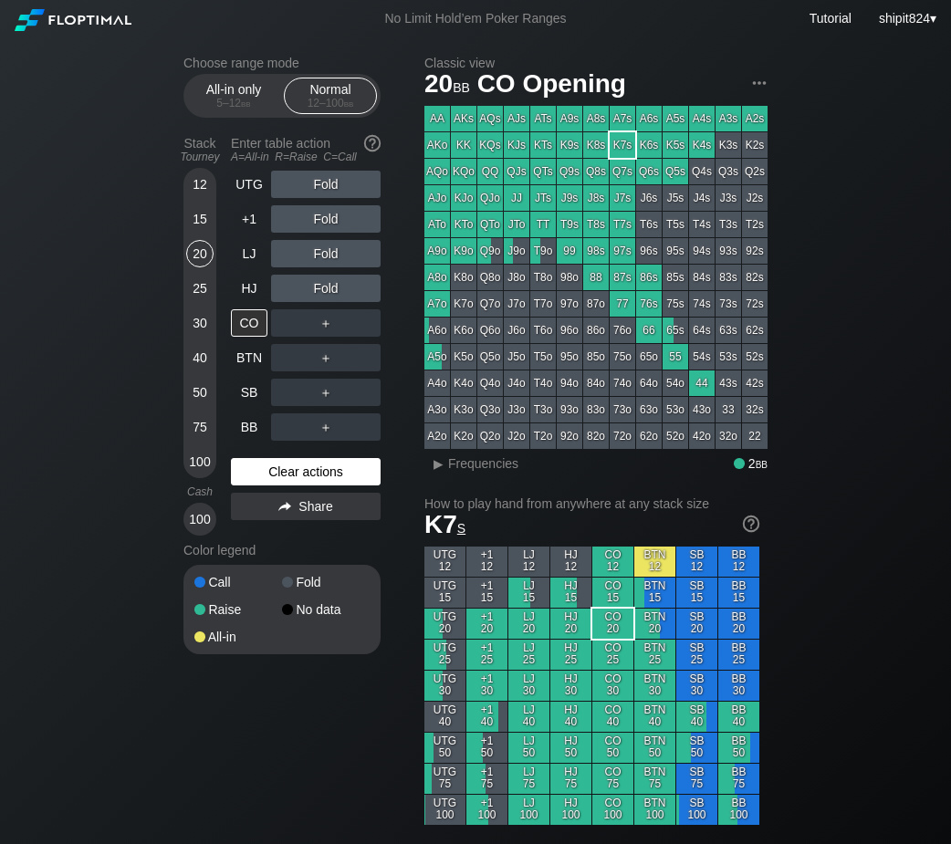
click at [278, 465] on div "Clear actions" at bounding box center [306, 471] width 150 height 27
click at [276, 463] on div "Clear actions" at bounding box center [306, 471] width 150 height 27
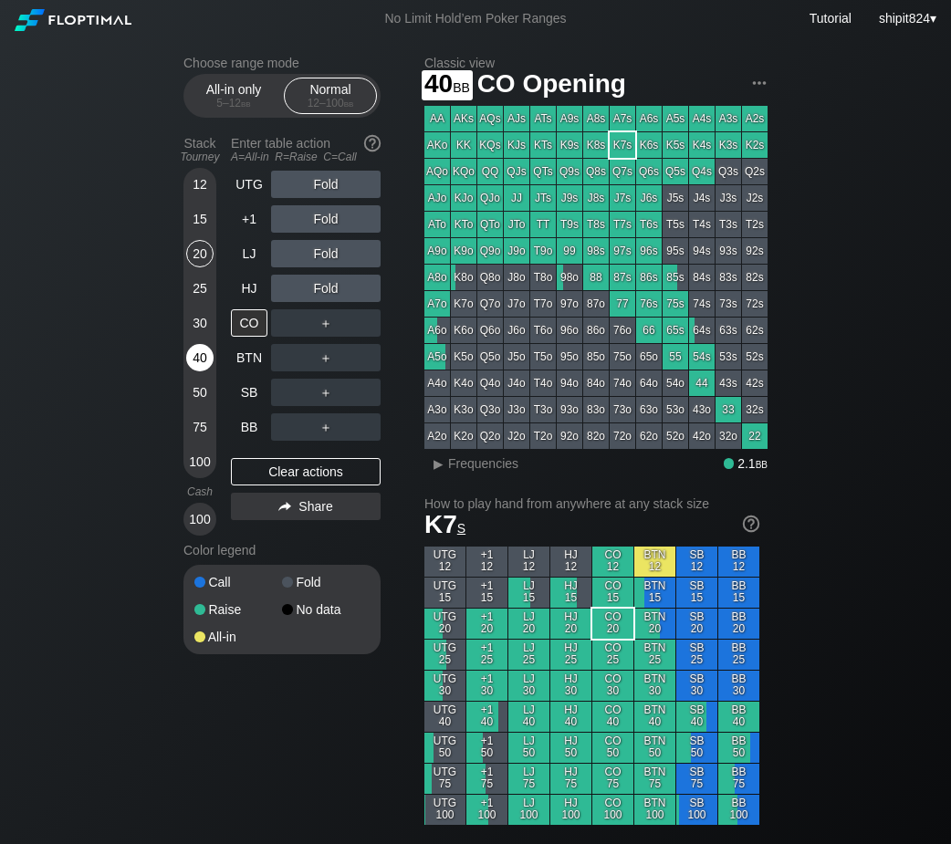
click at [194, 349] on div "40" at bounding box center [199, 357] width 27 height 27
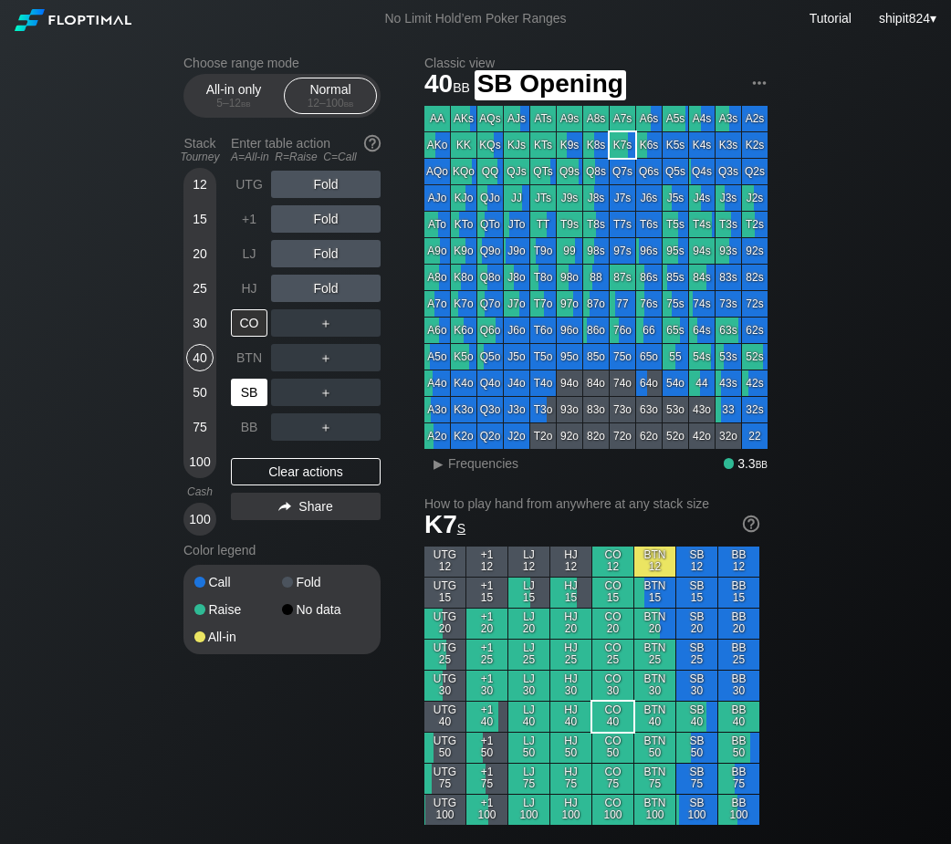
click at [245, 384] on div "SB" at bounding box center [249, 392] width 36 height 27
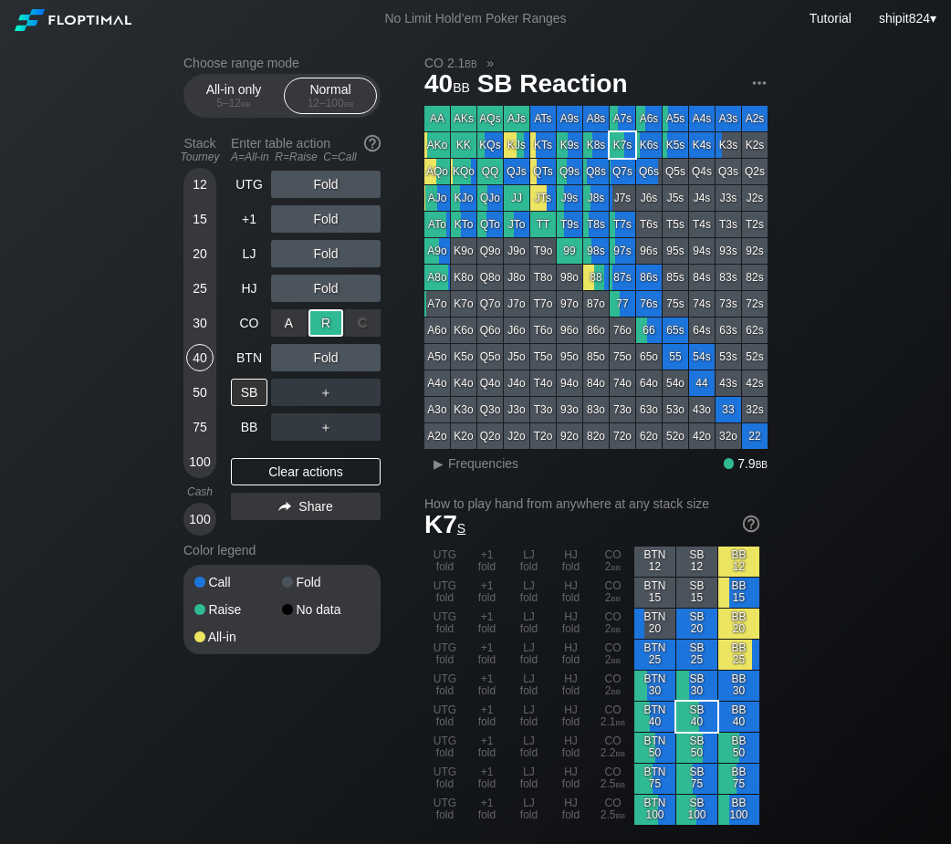
click at [328, 333] on div "R ✕" at bounding box center [326, 322] width 36 height 27
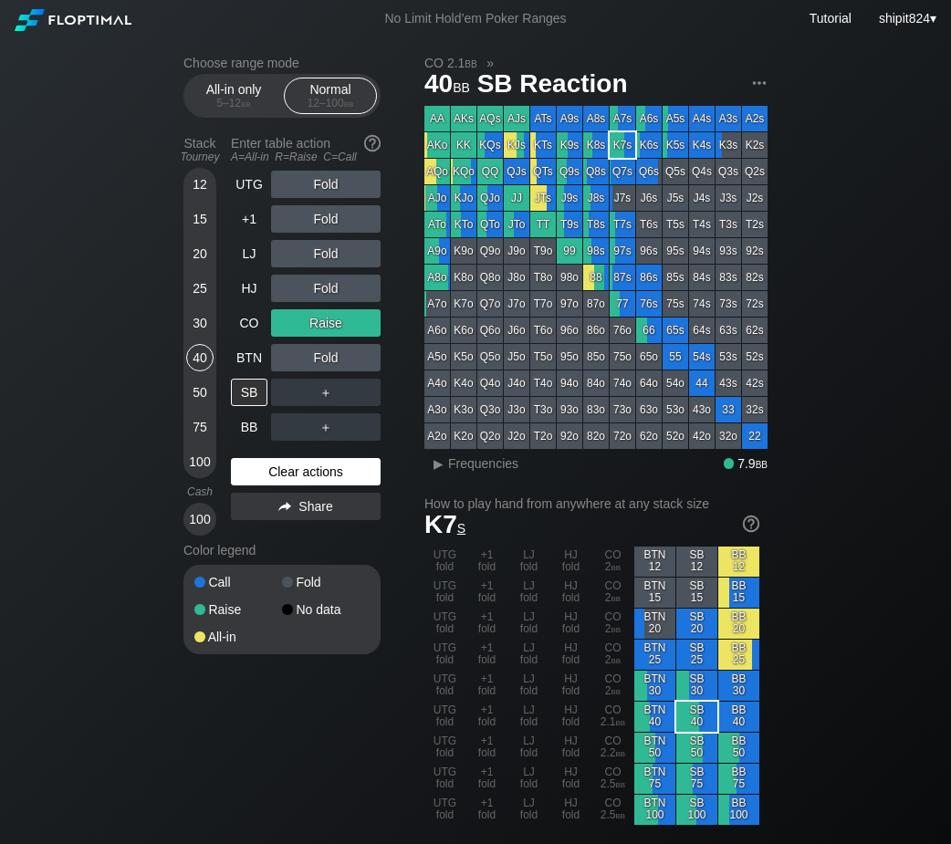
click at [311, 468] on div "Clear actions" at bounding box center [306, 471] width 150 height 27
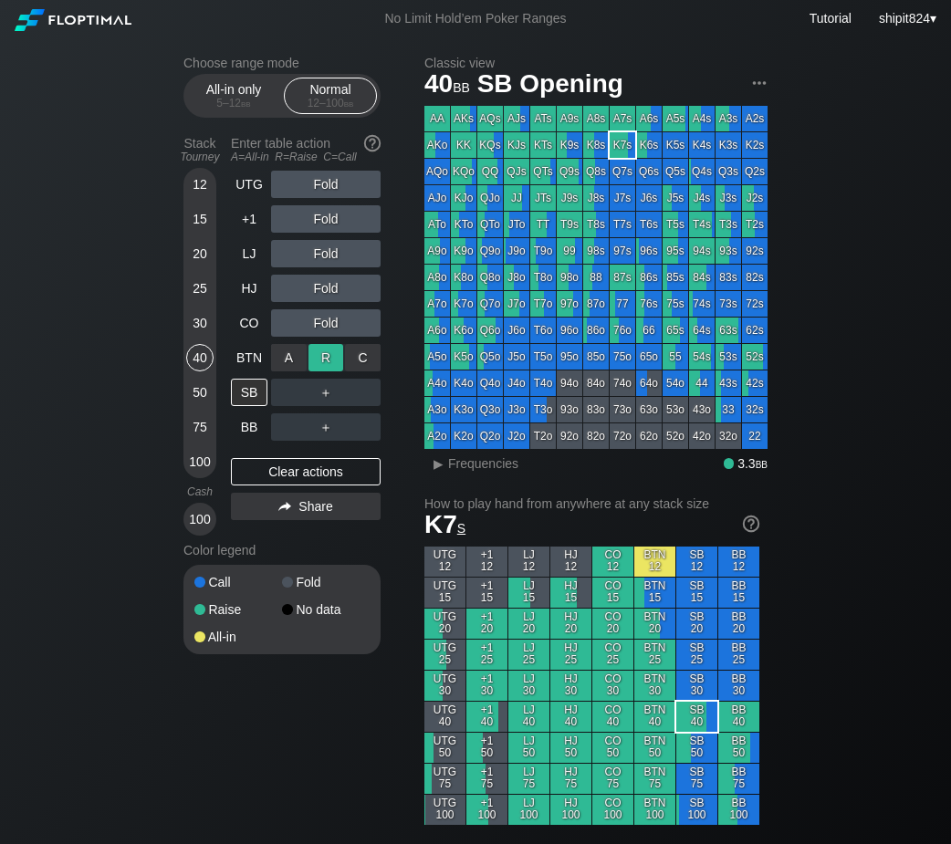
click at [325, 363] on div "R ✕" at bounding box center [326, 357] width 36 height 27
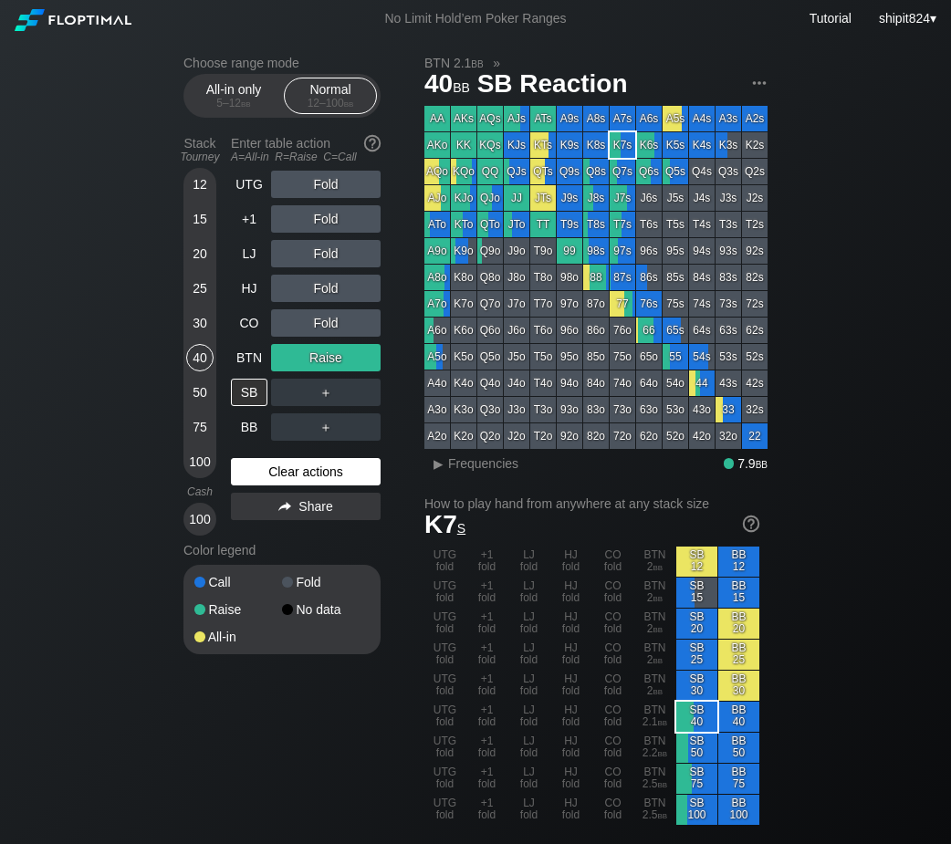
click at [323, 478] on div "Clear actions" at bounding box center [306, 471] width 150 height 27
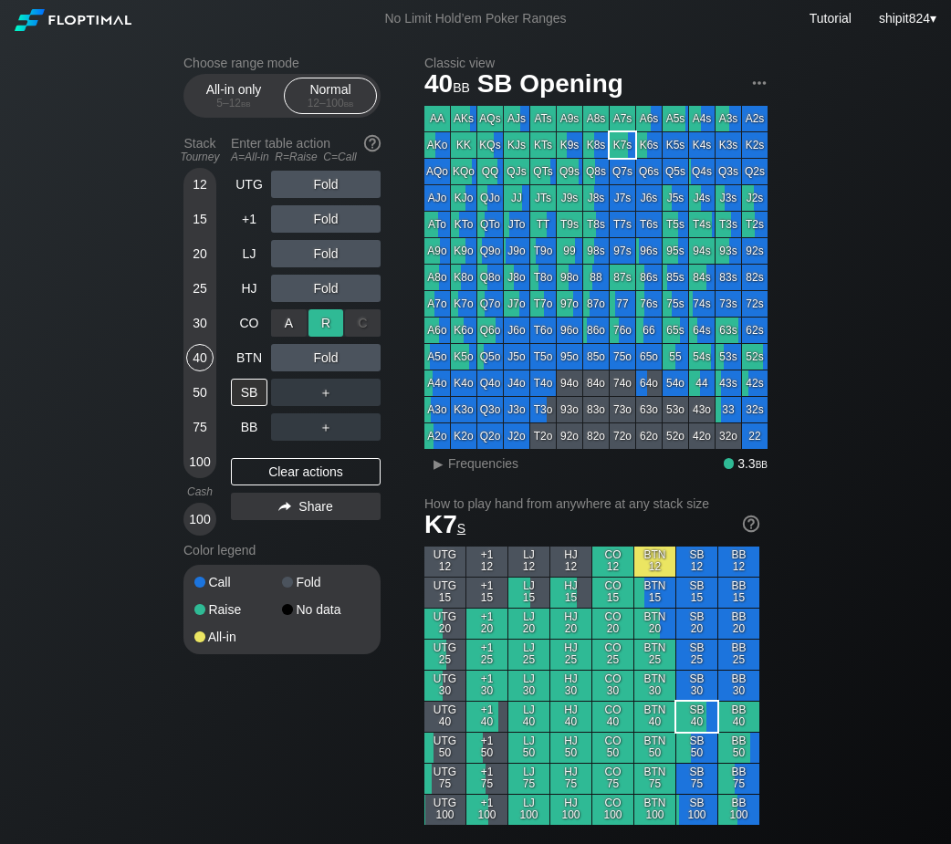
drag, startPoint x: 326, startPoint y: 307, endPoint x: 332, endPoint y: 322, distance: 15.9
click at [328, 316] on div "A ✕ R ✕ C ✕ Fold" at bounding box center [325, 323] width 109 height 42
click at [326, 333] on div "R ✕" at bounding box center [326, 322] width 36 height 27
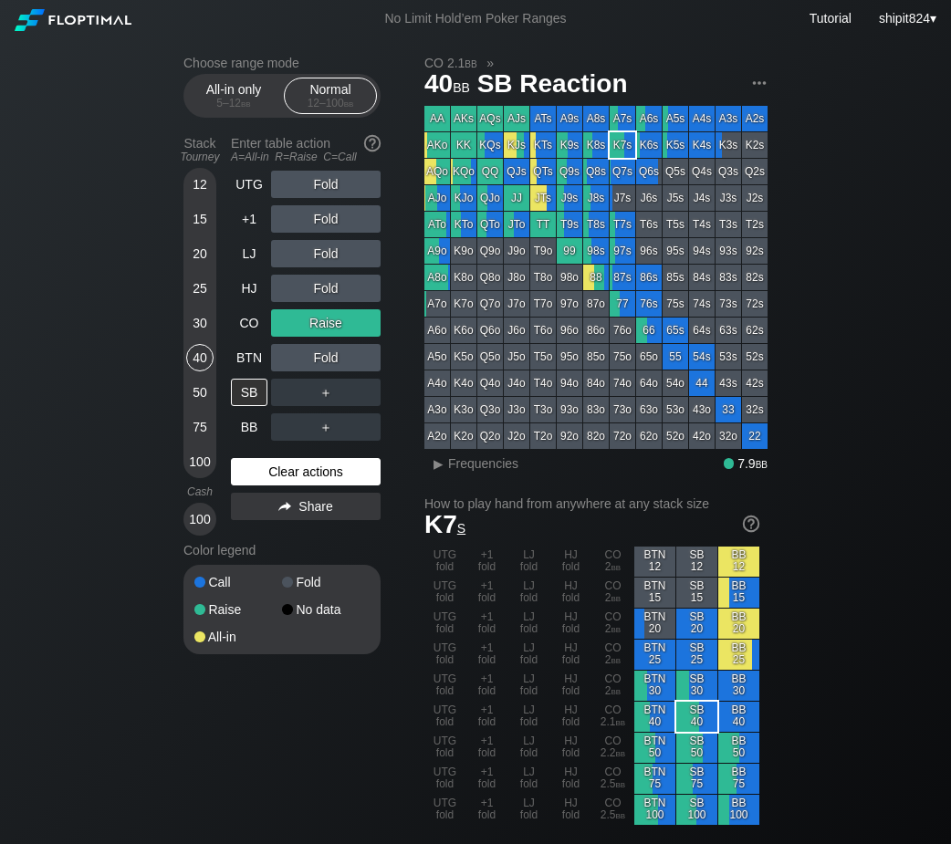
click at [279, 485] on div "Clear actions" at bounding box center [306, 471] width 150 height 27
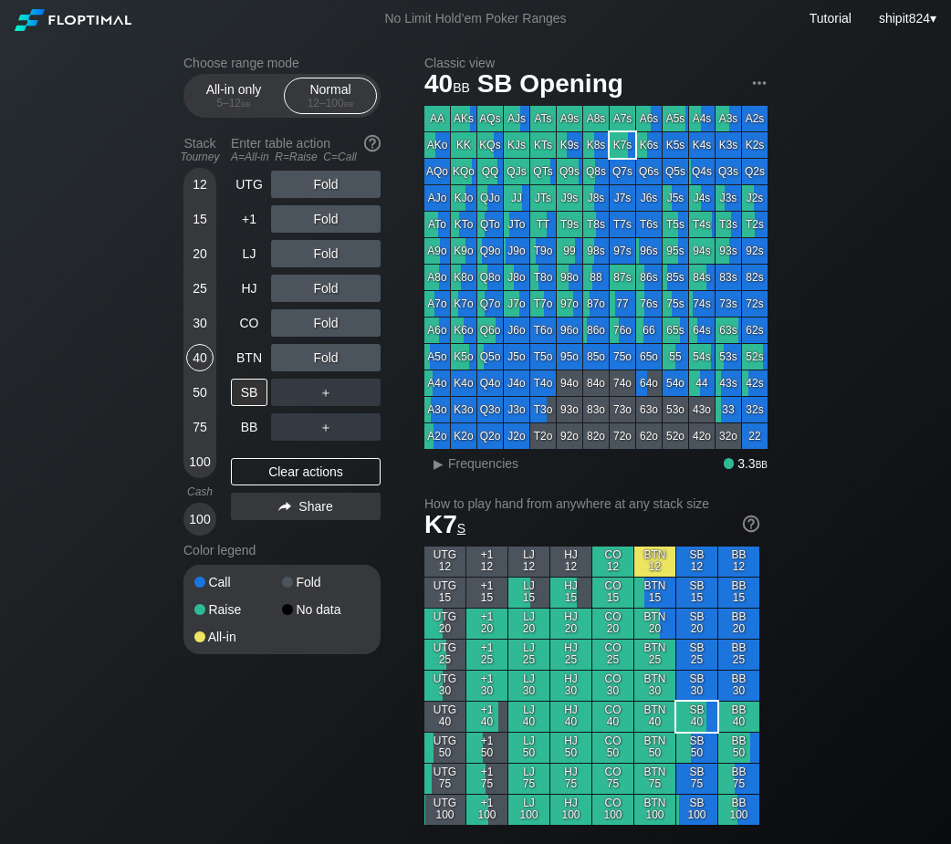
drag, startPoint x: 290, startPoint y: 486, endPoint x: 284, endPoint y: 461, distance: 26.3
click at [290, 485] on div "Clear actions" at bounding box center [306, 471] width 150 height 27
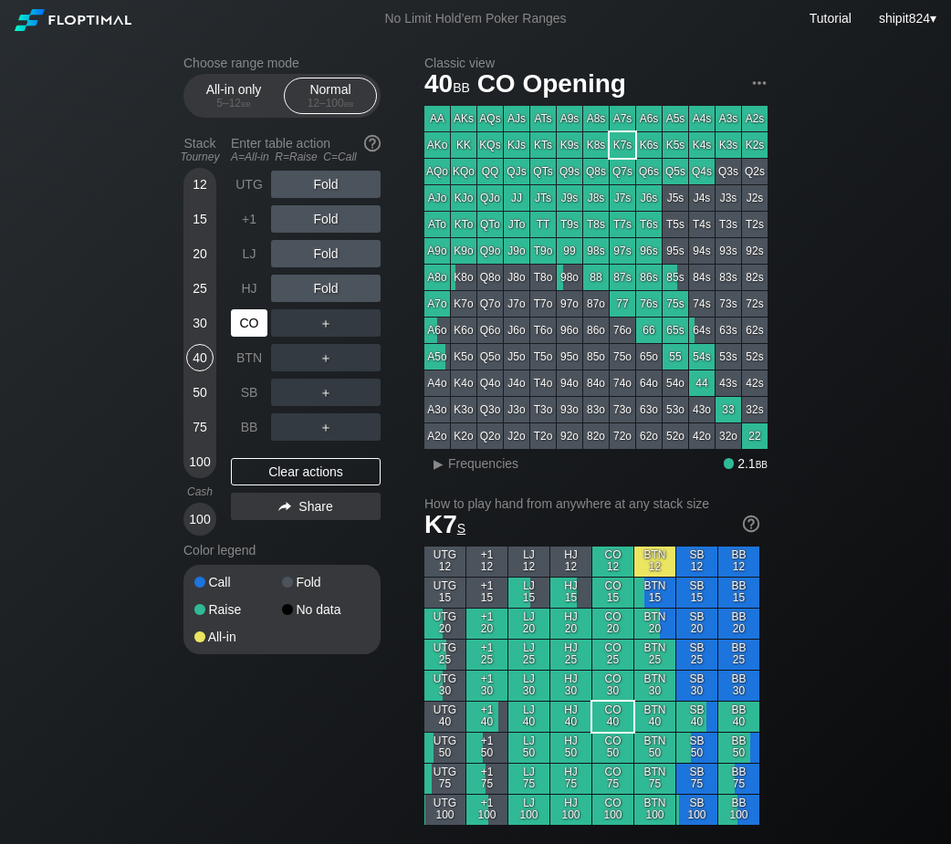
click at [257, 331] on div "CO" at bounding box center [249, 322] width 36 height 27
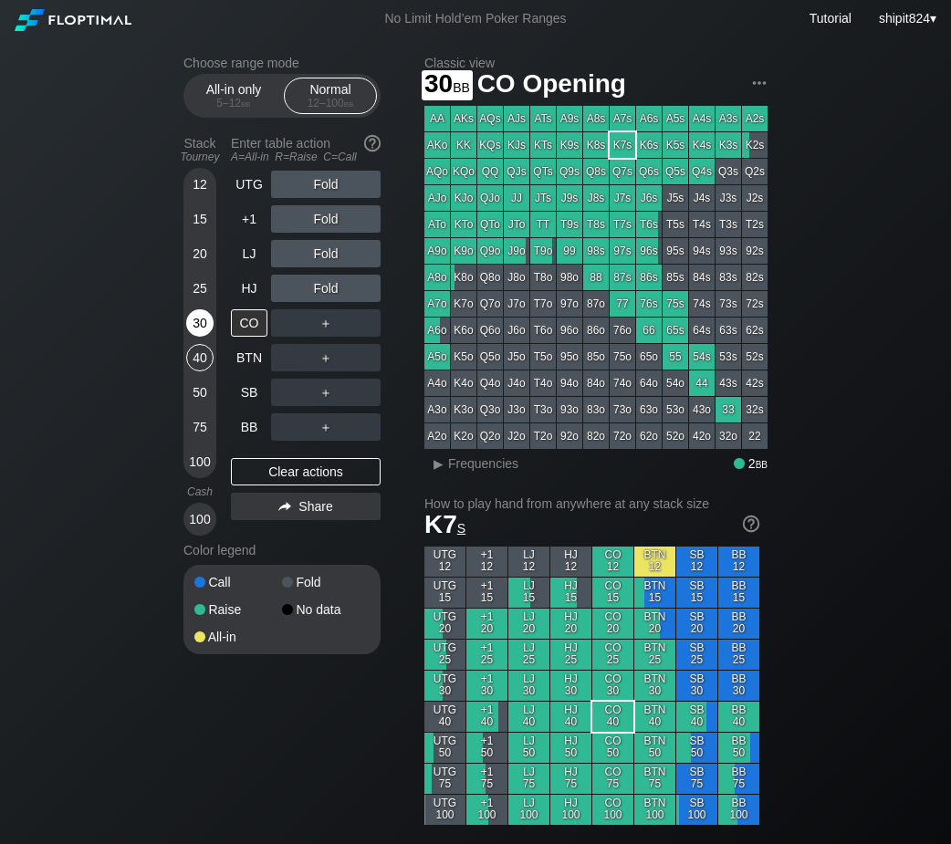
click at [194, 316] on div "30" at bounding box center [199, 322] width 27 height 27
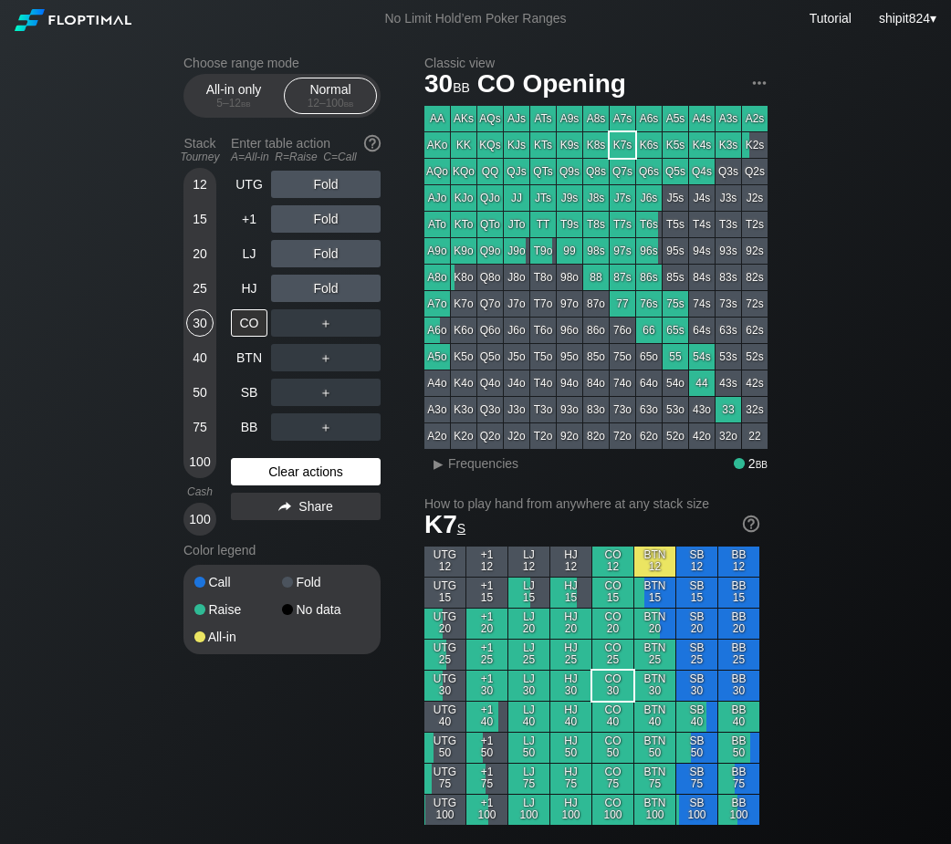
click at [312, 470] on div "Clear actions" at bounding box center [306, 471] width 150 height 27
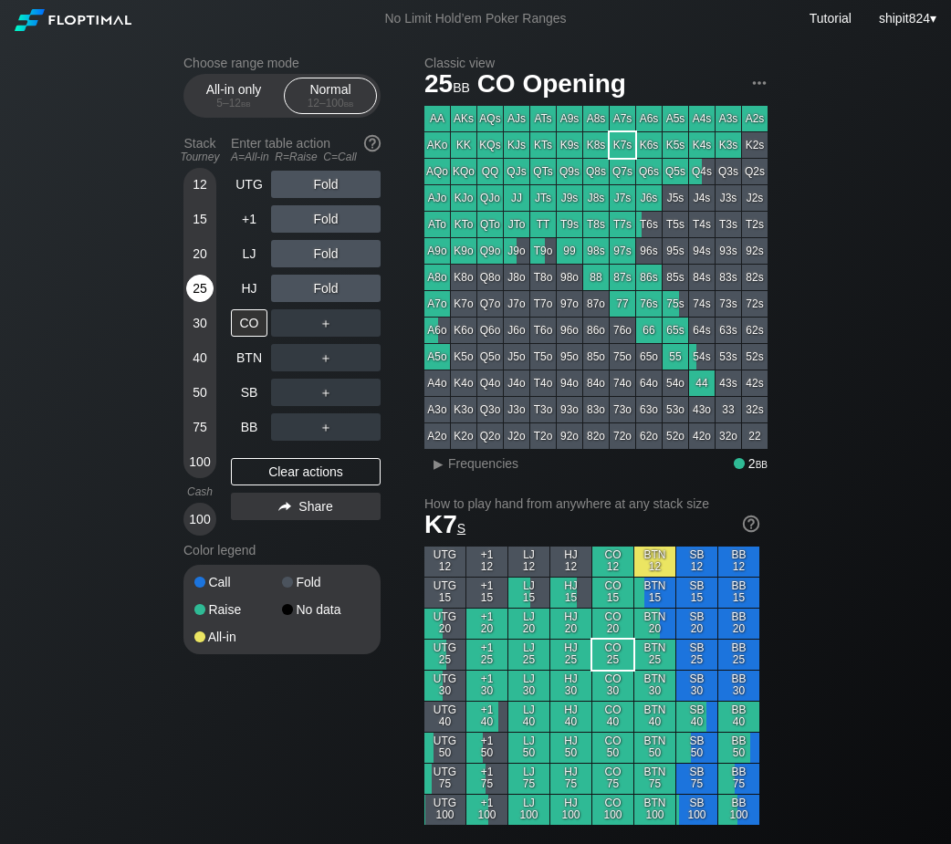
click at [197, 286] on div "25" at bounding box center [199, 288] width 27 height 27
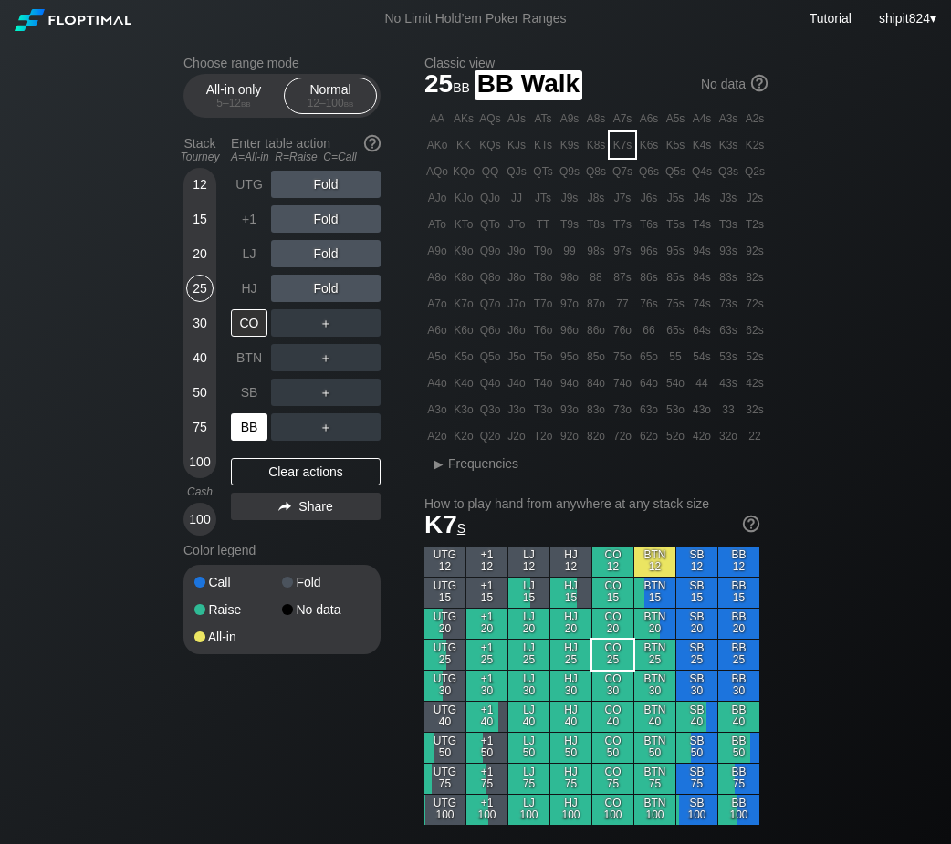
click at [251, 427] on div "BB" at bounding box center [249, 426] width 36 height 27
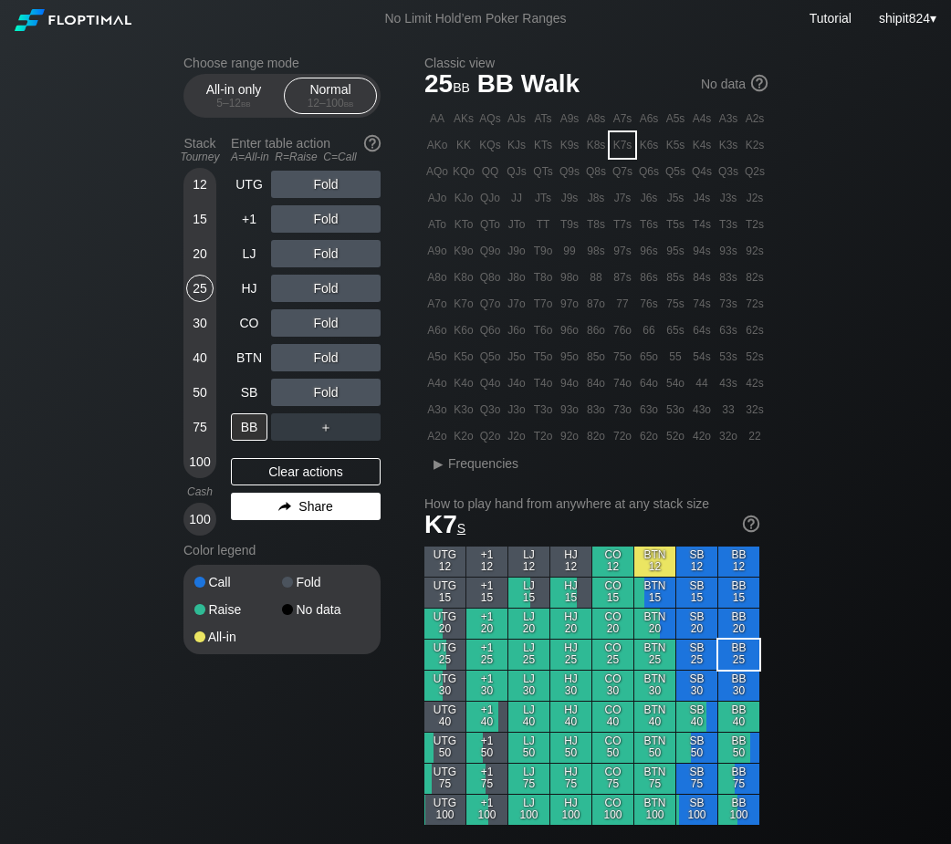
click at [318, 498] on div "Share" at bounding box center [306, 506] width 150 height 27
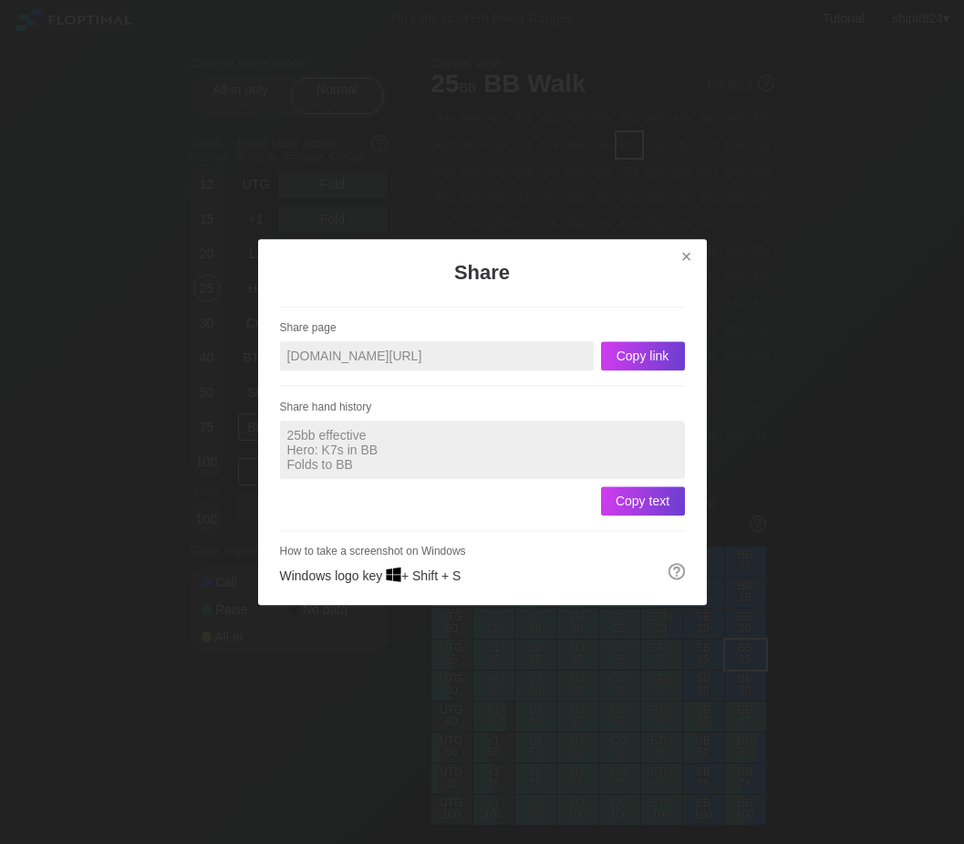
click at [297, 482] on div "Share page [DOMAIN_NAME][URL] Copy link Share hand history 25bb effective Hero:…" at bounding box center [482, 445] width 405 height 276
click at [686, 254] on div "×" at bounding box center [687, 256] width 26 height 21
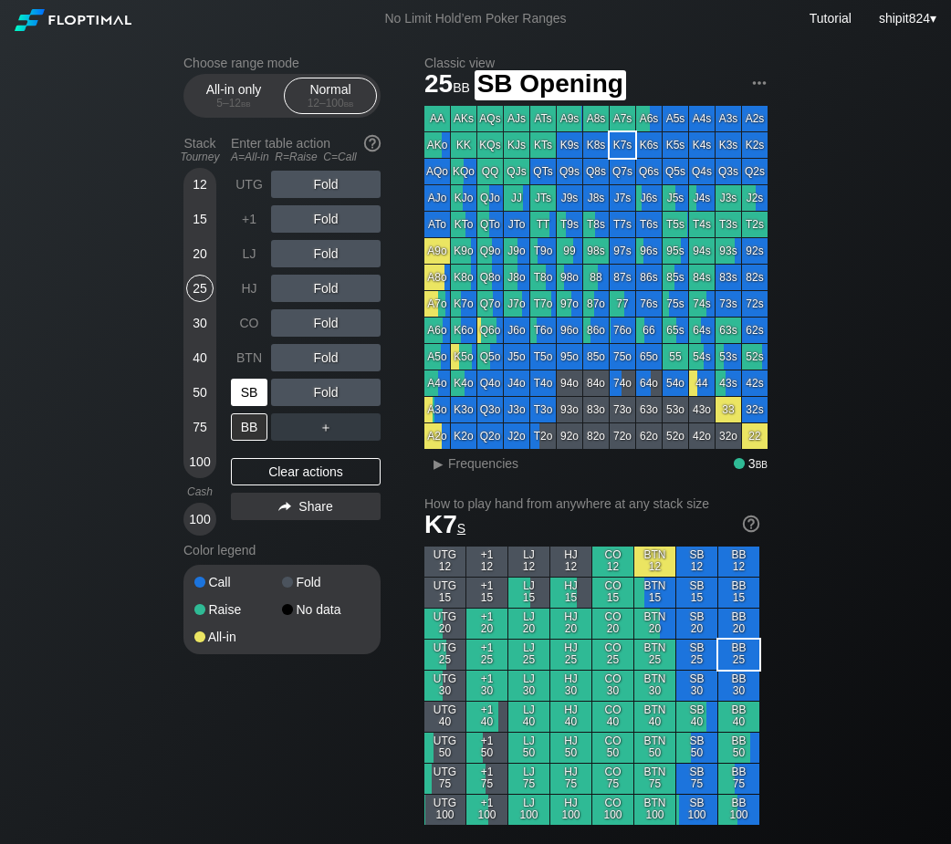
drag, startPoint x: 244, startPoint y: 379, endPoint x: 288, endPoint y: 372, distance: 45.2
click at [245, 379] on div "SB" at bounding box center [251, 392] width 40 height 35
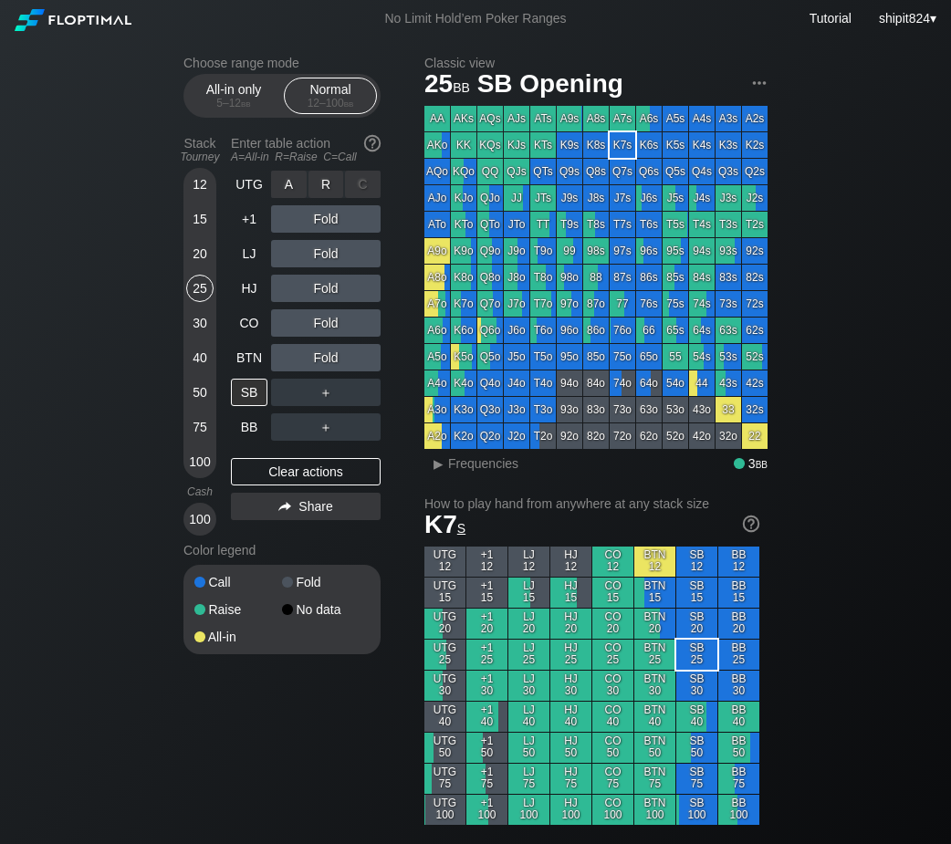
click at [328, 184] on div "A ✕ R ✕ C ✕ Fold" at bounding box center [325, 184] width 109 height 27
click at [328, 184] on div "R ✕" at bounding box center [326, 184] width 36 height 27
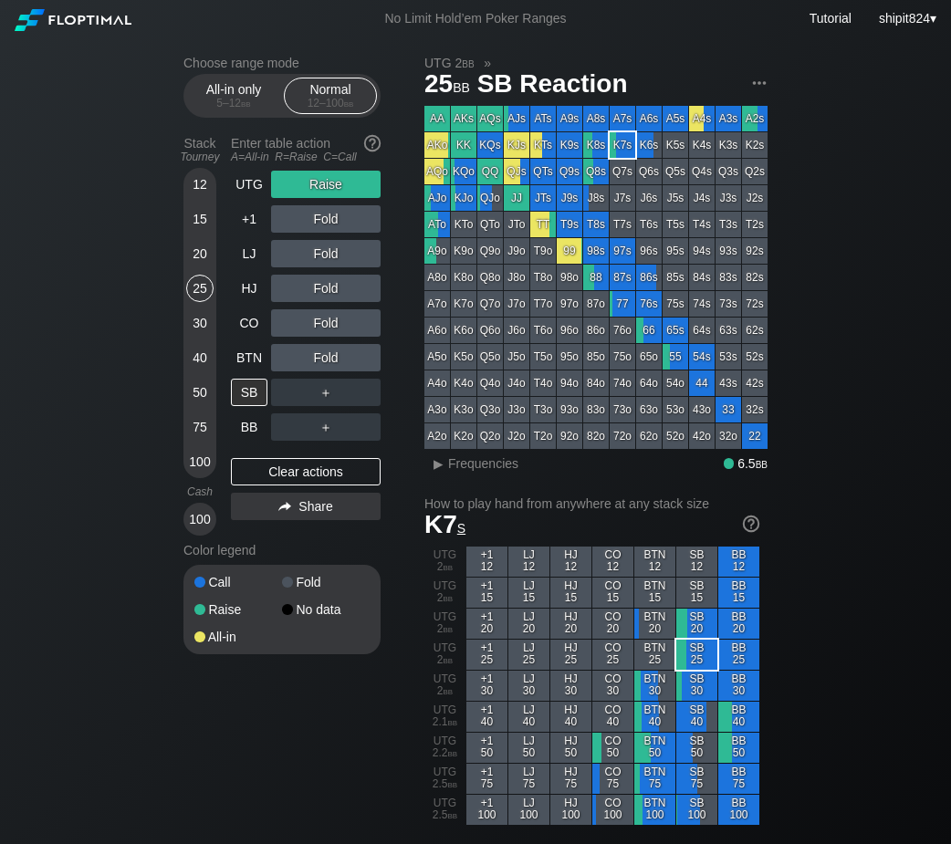
click at [222, 212] on div "Stack Tourney Enter table action A=All-in R=Raise C=Call [PHONE_NUMBER] [PHONE_…" at bounding box center [281, 332] width 197 height 407
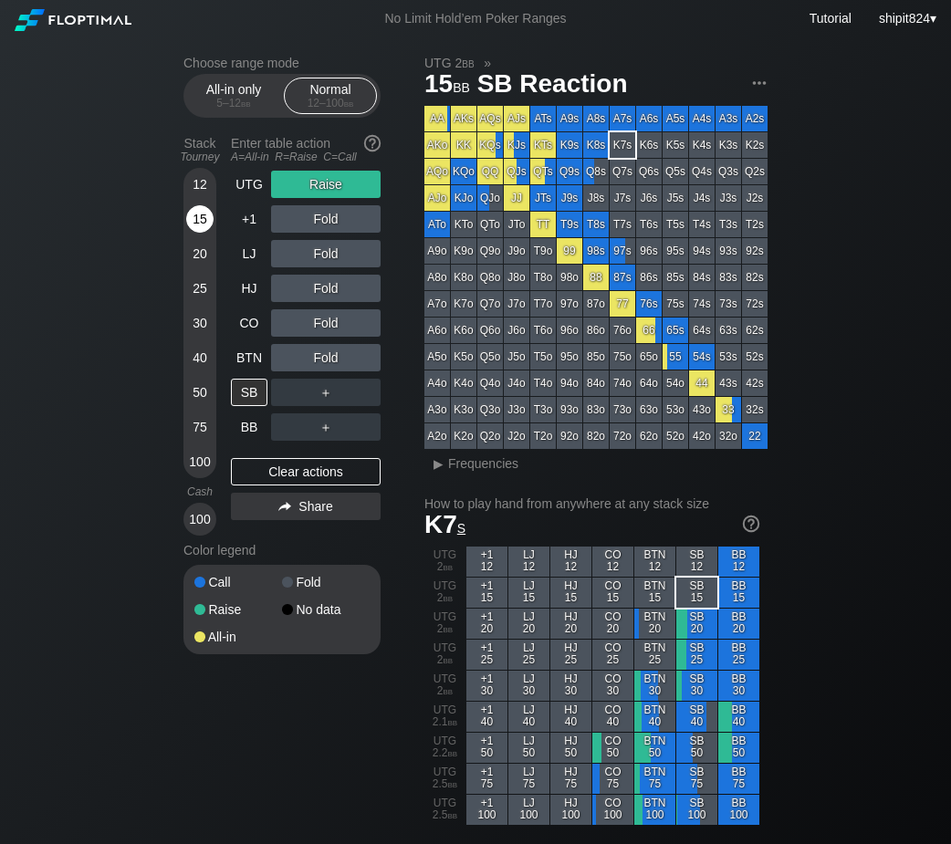
click at [200, 213] on div "15" at bounding box center [199, 218] width 27 height 27
click at [295, 472] on div "Clear actions" at bounding box center [306, 471] width 150 height 27
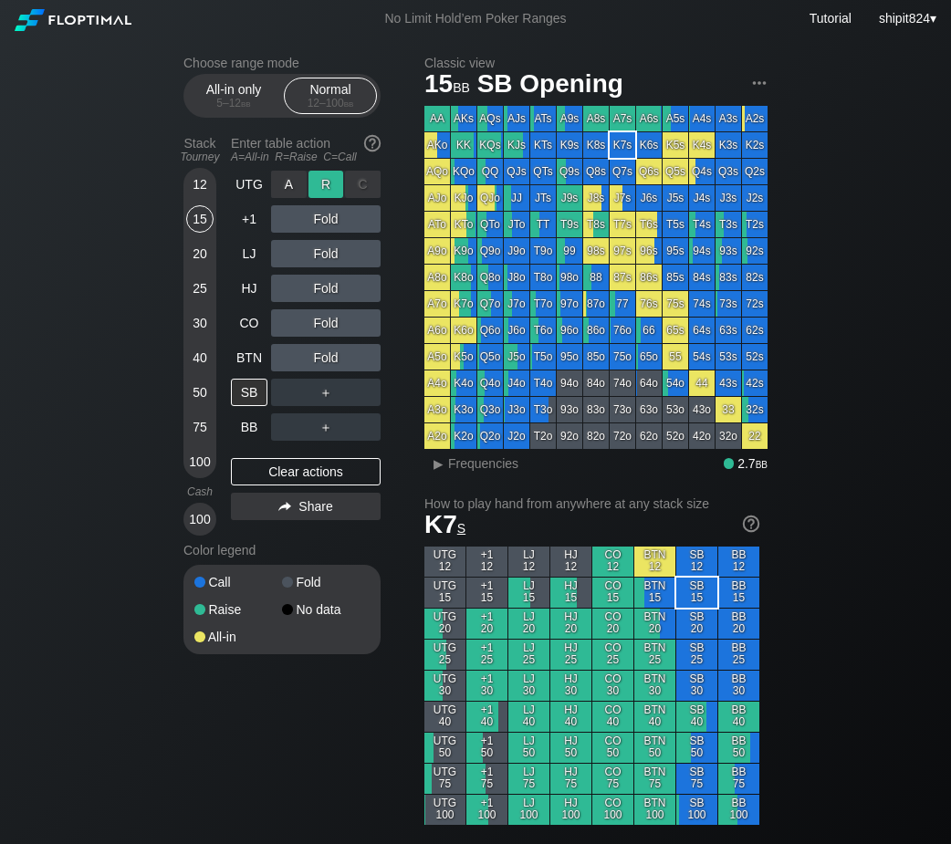
click at [322, 188] on div "R ✕" at bounding box center [326, 184] width 36 height 27
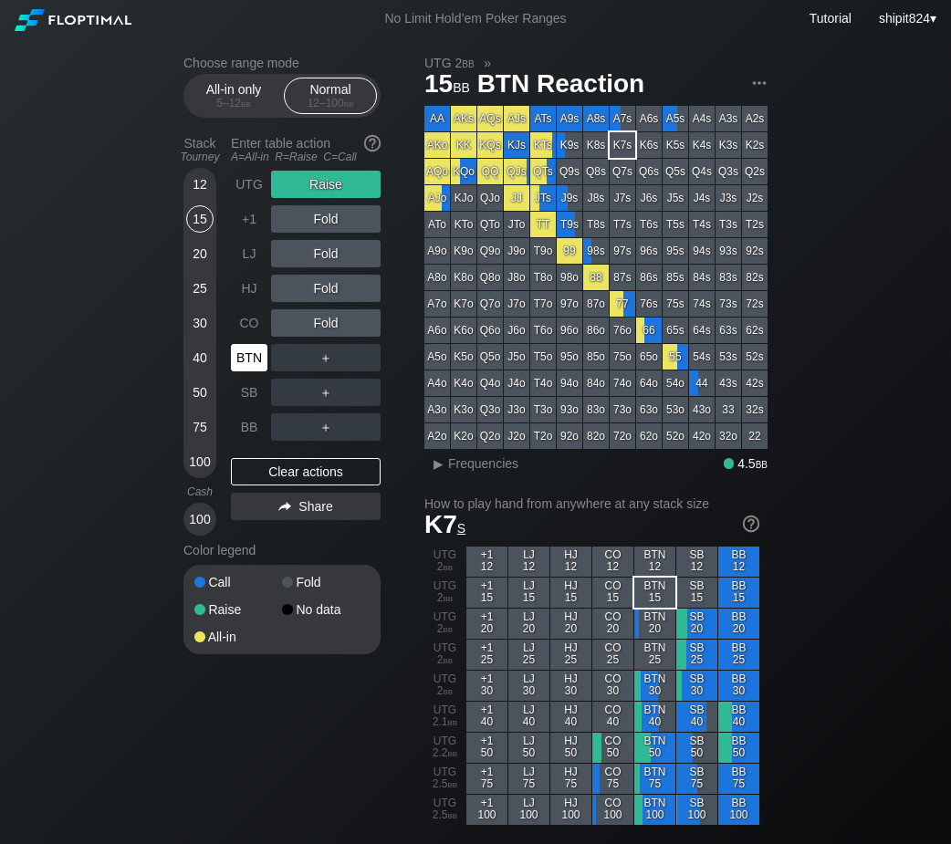
click at [250, 361] on div "BTN" at bounding box center [249, 357] width 36 height 27
click at [255, 476] on div "Clear actions" at bounding box center [306, 471] width 150 height 27
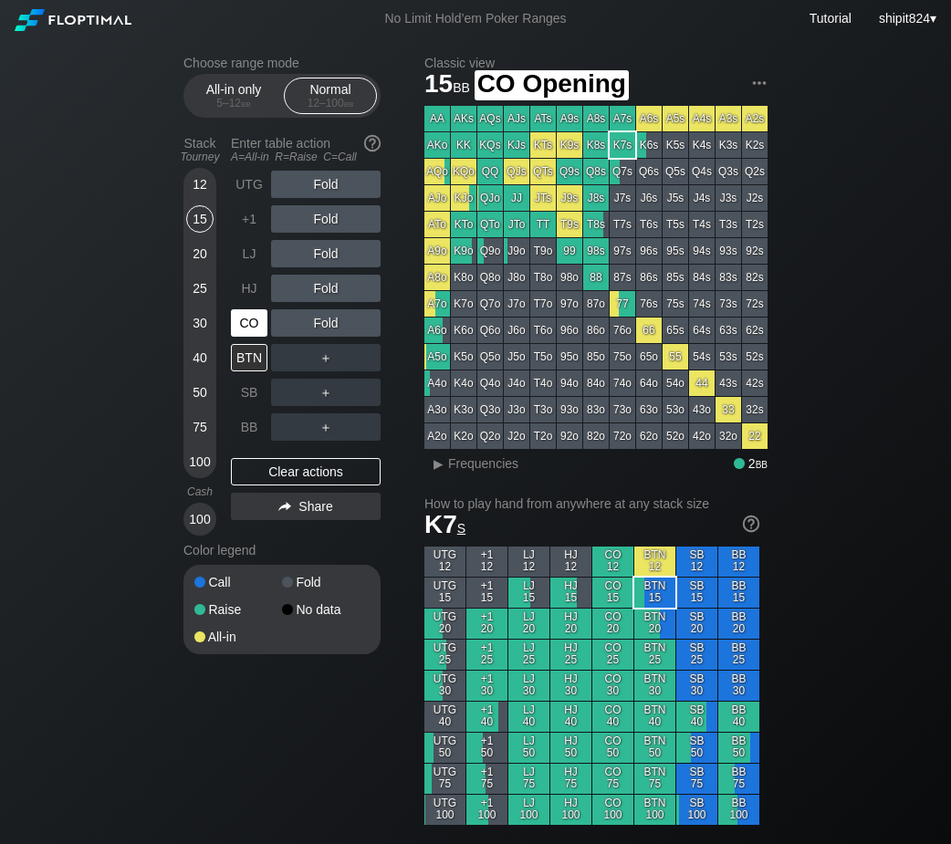
click at [254, 328] on div "CO" at bounding box center [249, 322] width 36 height 27
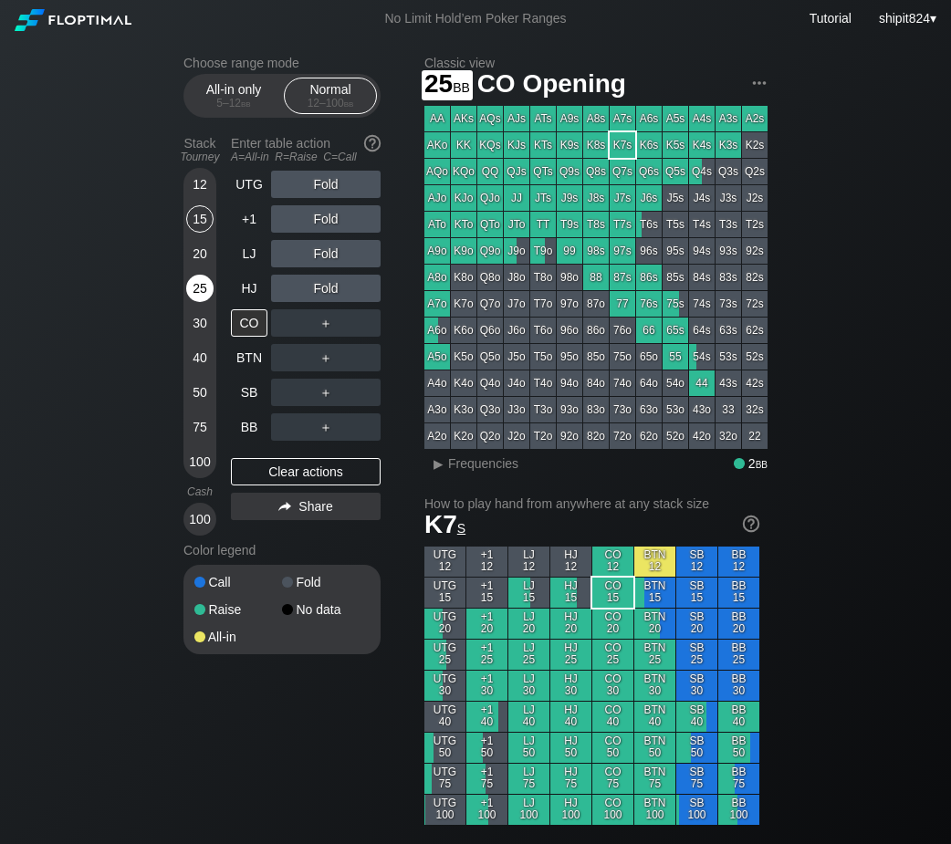
click at [192, 300] on div "25" at bounding box center [199, 288] width 27 height 27
click at [249, 213] on div "+1" at bounding box center [249, 218] width 36 height 27
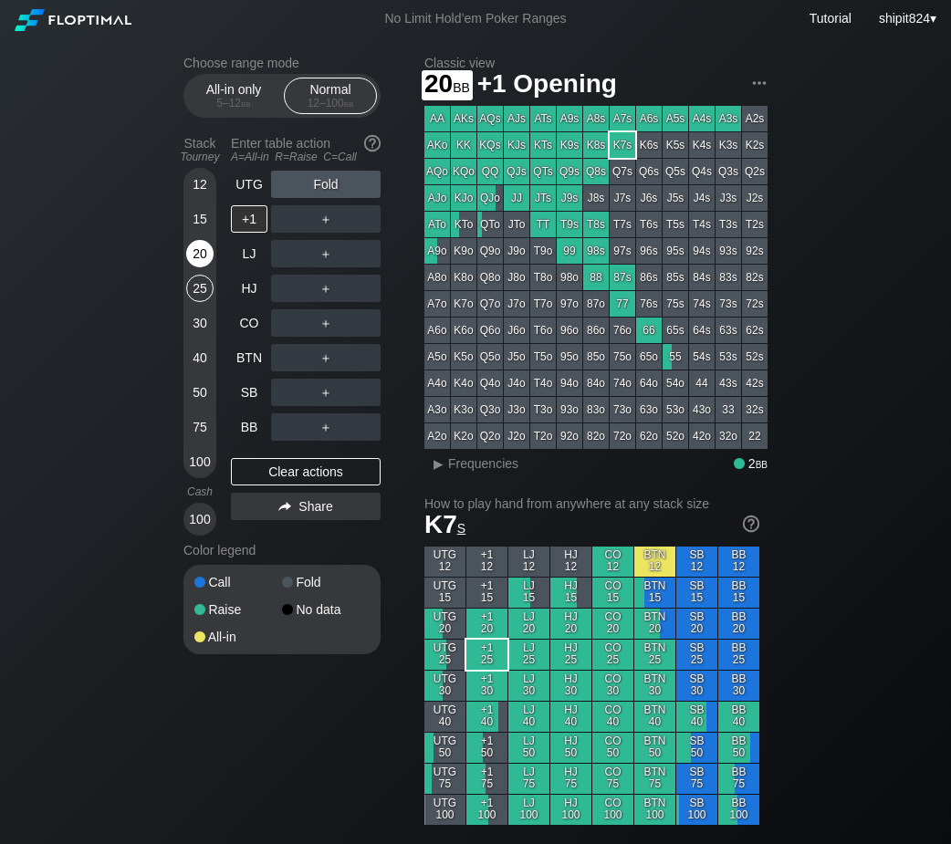
click at [195, 249] on div "20" at bounding box center [199, 253] width 27 height 27
click at [249, 224] on div "+1" at bounding box center [249, 218] width 36 height 27
click at [247, 222] on div "+1" at bounding box center [249, 218] width 36 height 27
drag, startPoint x: 266, startPoint y: 467, endPoint x: 265, endPoint y: 454, distance: 12.8
click at [266, 467] on div "Clear actions" at bounding box center [306, 471] width 150 height 27
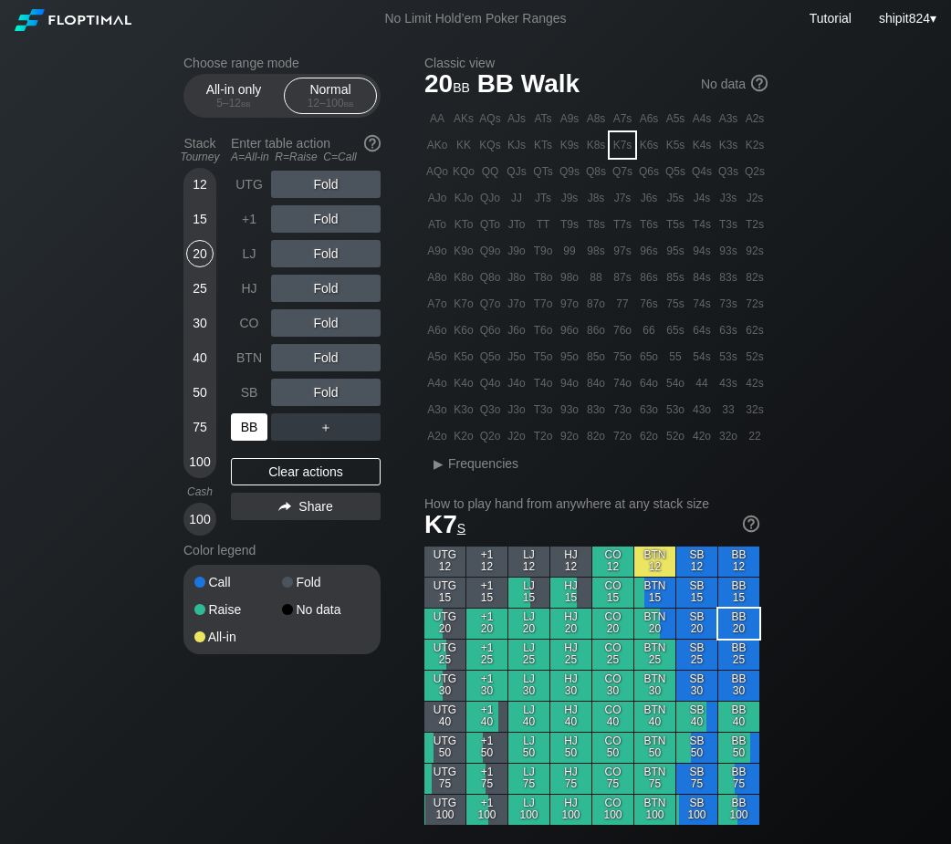
click at [252, 429] on div "BB" at bounding box center [249, 426] width 36 height 27
click at [328, 325] on div "R ✕" at bounding box center [326, 322] width 36 height 27
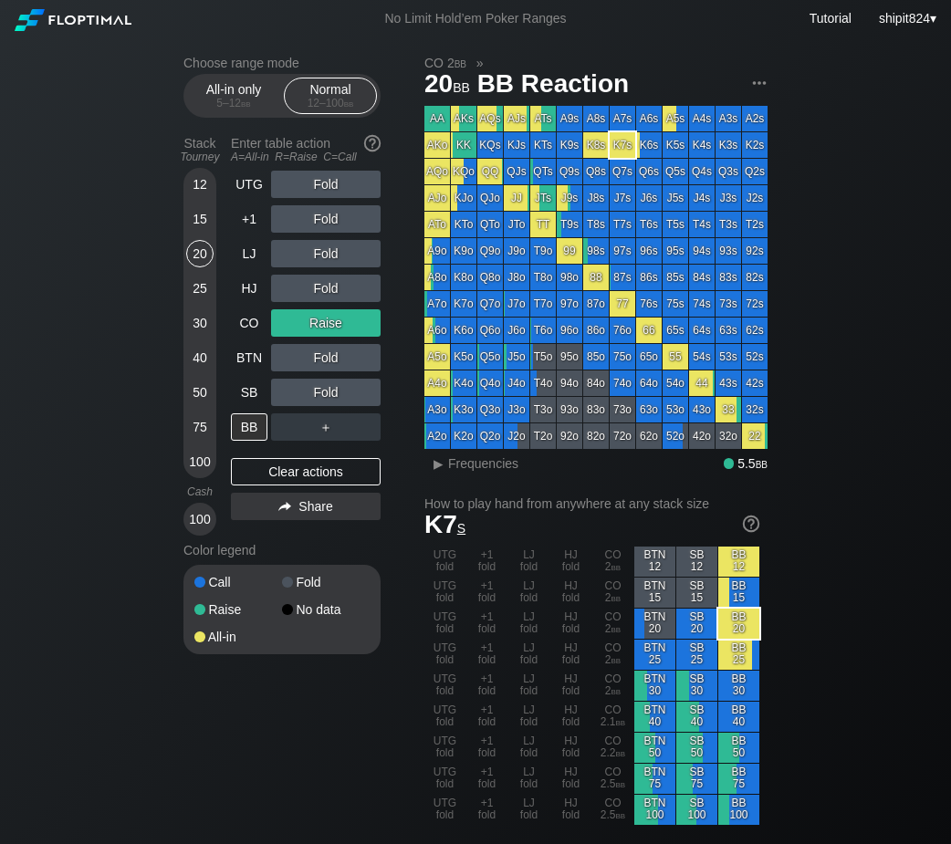
drag, startPoint x: 598, startPoint y: 483, endPoint x: 610, endPoint y: 484, distance: 11.9
click at [307, 483] on div "Clear actions" at bounding box center [306, 471] width 150 height 27
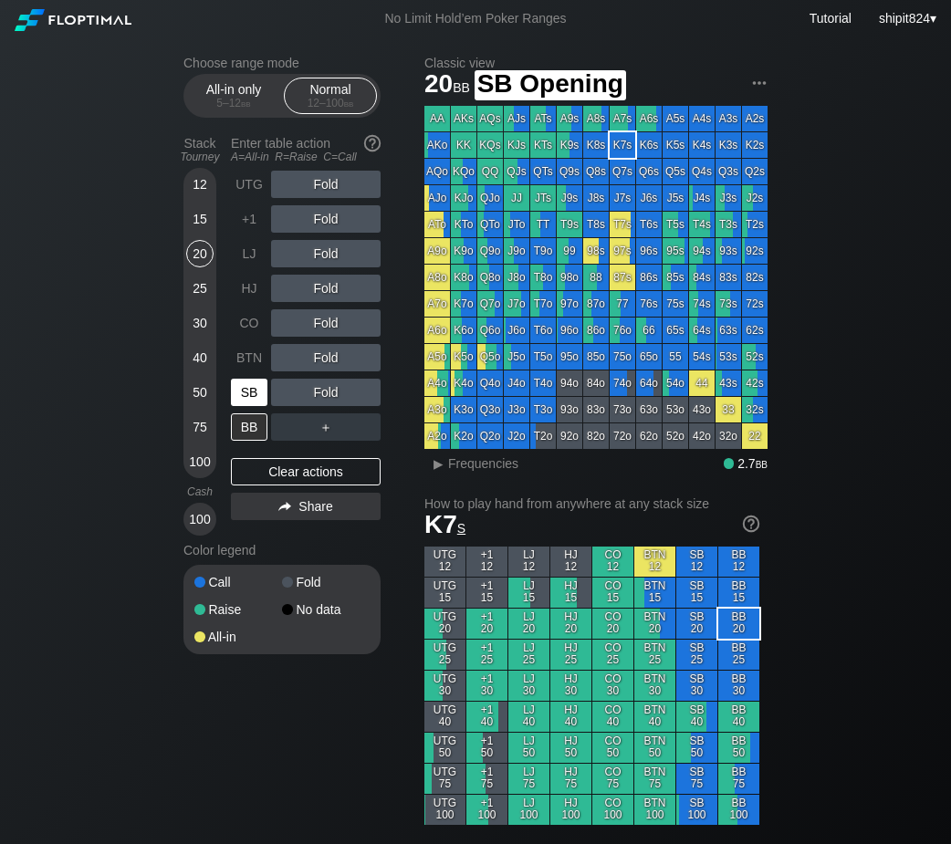
drag, startPoint x: 257, startPoint y: 399, endPoint x: 265, endPoint y: 340, distance: 59.0
click at [257, 398] on div "SB" at bounding box center [249, 392] width 36 height 27
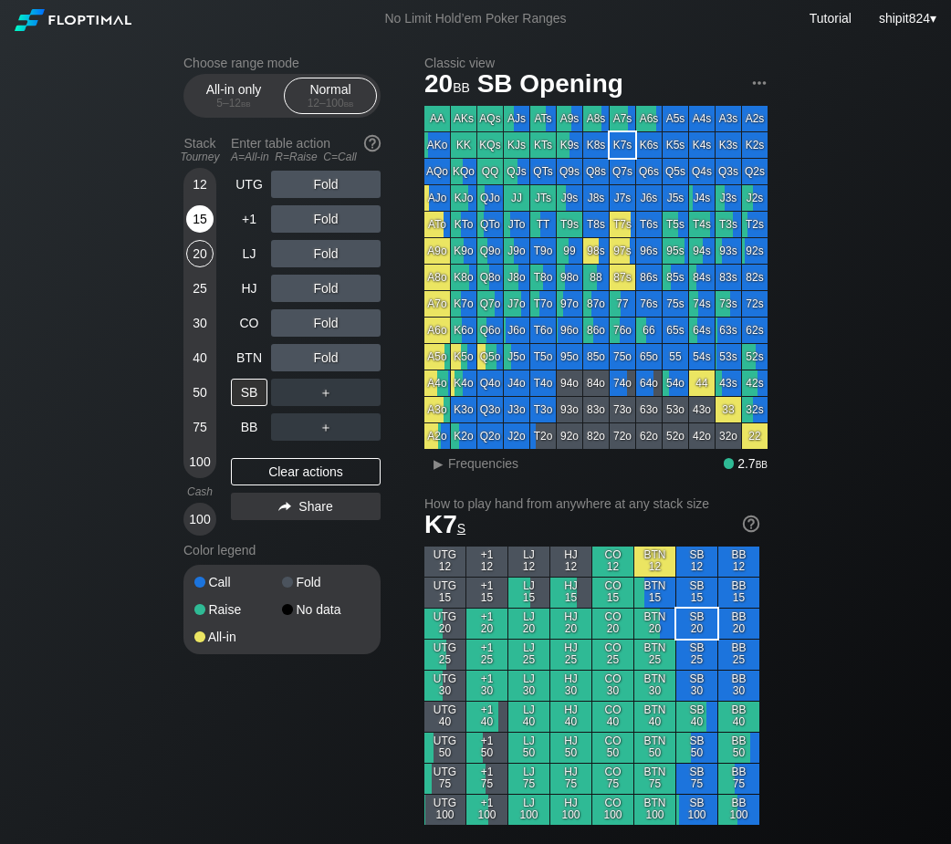
drag, startPoint x: 216, startPoint y: 242, endPoint x: 210, endPoint y: 229, distance: 14.3
click at [212, 232] on div "Stack Tourney Enter table action A=All-in R=Raise C=Call 12 15 20 25 30 40 50 7…" at bounding box center [281, 332] width 197 height 407
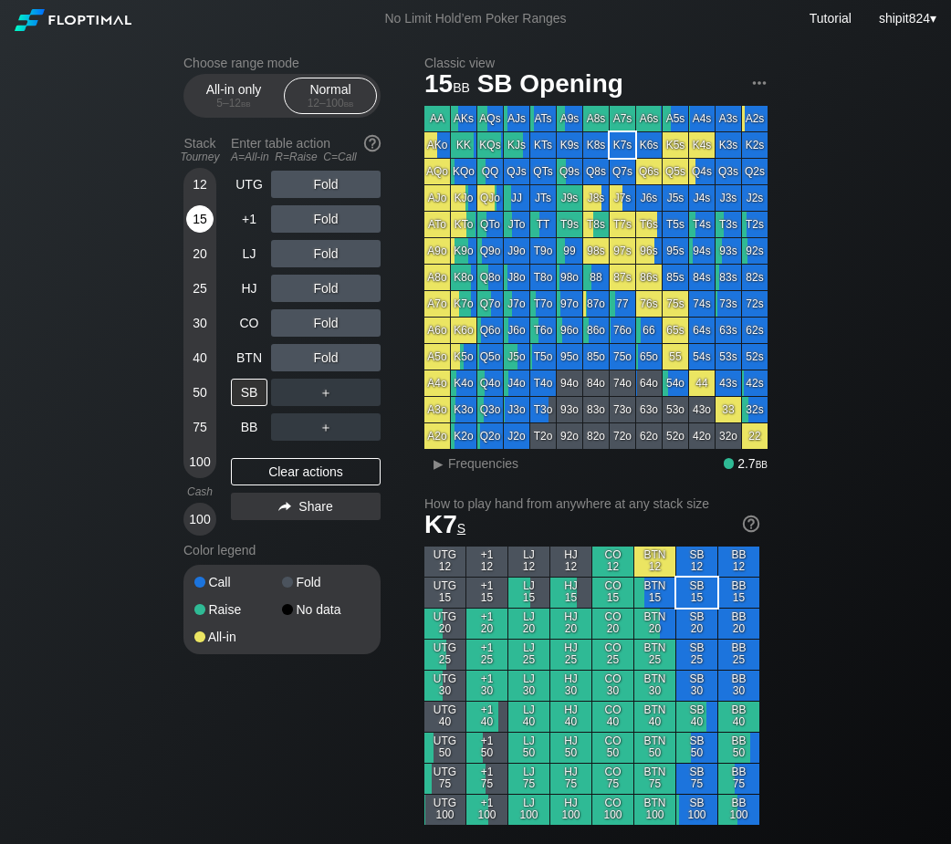
click at [210, 229] on div "15" at bounding box center [199, 218] width 27 height 27
click at [286, 475] on div "Clear actions" at bounding box center [306, 471] width 150 height 27
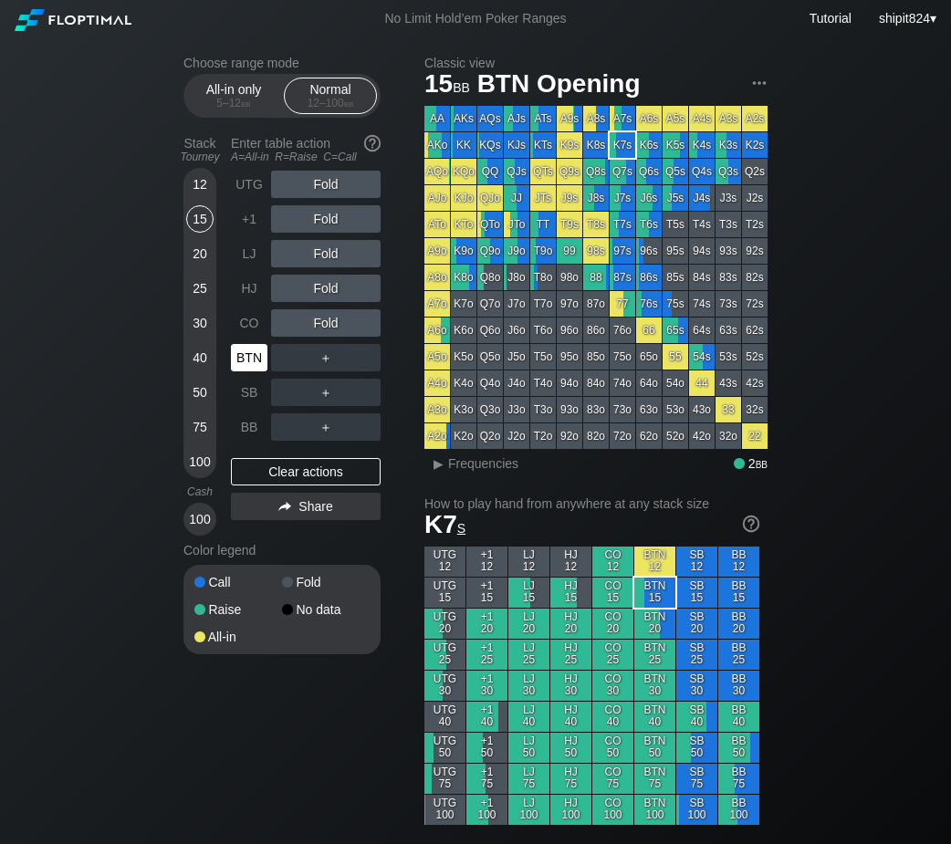
click at [245, 351] on div "BTN" at bounding box center [249, 357] width 36 height 27
click at [316, 285] on div "R ✕" at bounding box center [326, 288] width 36 height 27
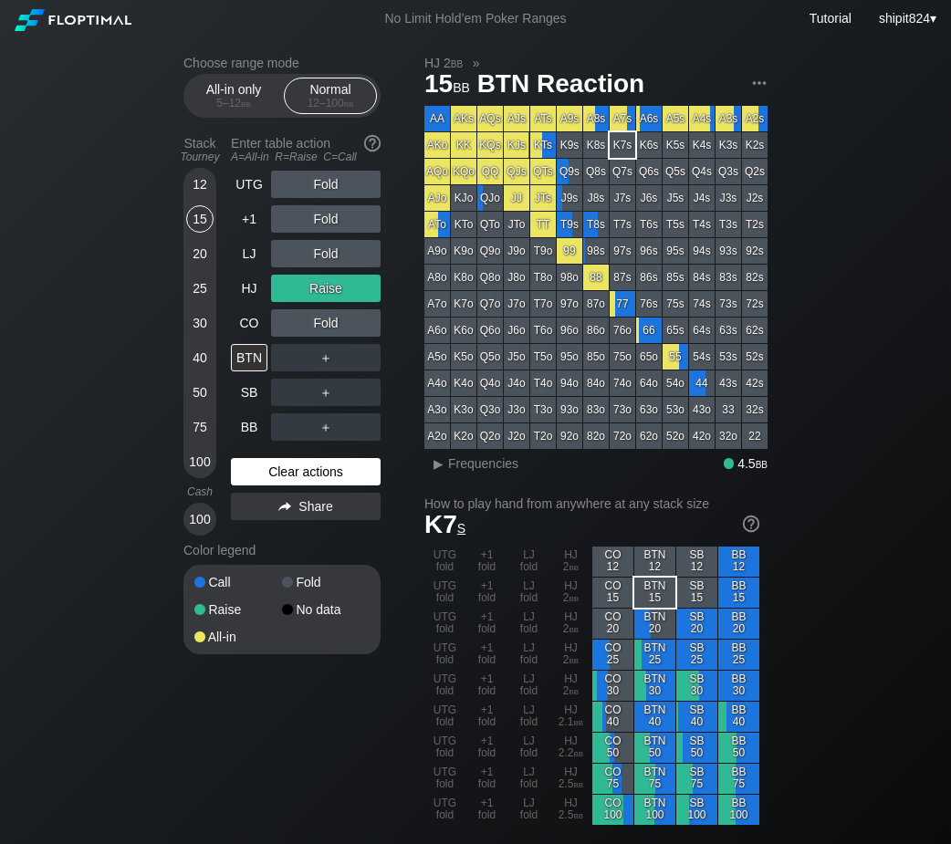
click at [248, 466] on div "Clear actions" at bounding box center [306, 471] width 150 height 27
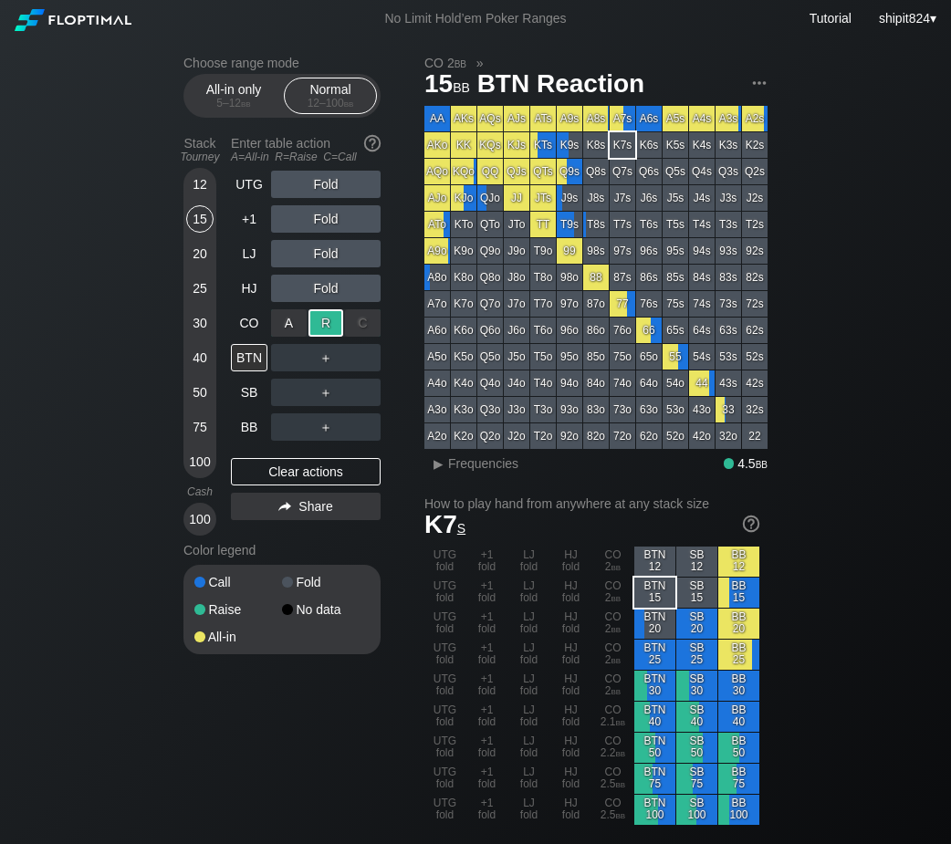
drag, startPoint x: 329, startPoint y: 331, endPoint x: 321, endPoint y: 339, distance: 11.6
click at [328, 336] on div "R ✕" at bounding box center [326, 322] width 36 height 27
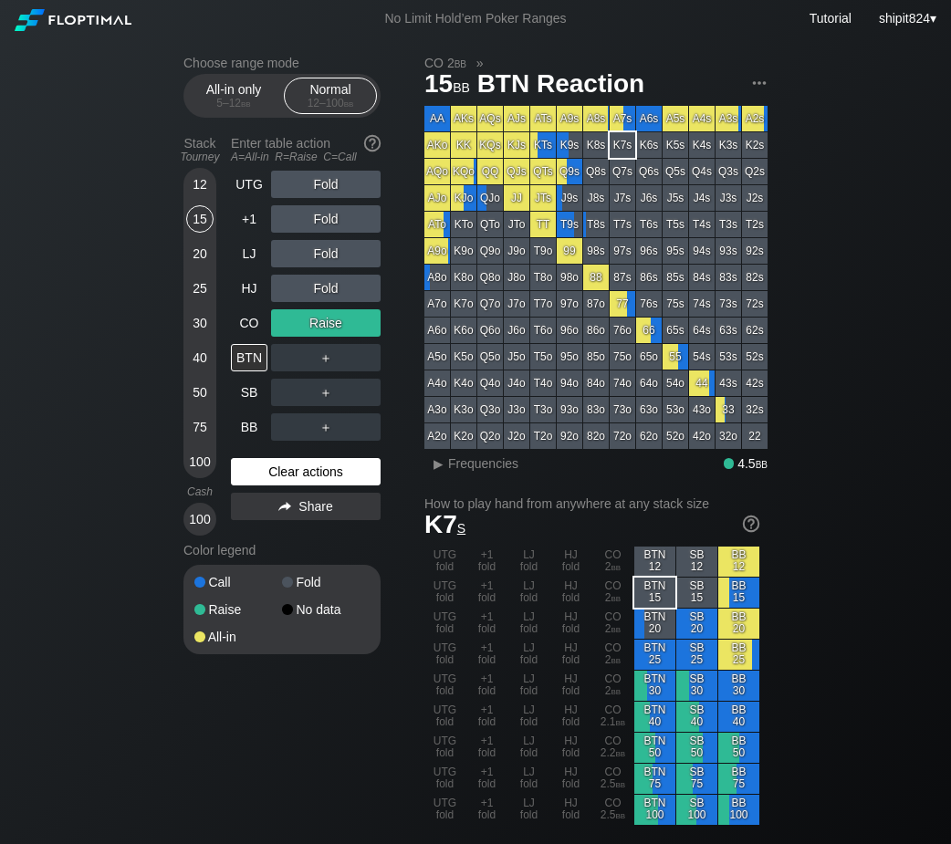
click at [280, 473] on div "Clear actions" at bounding box center [306, 471] width 150 height 27
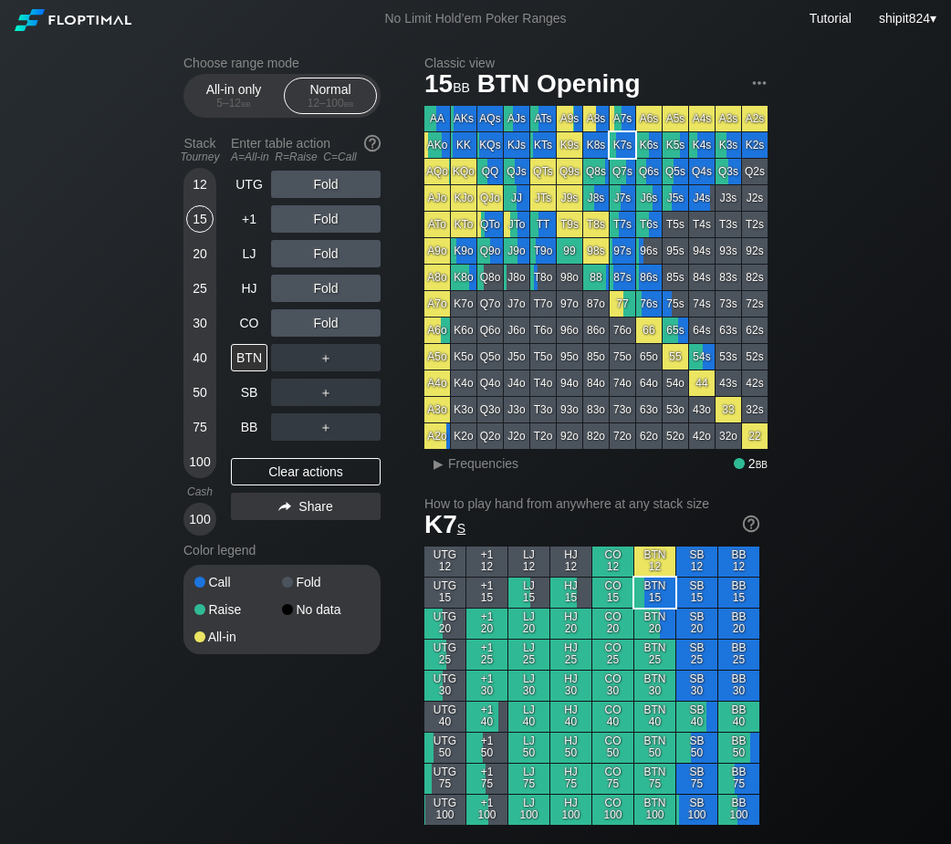
click at [195, 261] on div "20" at bounding box center [199, 253] width 27 height 27
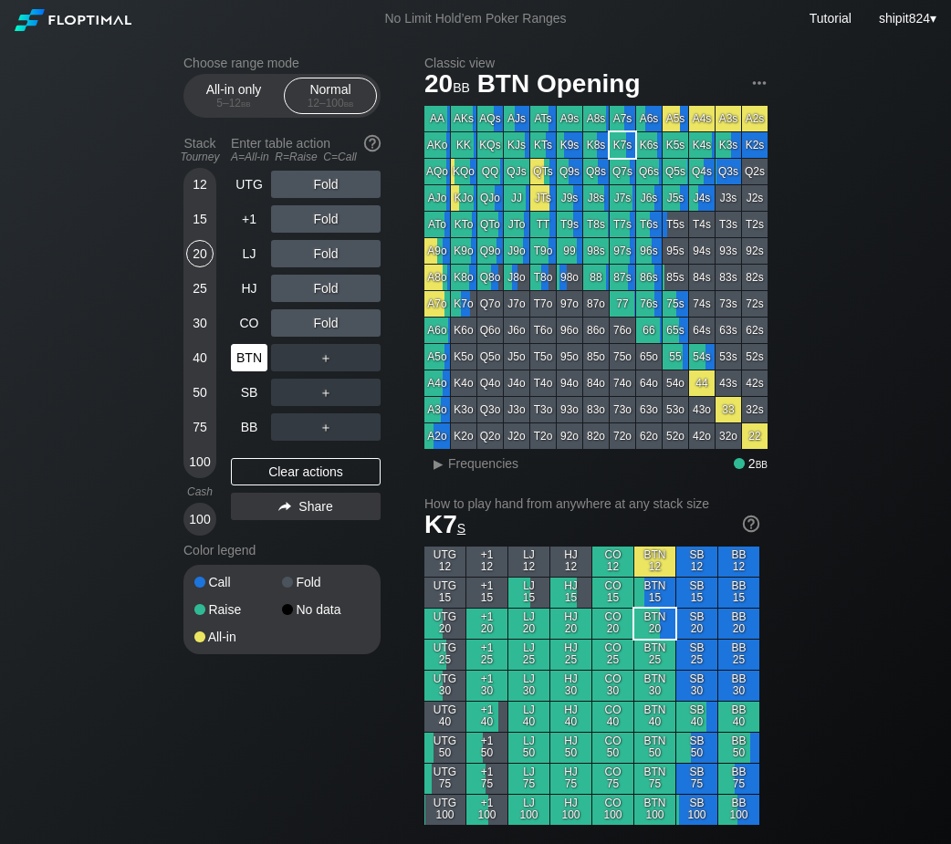
drag, startPoint x: 229, startPoint y: 318, endPoint x: 269, endPoint y: 345, distance: 48.1
click at [232, 319] on div "Stack Tourney Enter table action A=All-in R=Raise C=Call 12 15 20 25 30 40 50 7…" at bounding box center [281, 332] width 197 height 407
drag, startPoint x: 269, startPoint y: 345, endPoint x: 252, endPoint y: 327, distance: 25.2
click at [268, 345] on div "BTN" at bounding box center [251, 357] width 40 height 35
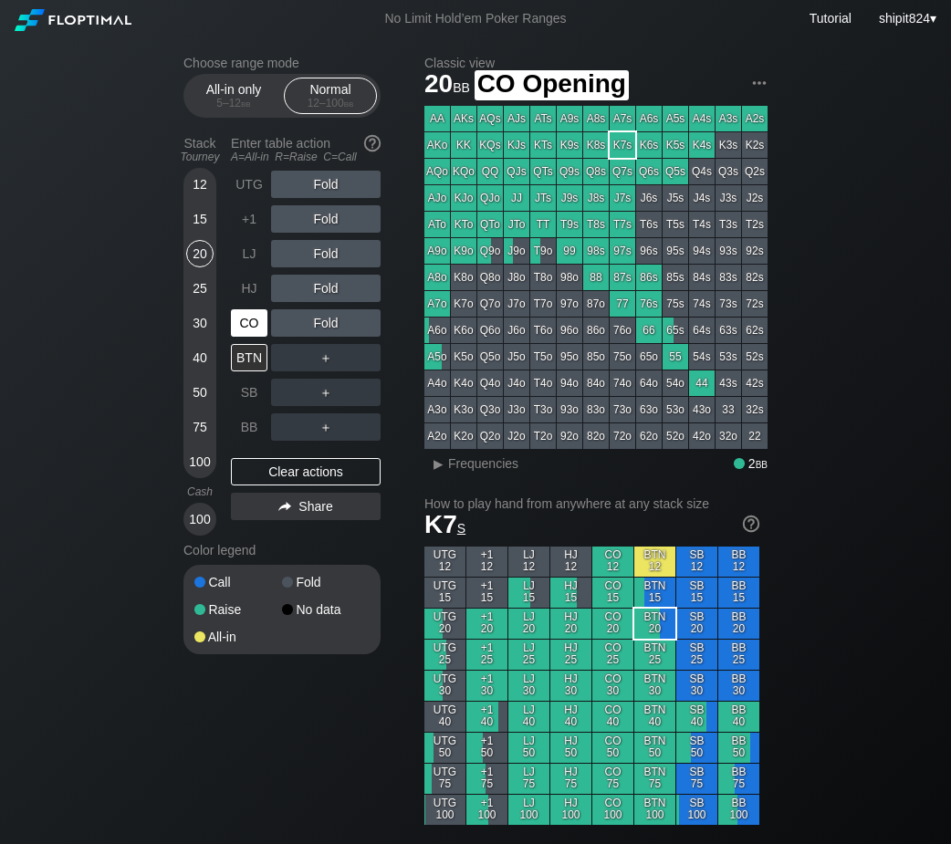
click at [252, 327] on div "CO" at bounding box center [249, 322] width 36 height 27
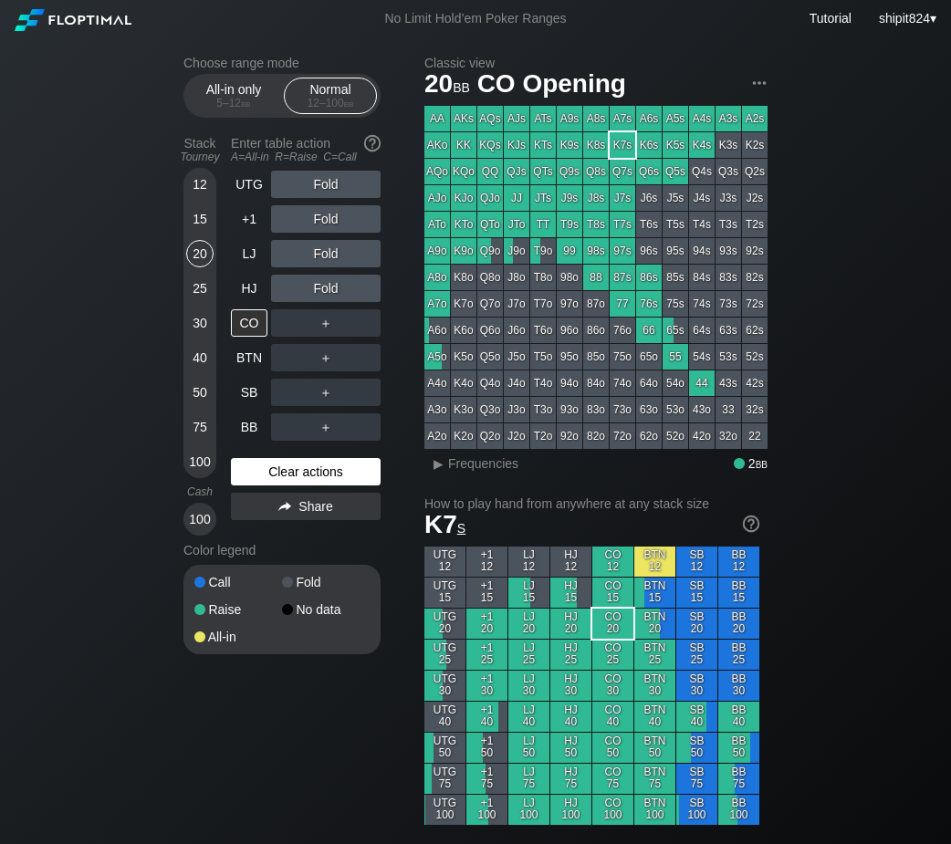
click at [254, 476] on div "Clear actions" at bounding box center [306, 471] width 150 height 27
click at [255, 475] on div "Clear actions" at bounding box center [306, 471] width 150 height 27
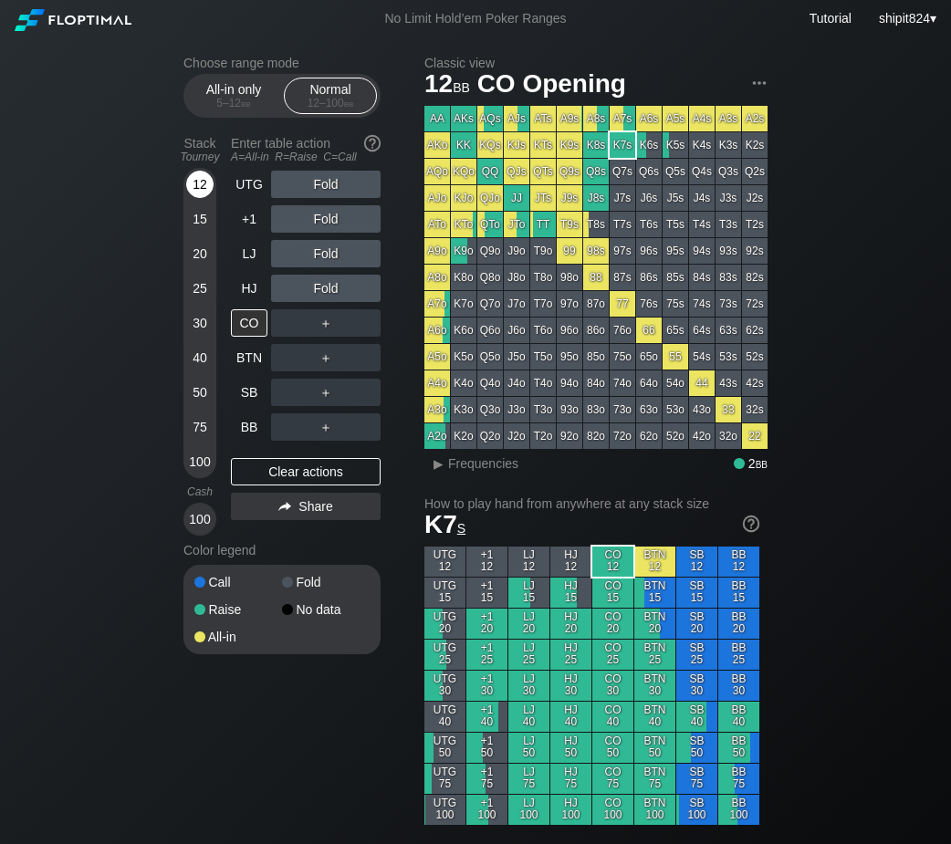
click at [207, 186] on div "12" at bounding box center [199, 184] width 27 height 27
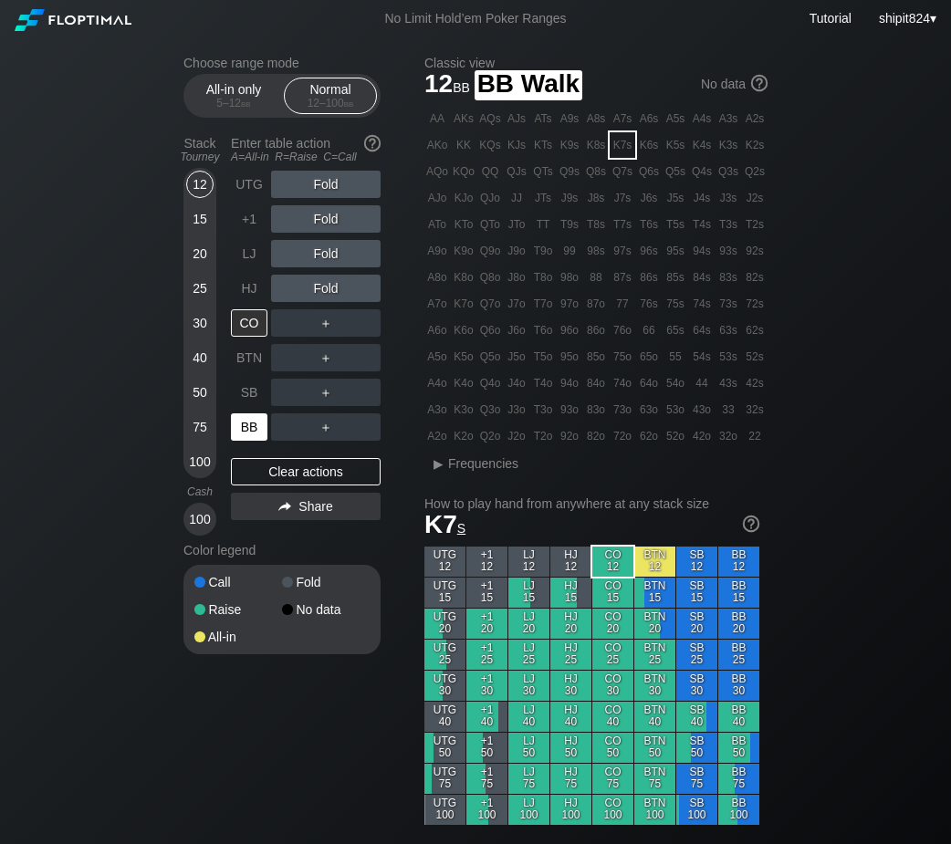
click at [245, 432] on div "BB" at bounding box center [249, 426] width 36 height 27
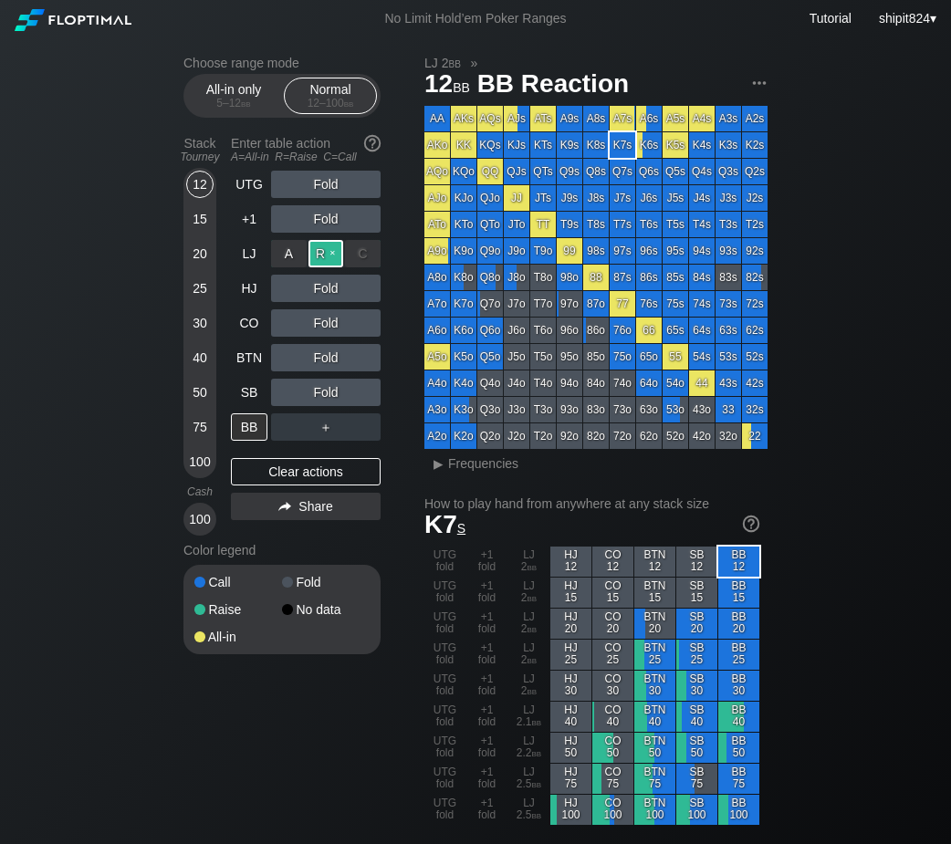
click at [321, 266] on div "R ✕" at bounding box center [326, 253] width 36 height 27
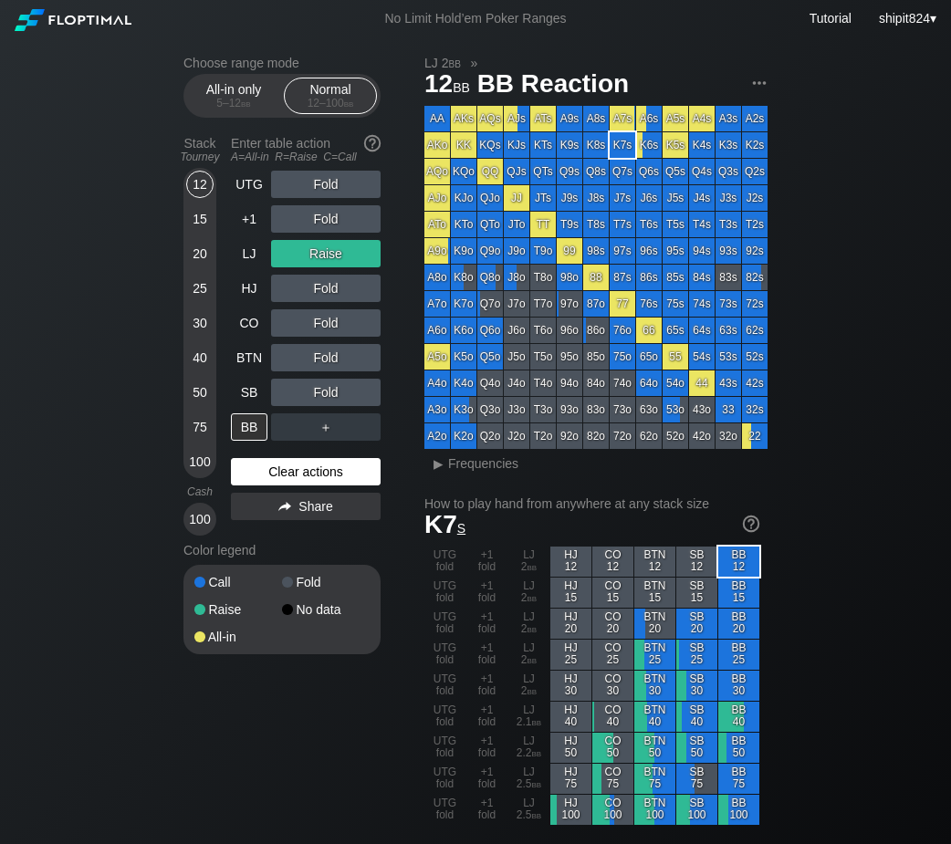
drag, startPoint x: 317, startPoint y: 476, endPoint x: 317, endPoint y: 466, distance: 10.1
click at [317, 476] on div "Clear actions" at bounding box center [306, 471] width 150 height 27
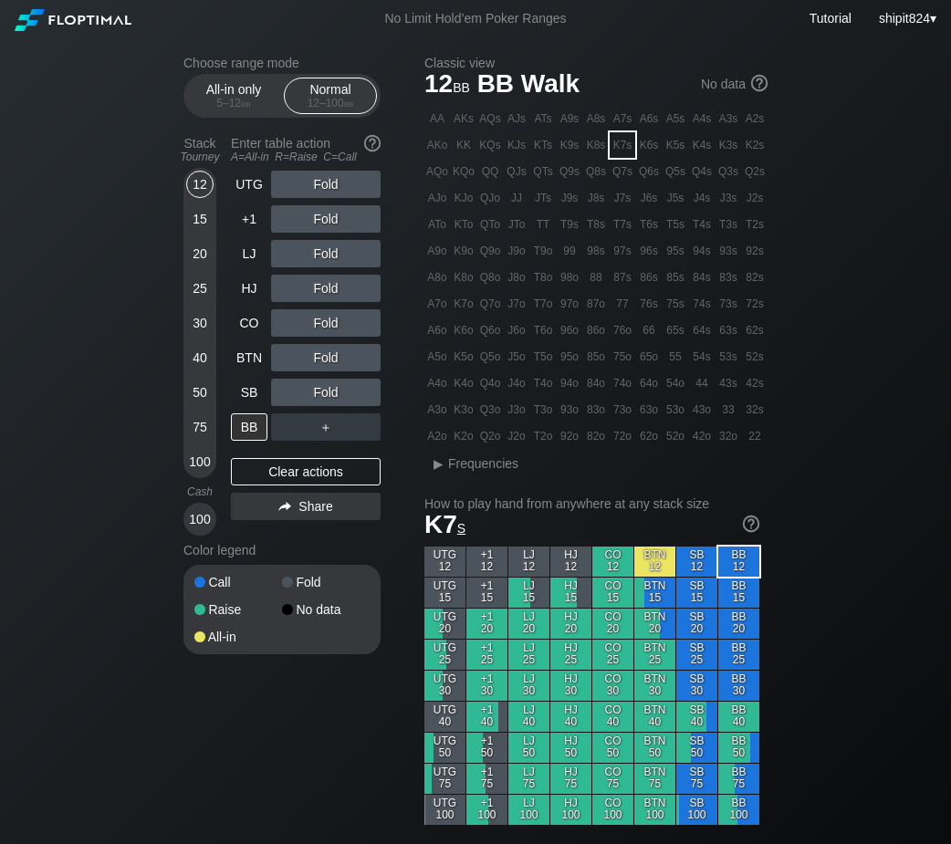
click at [333, 336] on div "Fold" at bounding box center [325, 322] width 109 height 27
click at [325, 328] on div "R ✕" at bounding box center [326, 322] width 36 height 27
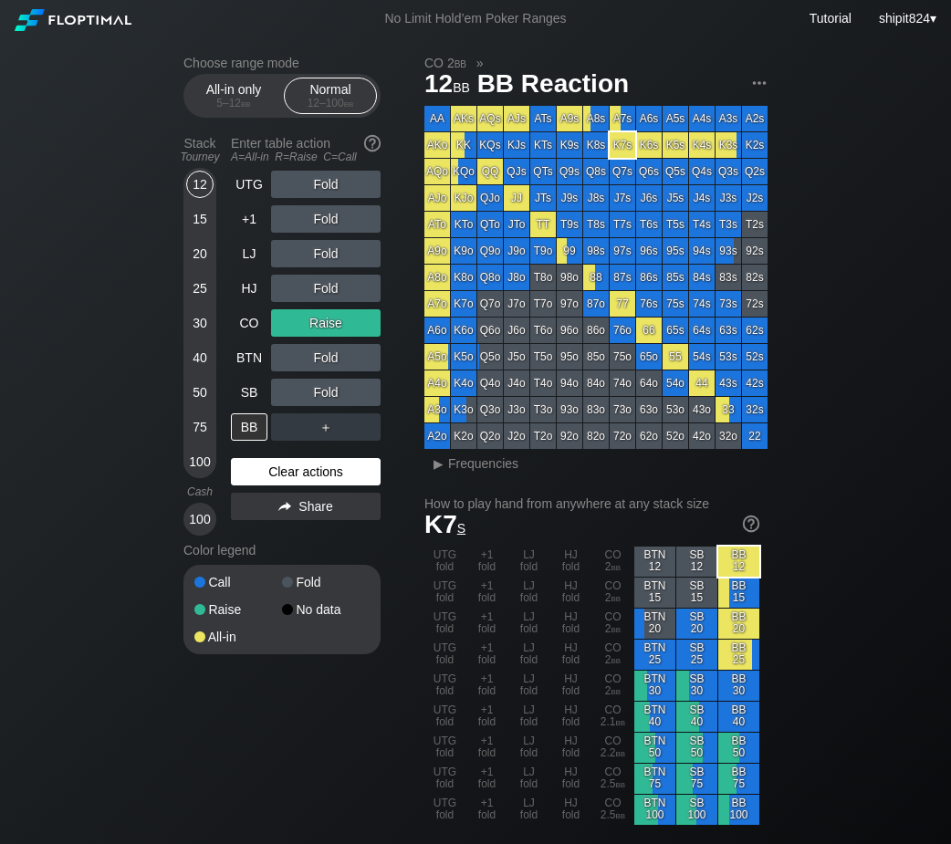
click at [271, 481] on div "Clear actions" at bounding box center [306, 471] width 150 height 27
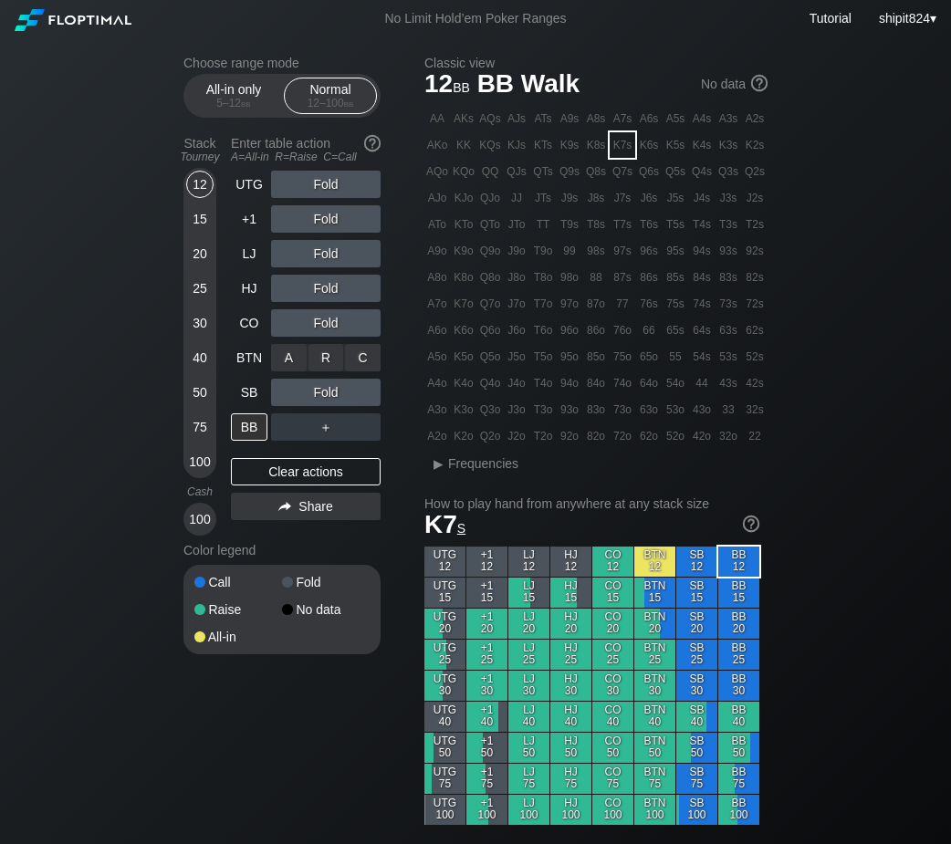
click at [331, 358] on div "R ✕" at bounding box center [326, 357] width 36 height 27
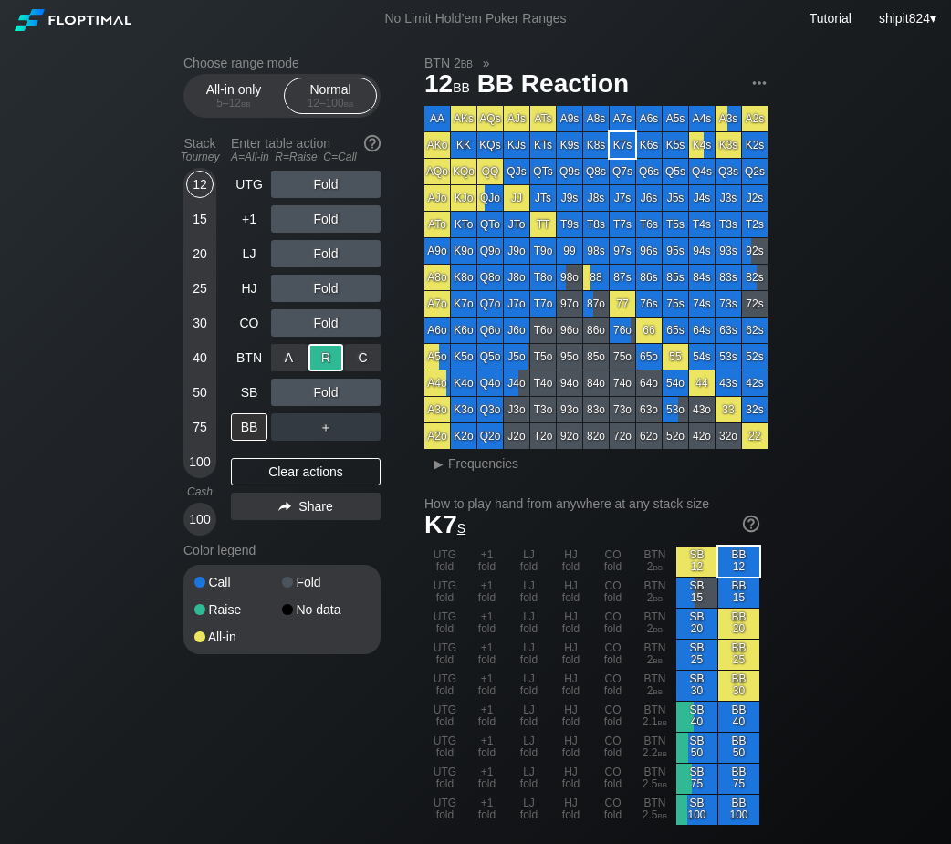
click at [282, 360] on div "A ✕ R ✕ C ✕ Raise" at bounding box center [325, 357] width 109 height 27
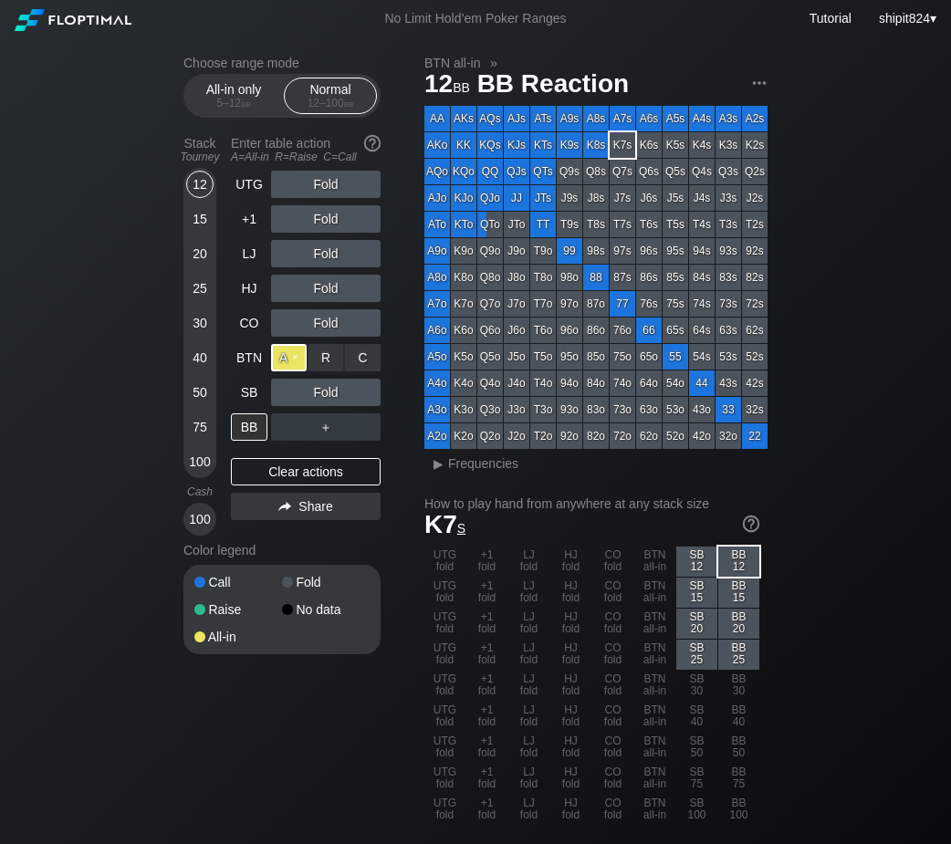
click at [283, 359] on div "A ✕" at bounding box center [289, 357] width 36 height 27
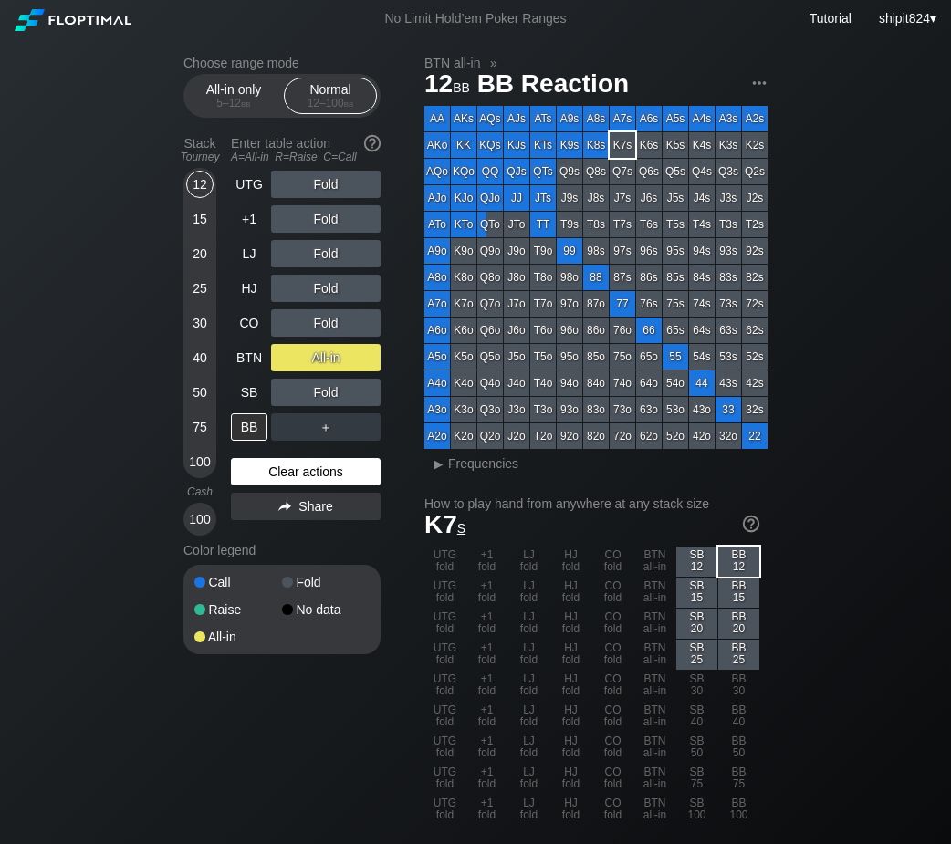
click at [289, 482] on div "Clear actions" at bounding box center [306, 471] width 150 height 27
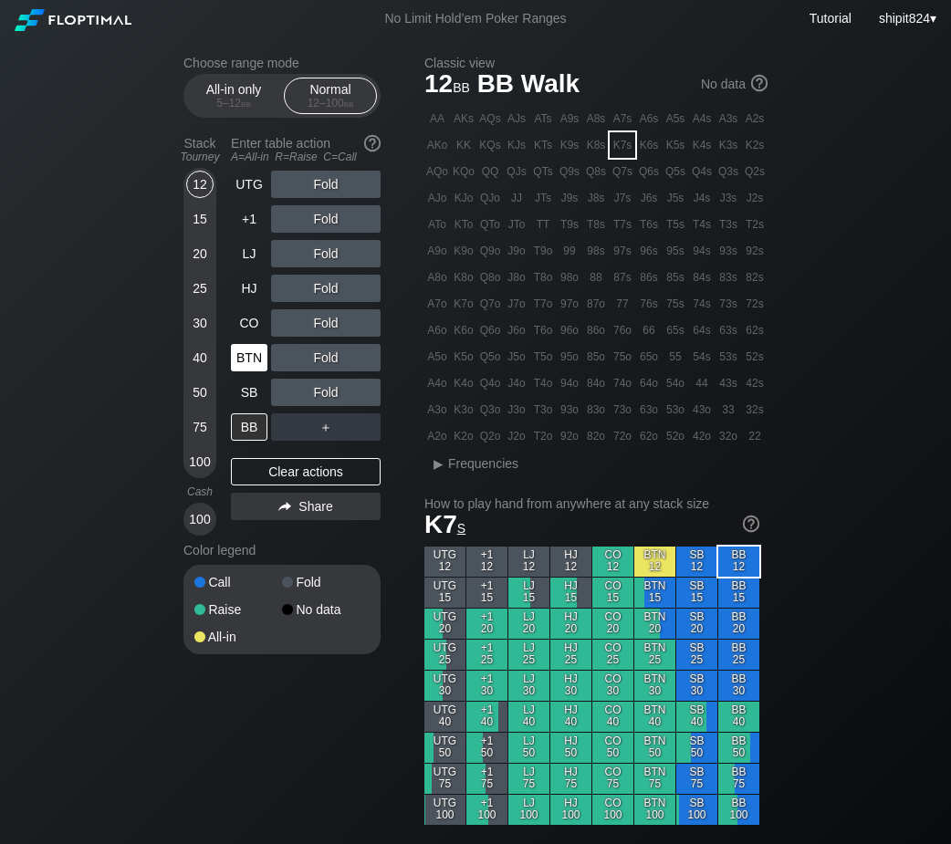
click at [261, 367] on div "BTN" at bounding box center [249, 357] width 36 height 27
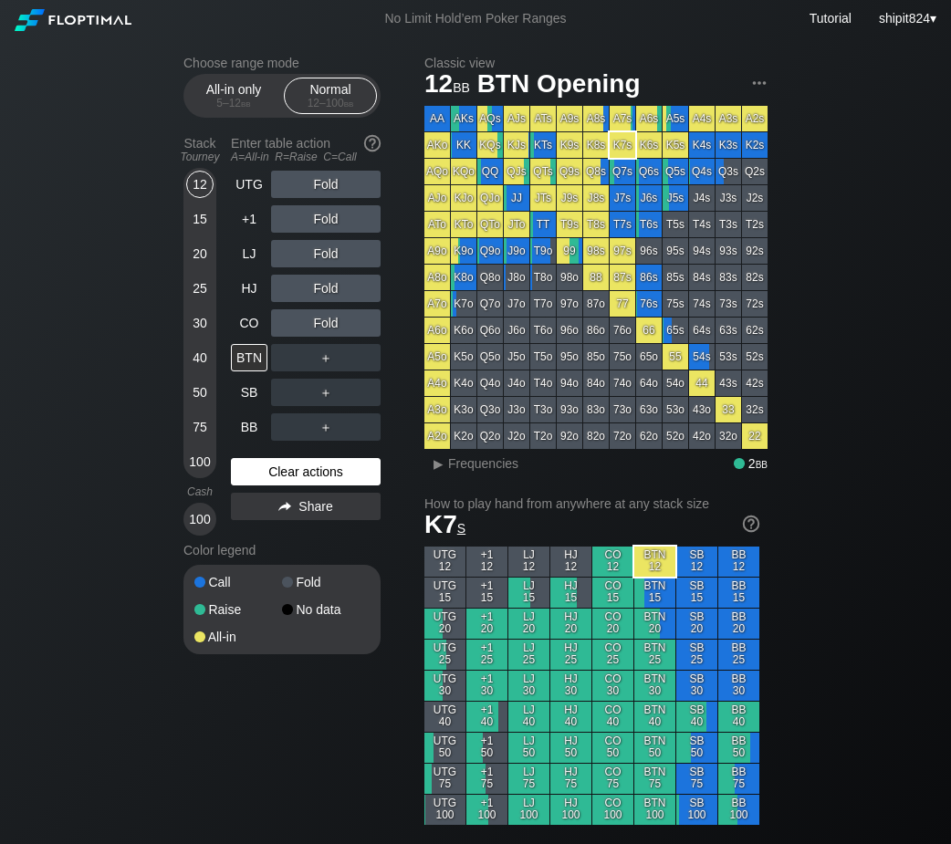
click at [265, 477] on div "Clear actions" at bounding box center [306, 471] width 150 height 27
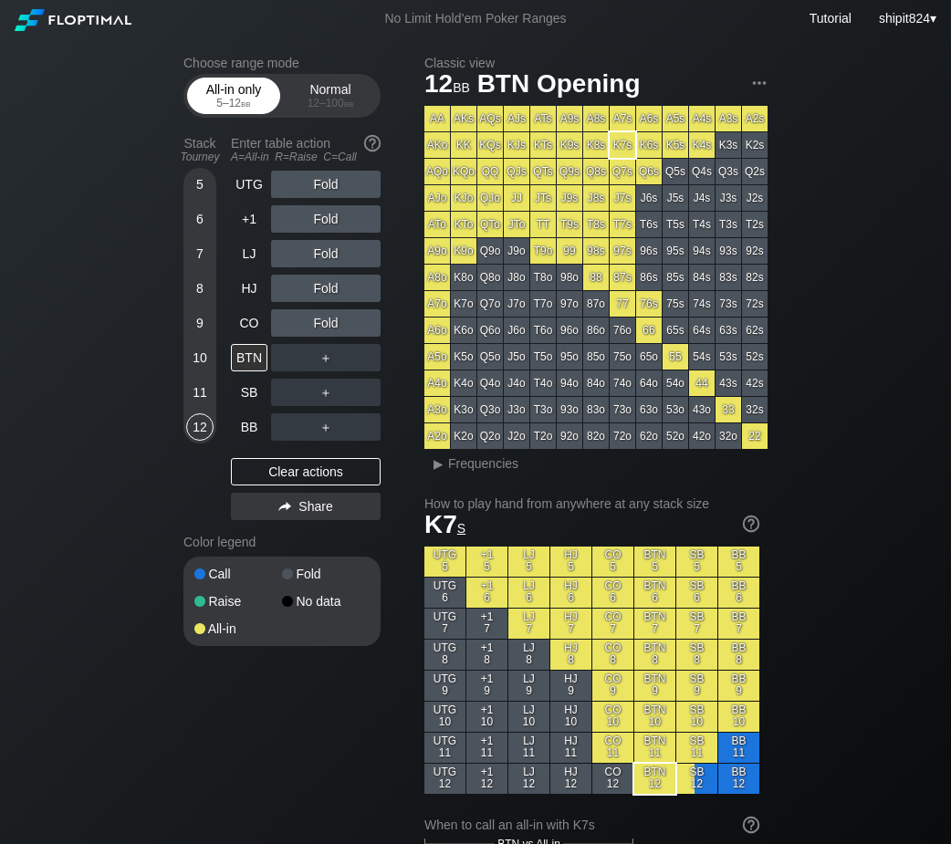
click at [249, 112] on div "All-in only 5 – 12 bb" at bounding box center [234, 95] width 84 height 35
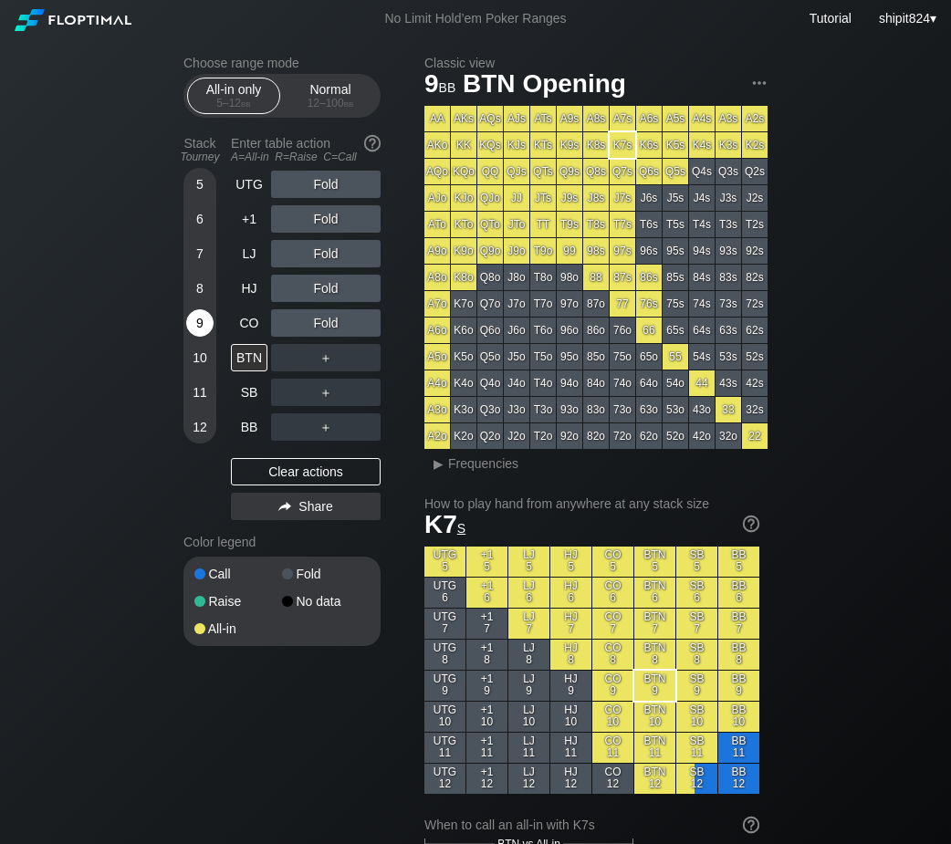
click at [195, 315] on div "9" at bounding box center [199, 322] width 27 height 27
click at [299, 286] on div "A ✕" at bounding box center [289, 288] width 36 height 27
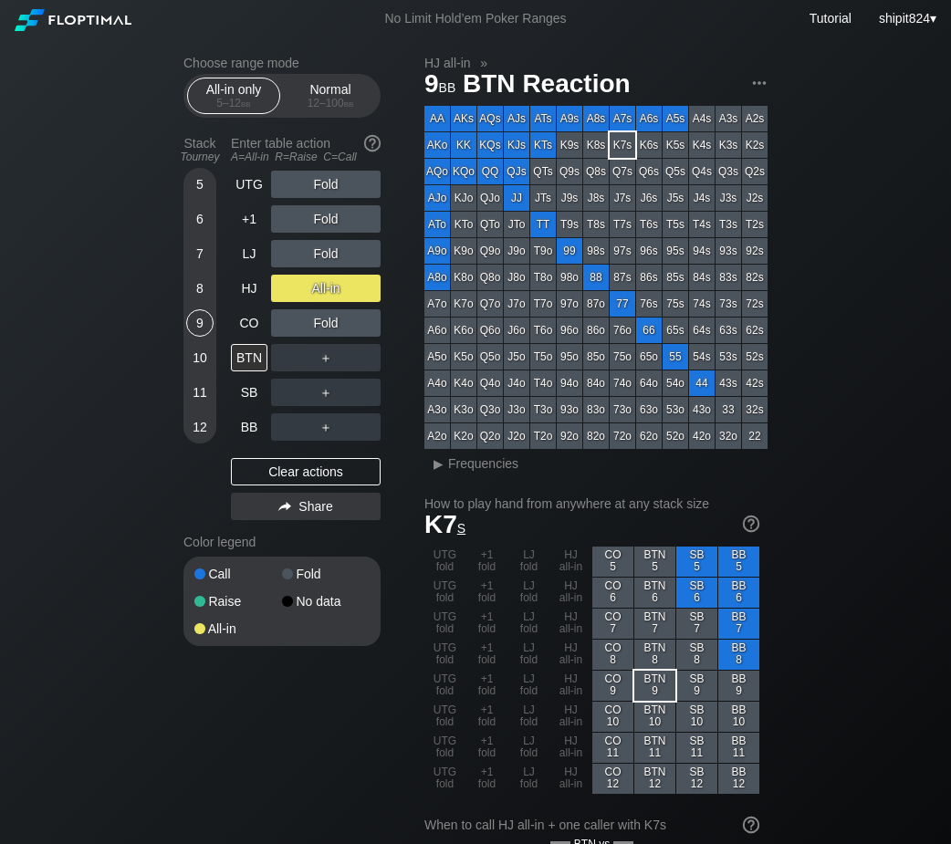
drag, startPoint x: 287, startPoint y: 473, endPoint x: 281, endPoint y: 453, distance: 21.1
click at [287, 473] on div "Clear actions" at bounding box center [306, 471] width 150 height 27
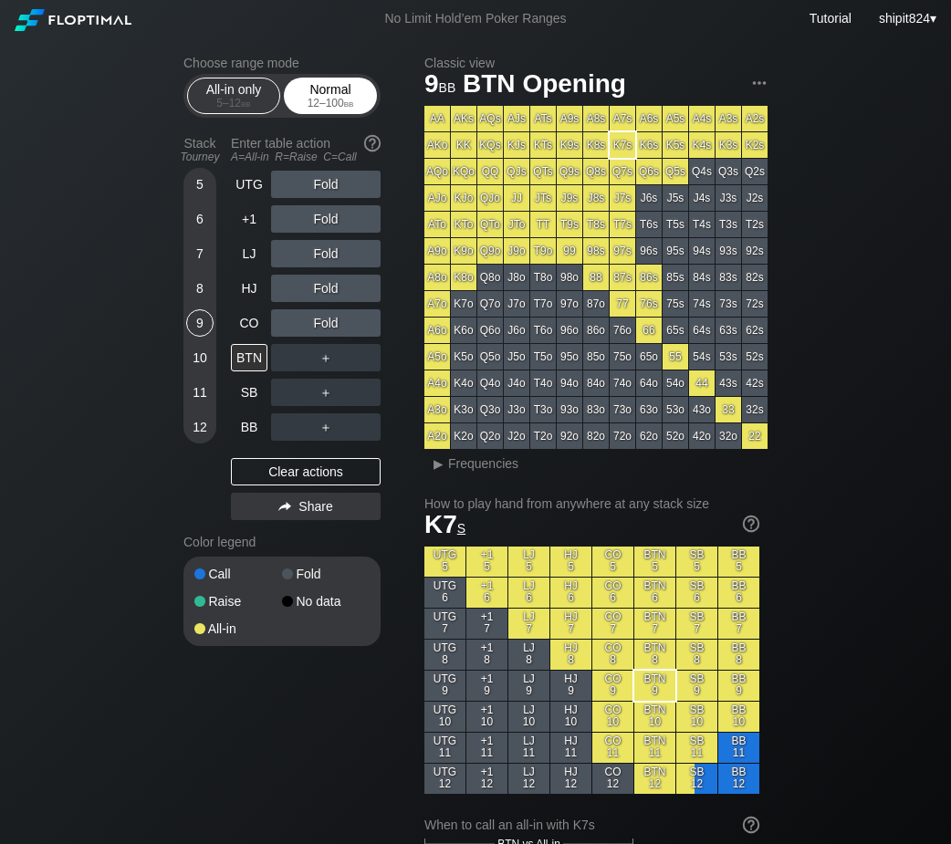
click at [300, 100] on div "12 – 100 bb" at bounding box center [330, 103] width 77 height 13
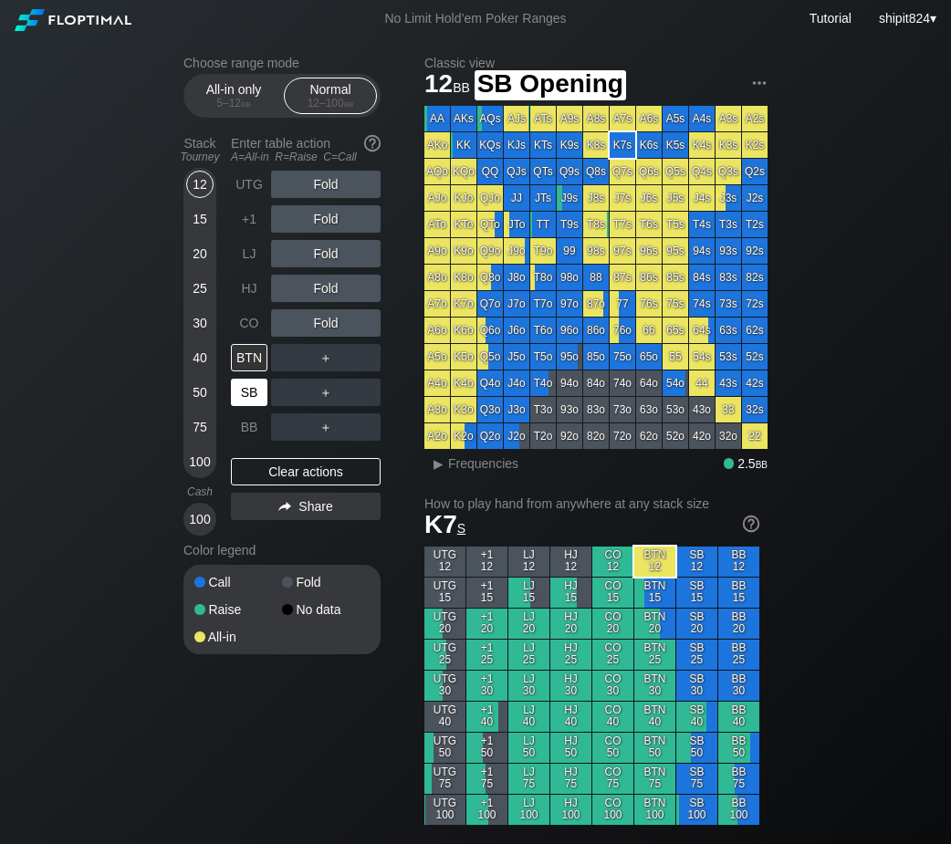
click at [237, 383] on div "SB" at bounding box center [249, 392] width 36 height 27
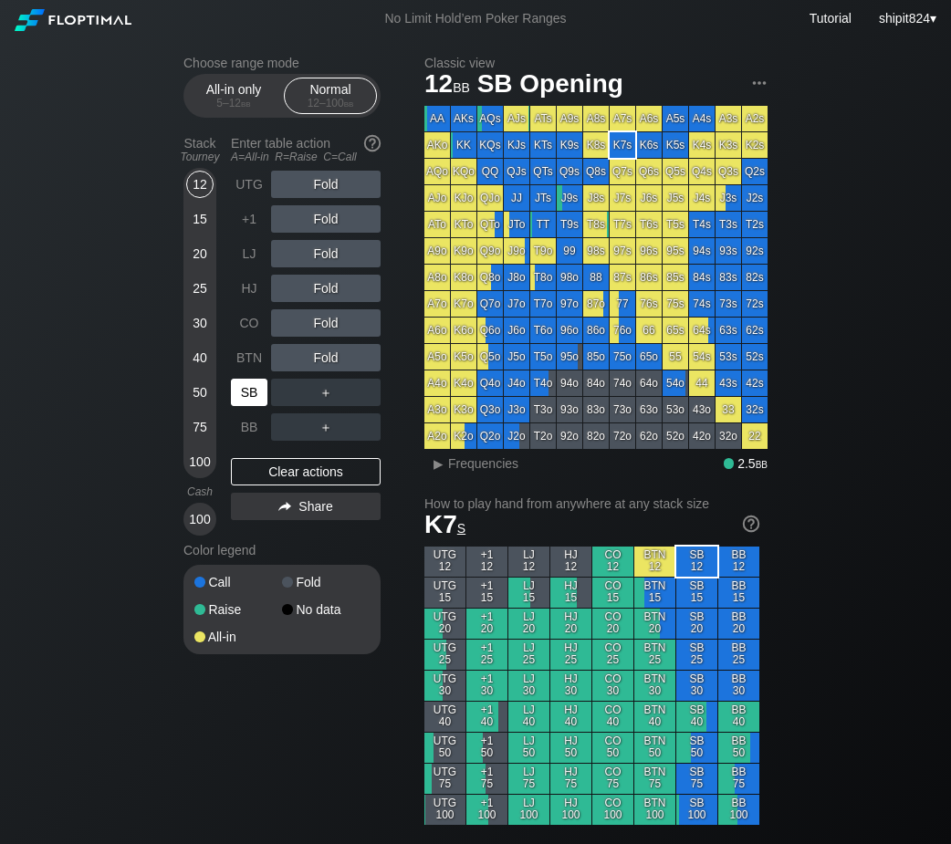
click at [238, 383] on div "SB" at bounding box center [249, 392] width 36 height 27
click at [238, 382] on div "SB" at bounding box center [249, 392] width 36 height 27
click at [230, 84] on div "All-in only 5 – 12 bb" at bounding box center [234, 95] width 84 height 35
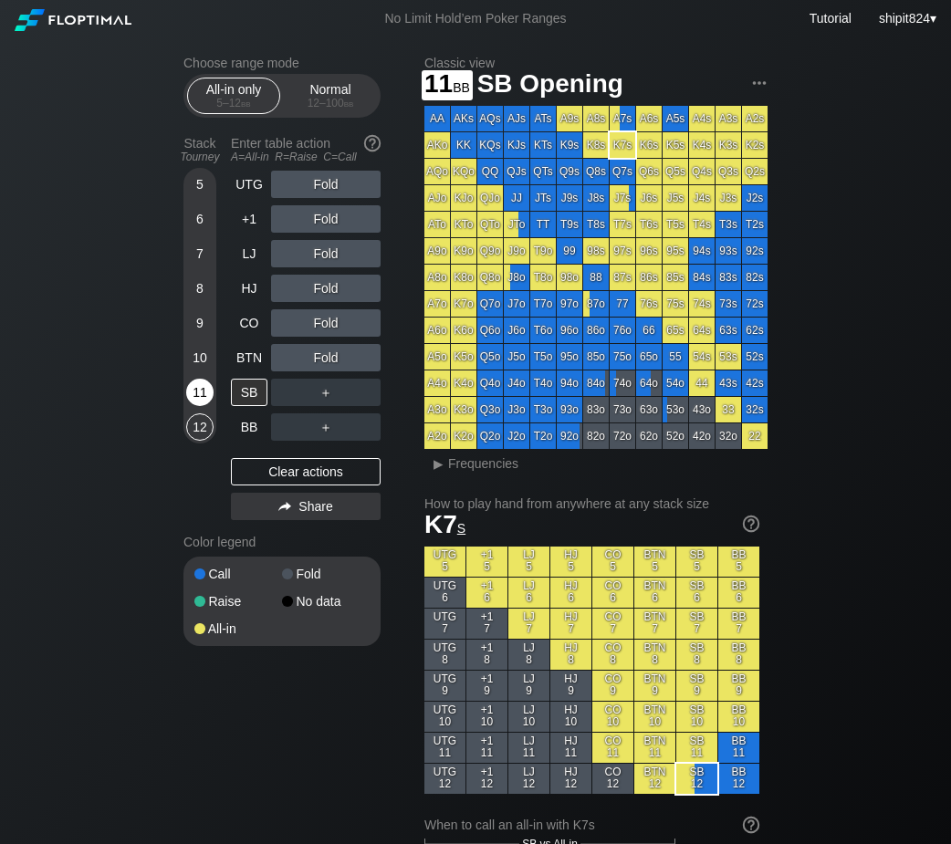
click at [197, 406] on div "11" at bounding box center [199, 392] width 27 height 27
click at [194, 359] on div "10" at bounding box center [199, 357] width 27 height 27
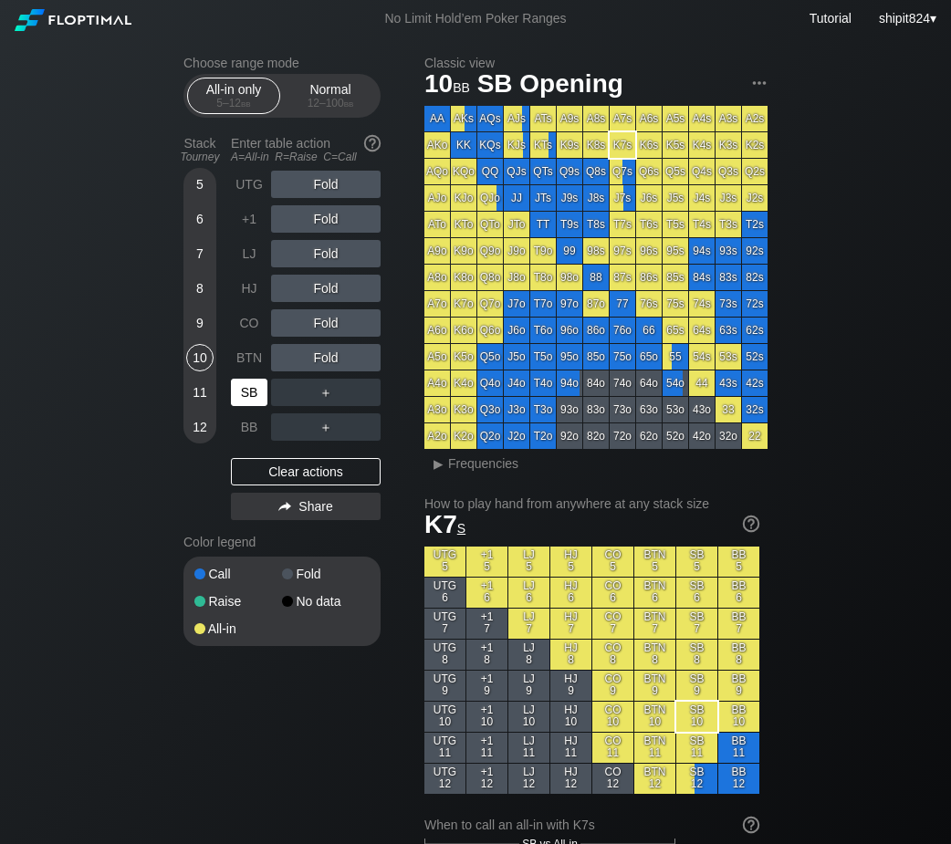
click at [243, 403] on div "SB" at bounding box center [249, 392] width 36 height 27
click at [280, 469] on div "Clear actions" at bounding box center [306, 471] width 150 height 27
click at [245, 319] on div "CO" at bounding box center [249, 322] width 36 height 27
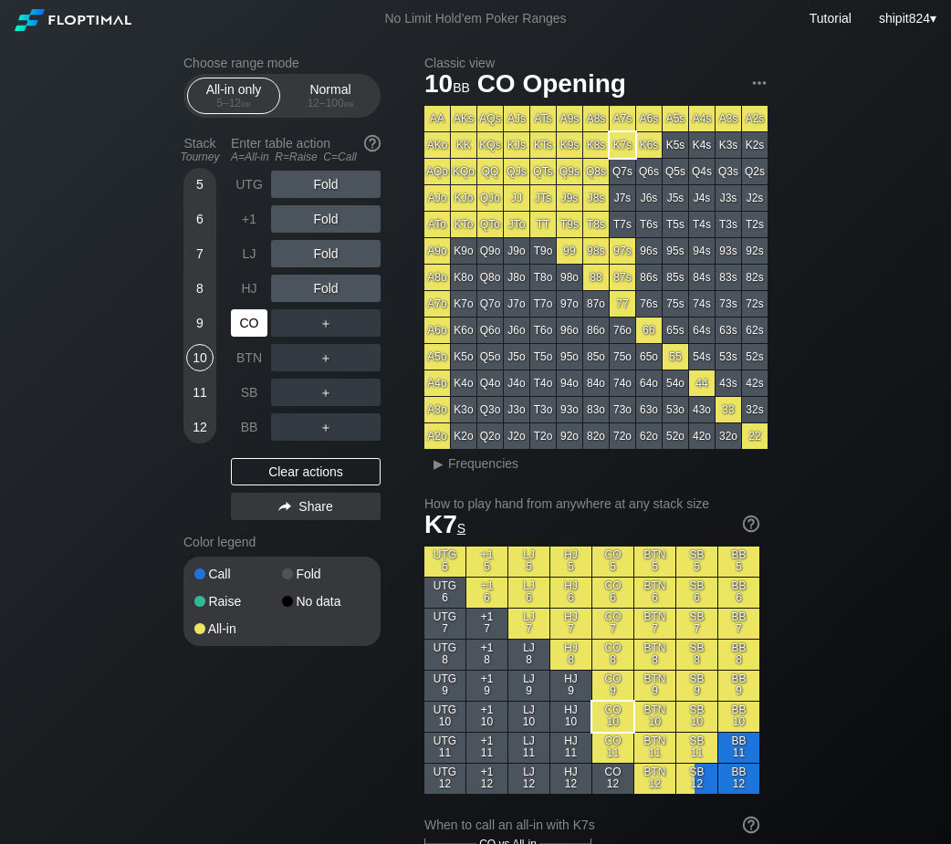
click at [245, 319] on div "CO" at bounding box center [249, 322] width 36 height 27
click at [340, 81] on div "Normal 12 – 100 bb" at bounding box center [330, 95] width 84 height 35
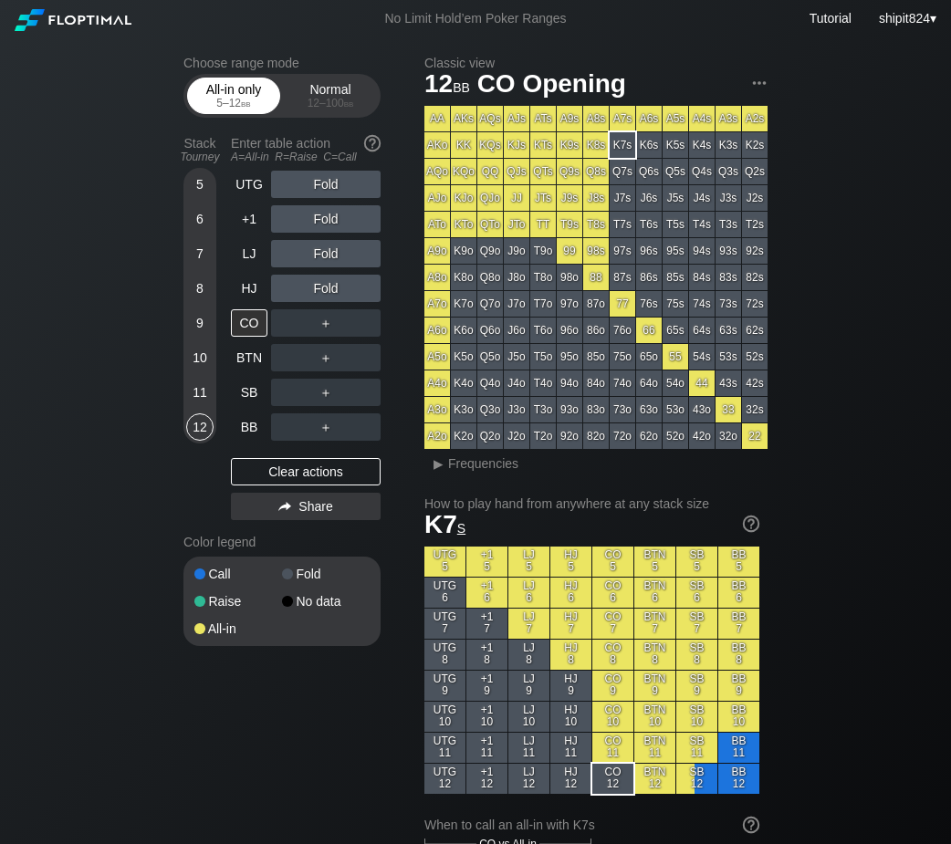
click at [227, 113] on div "All-in only 5 – 12 bb" at bounding box center [234, 95] width 84 height 35
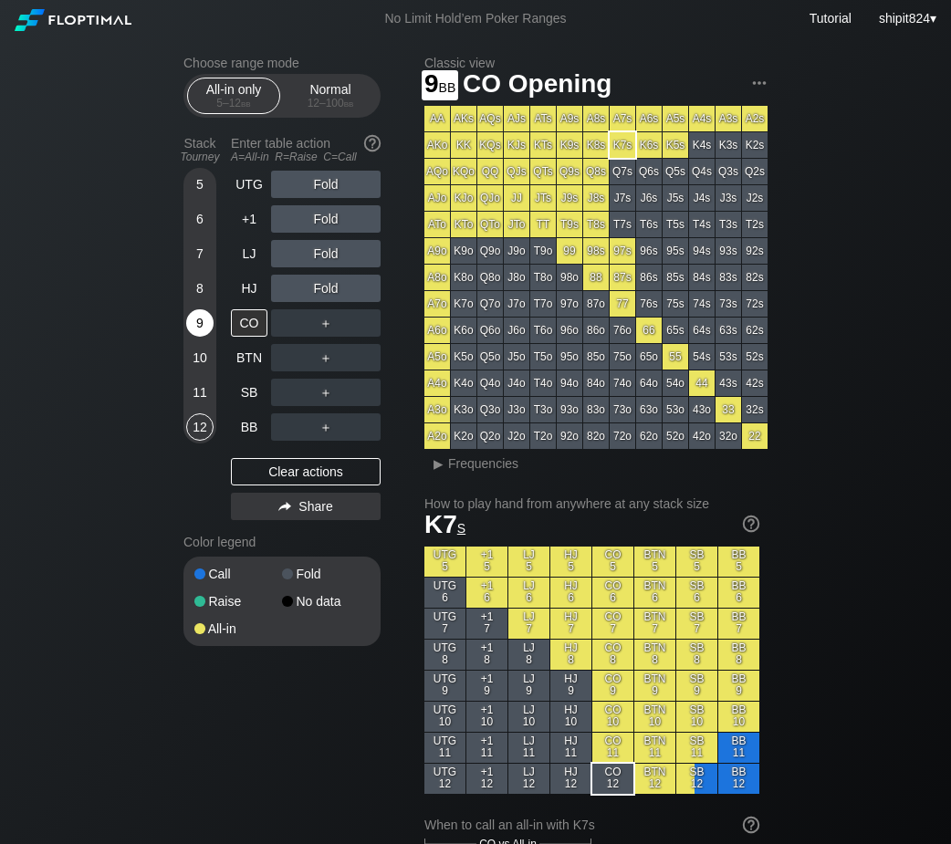
click at [195, 331] on div "9" at bounding box center [199, 322] width 27 height 27
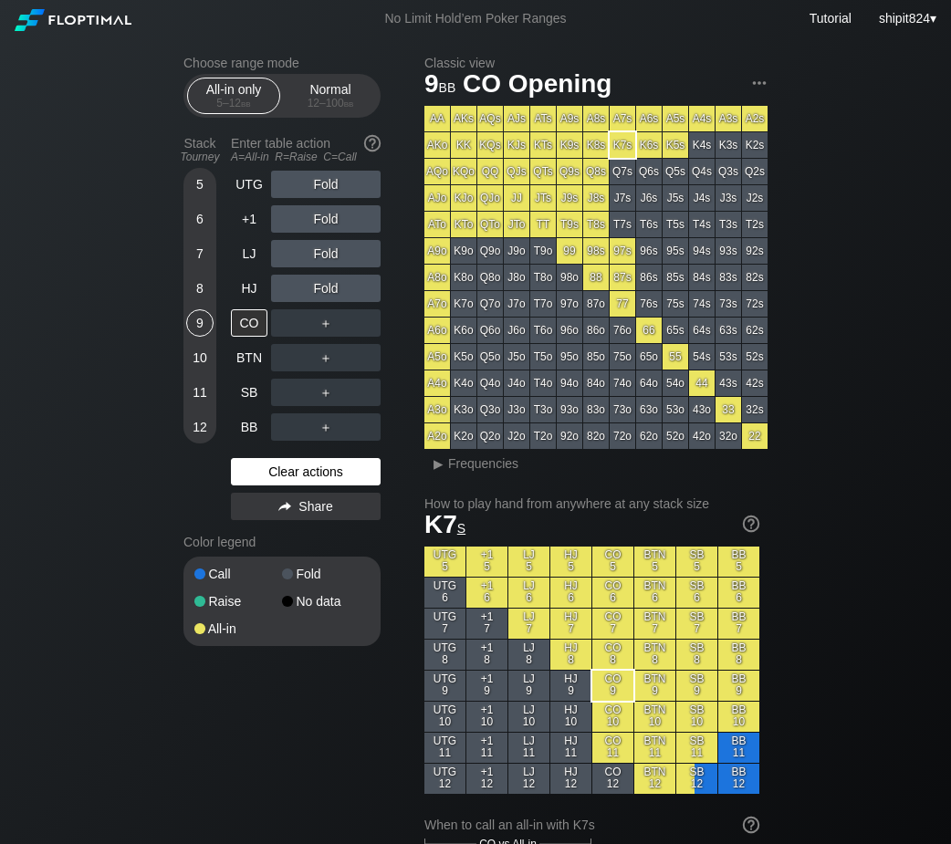
click at [265, 462] on div "Clear actions" at bounding box center [306, 471] width 150 height 27
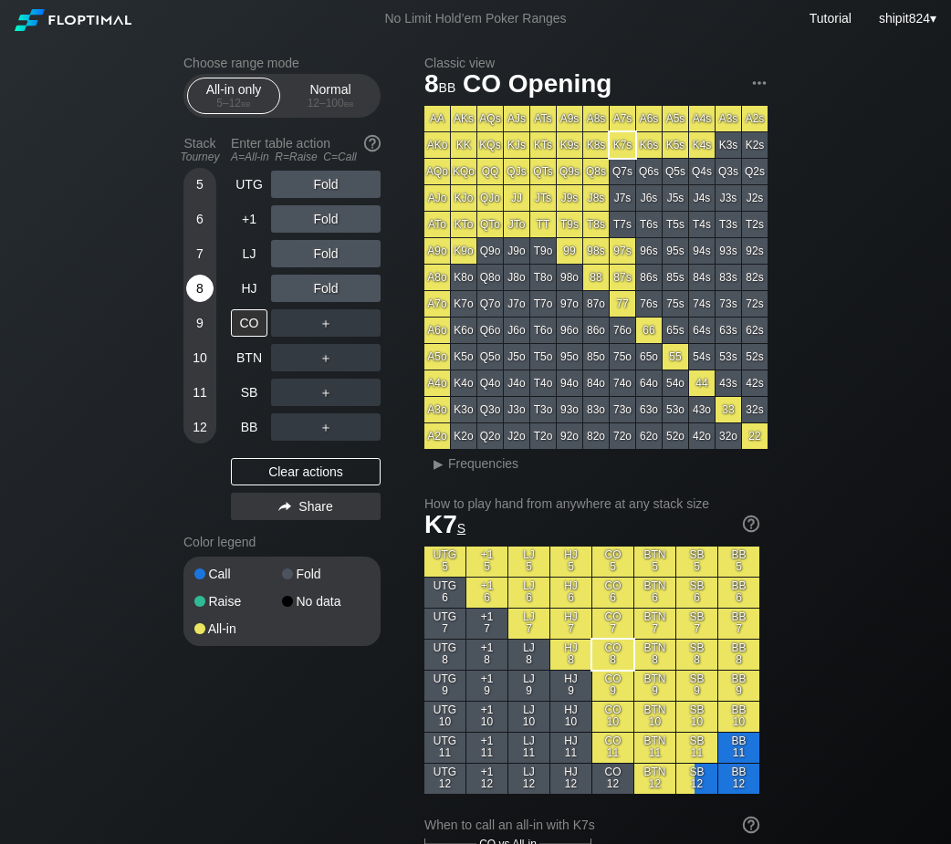
click at [202, 289] on div "8" at bounding box center [199, 288] width 27 height 27
click at [249, 218] on div "+1" at bounding box center [249, 218] width 36 height 27
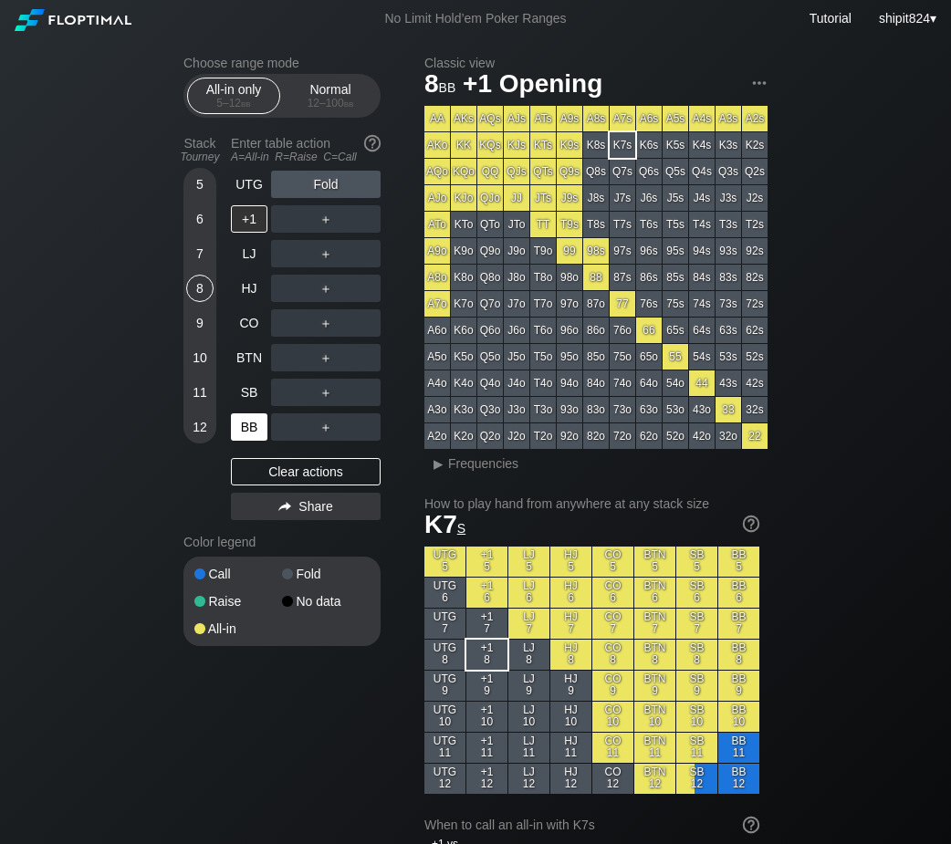
click at [235, 412] on div "UTG Fold +1 ＋ LJ ＋ HJ ＋ CO ＋ BTN ＋ SB ＋ BB ＋" at bounding box center [306, 306] width 150 height 270
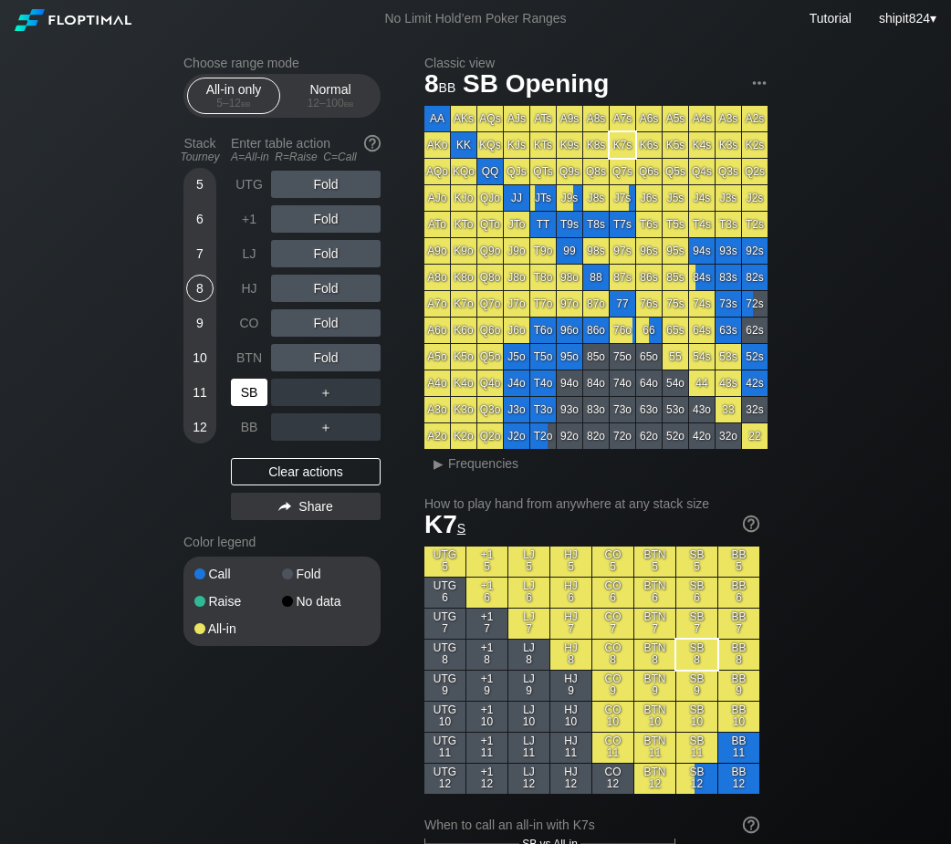
click at [236, 400] on div "SB" at bounding box center [249, 392] width 36 height 27
click at [276, 478] on div "Clear actions" at bounding box center [306, 471] width 150 height 27
click at [197, 230] on div "6" at bounding box center [199, 218] width 27 height 27
click at [194, 224] on div "6" at bounding box center [199, 218] width 27 height 27
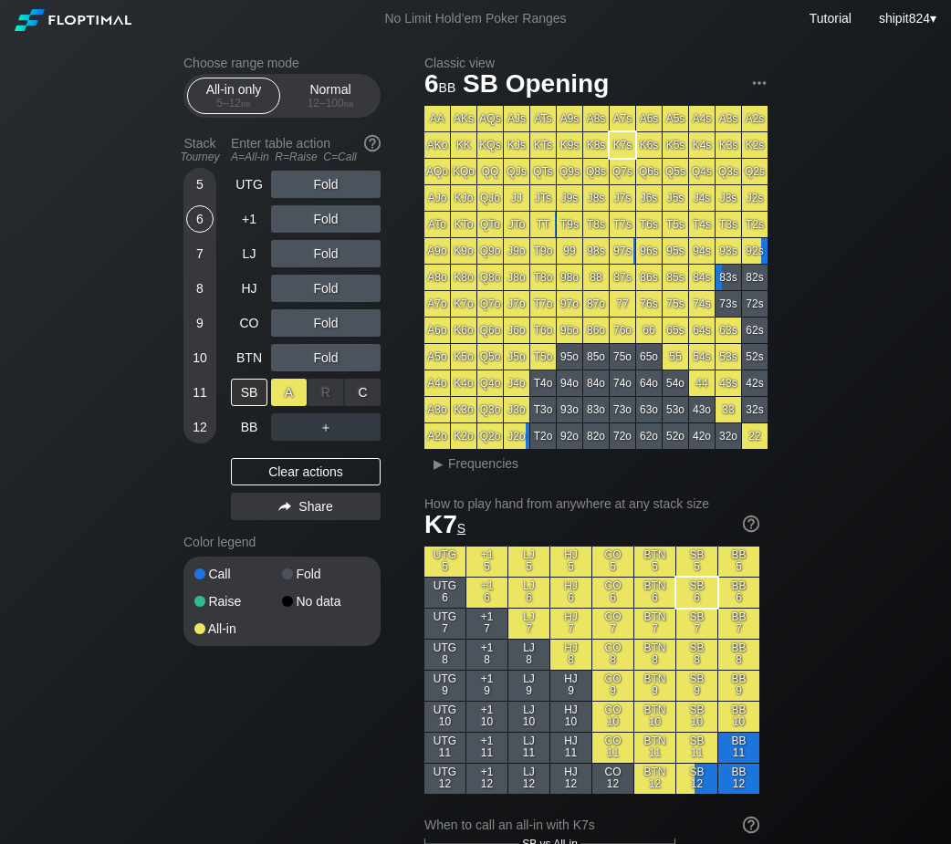
click at [295, 390] on div "A ✕" at bounding box center [289, 392] width 36 height 27
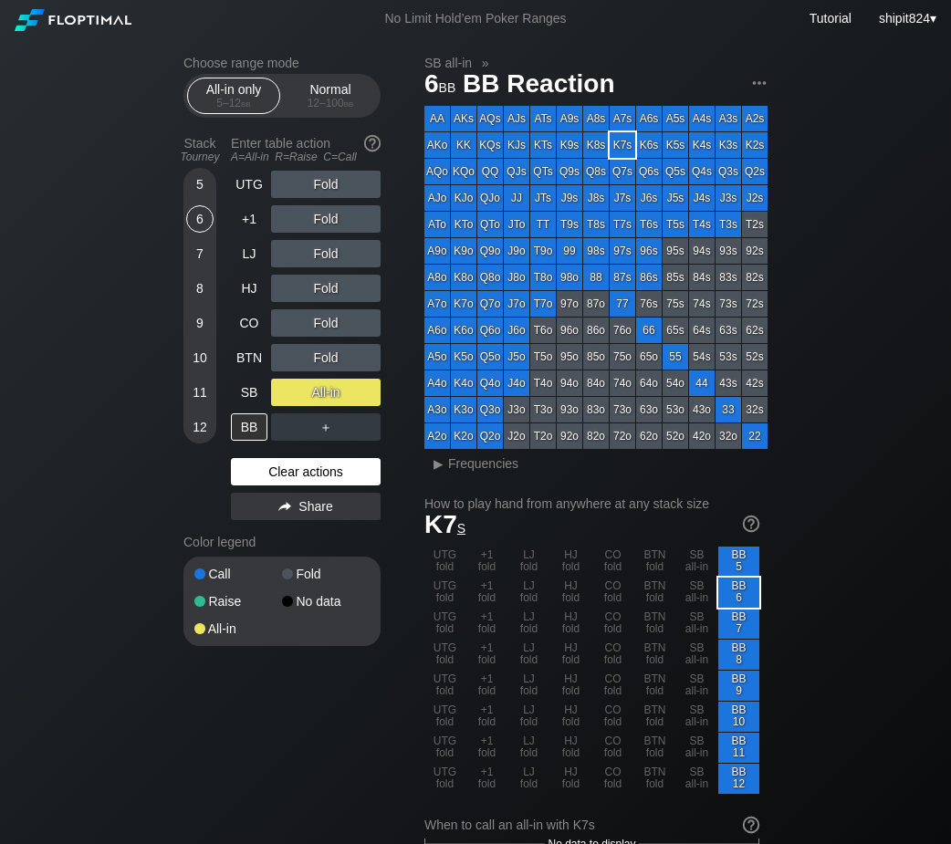
click at [276, 484] on div "Clear actions" at bounding box center [306, 471] width 150 height 27
click at [265, 483] on div "Clear actions" at bounding box center [306, 471] width 150 height 27
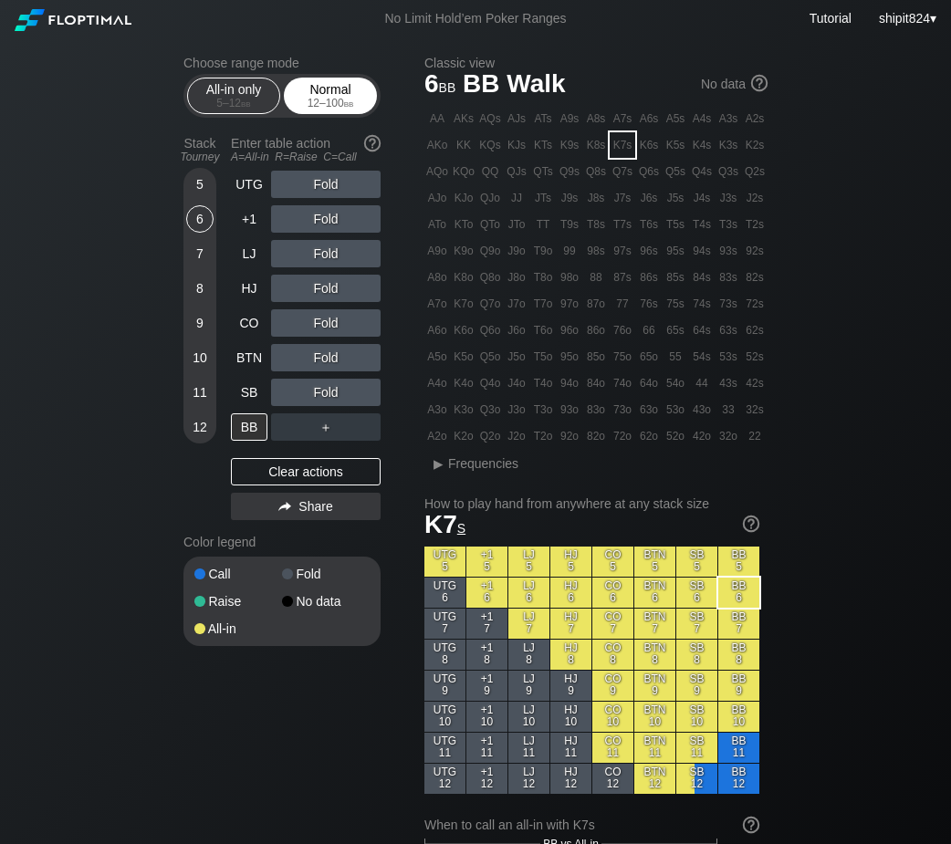
click at [327, 97] on div "Normal 12 – 100 bb" at bounding box center [330, 95] width 84 height 35
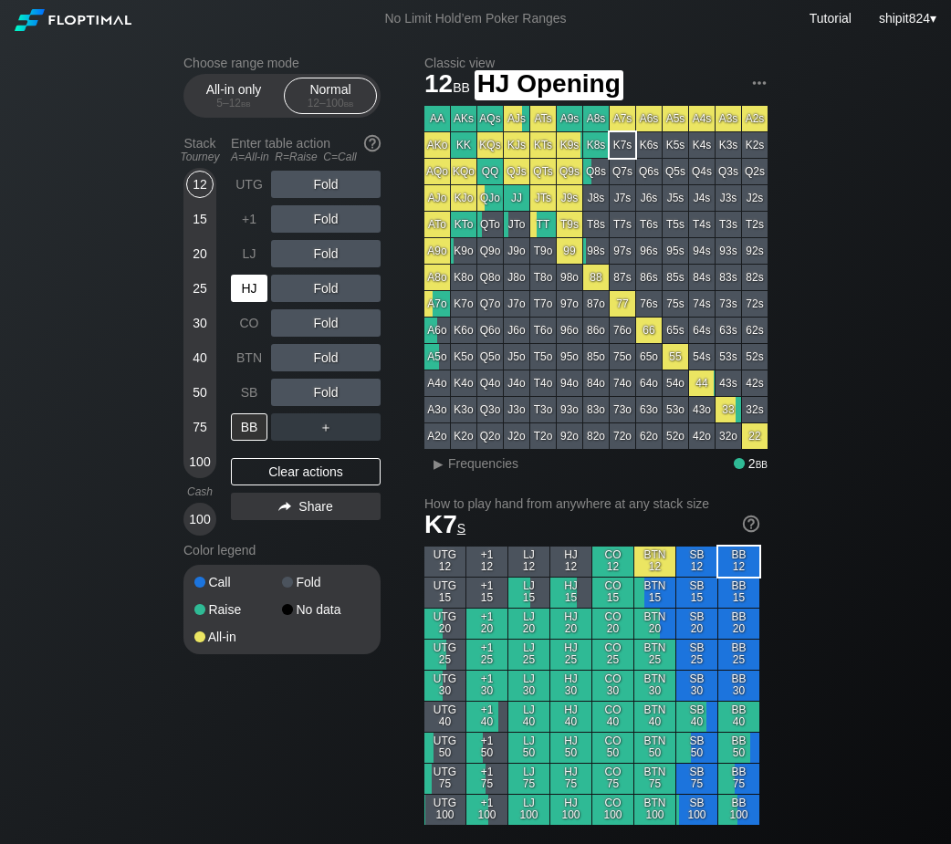
click at [256, 301] on div "HJ" at bounding box center [249, 288] width 36 height 27
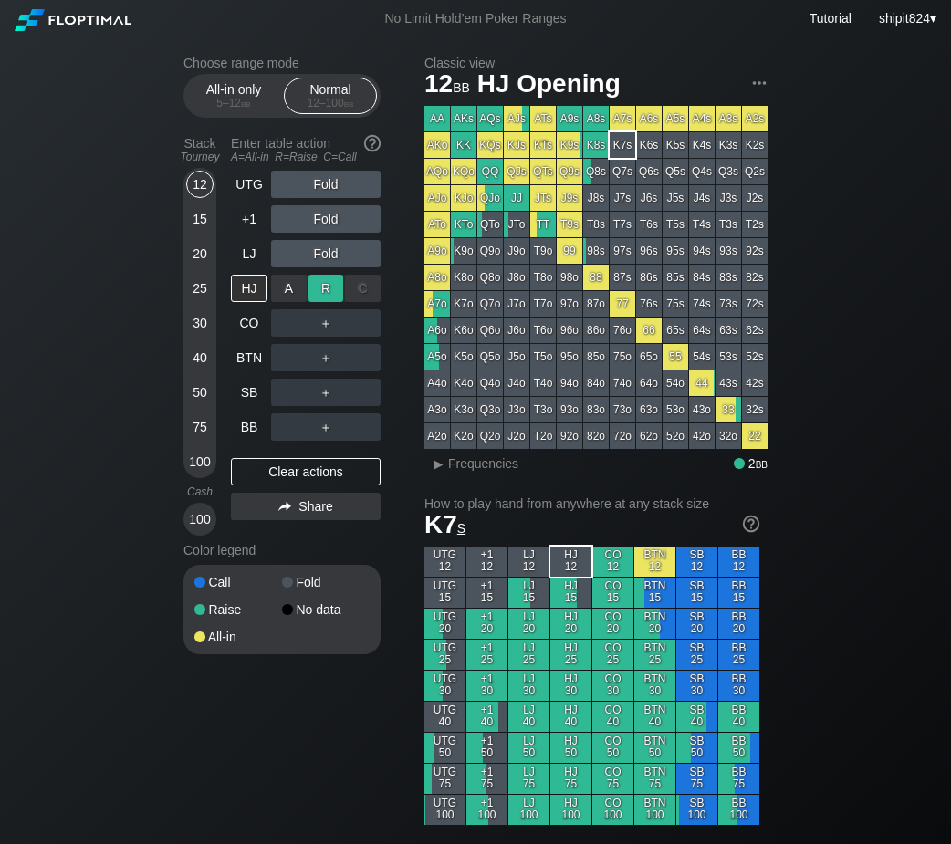
click at [328, 297] on div "R ✕" at bounding box center [326, 288] width 36 height 27
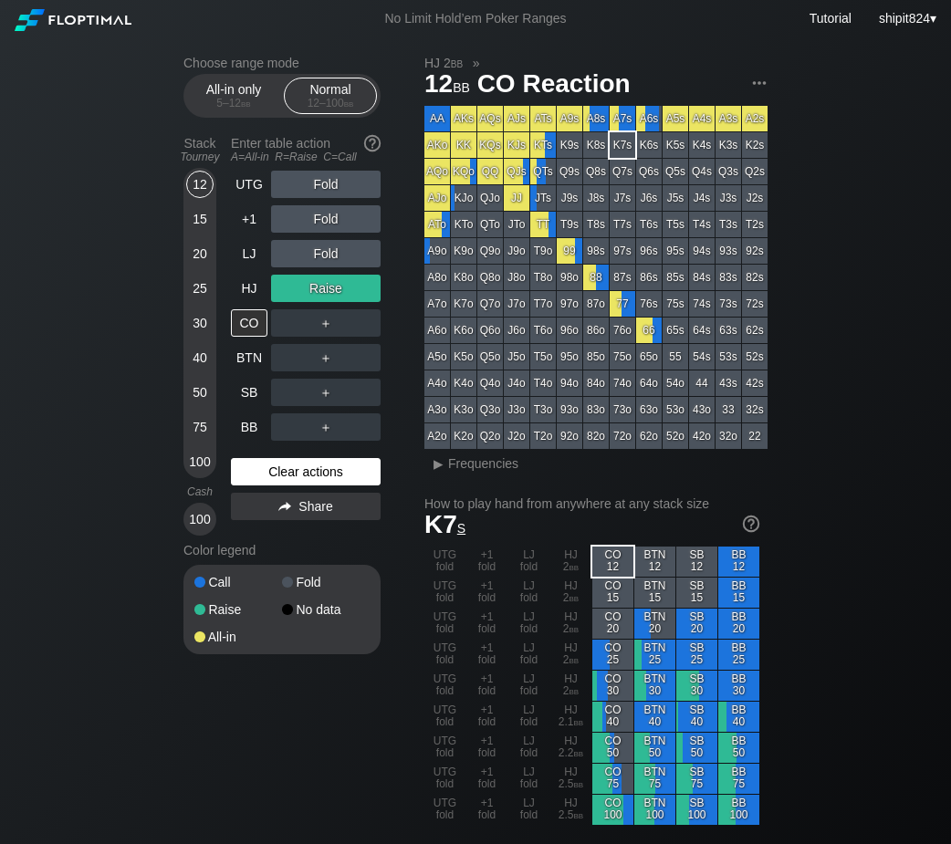
click at [285, 480] on div "Clear actions" at bounding box center [306, 471] width 150 height 27
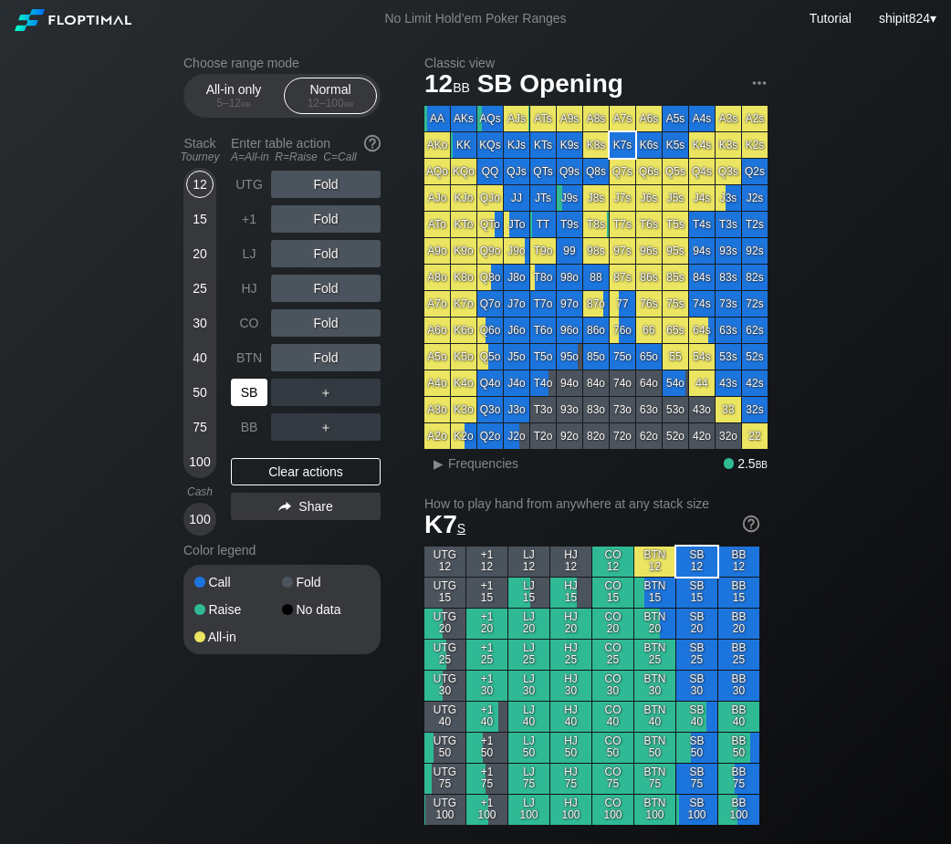
click at [249, 399] on div "SB" at bounding box center [249, 392] width 36 height 27
click at [249, 104] on span "bb" at bounding box center [246, 103] width 10 height 13
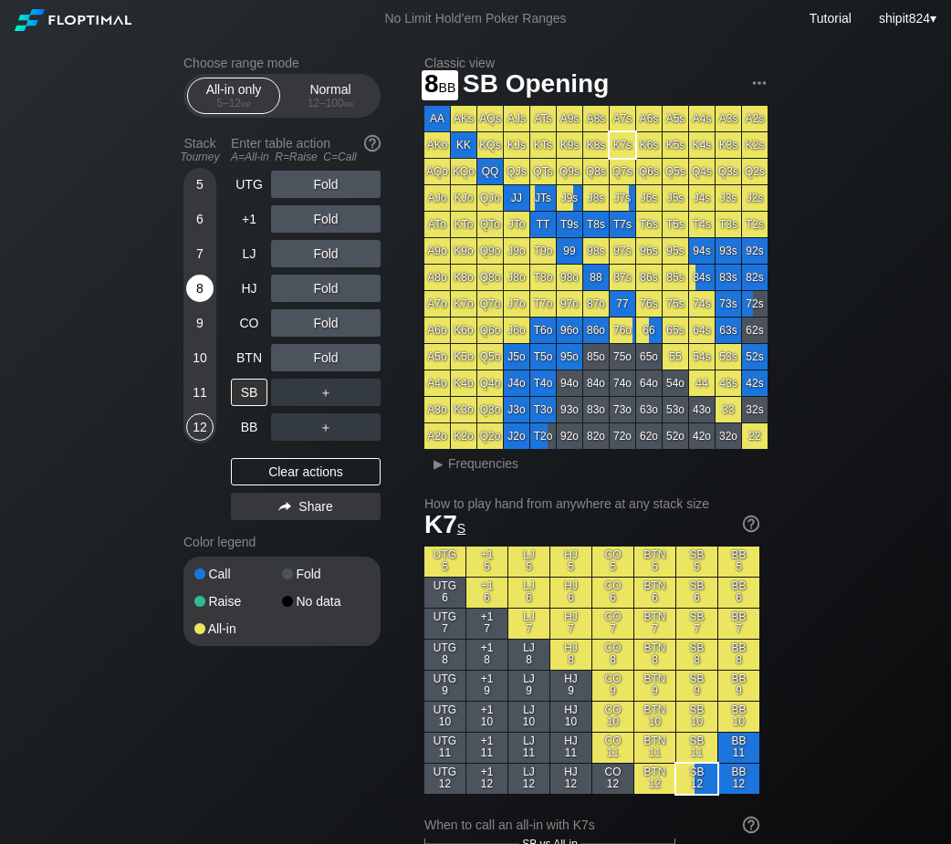
click at [193, 294] on div "8" at bounding box center [199, 288] width 27 height 27
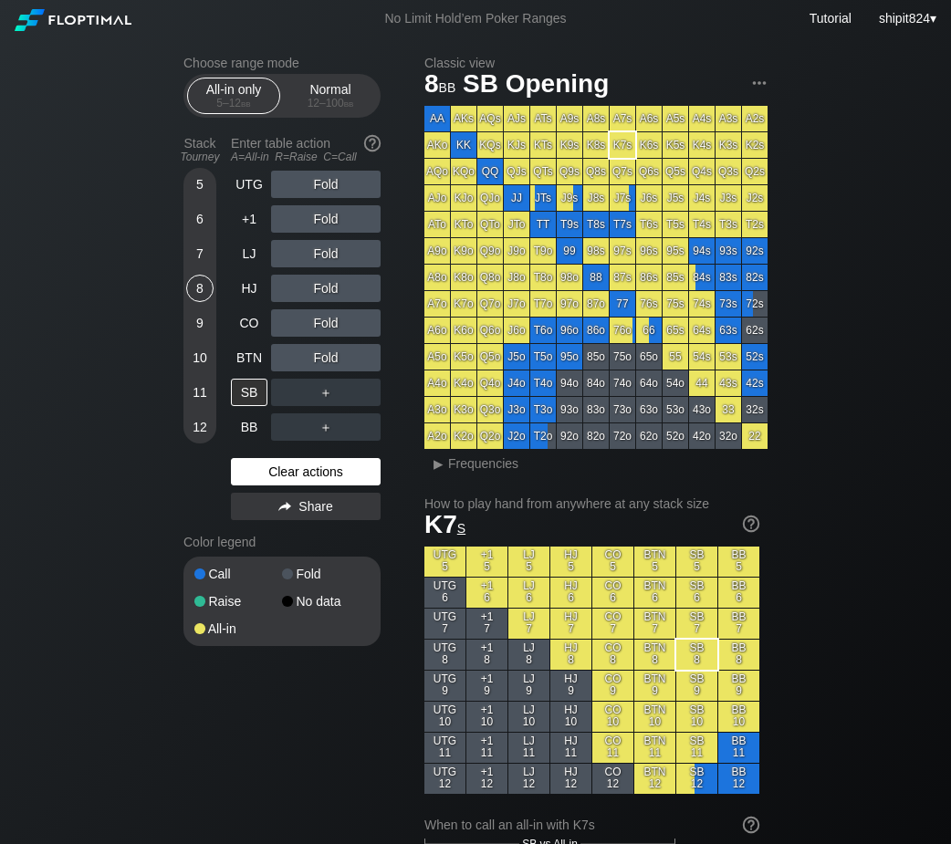
click at [262, 468] on div "Clear actions" at bounding box center [306, 471] width 150 height 27
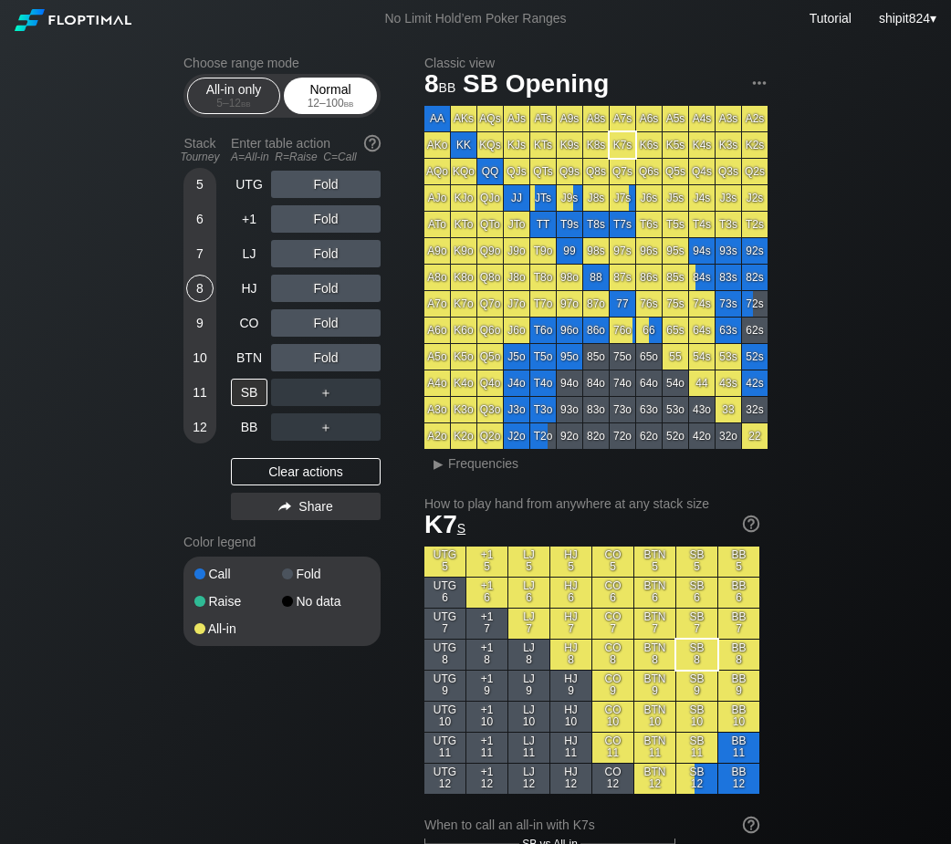
drag, startPoint x: 292, startPoint y: 88, endPoint x: 359, endPoint y: 94, distance: 67.8
click at [294, 89] on div "Normal 12 – 100 bb" at bounding box center [330, 95] width 84 height 35
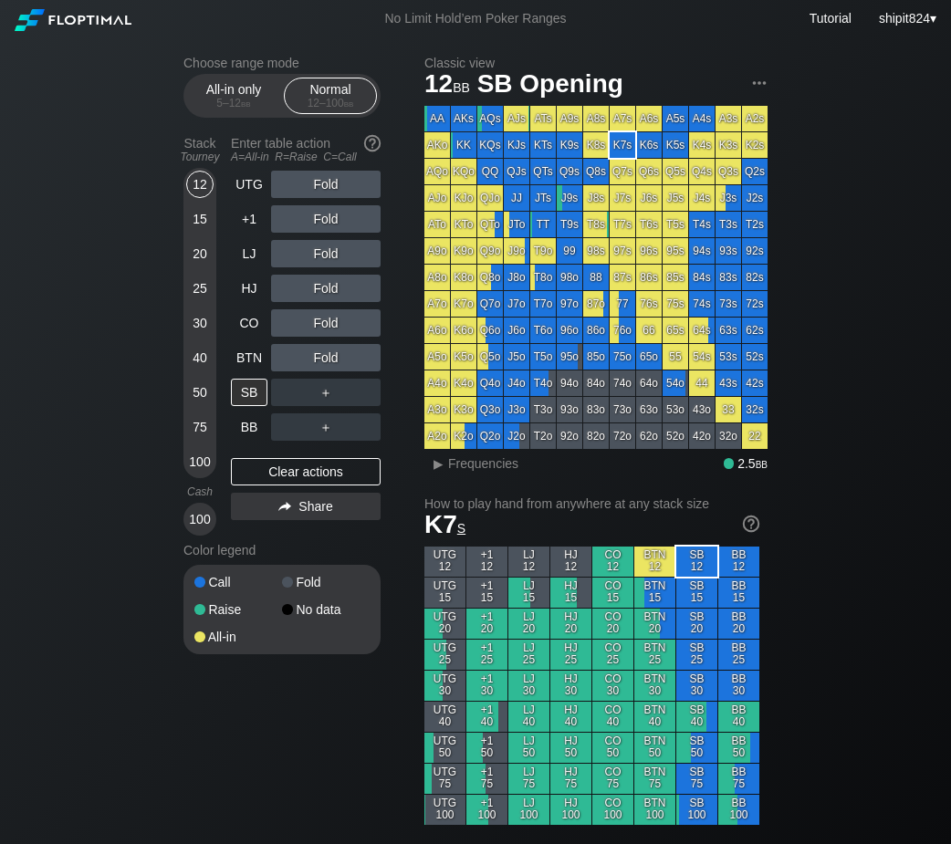
click at [184, 205] on div "12 15 20 25 30 40 50 75 100" at bounding box center [199, 323] width 33 height 310
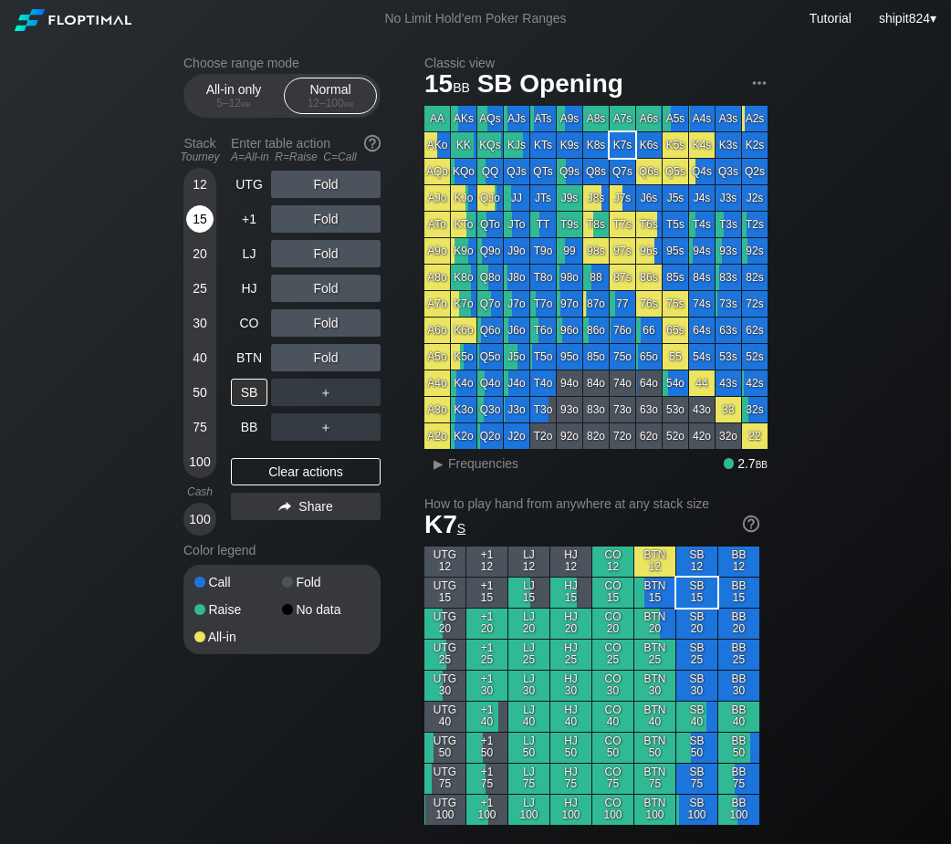
click at [188, 210] on div "15" at bounding box center [199, 222] width 27 height 35
click at [326, 324] on div "R ✕" at bounding box center [326, 322] width 36 height 27
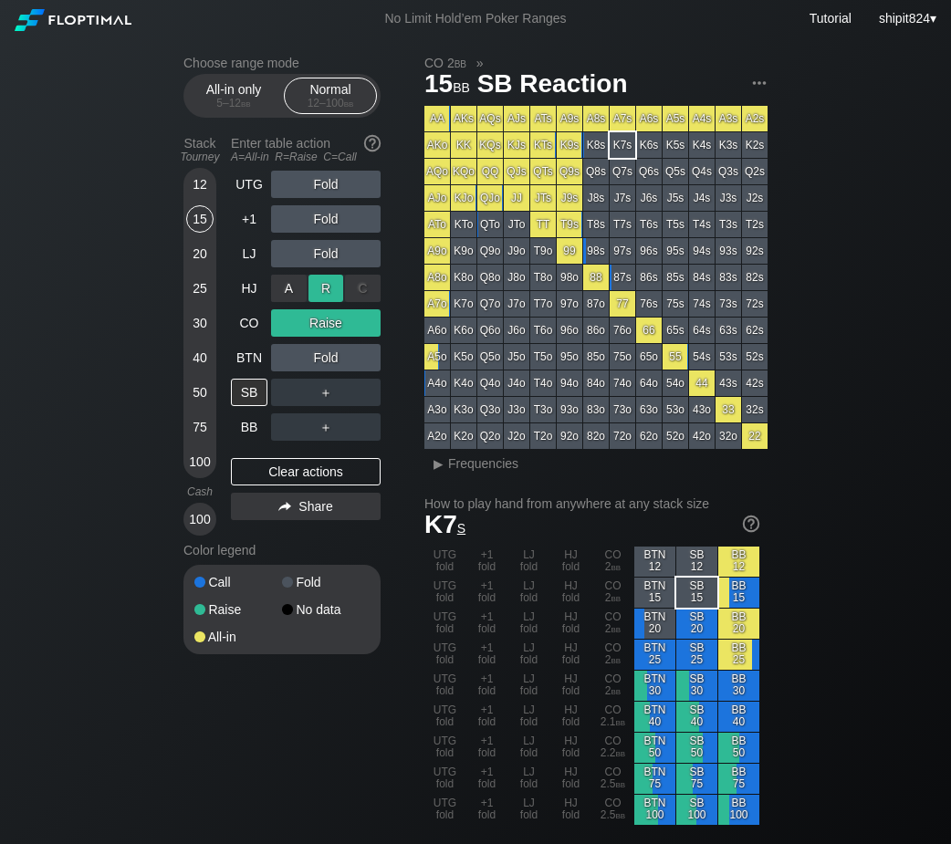
click at [317, 290] on div "R ✕" at bounding box center [326, 288] width 36 height 27
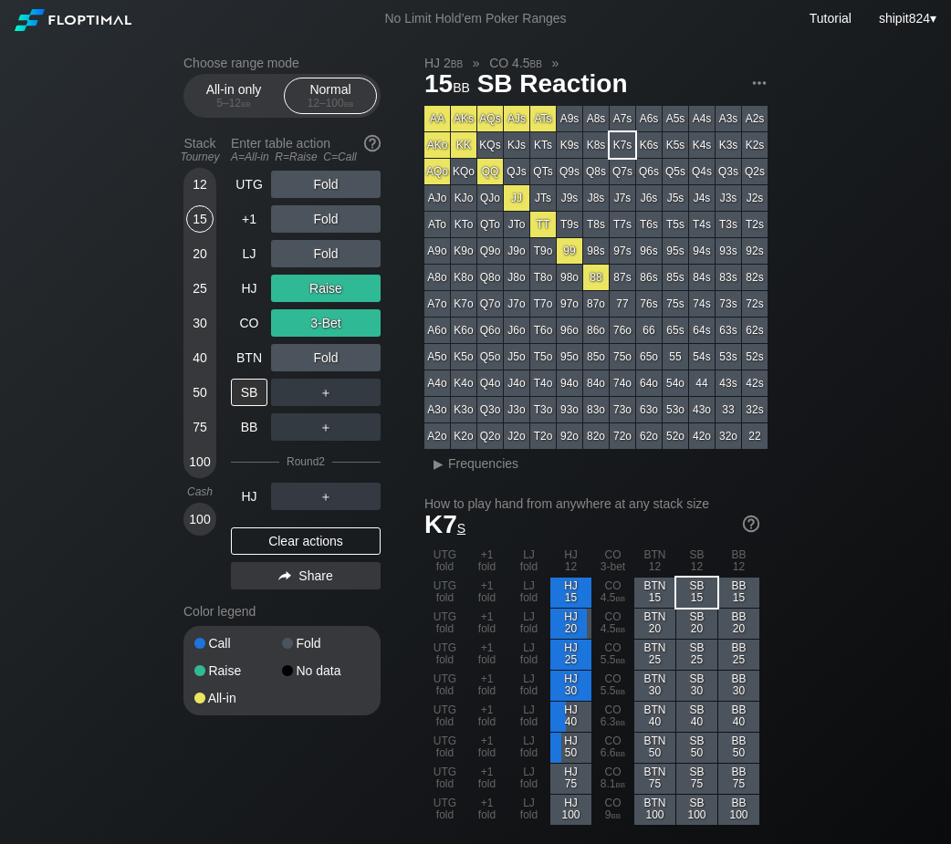
click at [271, 540] on div "Clear actions" at bounding box center [306, 540] width 150 height 27
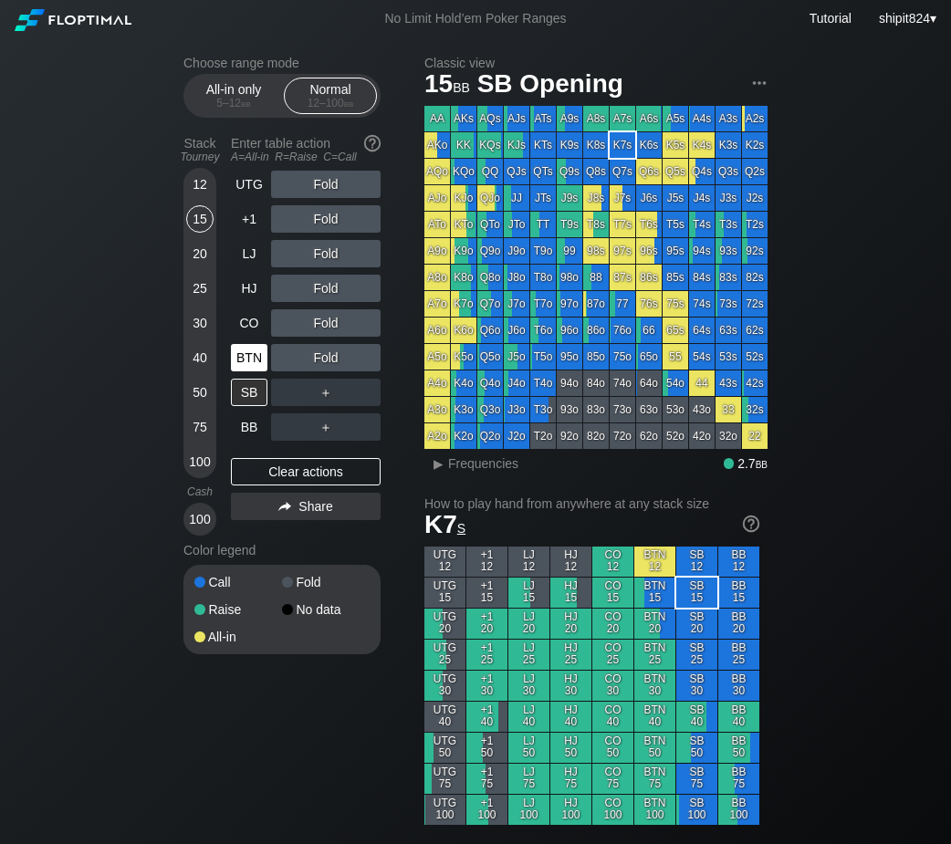
click at [262, 364] on div "BTN" at bounding box center [249, 357] width 36 height 27
click at [256, 406] on div "SB" at bounding box center [249, 392] width 36 height 27
click at [249, 351] on div "BTN" at bounding box center [249, 357] width 36 height 27
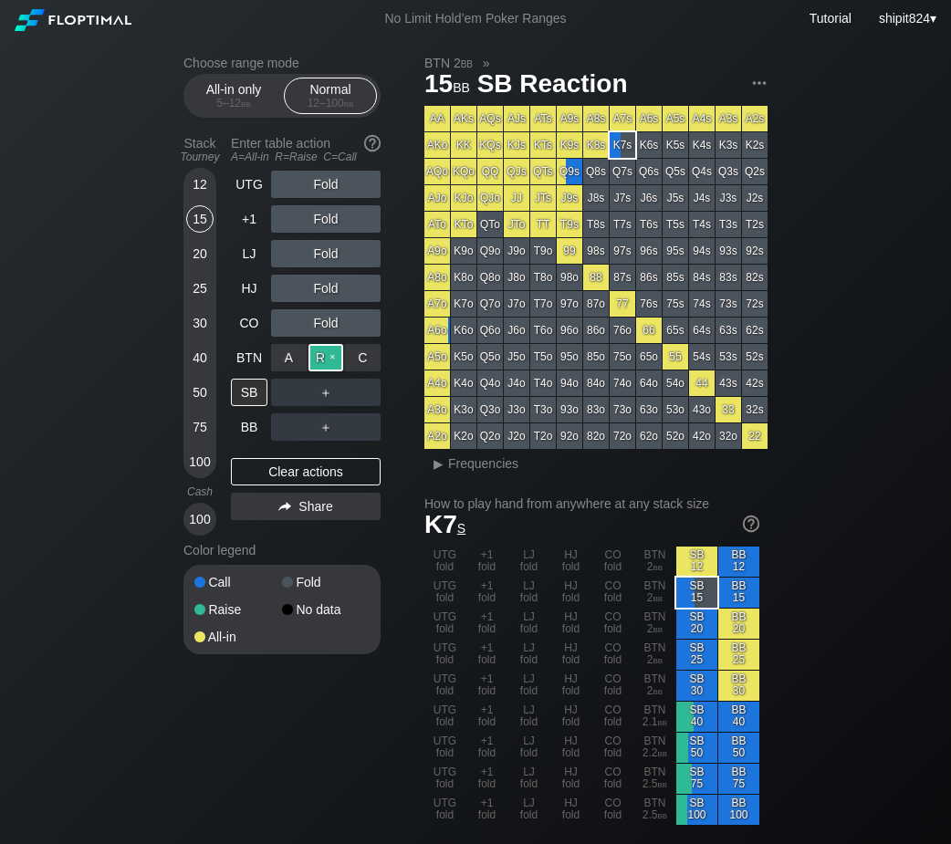
click at [319, 355] on div "R ✕" at bounding box center [326, 357] width 36 height 27
drag, startPoint x: 253, startPoint y: 473, endPoint x: 254, endPoint y: 452, distance: 21.9
click at [253, 473] on div "Clear actions" at bounding box center [306, 471] width 150 height 27
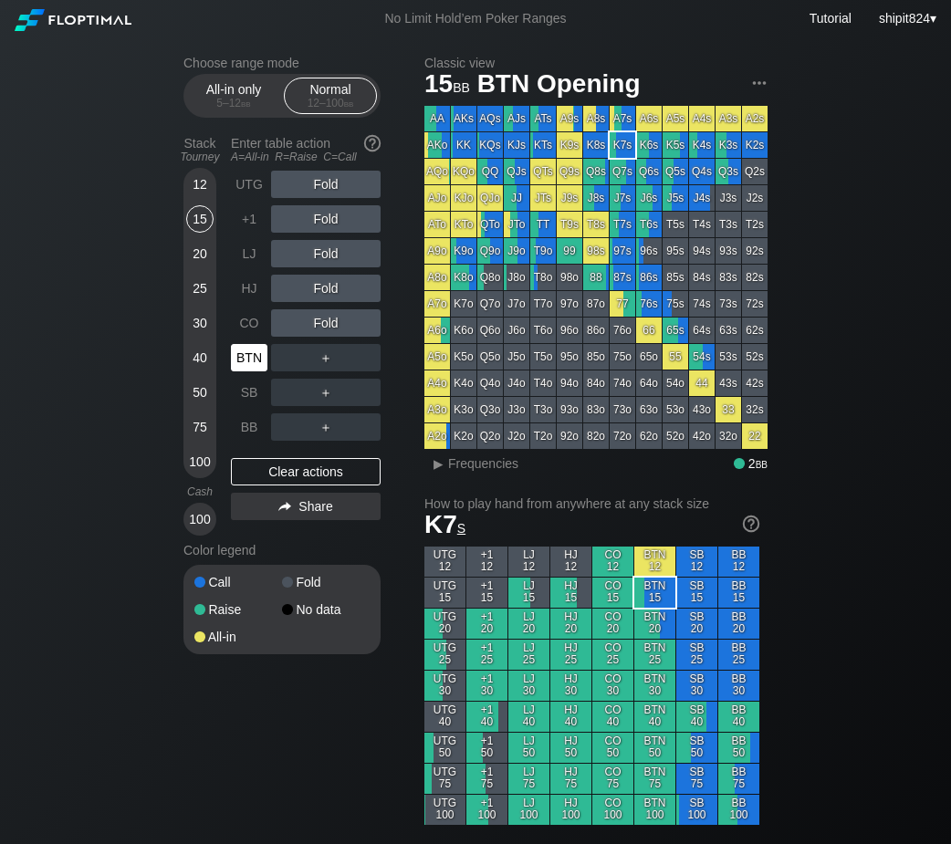
click at [249, 371] on div "BTN" at bounding box center [249, 357] width 36 height 27
click at [251, 293] on div "HJ" at bounding box center [249, 288] width 36 height 27
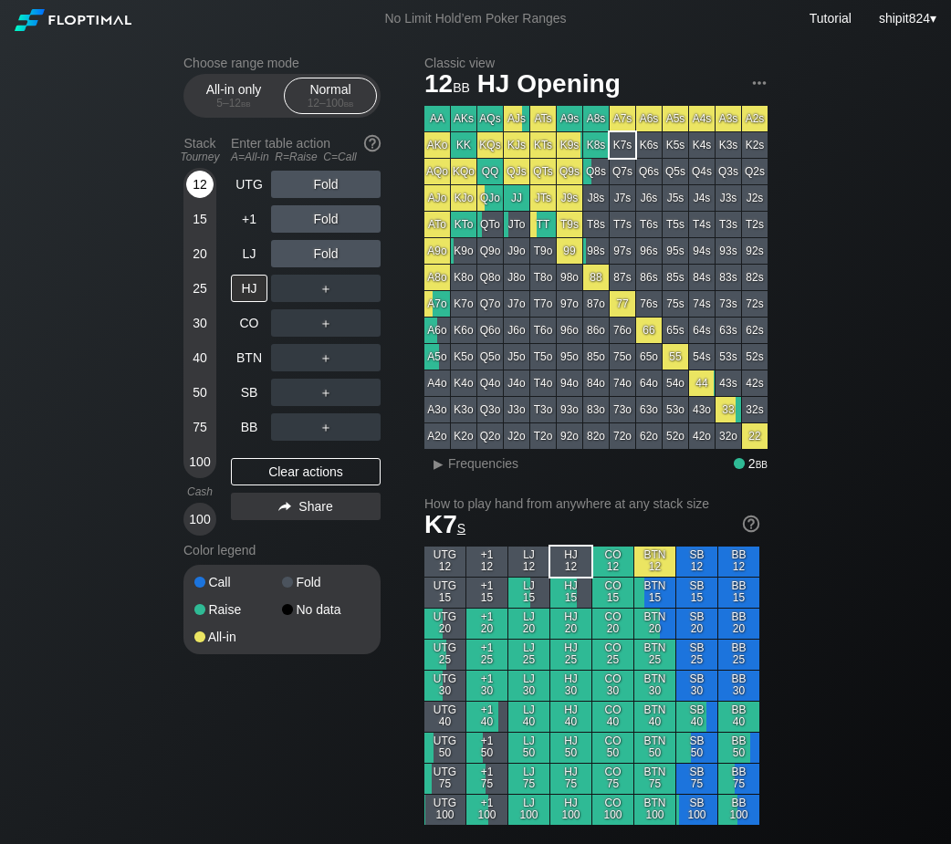
click at [201, 192] on div "12" at bounding box center [199, 184] width 27 height 27
click at [195, 220] on div "15" at bounding box center [199, 218] width 27 height 27
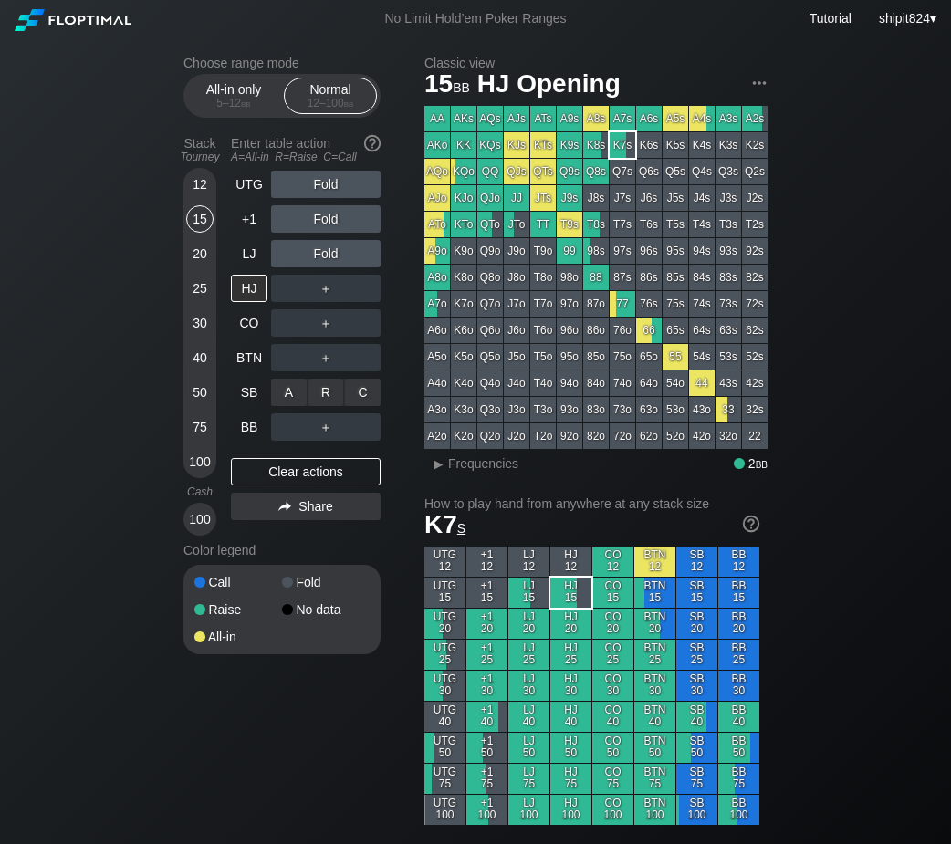
click at [373, 402] on div "C ✕" at bounding box center [363, 392] width 36 height 27
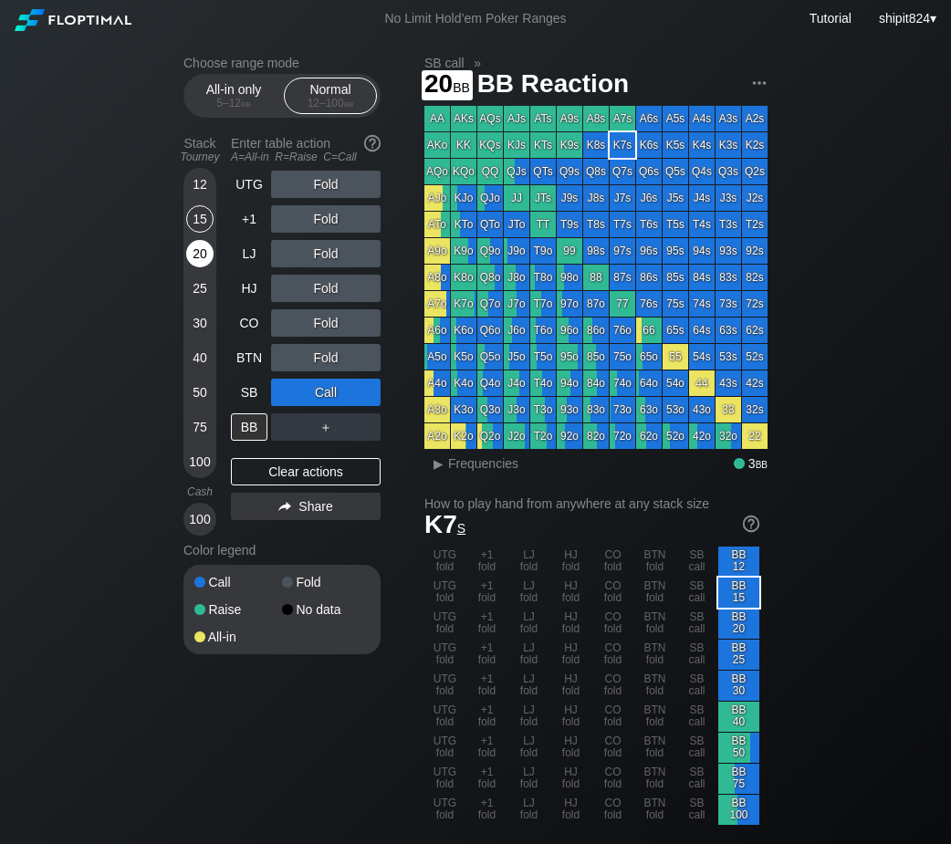
click at [206, 249] on div "20" at bounding box center [199, 253] width 27 height 27
click at [251, 245] on div "LJ" at bounding box center [251, 253] width 40 height 35
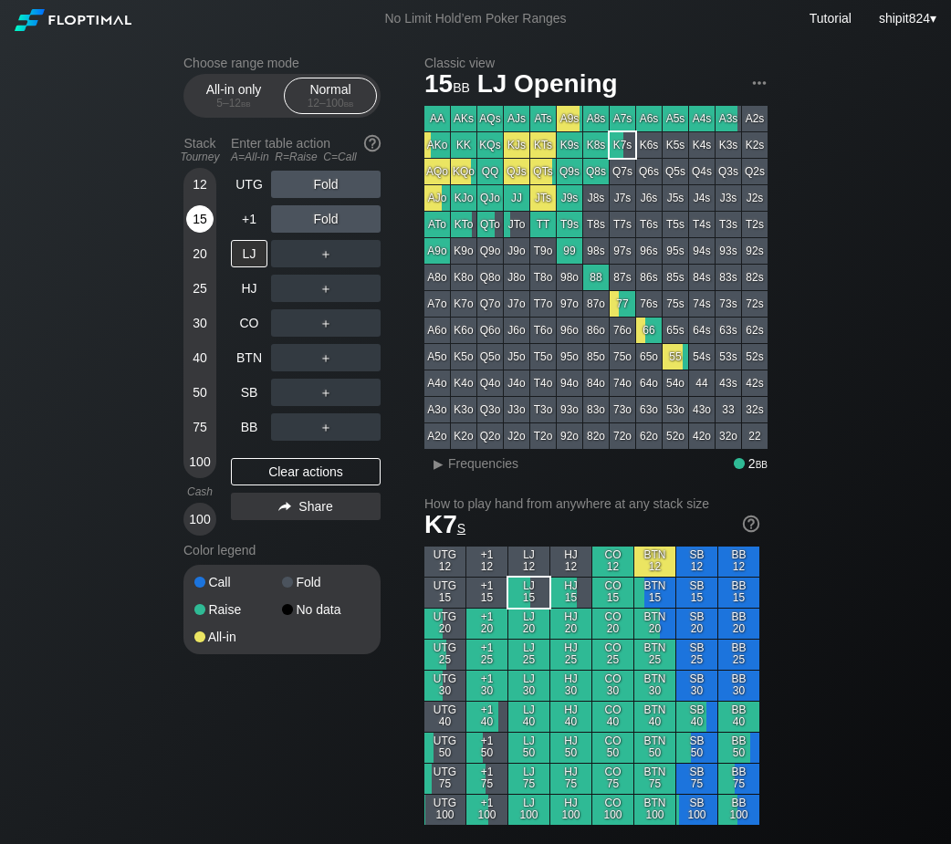
click at [192, 222] on div "15" at bounding box center [199, 218] width 27 height 27
click at [252, 248] on div "LJ" at bounding box center [249, 253] width 36 height 27
click at [202, 175] on div "12" at bounding box center [199, 184] width 27 height 27
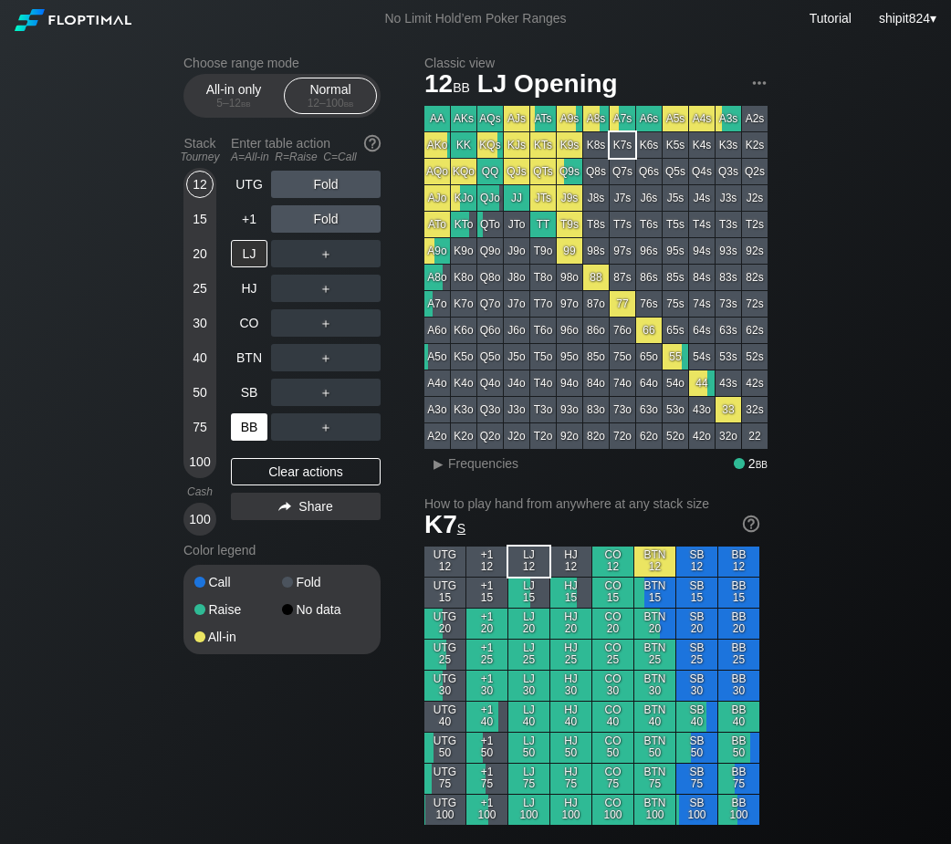
click at [245, 440] on div "UTG Fold +1 Fold LJ ＋ HJ ＋ CO ＋ BTN ＋ SB ＋ BB ＋ Clear actions Share" at bounding box center [306, 353] width 150 height 365
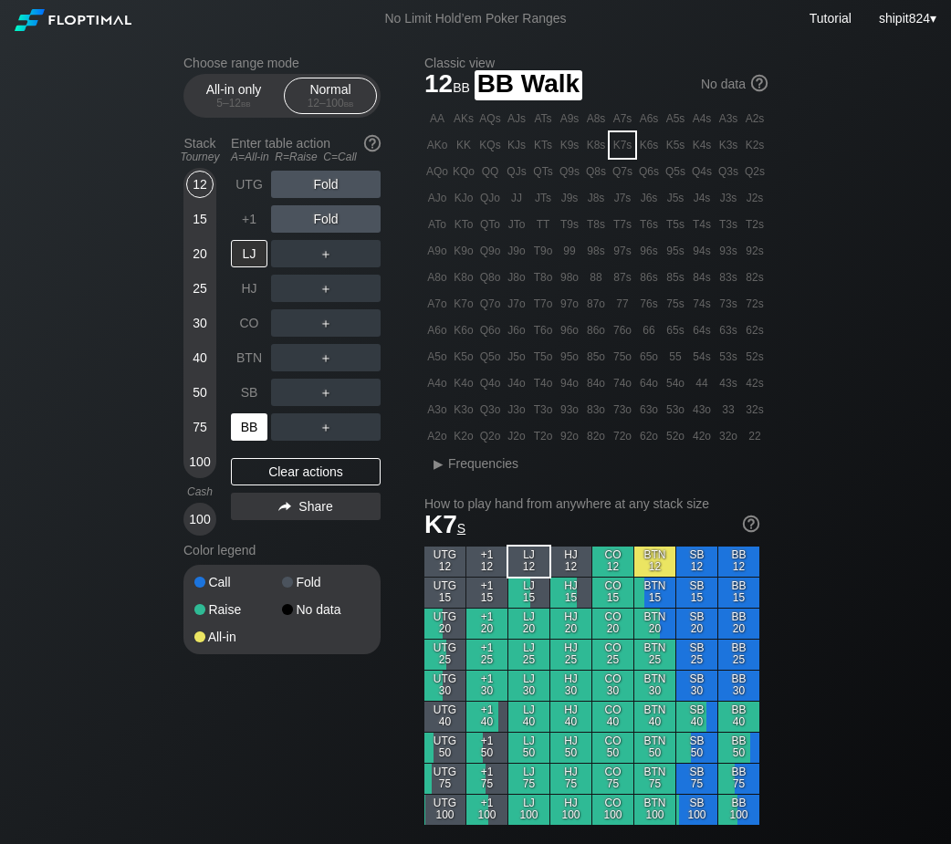
drag, startPoint x: 247, startPoint y: 434, endPoint x: 263, endPoint y: 421, distance: 20.1
click at [250, 432] on div "BB" at bounding box center [249, 426] width 36 height 27
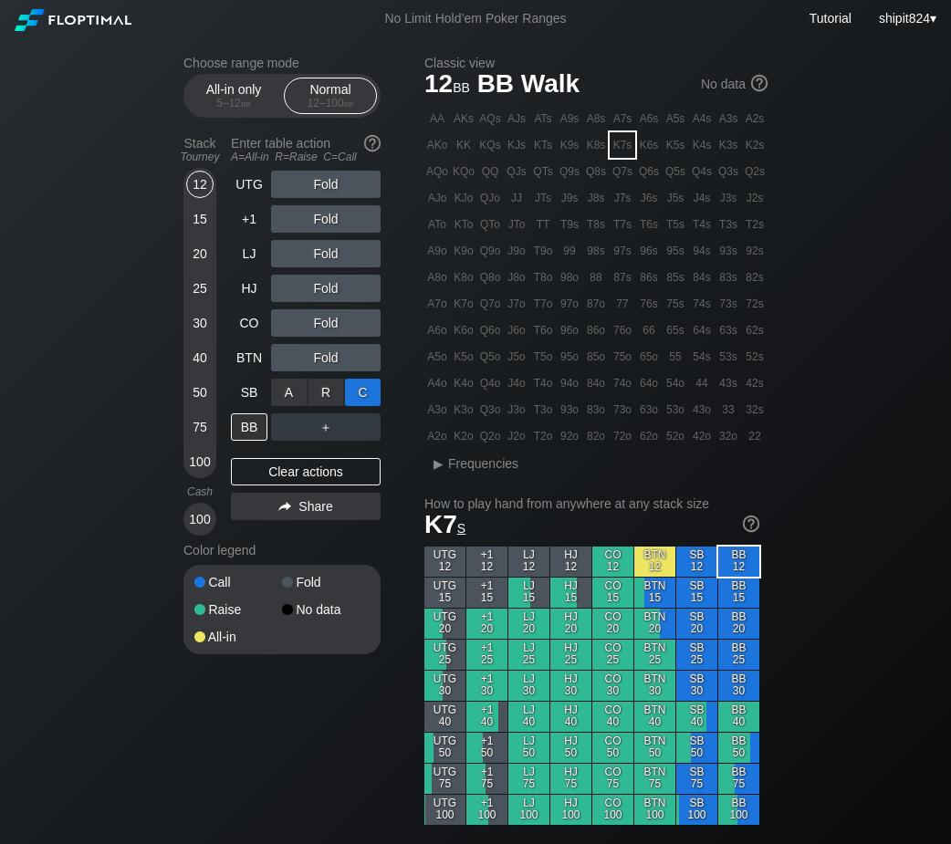
click at [363, 399] on div "C ✕" at bounding box center [363, 392] width 36 height 27
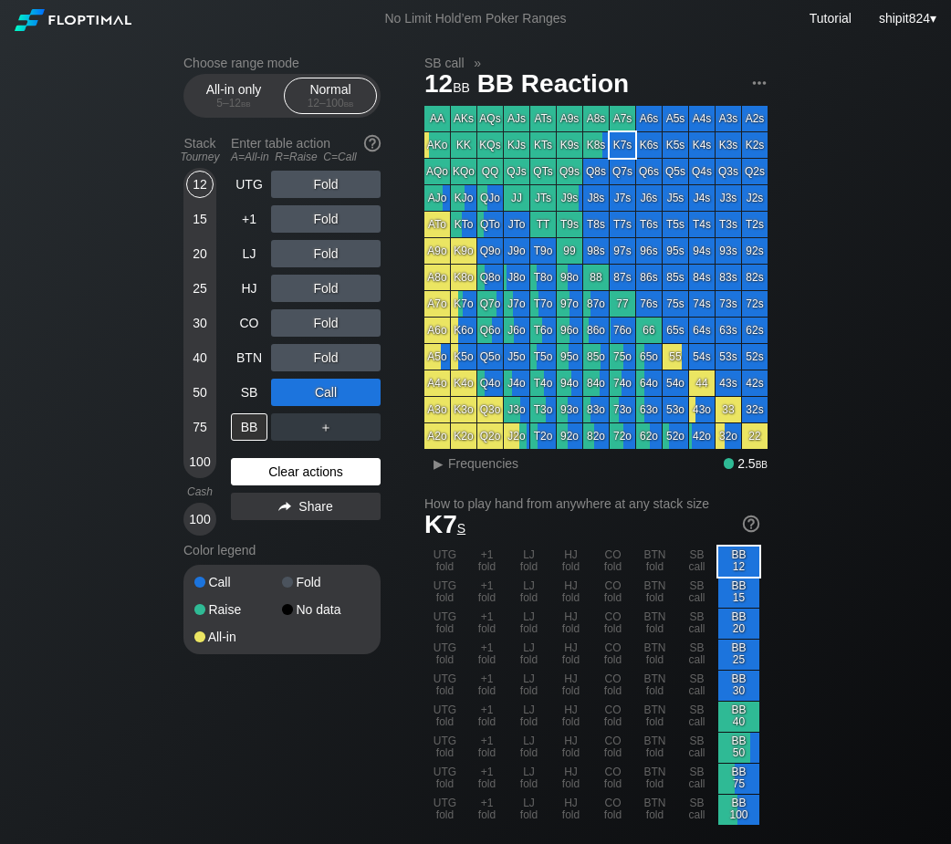
click at [285, 471] on div "Clear actions" at bounding box center [306, 471] width 150 height 27
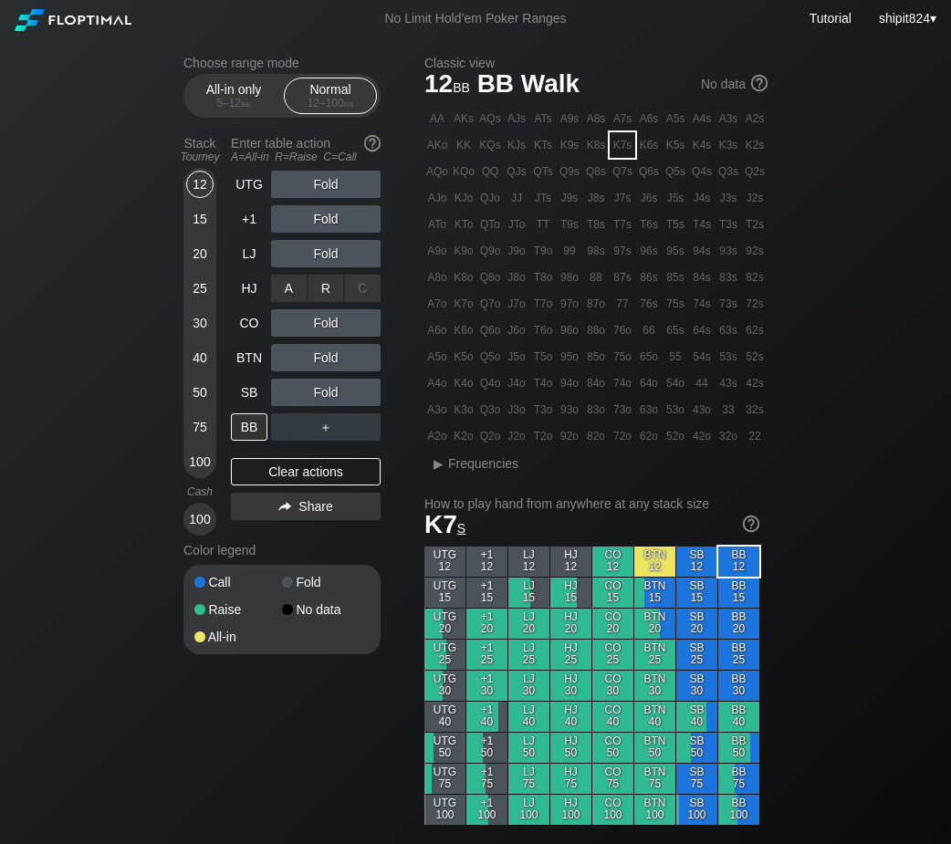
click at [327, 297] on div "R ✕" at bounding box center [326, 288] width 36 height 27
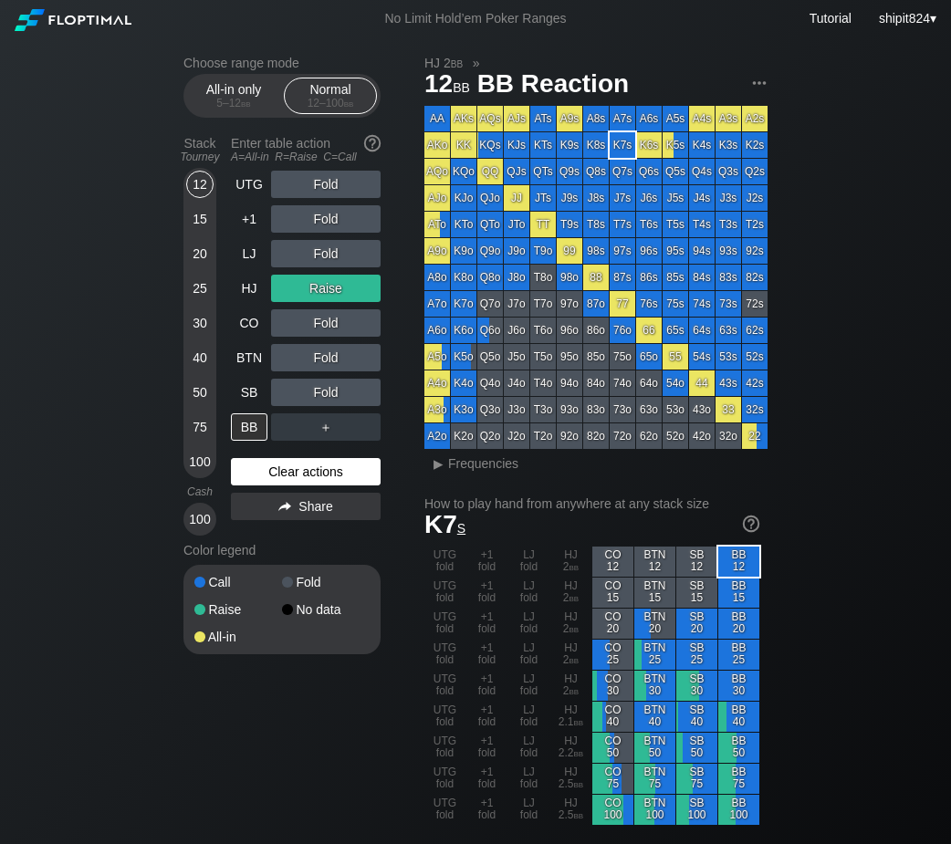
drag, startPoint x: 260, startPoint y: 468, endPoint x: 264, endPoint y: 436, distance: 32.1
click at [262, 462] on div "Clear actions" at bounding box center [306, 471] width 150 height 27
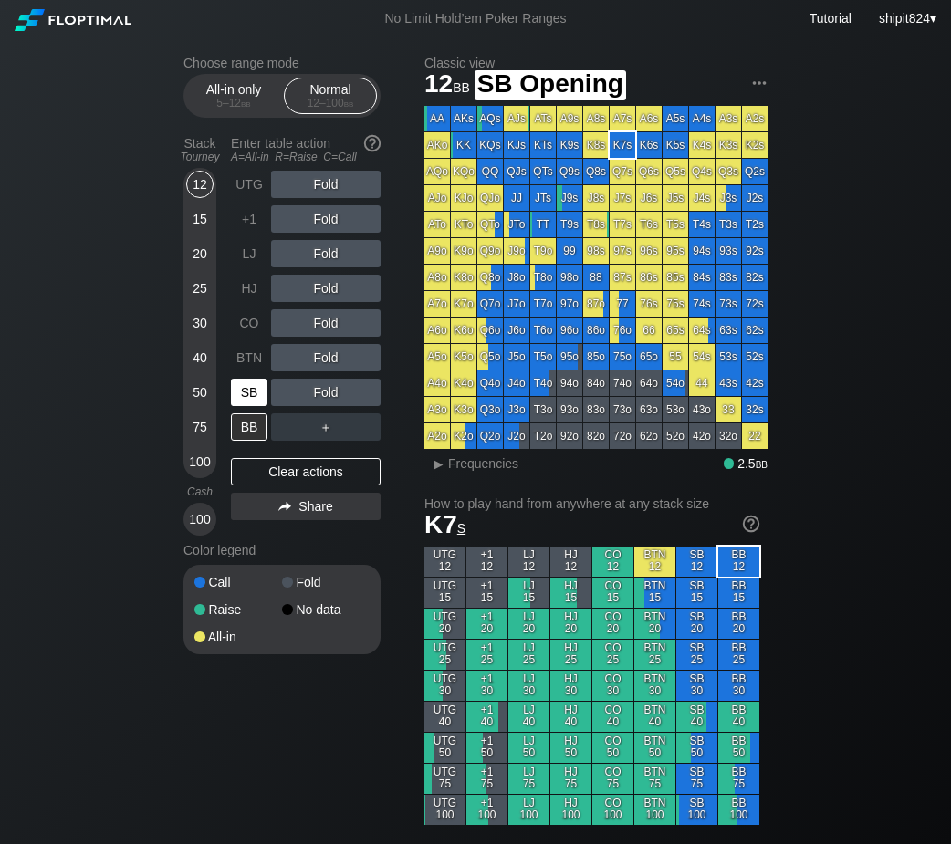
click at [253, 391] on div "SB" at bounding box center [249, 392] width 36 height 27
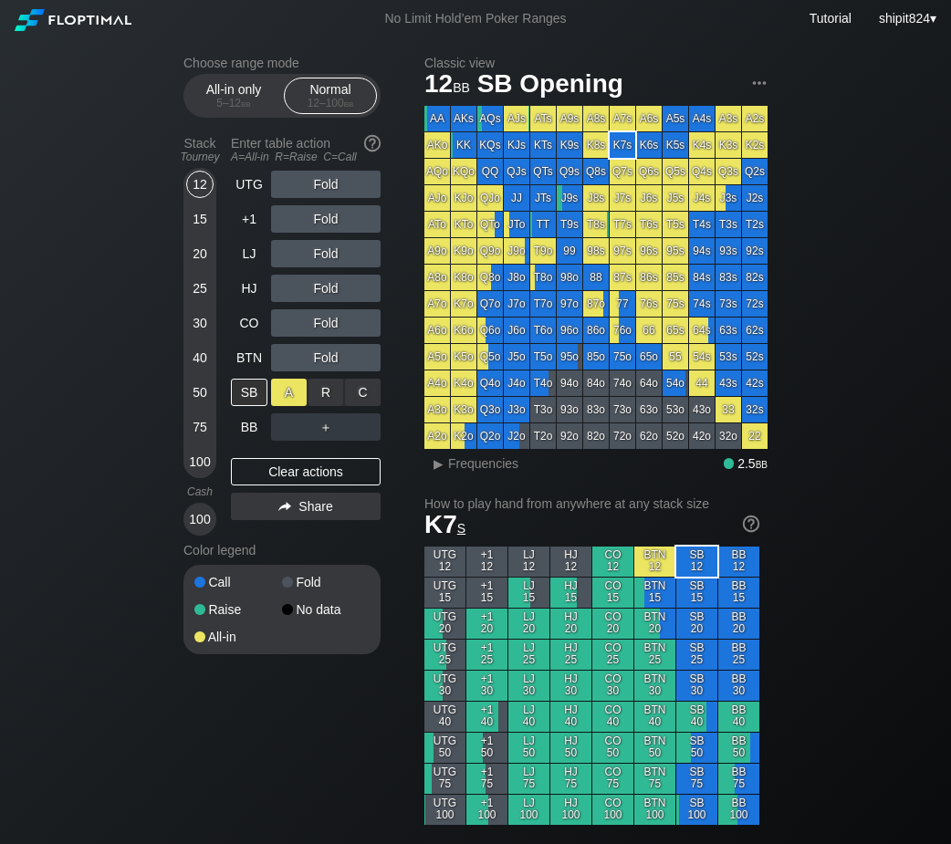
click at [275, 396] on div "A ✕" at bounding box center [289, 392] width 36 height 27
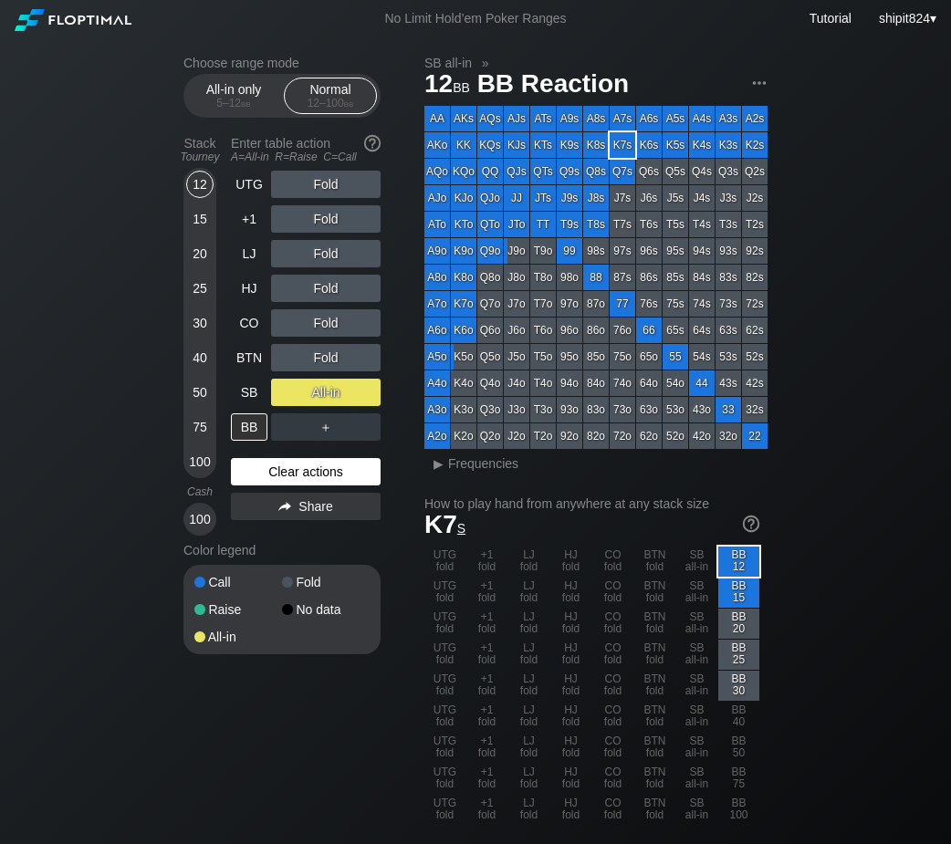
click at [264, 468] on div "Clear actions" at bounding box center [306, 471] width 150 height 27
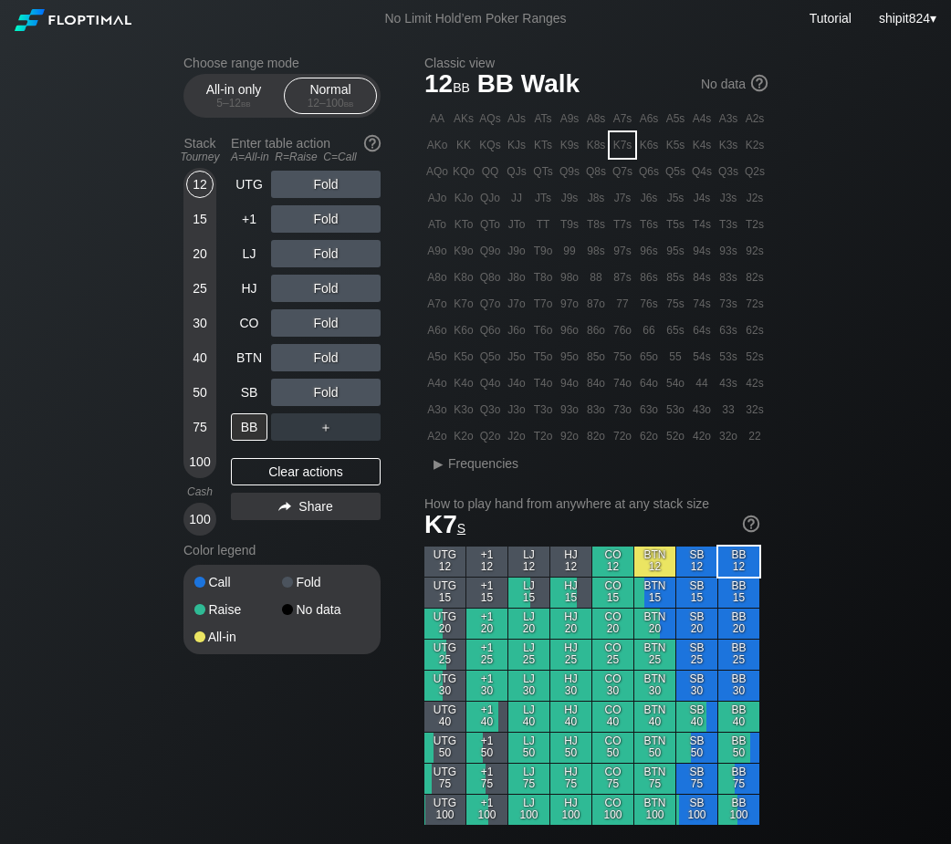
click at [286, 328] on div "Fold" at bounding box center [325, 322] width 109 height 27
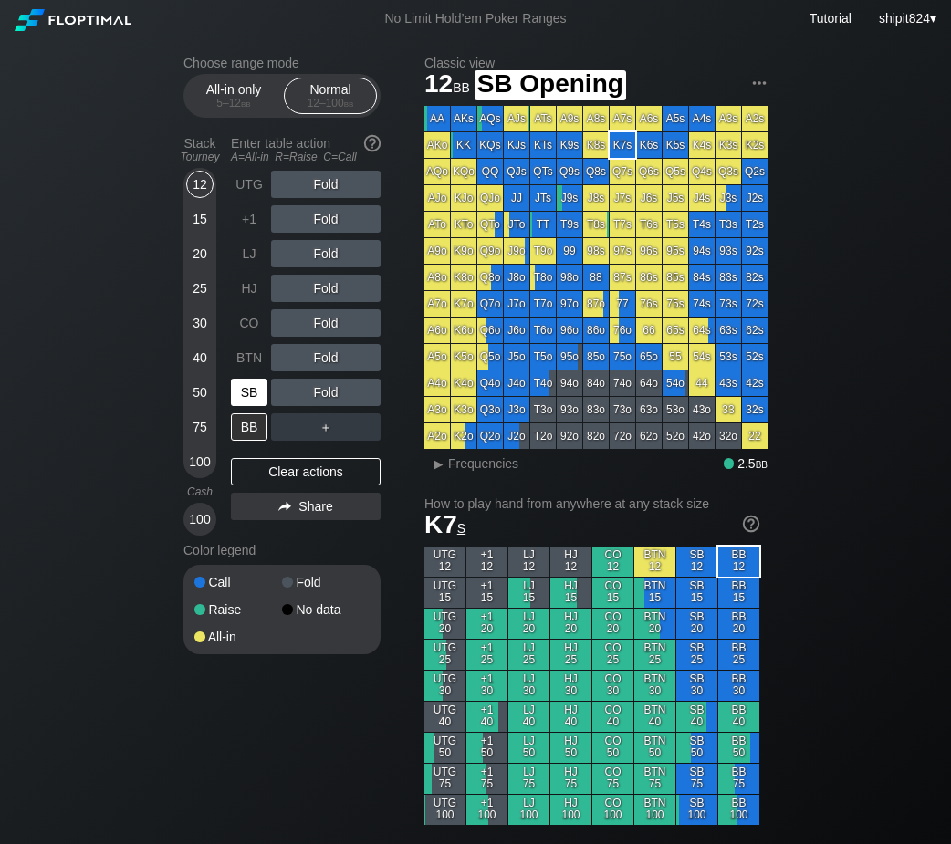
drag, startPoint x: 253, startPoint y: 388, endPoint x: 271, endPoint y: 355, distance: 37.6
click at [256, 384] on div "SB" at bounding box center [249, 392] width 36 height 27
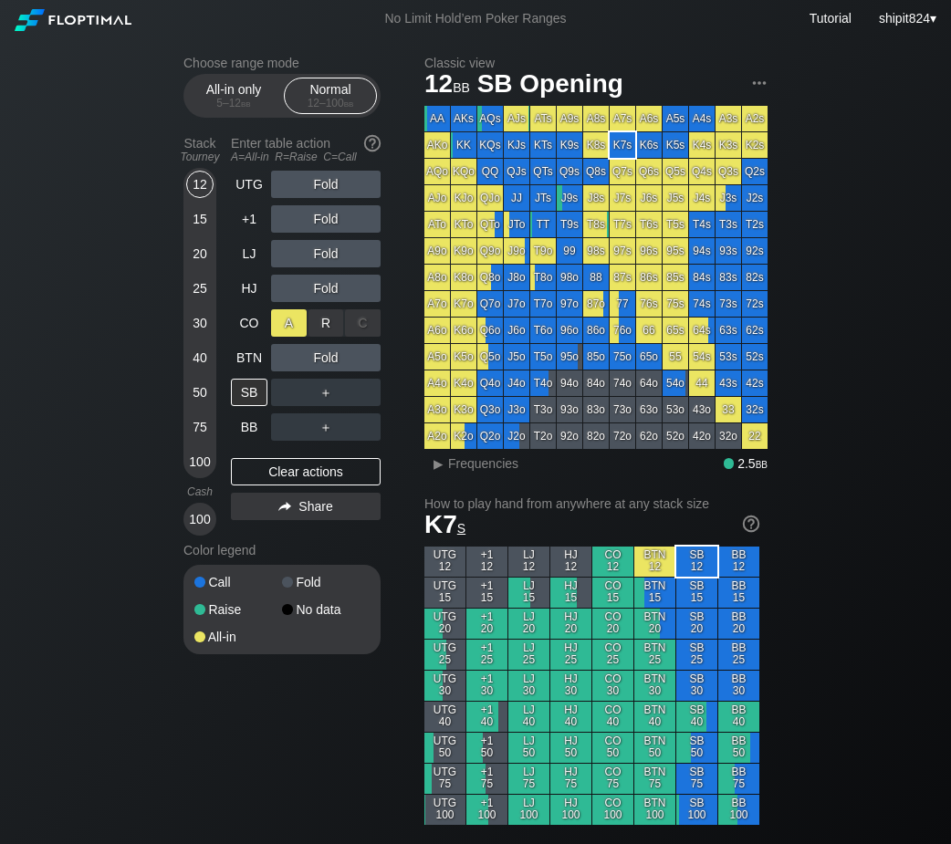
drag, startPoint x: 276, startPoint y: 337, endPoint x: 285, endPoint y: 325, distance: 14.4
click at [285, 325] on div "A ✕" at bounding box center [289, 322] width 36 height 27
